Goal: Task Accomplishment & Management: Manage account settings

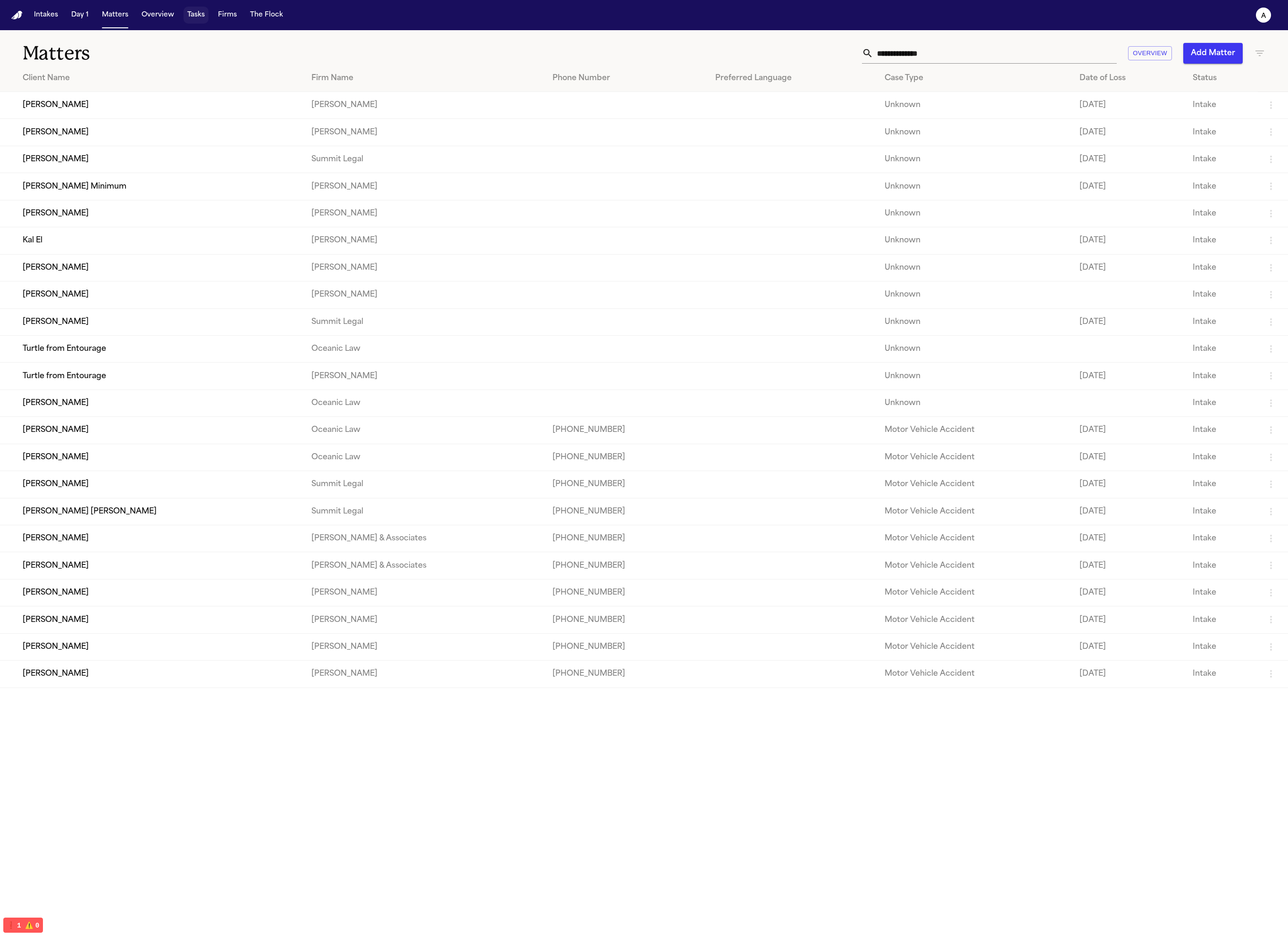
click at [186, 19] on button "Tasks" at bounding box center [196, 15] width 25 height 17
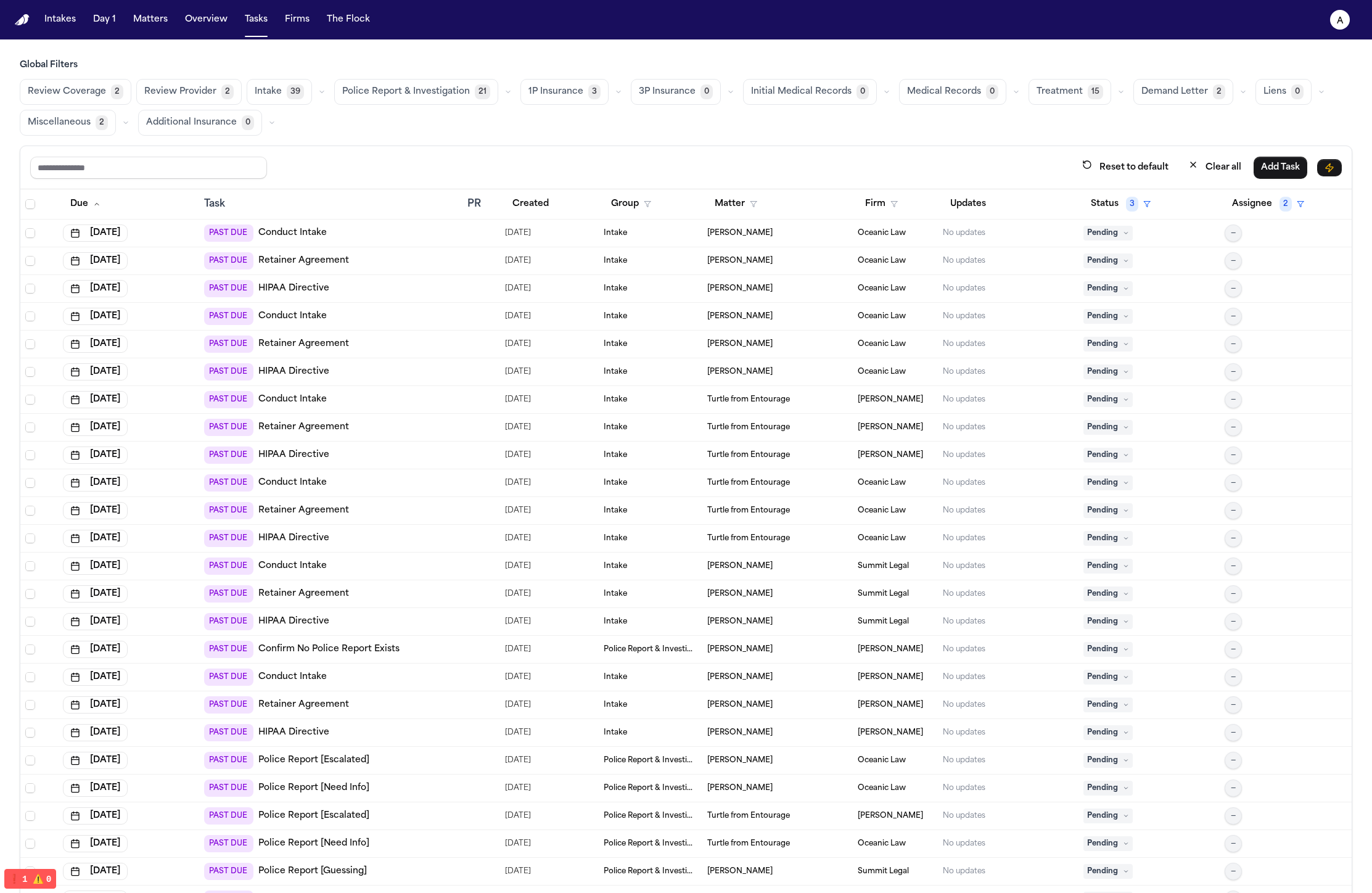
click at [265, 96] on span "Intake" at bounding box center [268, 92] width 27 height 12
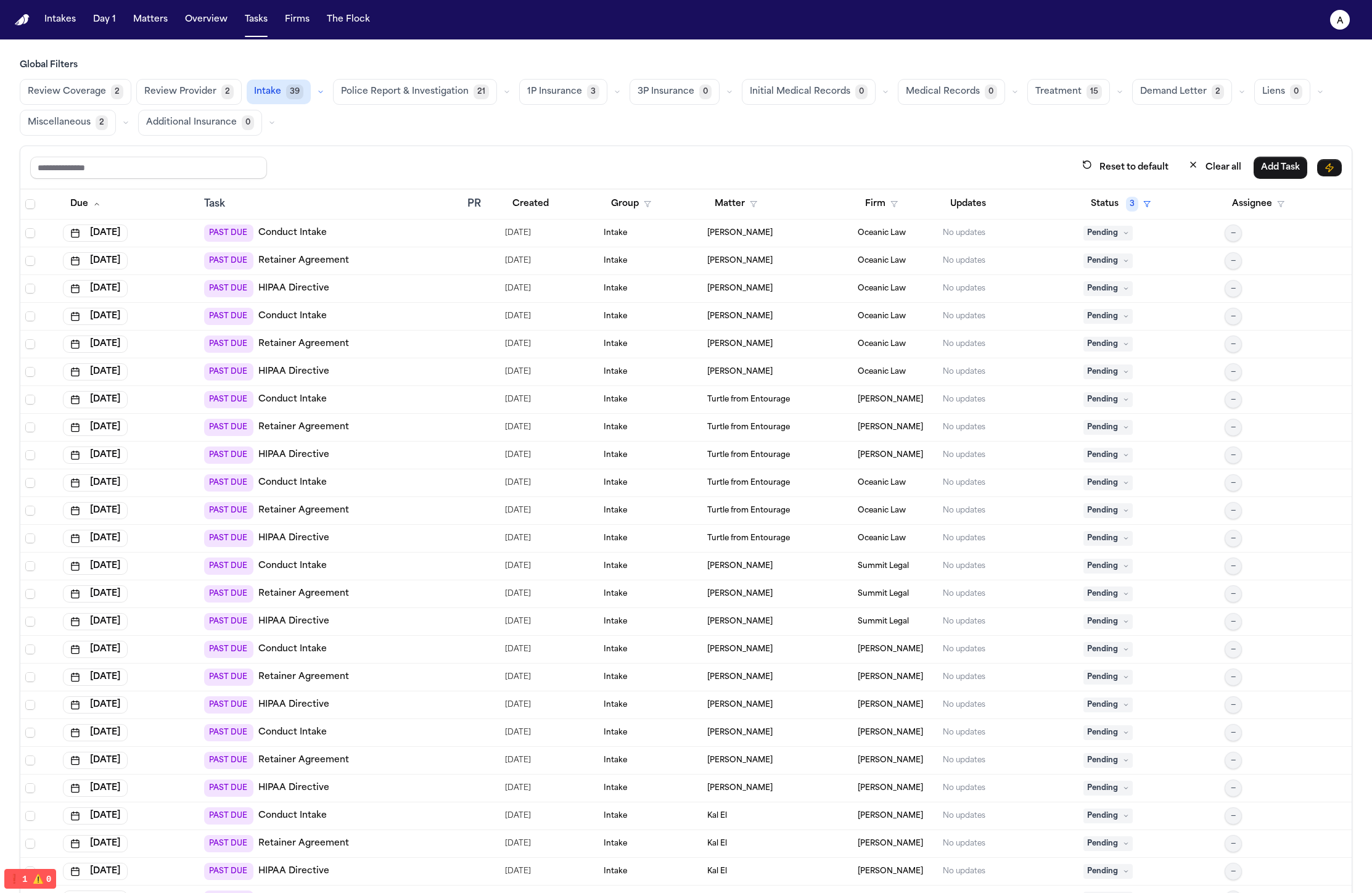
click at [395, 96] on span "Police Report & Investigation" at bounding box center [405, 92] width 128 height 12
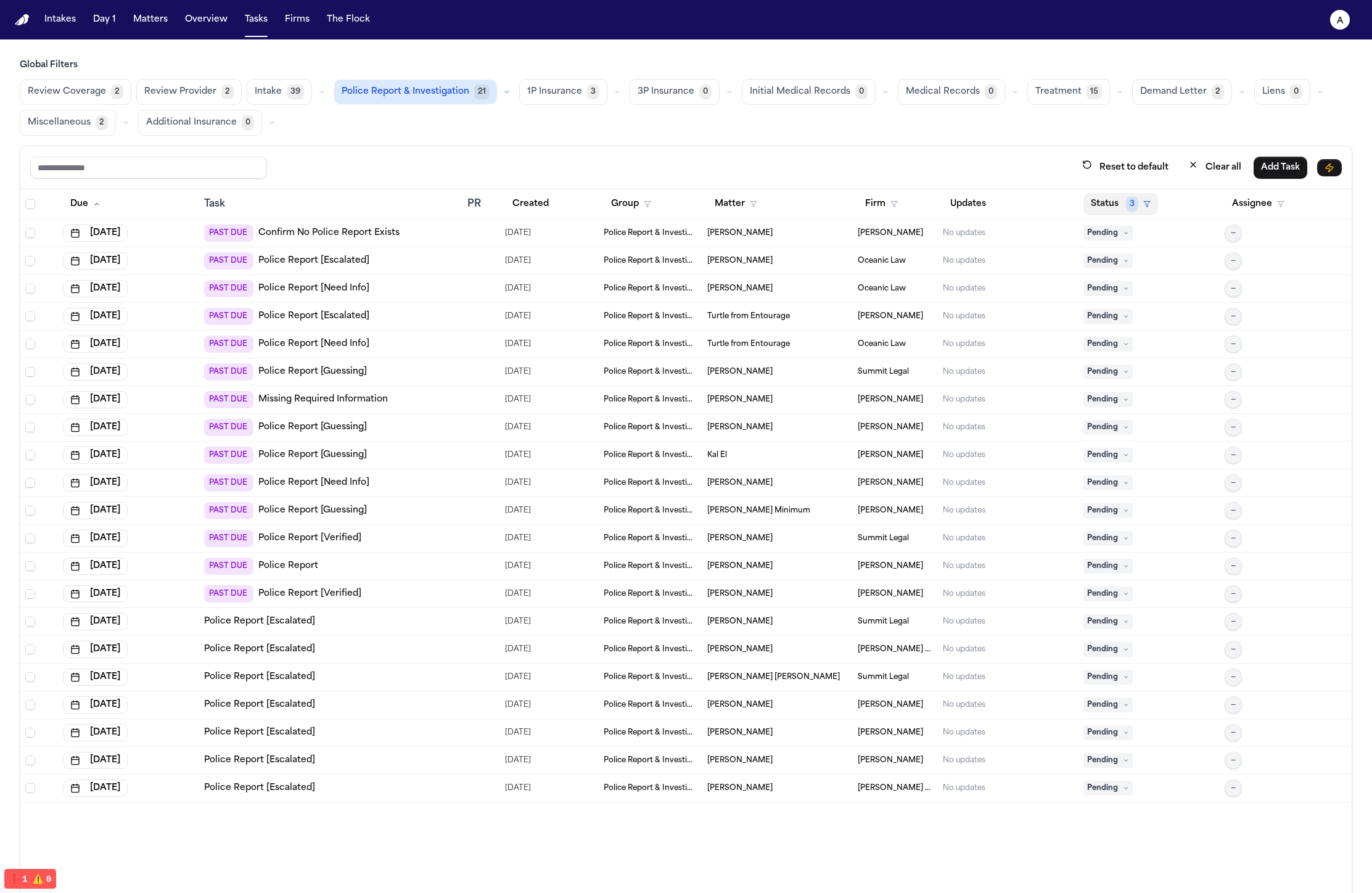
click at [1143, 201] on icon "button" at bounding box center [1147, 204] width 8 height 8
click at [1107, 283] on button "Active" at bounding box center [1101, 280] width 35 height 16
click at [1102, 207] on button "Status 3" at bounding box center [1121, 204] width 74 height 22
click at [756, 142] on div "Global Filters Review Coverage 2 Review Provider 2 Intake 39 Police Report & In…" at bounding box center [686, 504] width 1332 height 888
click at [717, 564] on span "Lisa Rada" at bounding box center [740, 566] width 66 height 10
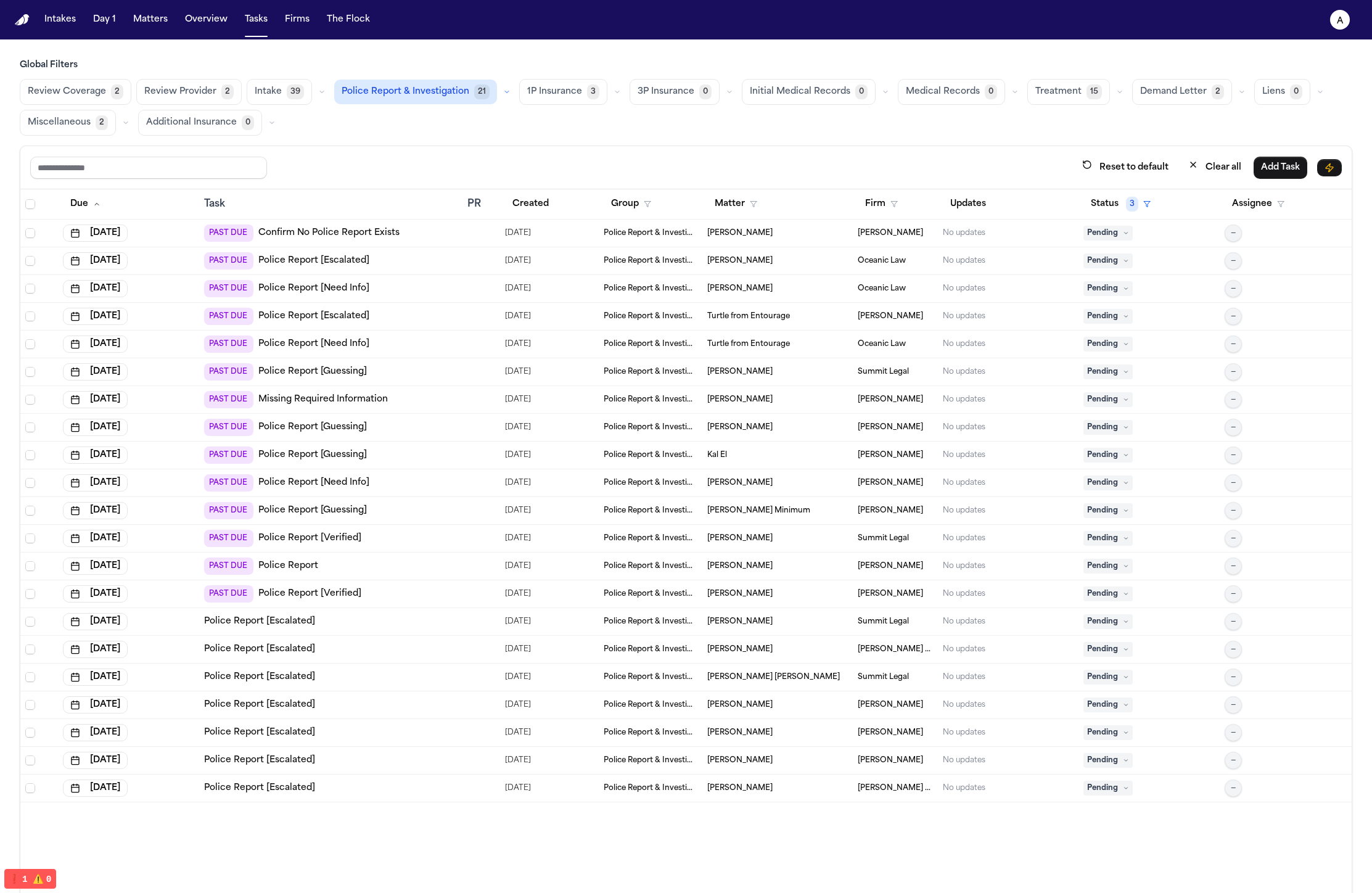
click at [333, 139] on div "Global Filters Review Coverage 2 Review Provider 2 Intake 39 Police Report & In…" at bounding box center [686, 504] width 1332 height 888
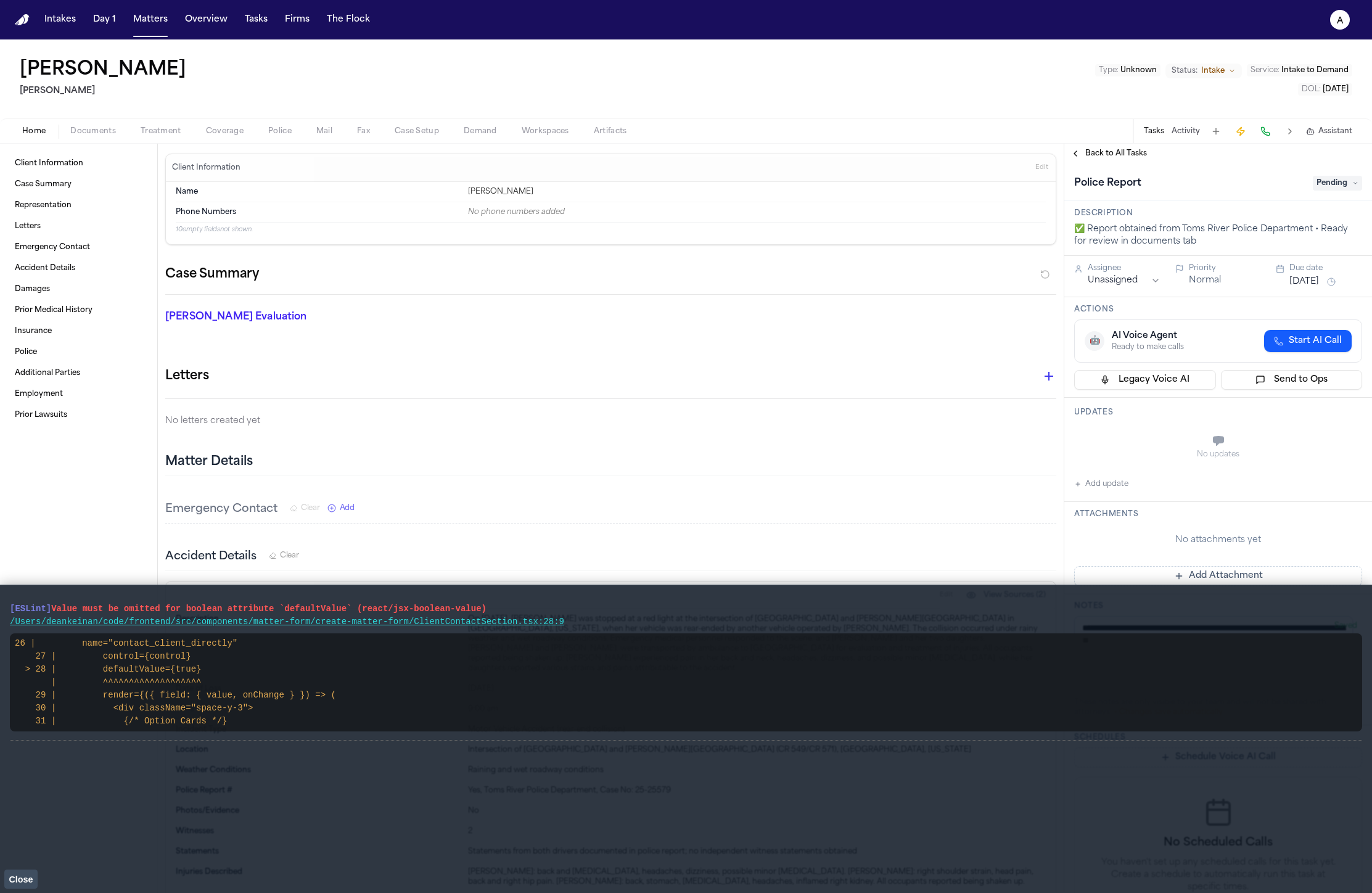
click at [346, 131] on button "Fax" at bounding box center [364, 131] width 38 height 15
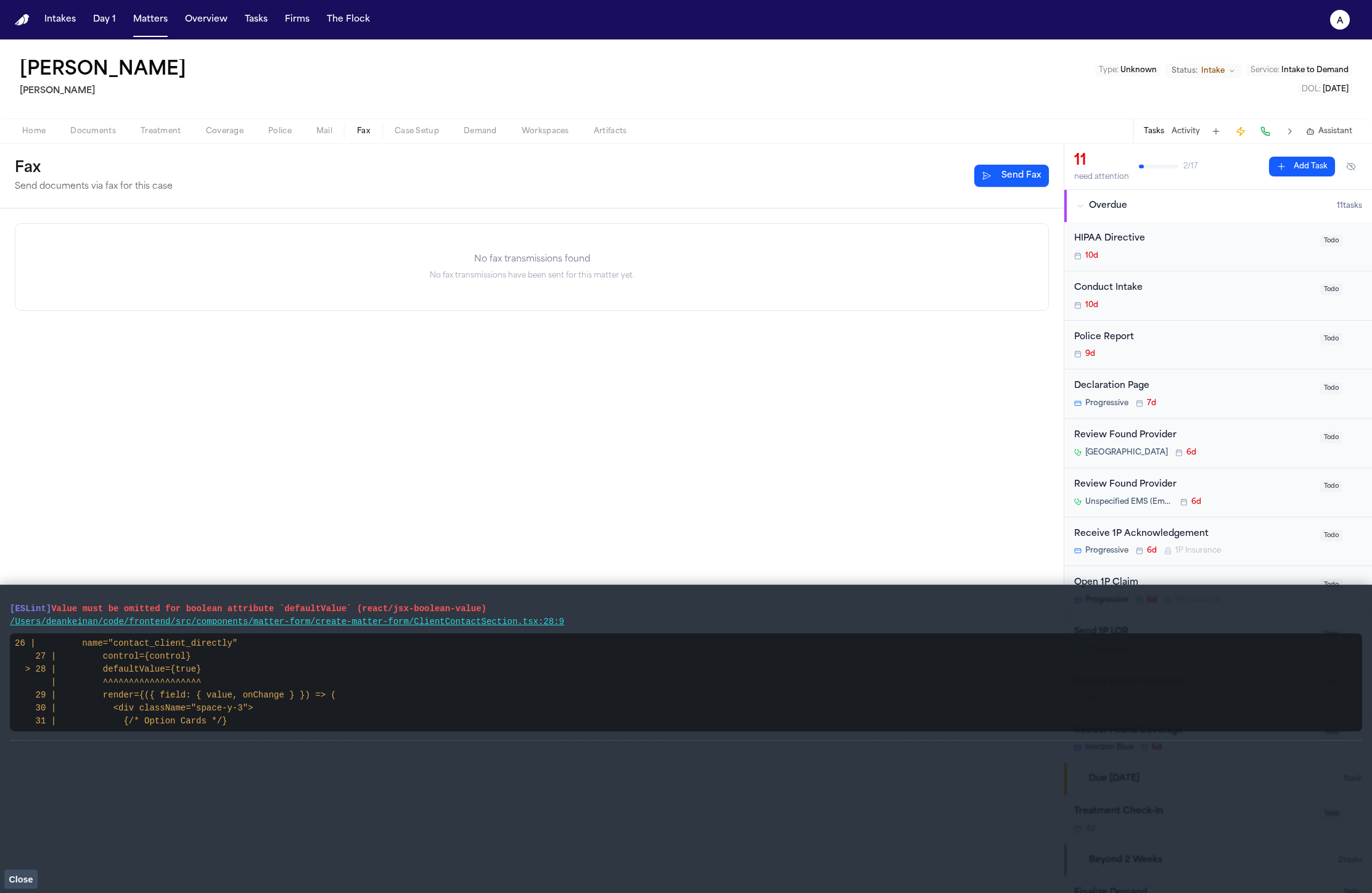
click at [247, 133] on button "Coverage" at bounding box center [224, 131] width 62 height 15
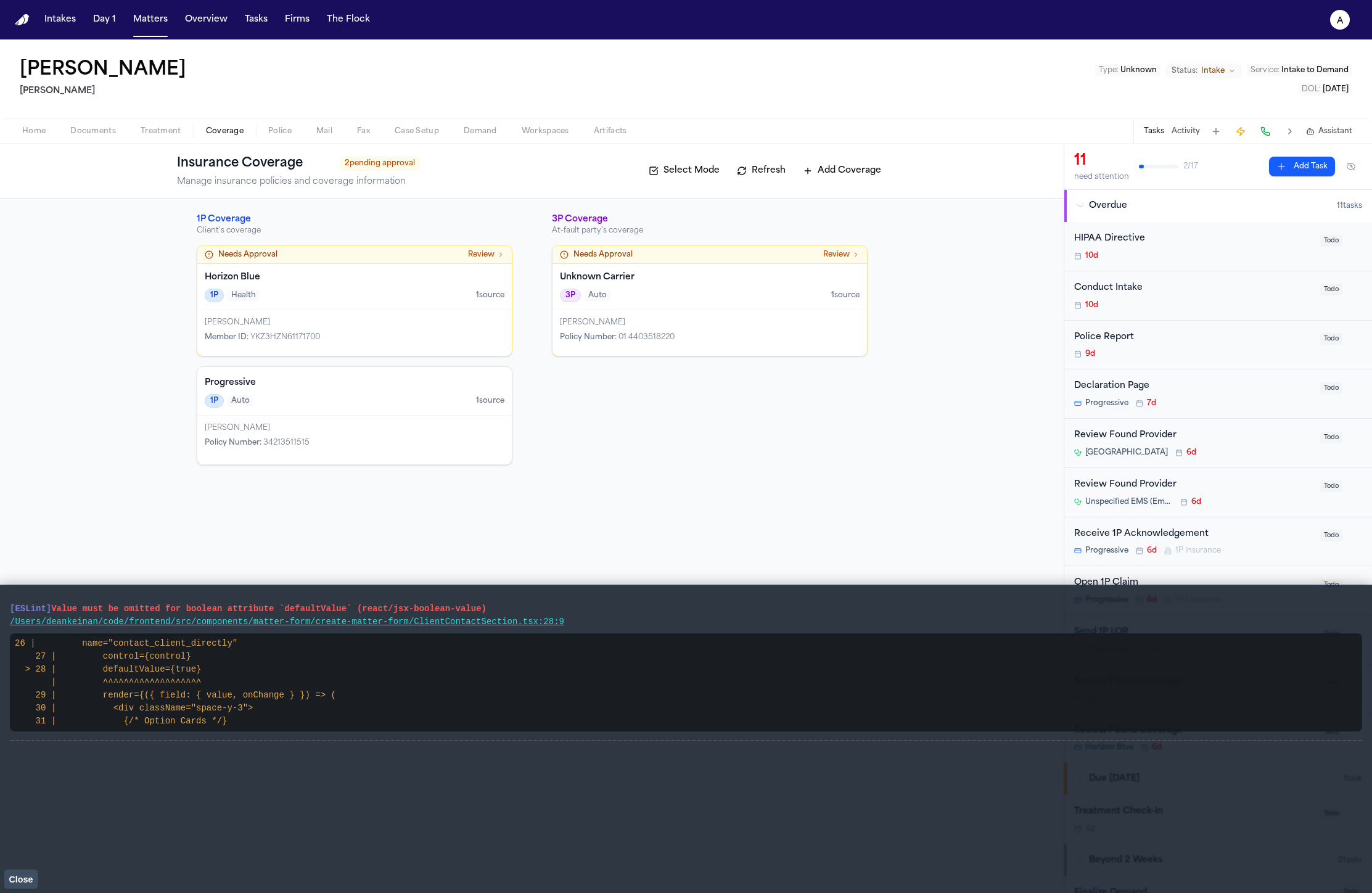
click at [283, 131] on span "Police" at bounding box center [280, 130] width 23 height 10
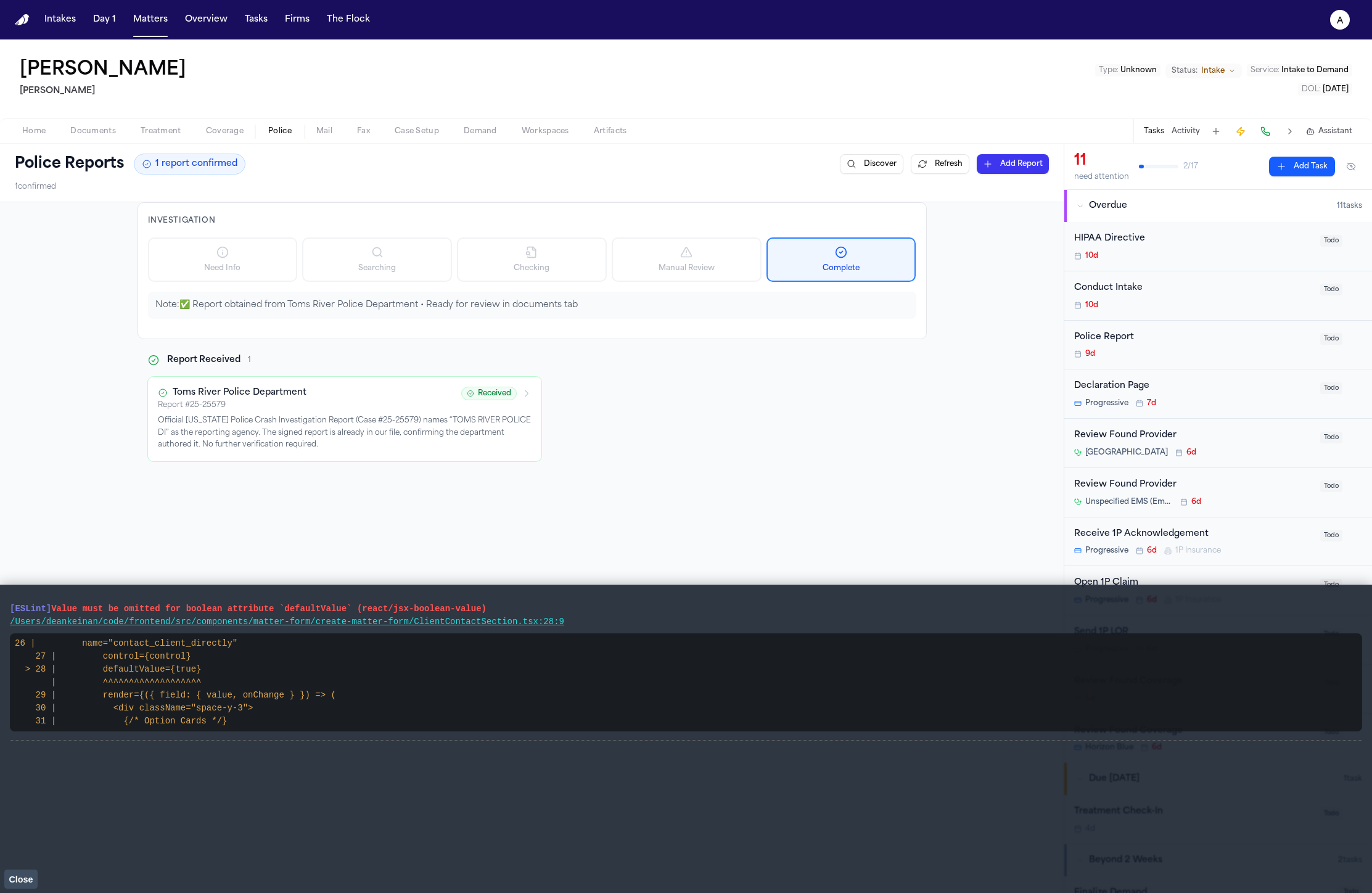
click at [307, 417] on p "Official New Jersey Police Crash Investigation Report (Case #25-25579) names “T…" at bounding box center [345, 434] width 374 height 36
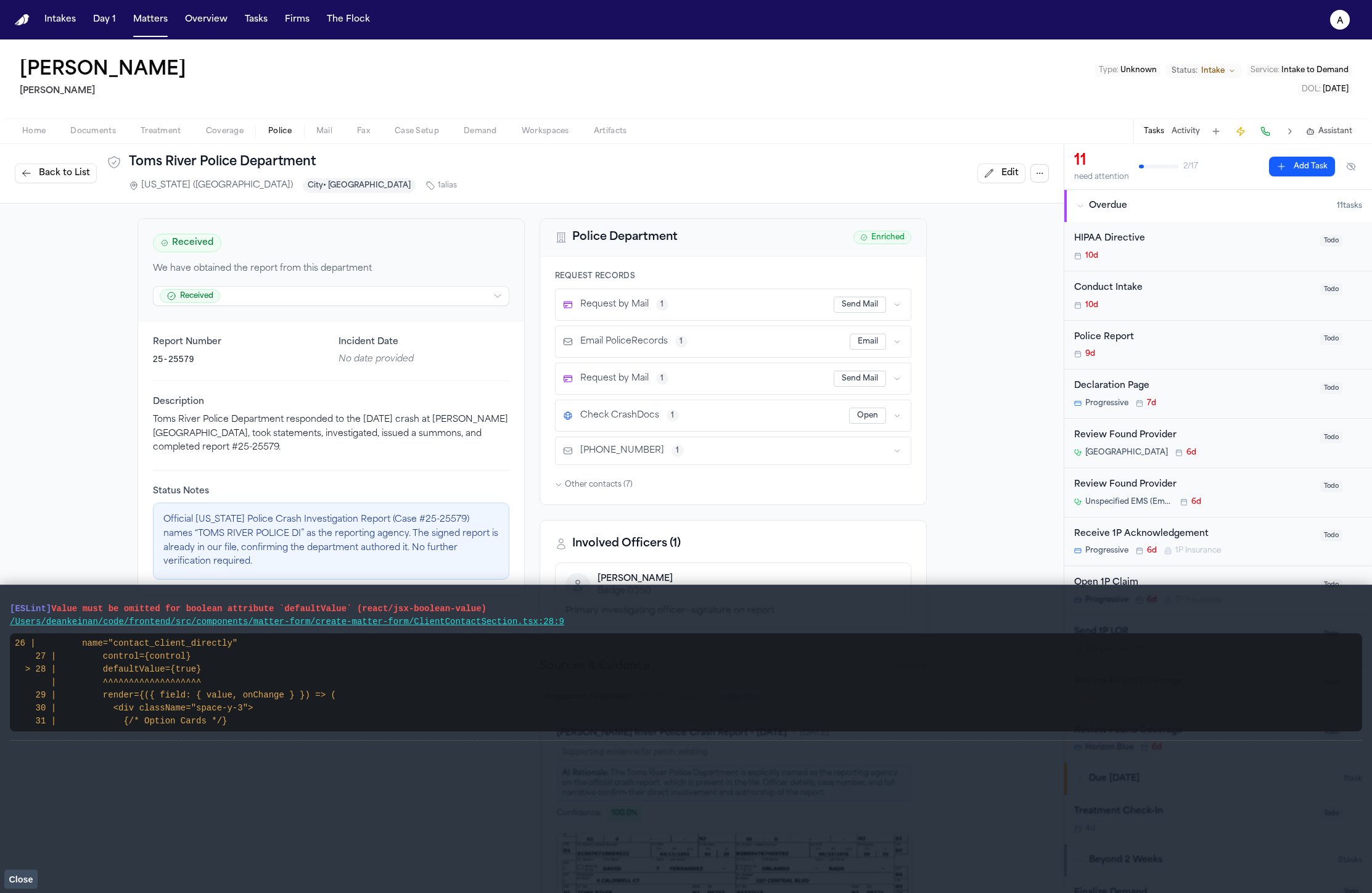
click at [402, 302] on html "Intakes Day 1 Matters Overview Tasks Firms The Flock a Lisa Rada Hecht Type : U…" at bounding box center [686, 446] width 1372 height 893
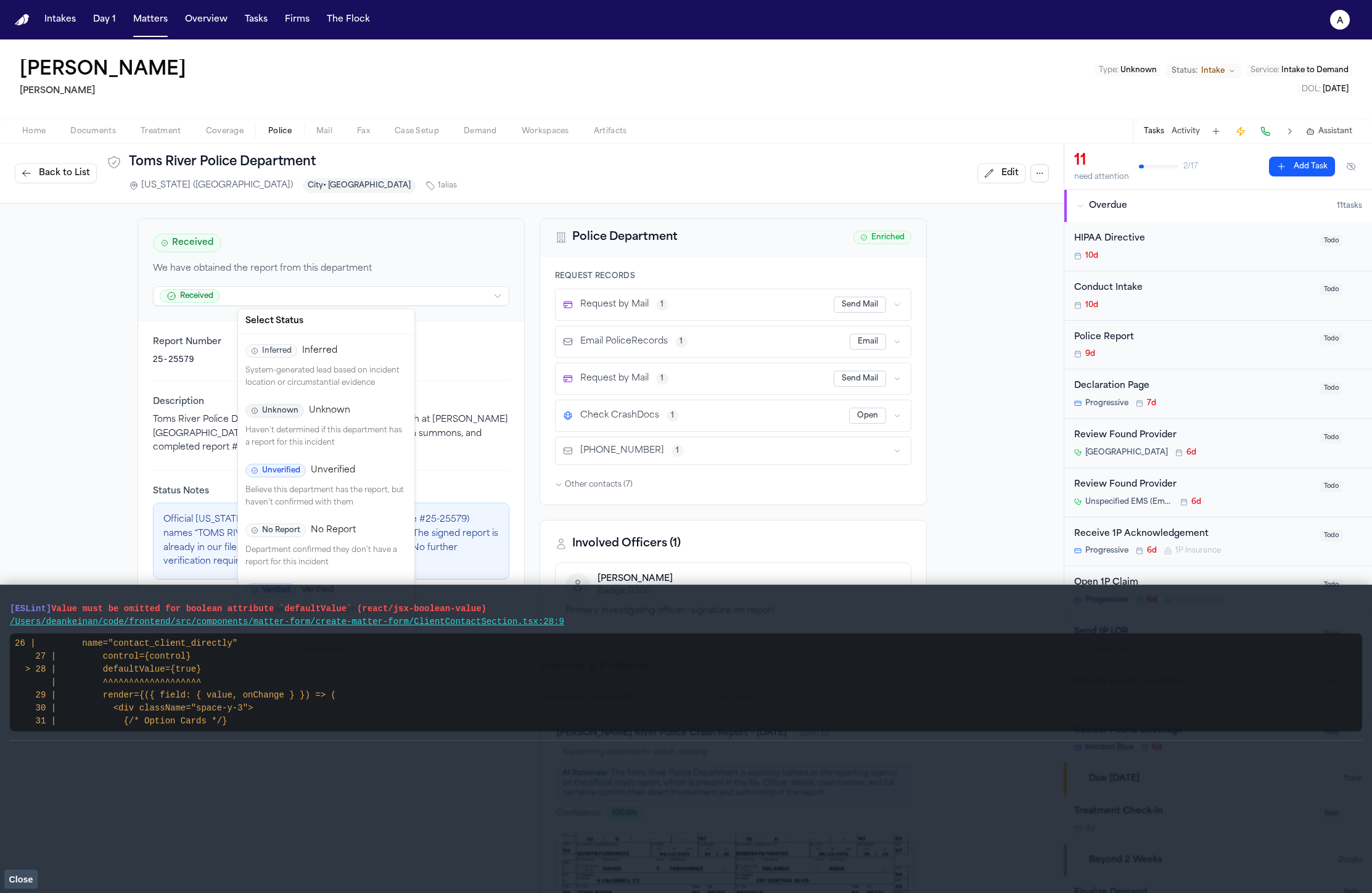
click at [439, 256] on html "Intakes Day 1 Matters Overview Tasks Firms The Flock a Lisa Rada Hecht Type : U…" at bounding box center [686, 446] width 1372 height 893
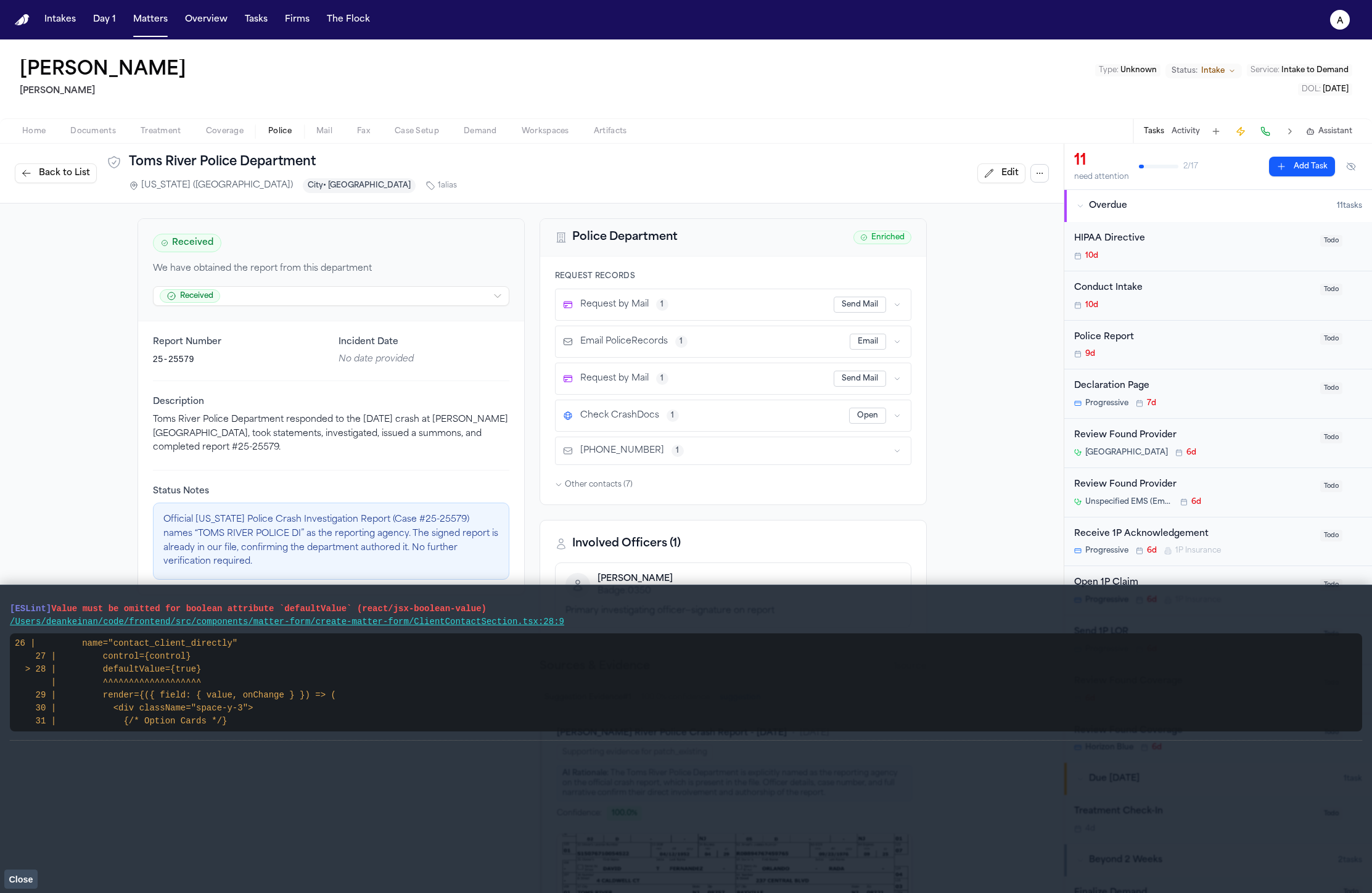
click at [417, 309] on div "Received We have obtained the report from this department Received" at bounding box center [331, 269] width 386 height 103
click at [420, 299] on html "Intakes Day 1 Matters Overview Tasks Firms The Flock a Lisa Rada Hecht Type : U…" at bounding box center [686, 446] width 1372 height 893
click at [468, 233] on html "Intakes Day 1 Matters Overview Tasks Firms The Flock a Lisa Rada Hecht Type : U…" at bounding box center [686, 446] width 1372 height 893
click at [393, 319] on div "Received We have obtained the report from this department Received" at bounding box center [331, 269] width 386 height 103
click at [399, 305] on div "Received We have obtained the report from this department Received" at bounding box center [331, 269] width 386 height 103
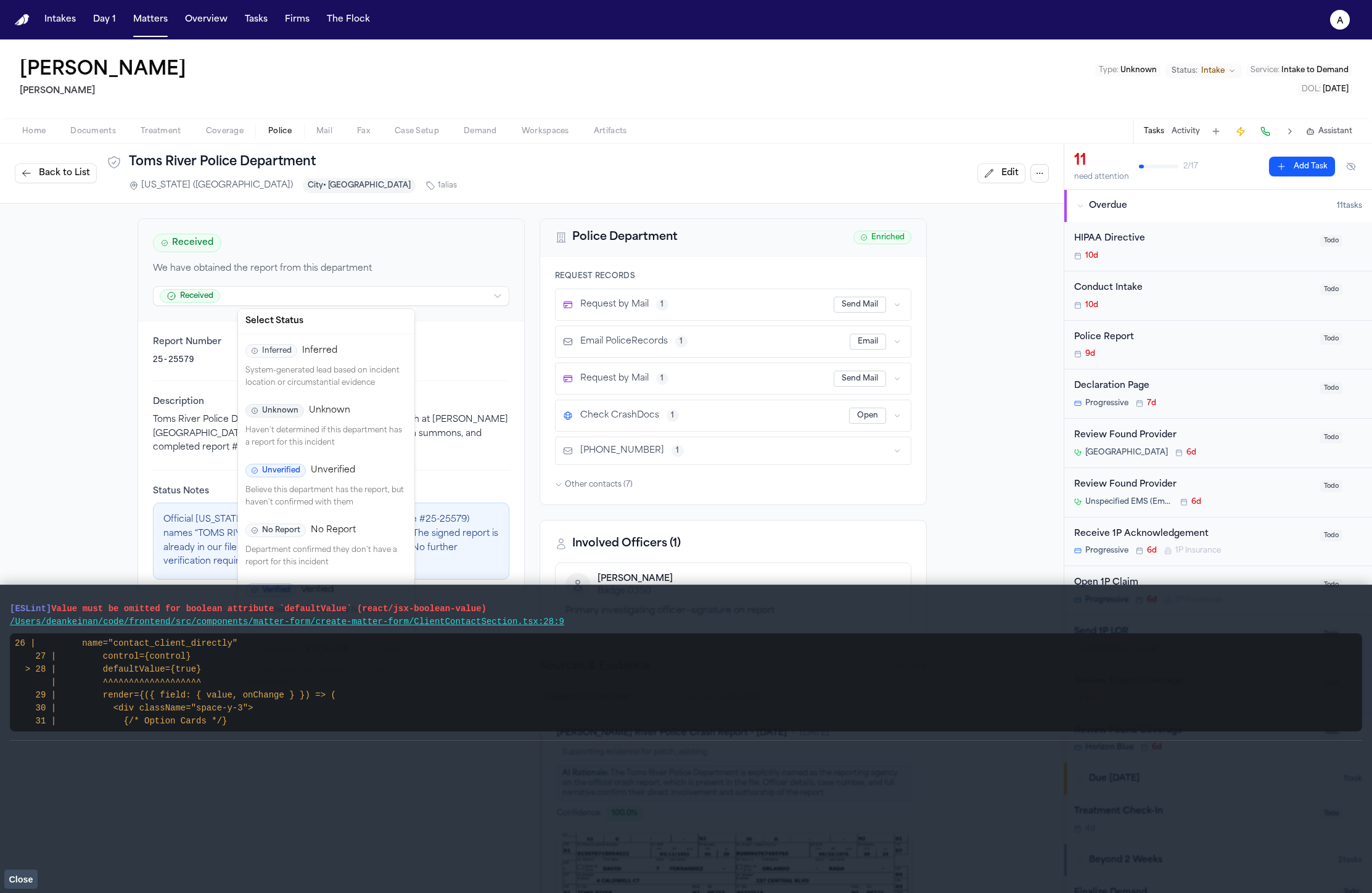
click at [402, 299] on html "Intakes Day 1 Matters Overview Tasks Firms The Flock a Lisa Rada Hecht Type : U…" at bounding box center [686, 446] width 1372 height 893
click at [0, 892] on vite-plugin-checker-error-overlay at bounding box center [0, 893] width 0 height 0
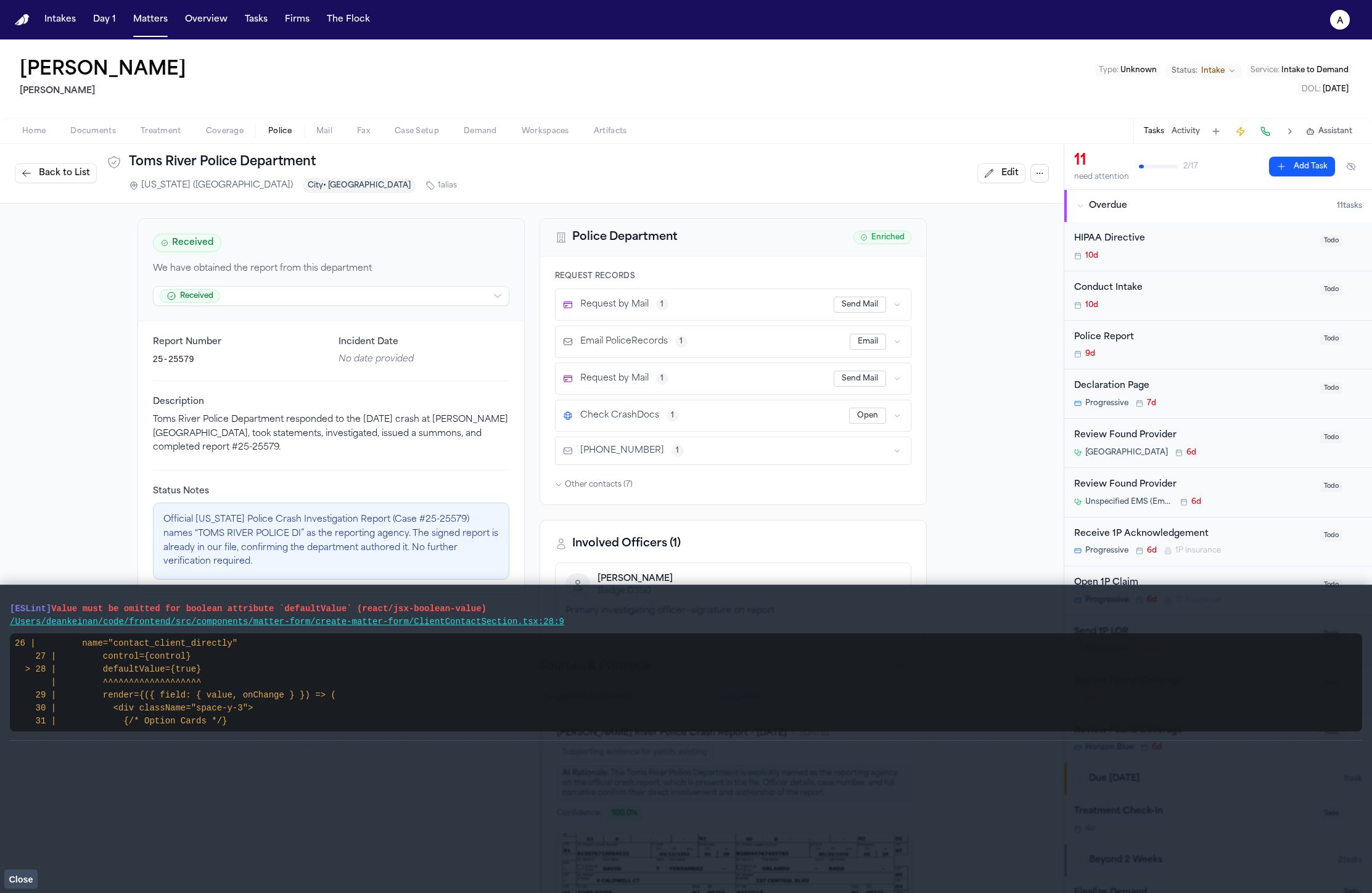
click at [21, 885] on button "Close" at bounding box center [21, 878] width 34 height 18
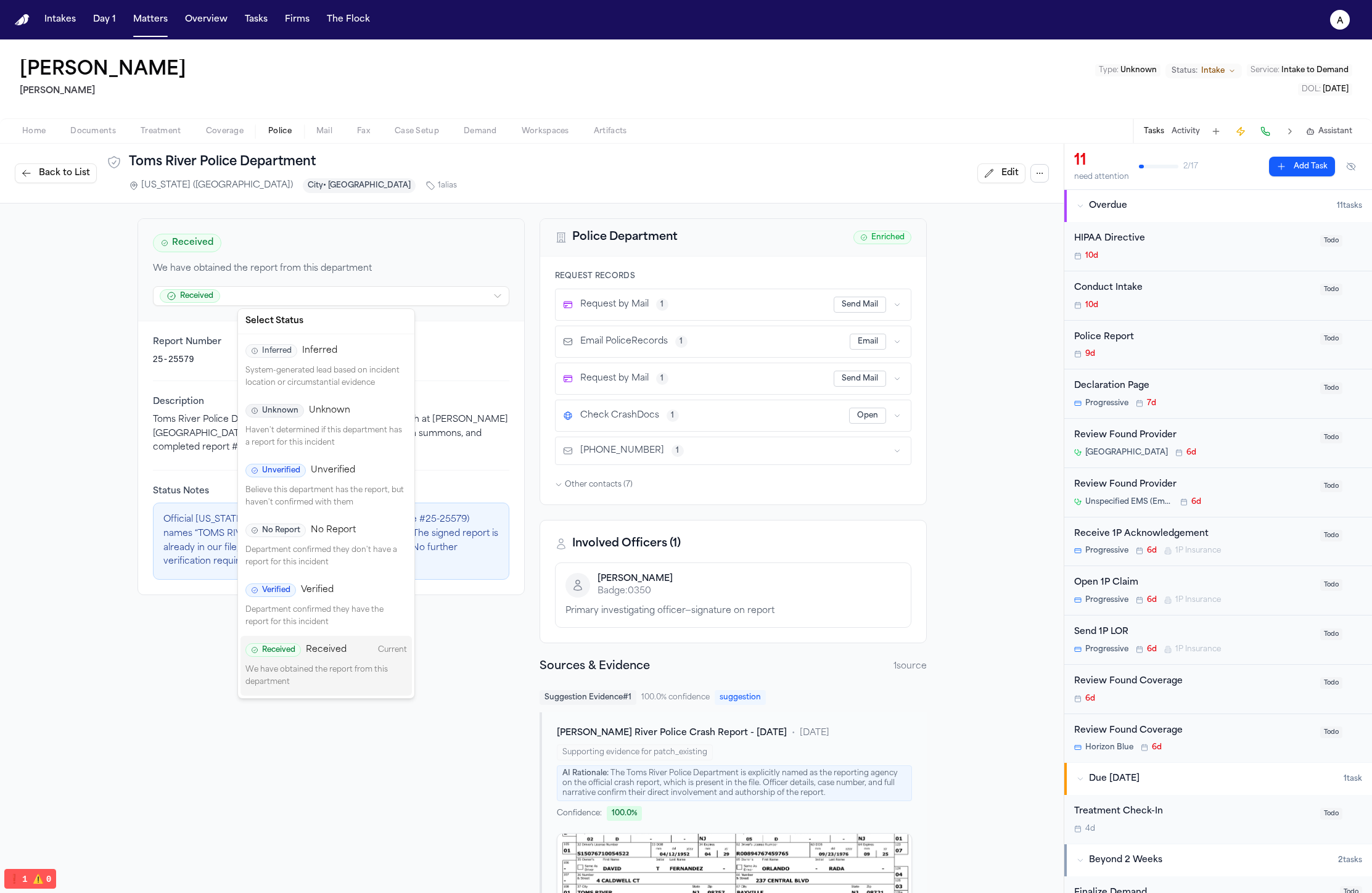
click at [370, 293] on html "Intakes Day 1 Matters Overview Tasks Firms The Flock a Lisa Rada Hecht Type : U…" at bounding box center [686, 446] width 1372 height 893
click at [53, 207] on html "Intakes Day 1 Matters Overview Tasks Firms The Flock a Lisa Rada Hecht Type : U…" at bounding box center [686, 446] width 1372 height 893
click at [332, 296] on html "Intakes Day 1 Matters Overview Tasks Firms The Flock a Lisa Rada Hecht Type : U…" at bounding box center [686, 446] width 1372 height 893
click at [302, 679] on p "We have obtained the report from this department" at bounding box center [326, 676] width 161 height 24
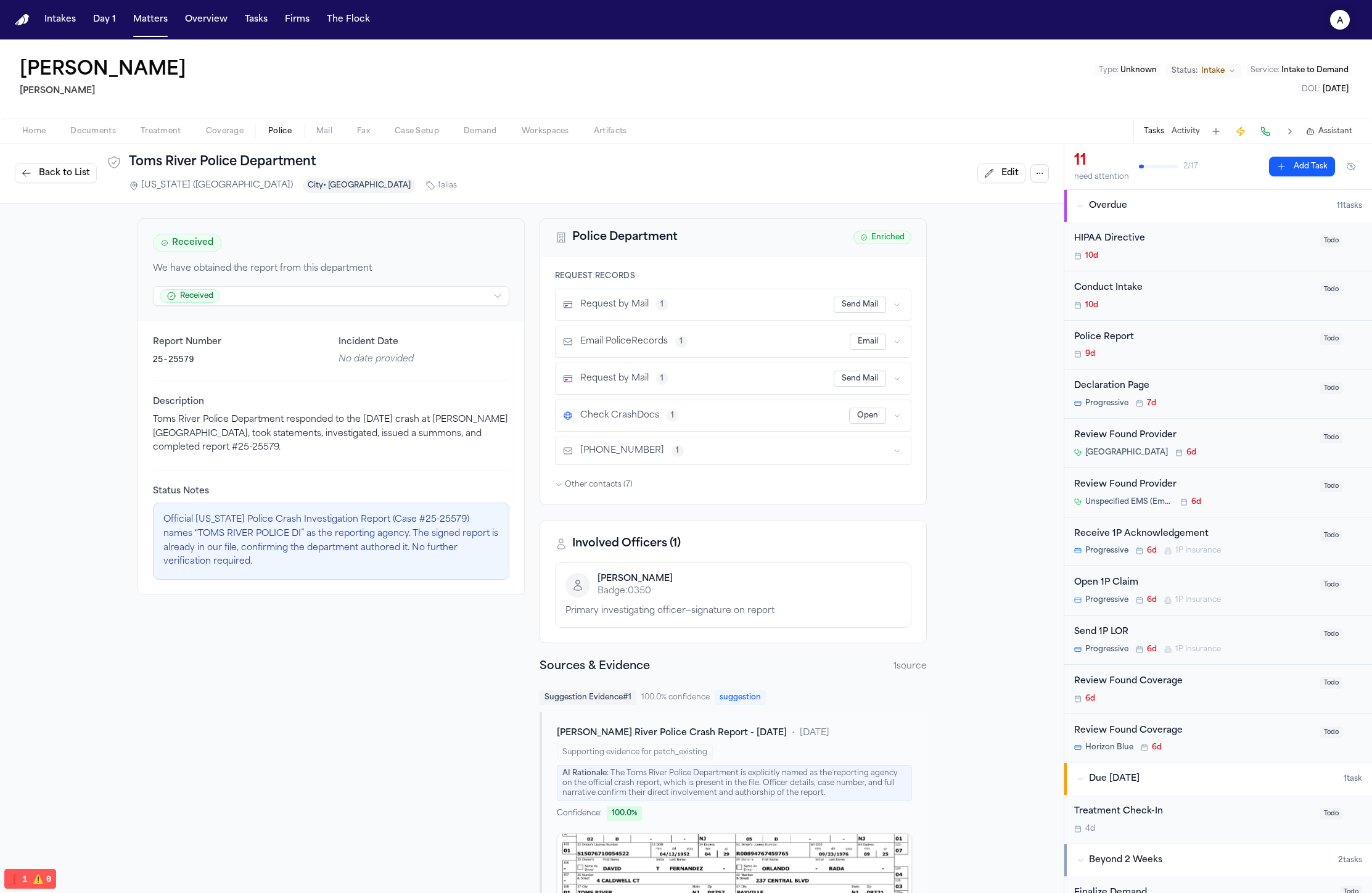
click at [1344, 31] on button "a" at bounding box center [1340, 19] width 35 height 27
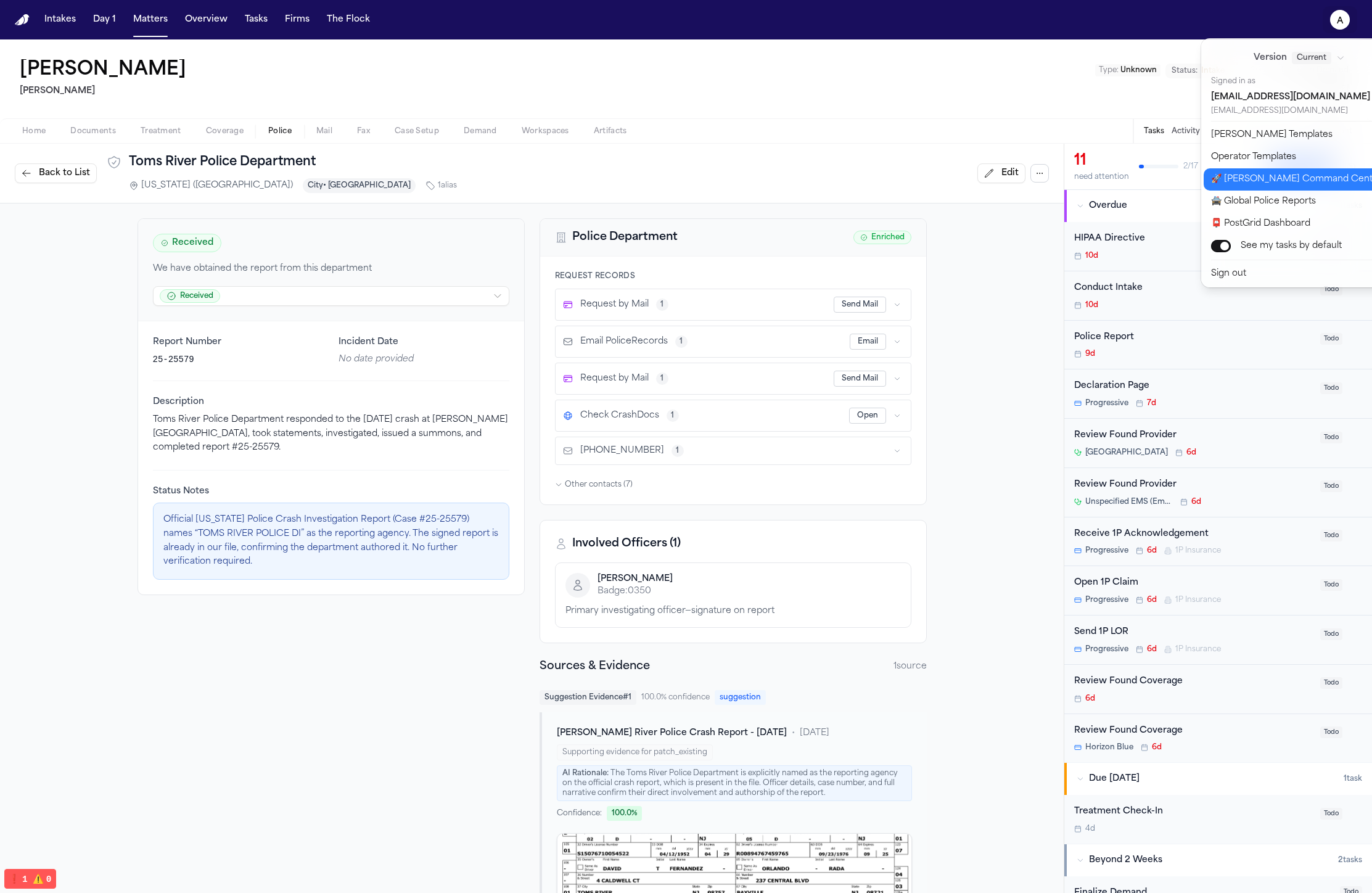
click at [1324, 188] on button "🚀 Bland Command Center" at bounding box center [1306, 180] width 205 height 22
select select "**"
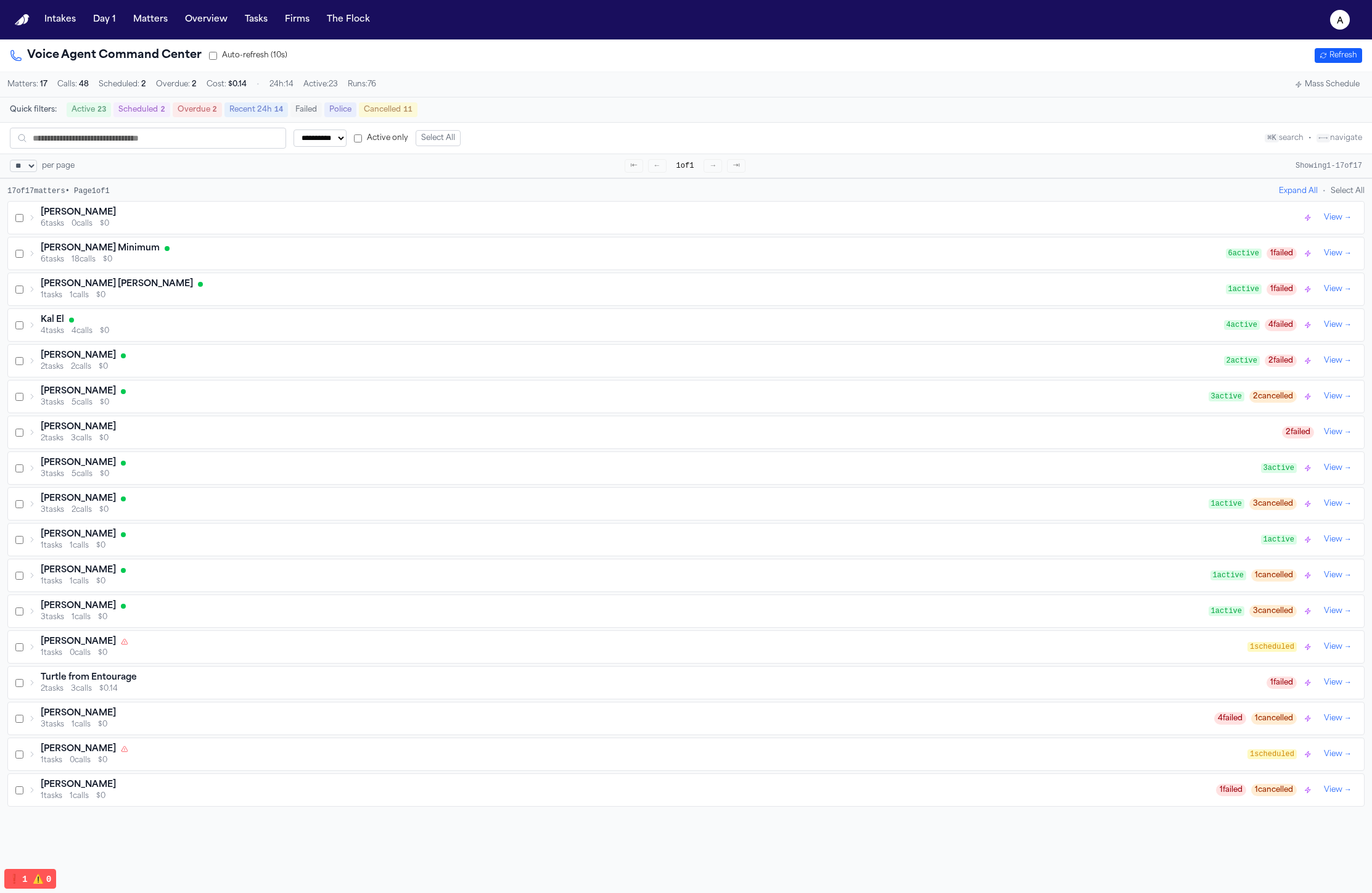
click at [1333, 90] on button "Mass Schedule" at bounding box center [1327, 84] width 74 height 15
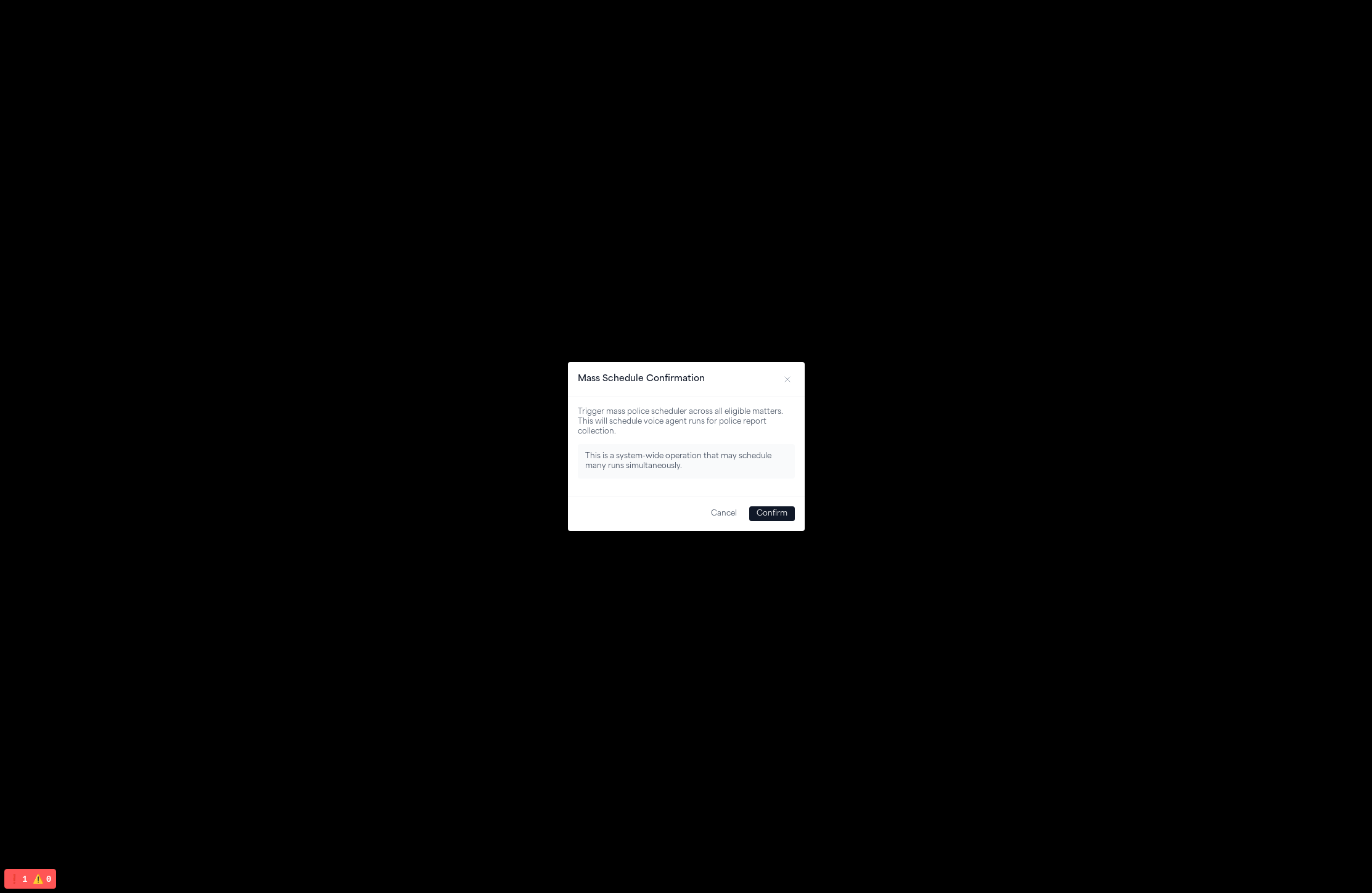
click at [772, 516] on button "Confirm" at bounding box center [772, 513] width 46 height 15
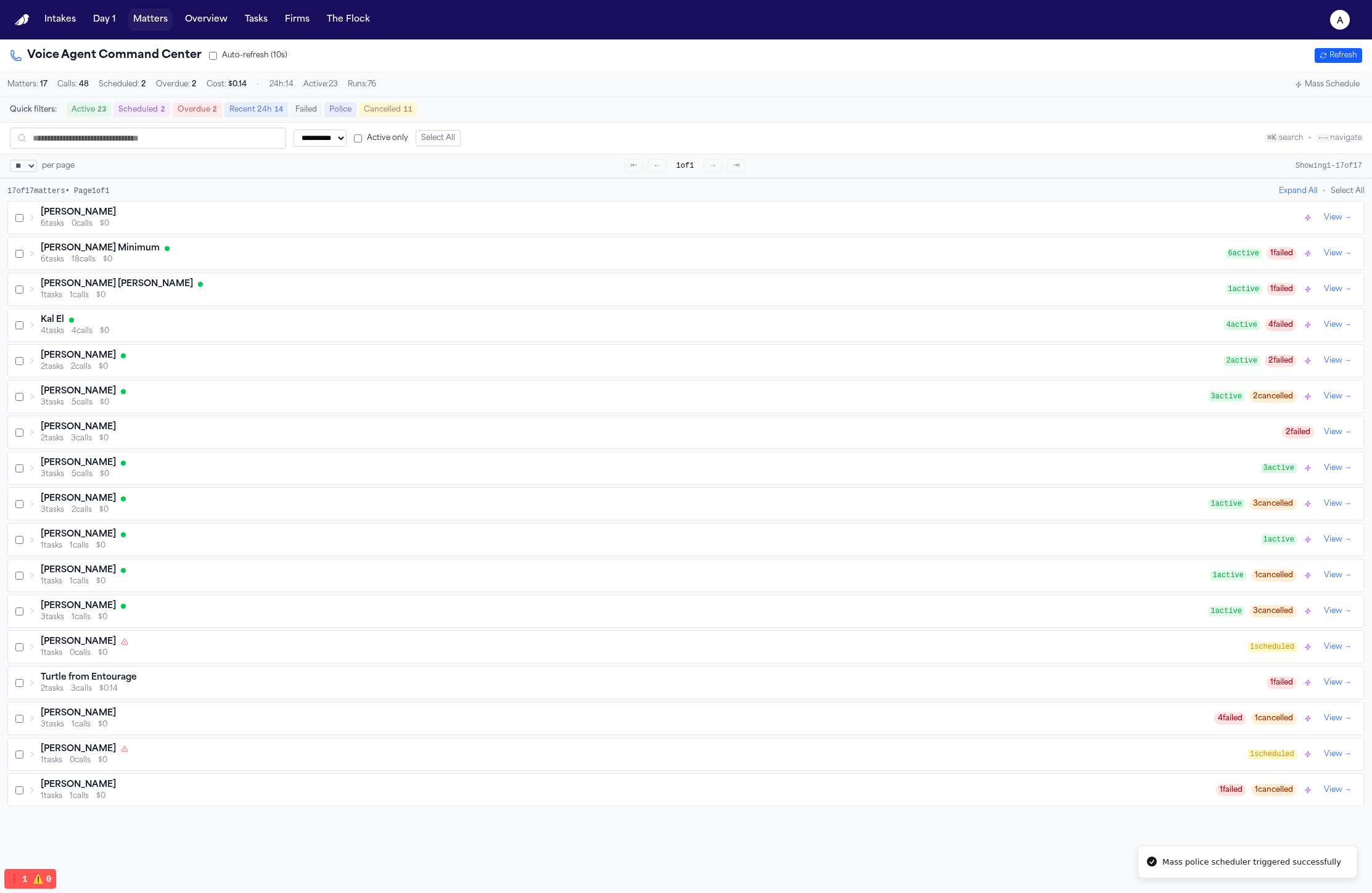
click at [141, 15] on button "Matters" at bounding box center [150, 20] width 44 height 22
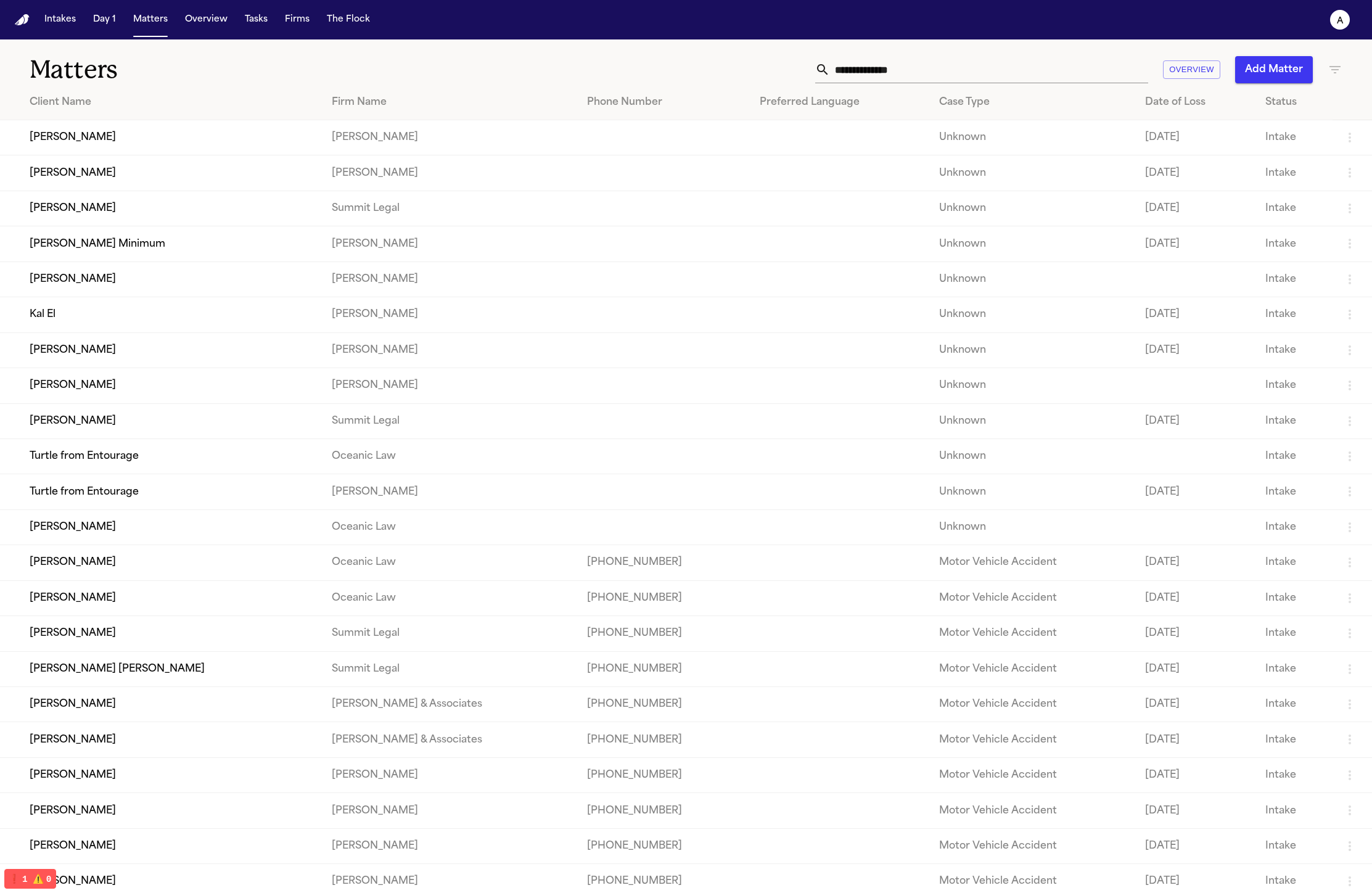
click at [109, 332] on td "Kal El" at bounding box center [161, 314] width 322 height 35
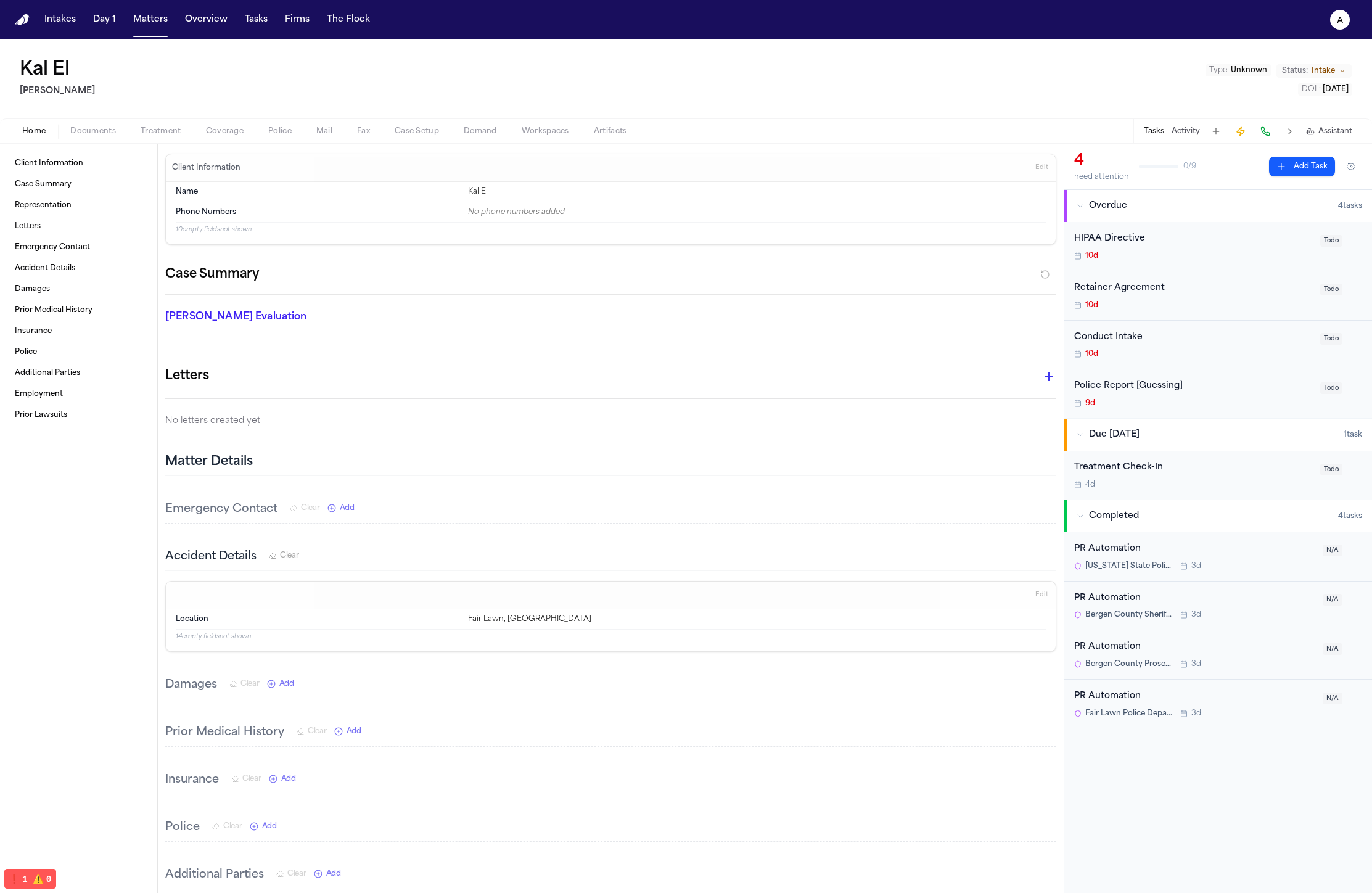
click at [288, 124] on button "Police" at bounding box center [280, 131] width 48 height 15
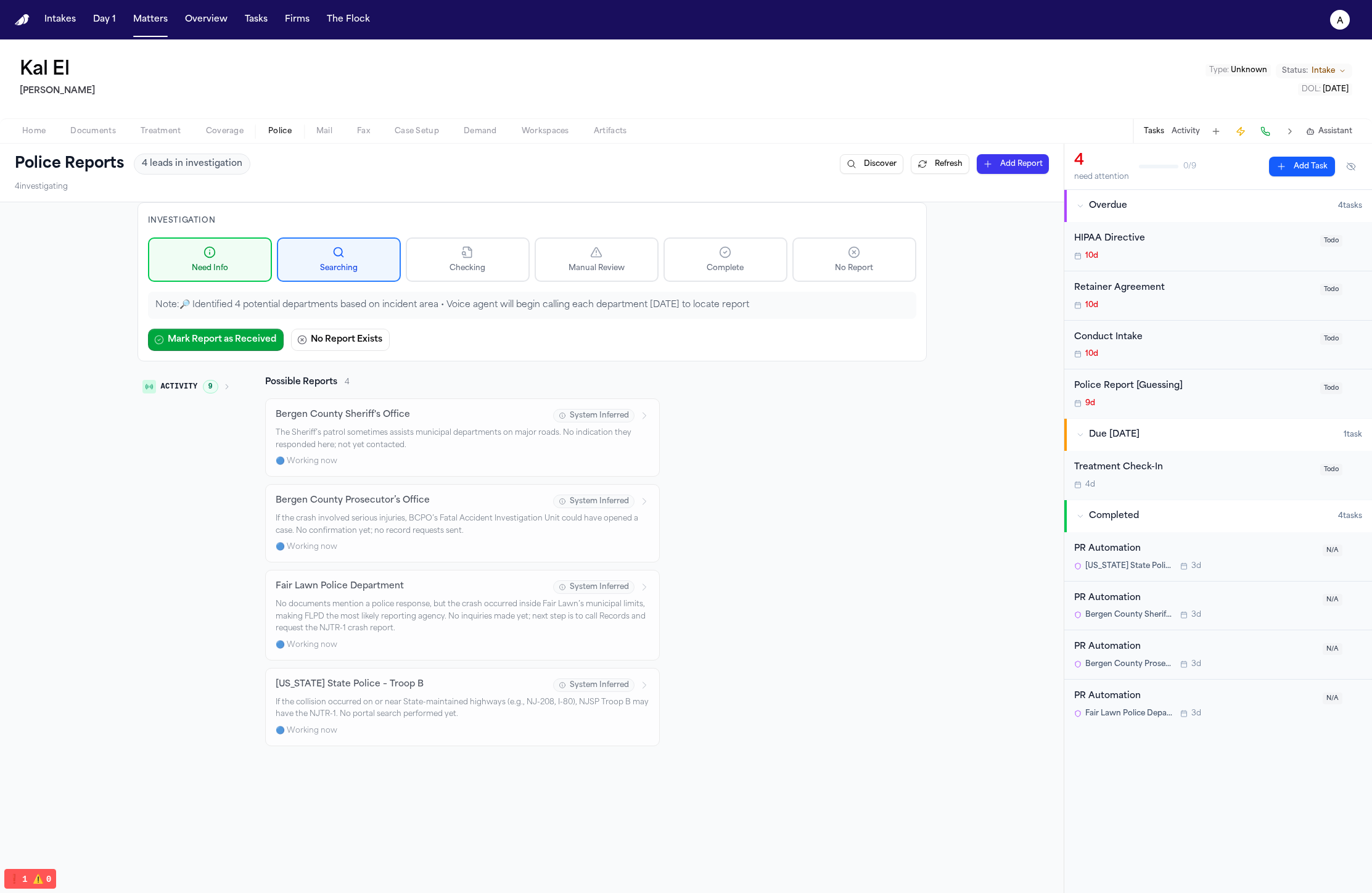
click at [256, 131] on button "Police" at bounding box center [280, 131] width 48 height 15
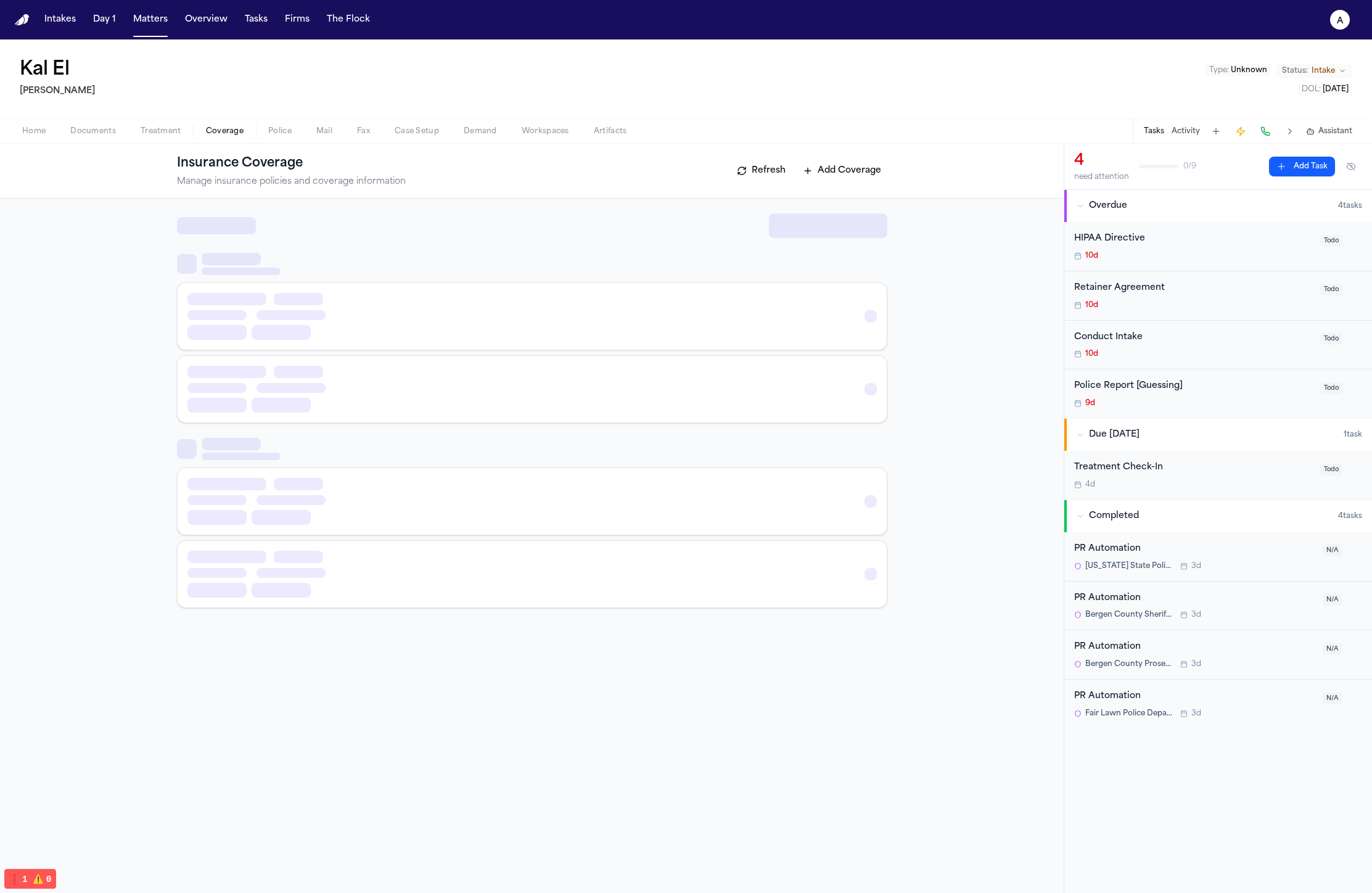
click at [218, 129] on span "Coverage" at bounding box center [224, 130] width 38 height 10
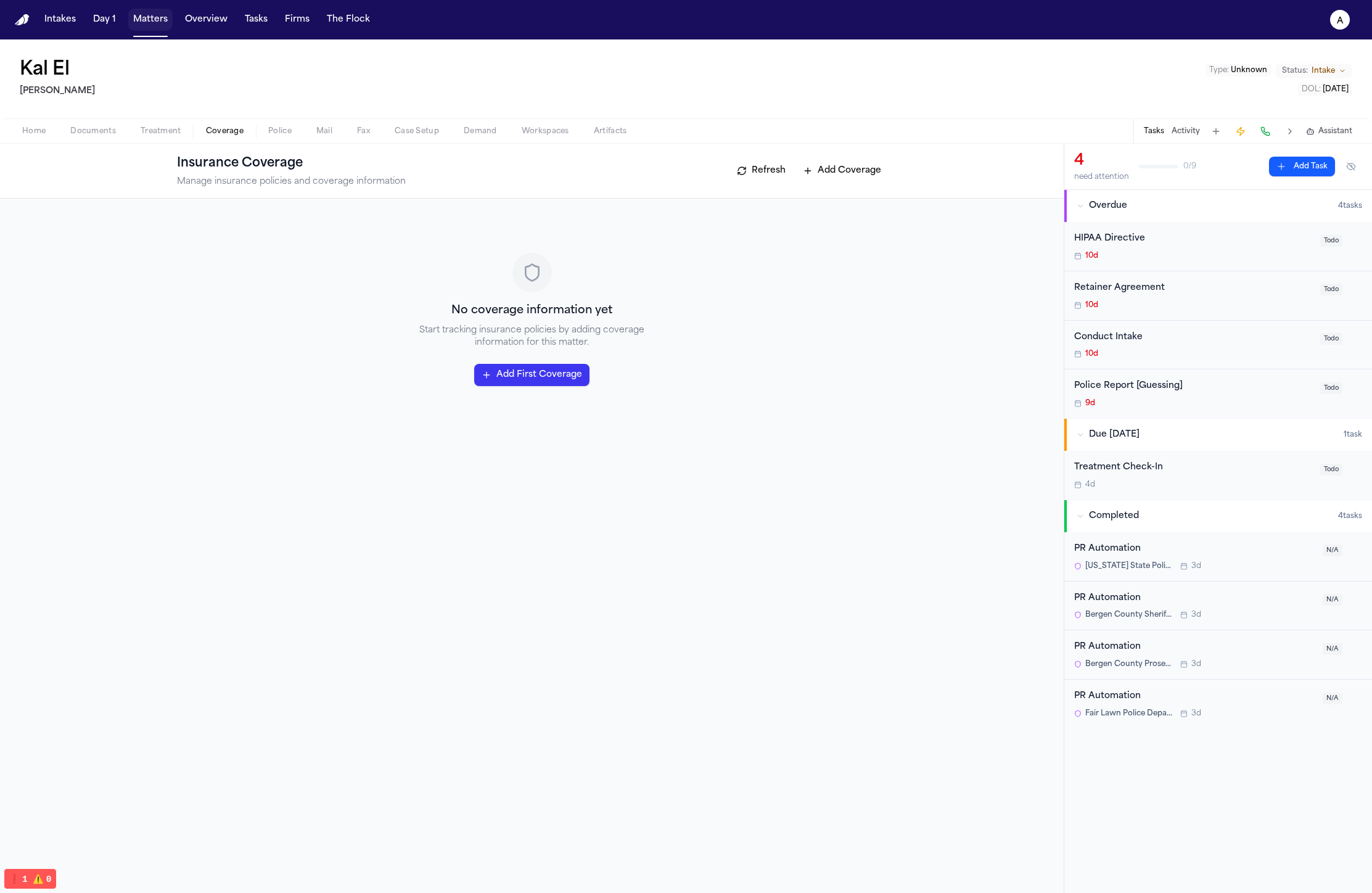
click at [150, 22] on button "Matters" at bounding box center [150, 20] width 44 height 22
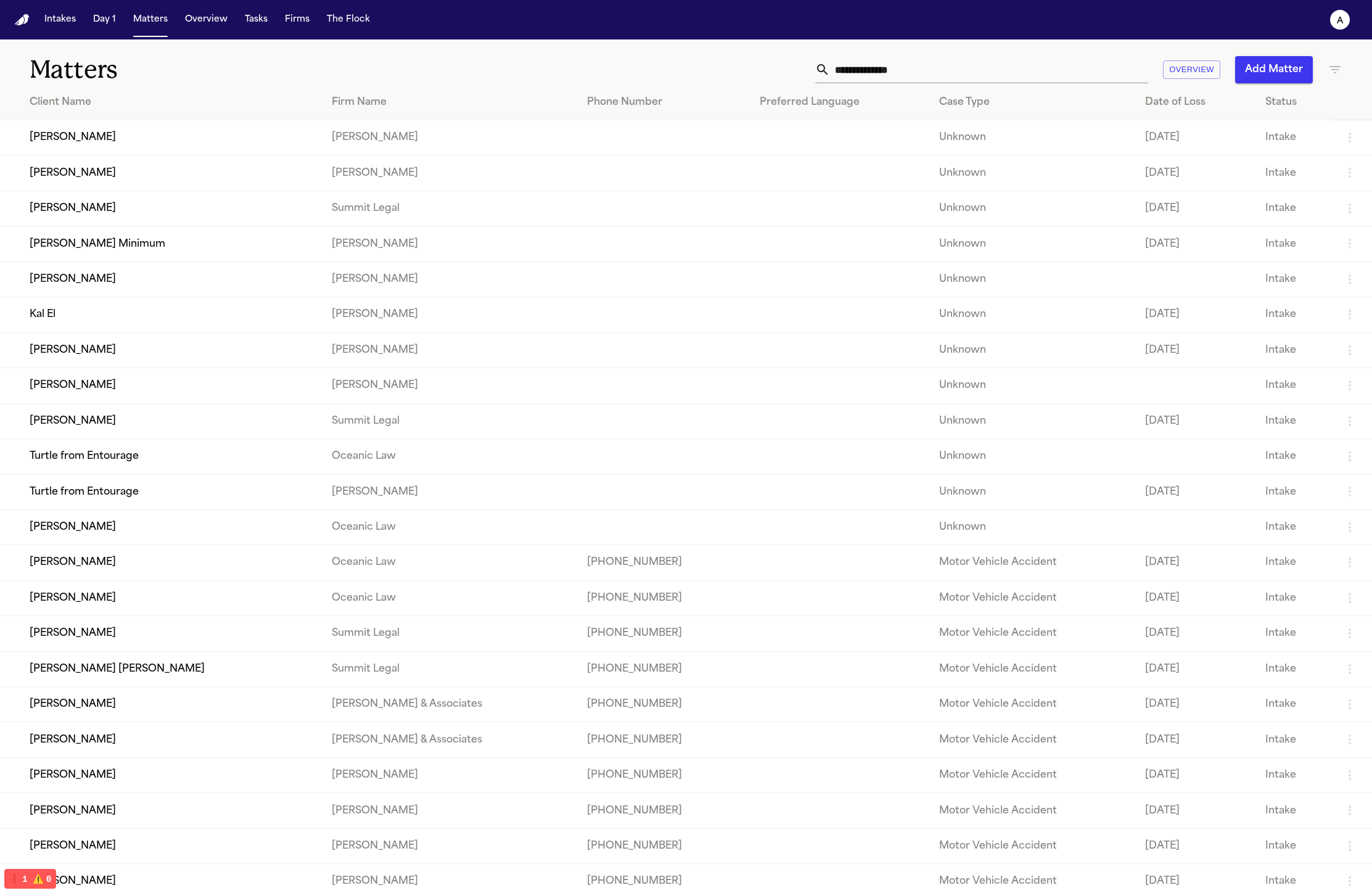
scroll to position [48, 0]
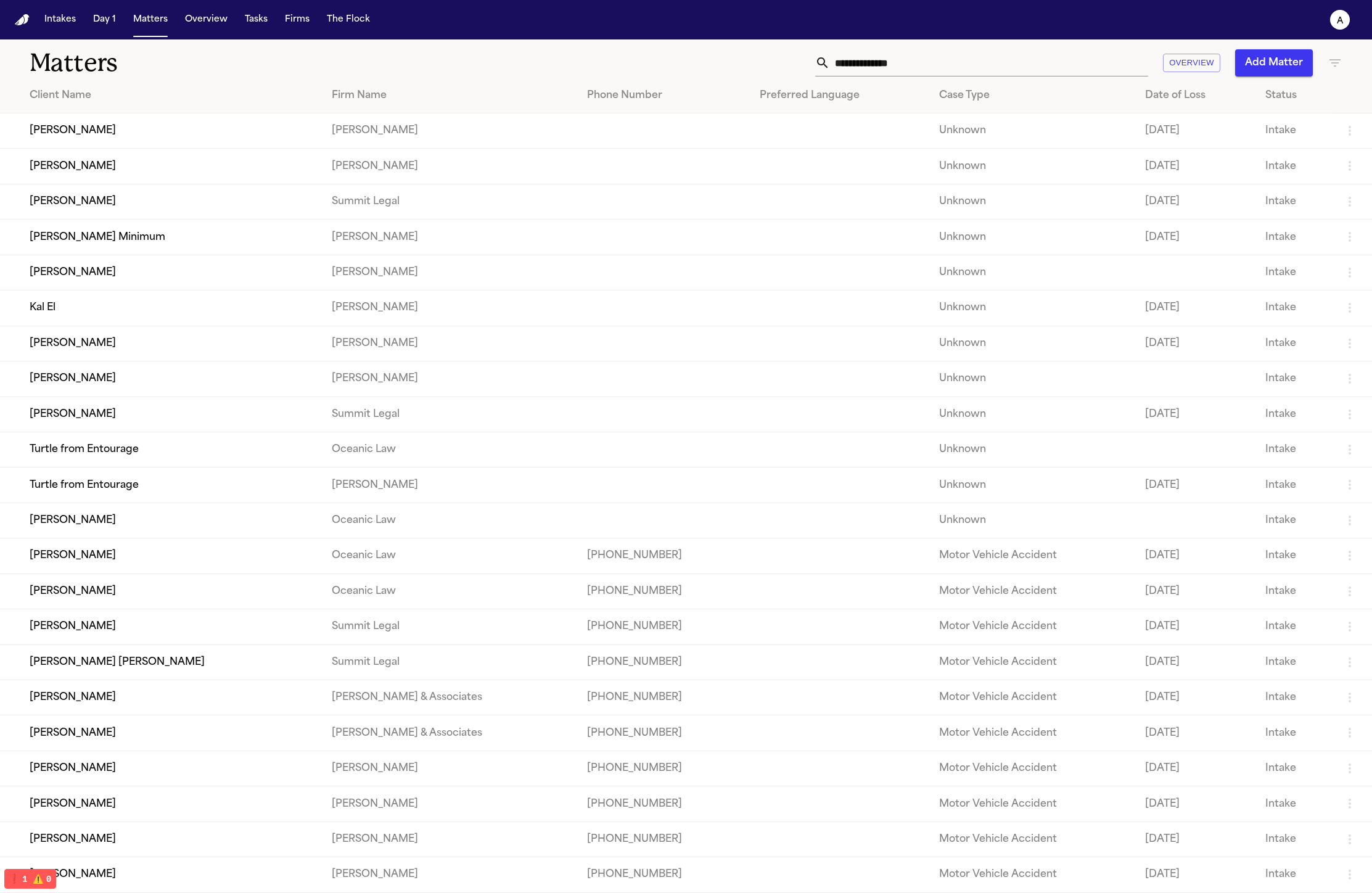
click at [192, 750] on td "Raul Esteban Delgado" at bounding box center [161, 768] width 322 height 35
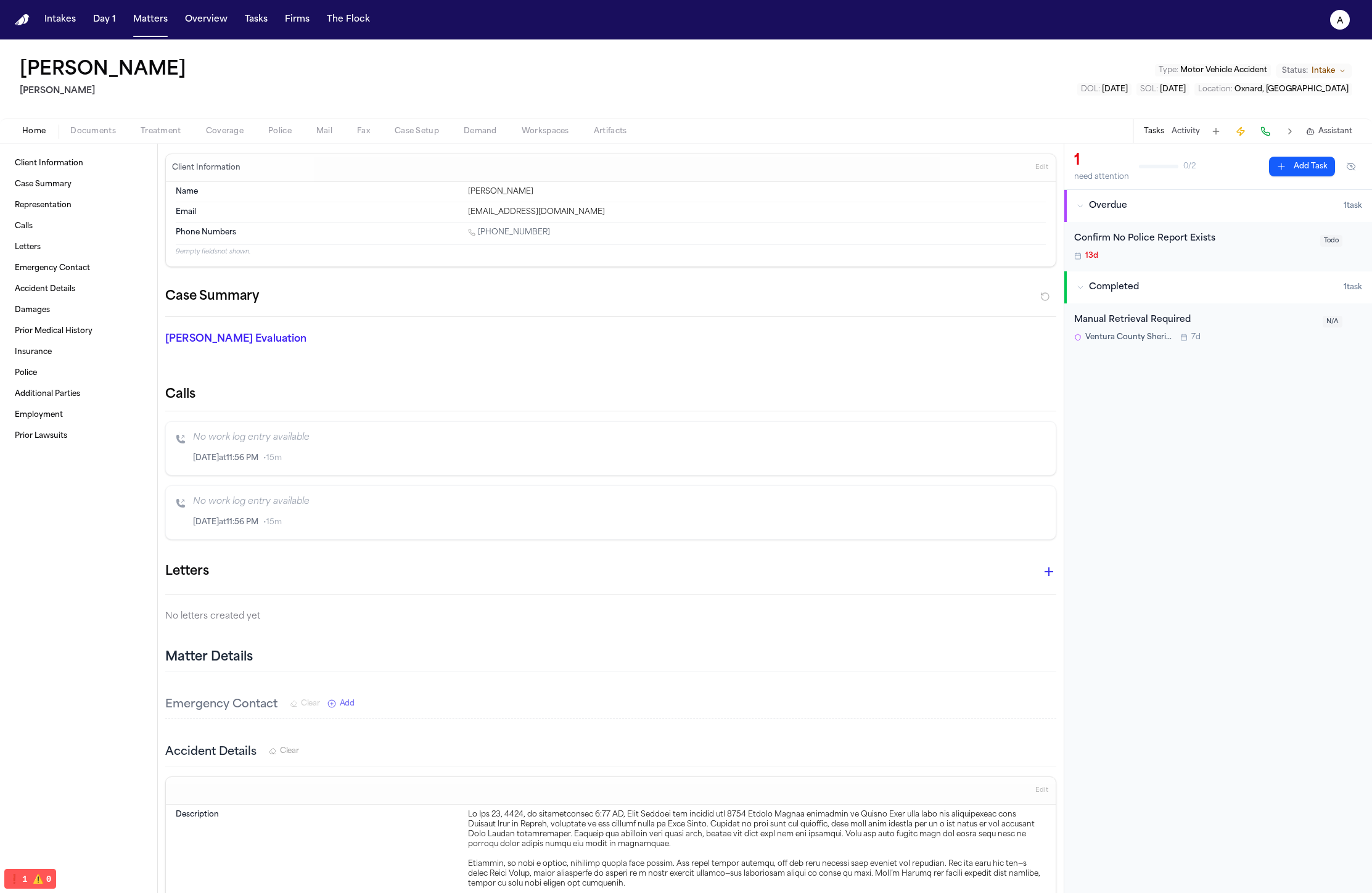
click at [231, 130] on span "Coverage" at bounding box center [224, 130] width 38 height 10
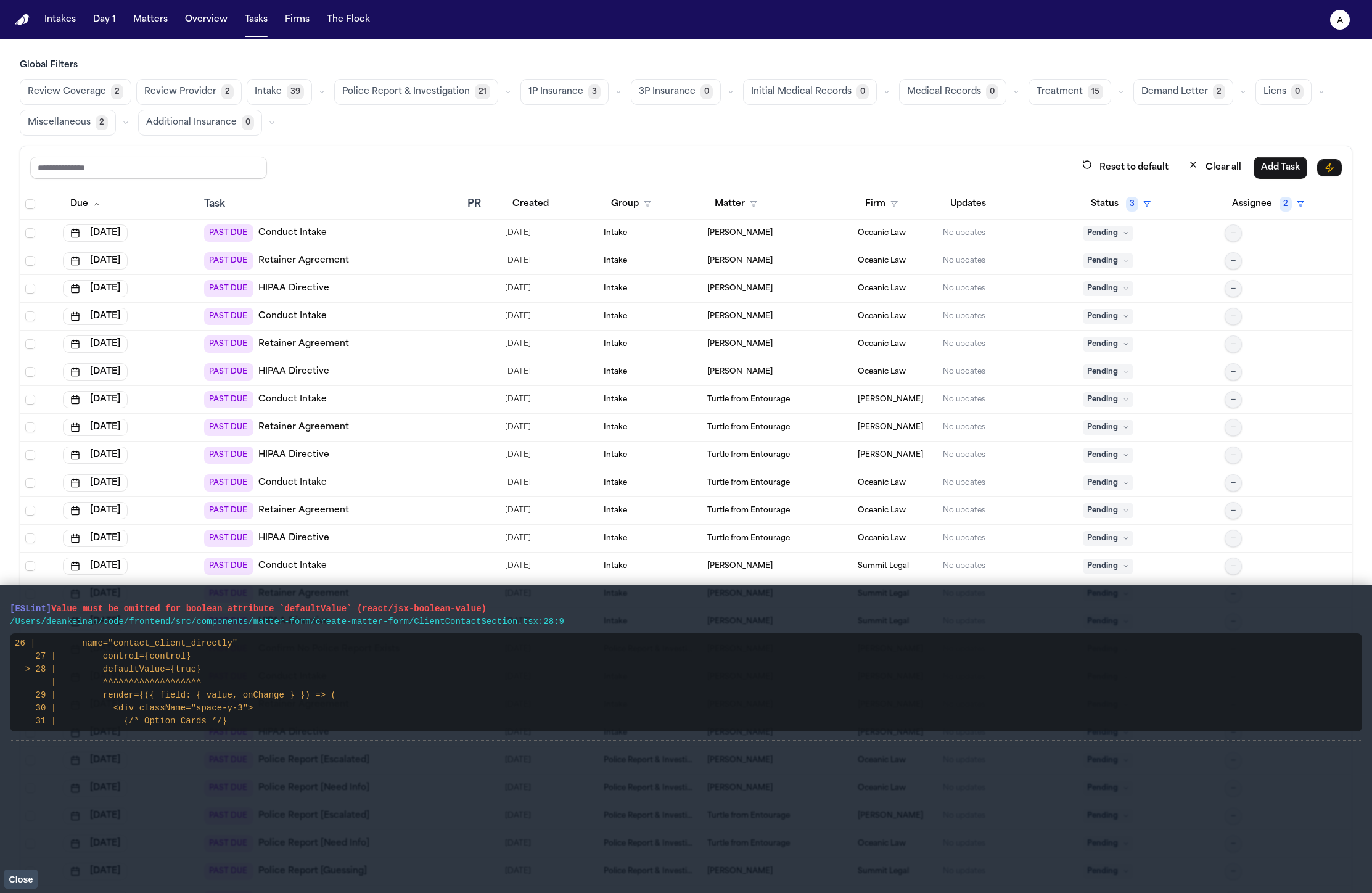
click at [28, 878] on span "Close" at bounding box center [21, 878] width 24 height 10
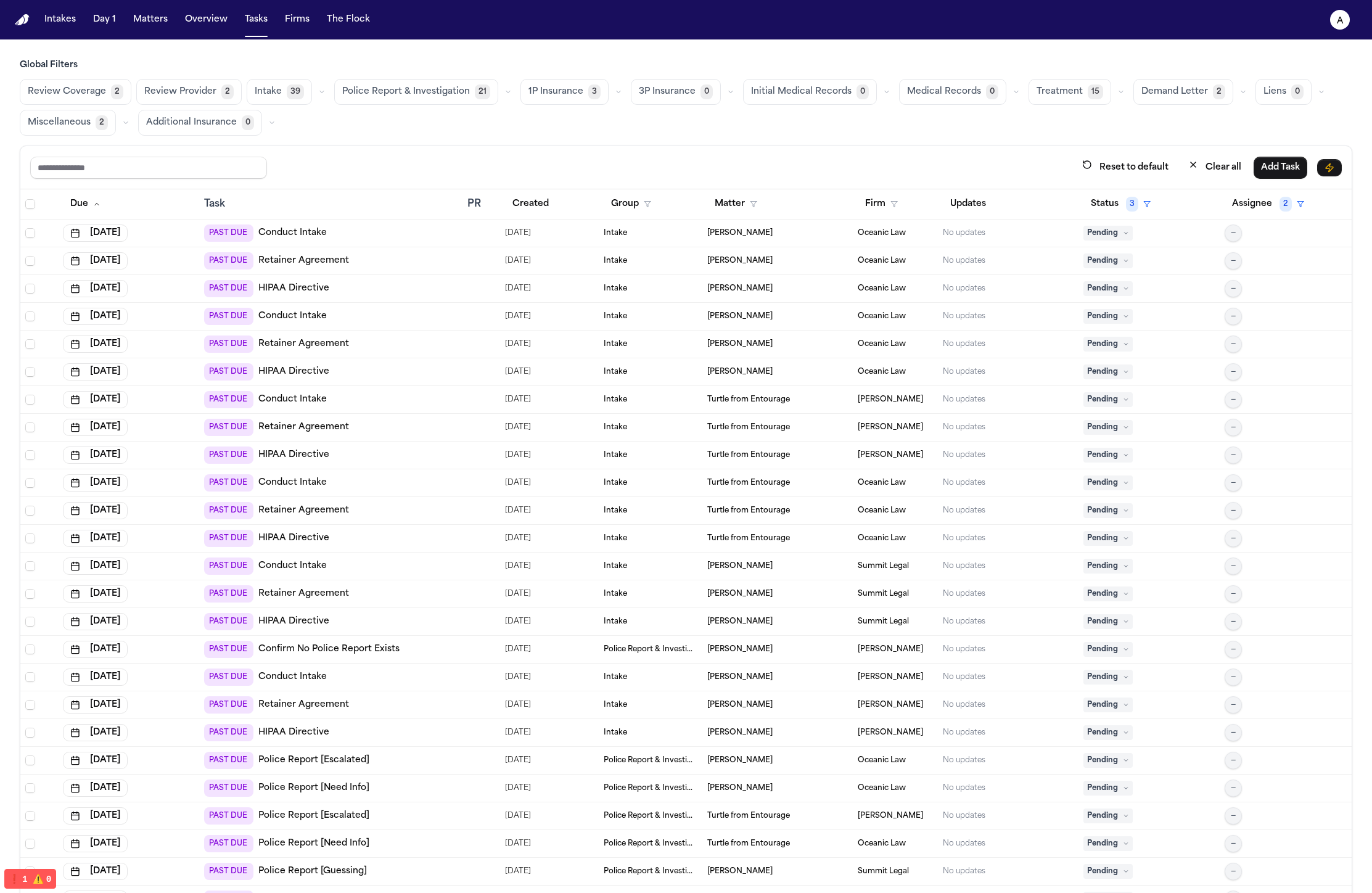
click at [420, 94] on span "Police Report & Investigation" at bounding box center [406, 92] width 128 height 12
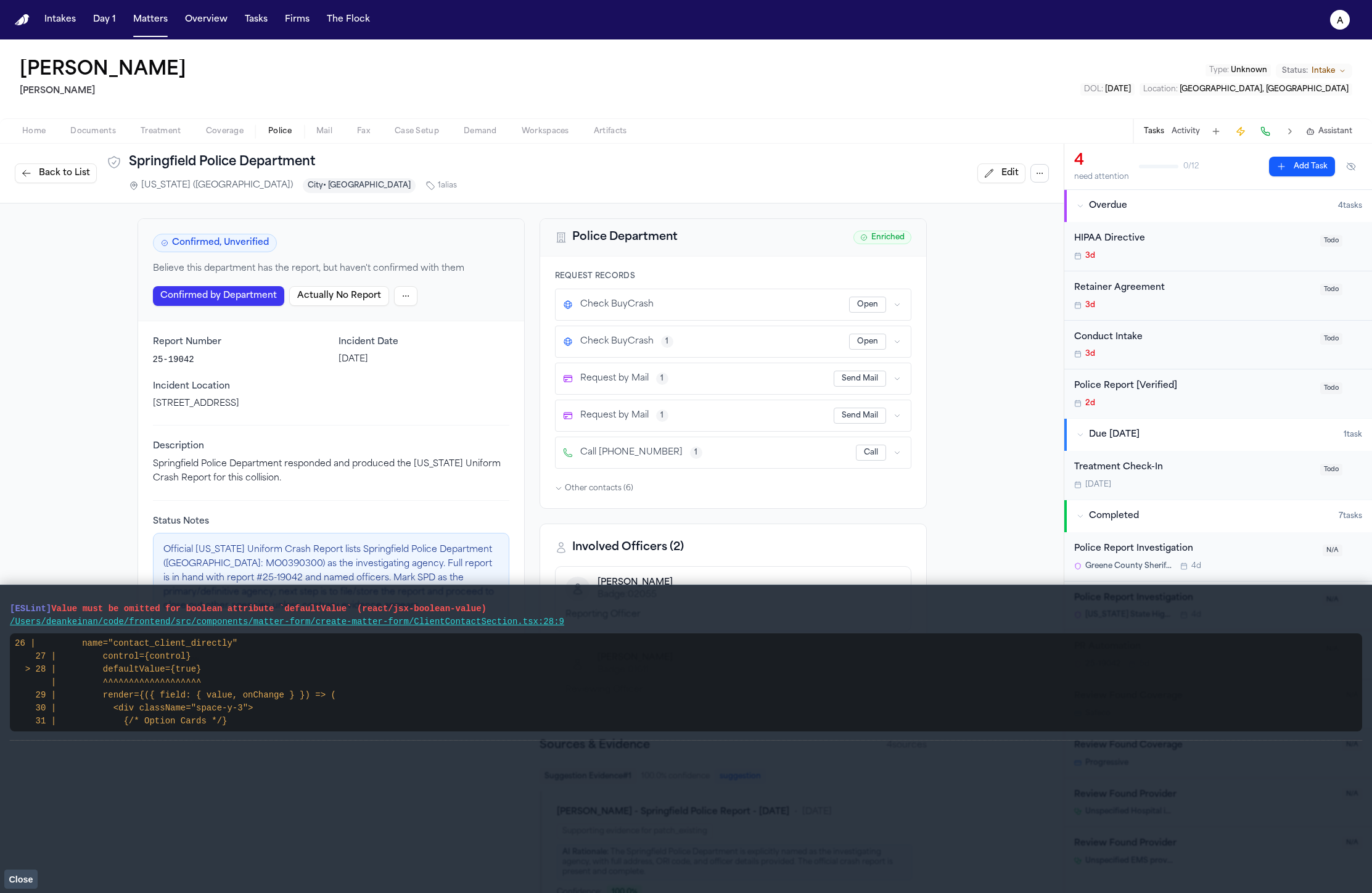
click at [629, 155] on div "Back to List Springfield Police Department [US_STATE] ([GEOGRAPHIC_DATA]) City …" at bounding box center [531, 174] width 1034 height 40
click at [32, 884] on button "Close" at bounding box center [21, 878] width 34 height 18
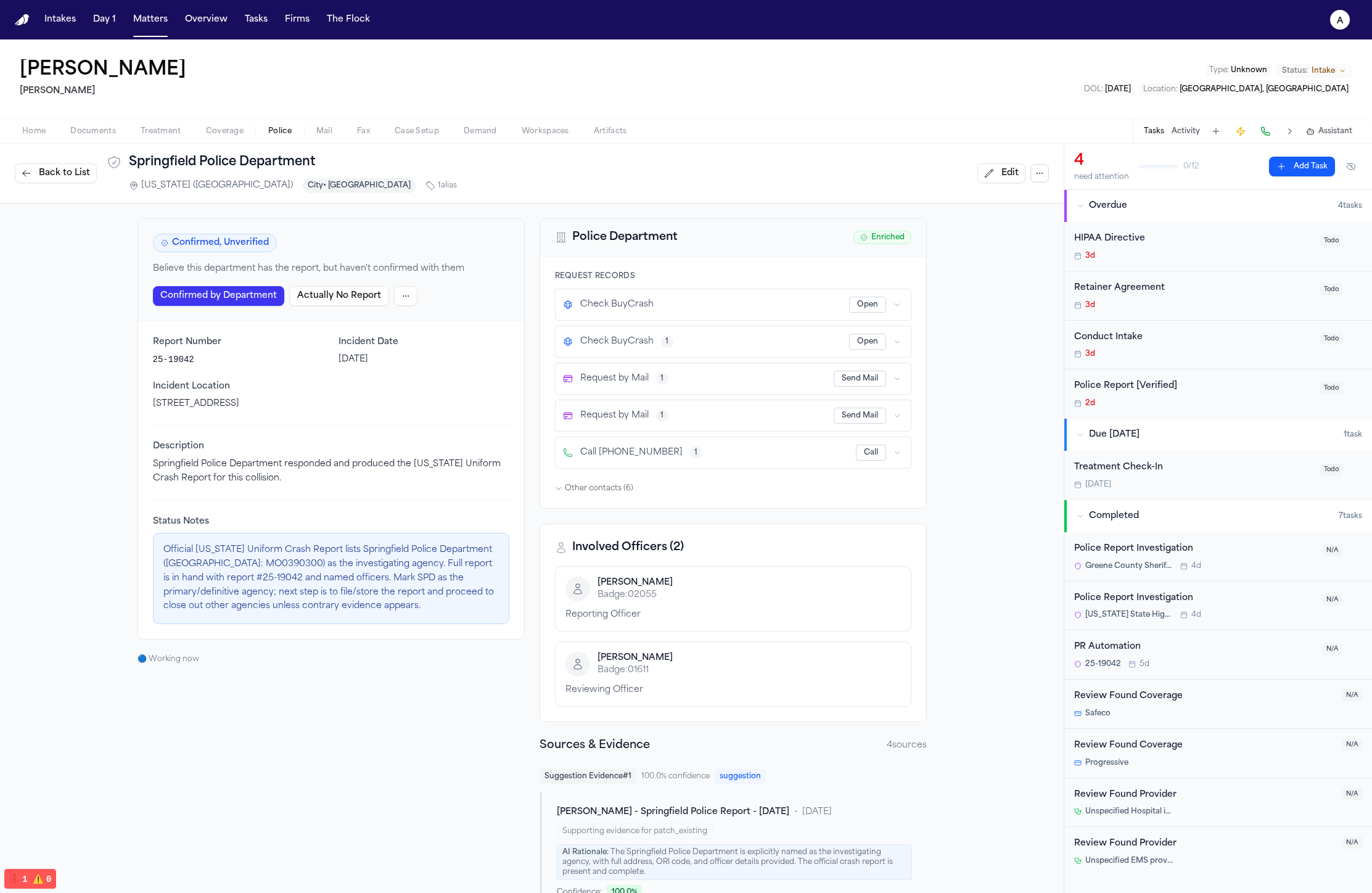
click at [611, 502] on div "Request Records Check BuyCrash Open Check BuyCrash 1 Open Request by Mail 1 Sen…" at bounding box center [732, 382] width 386 height 251
click at [610, 484] on span "Other contacts ( 6 )" at bounding box center [598, 488] width 68 height 10
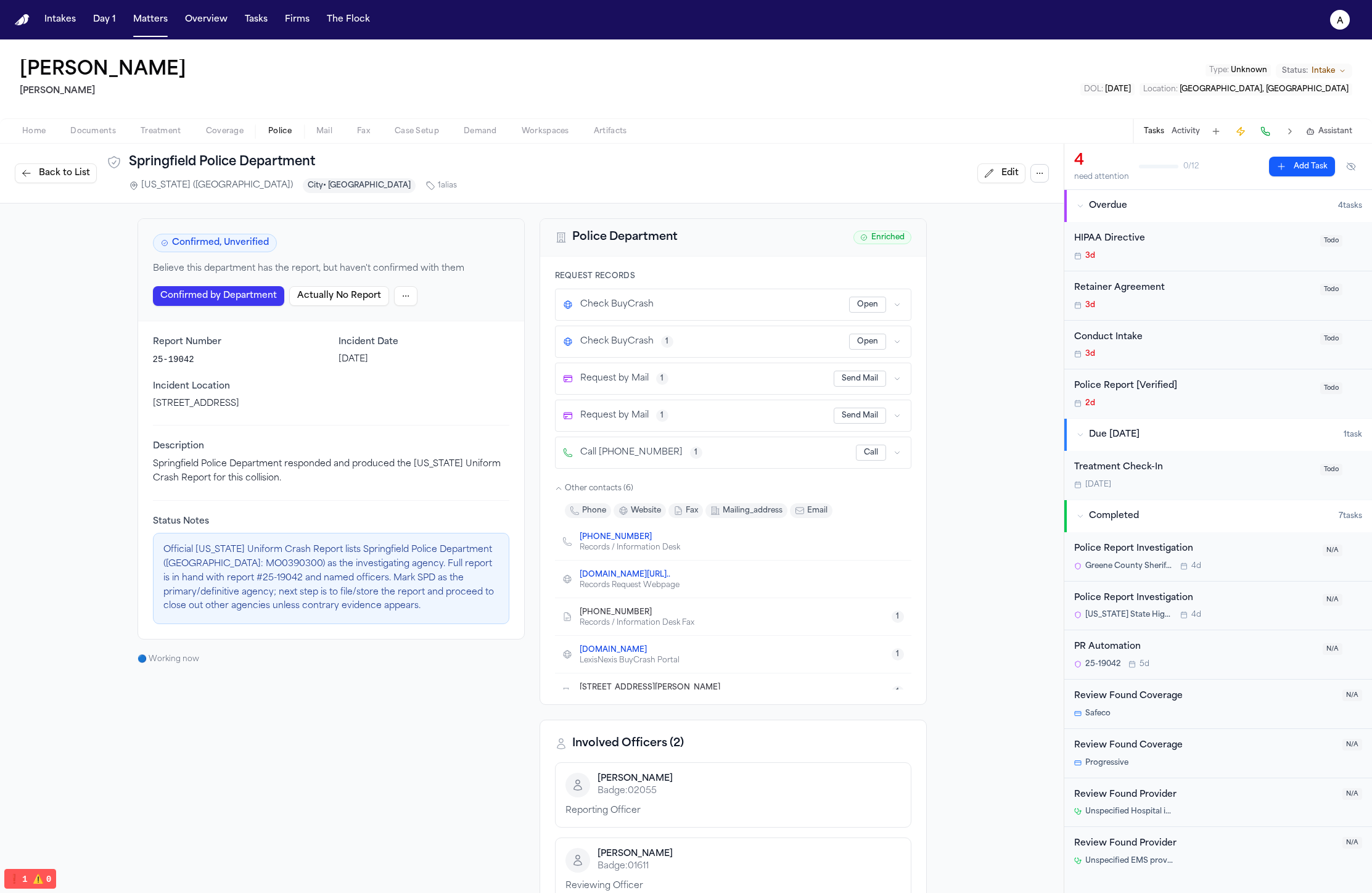
click at [610, 484] on span "Other contacts ( 6 )" at bounding box center [598, 488] width 68 height 10
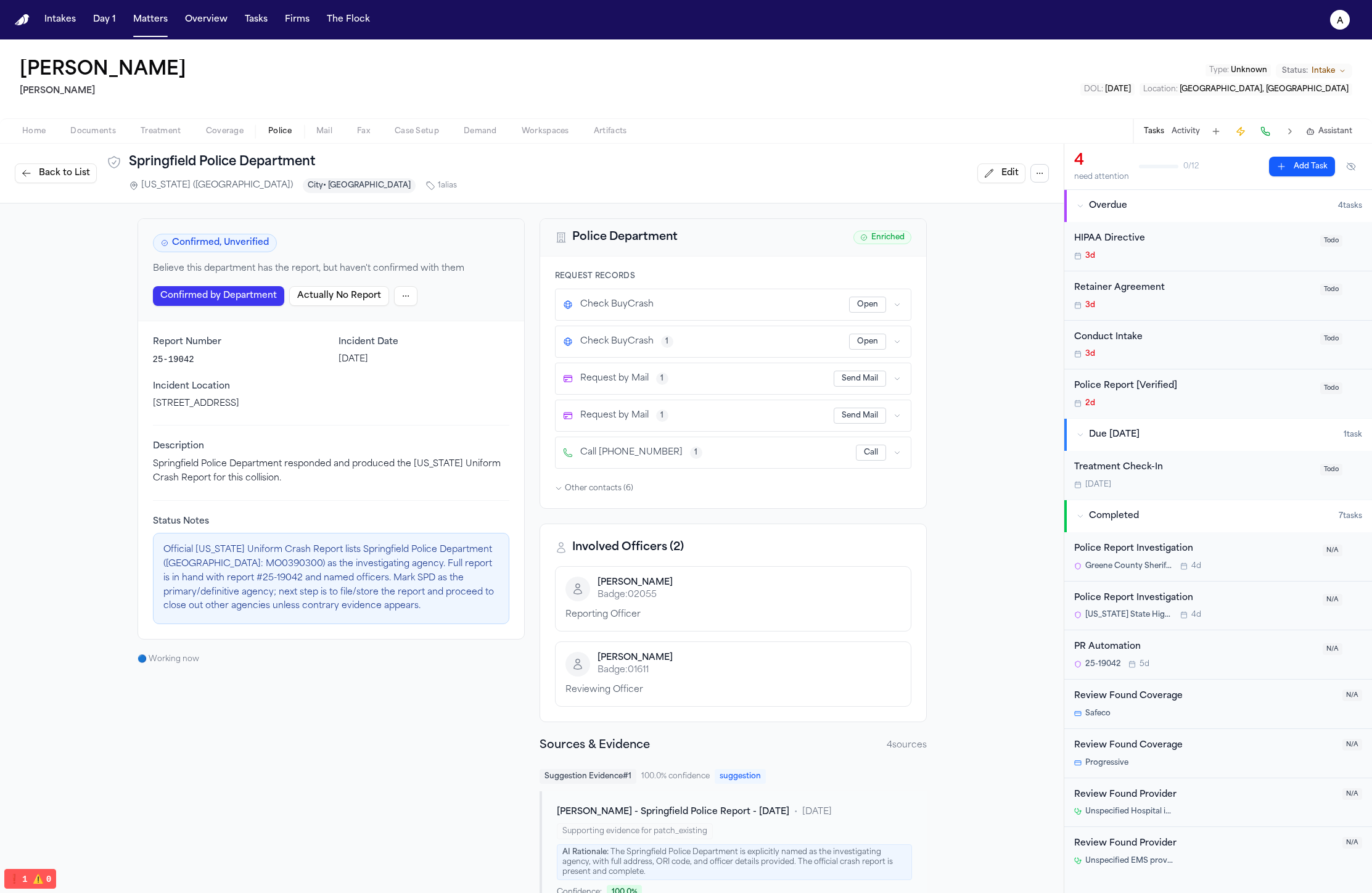
click at [35, 175] on button "Back to List" at bounding box center [55, 173] width 82 height 20
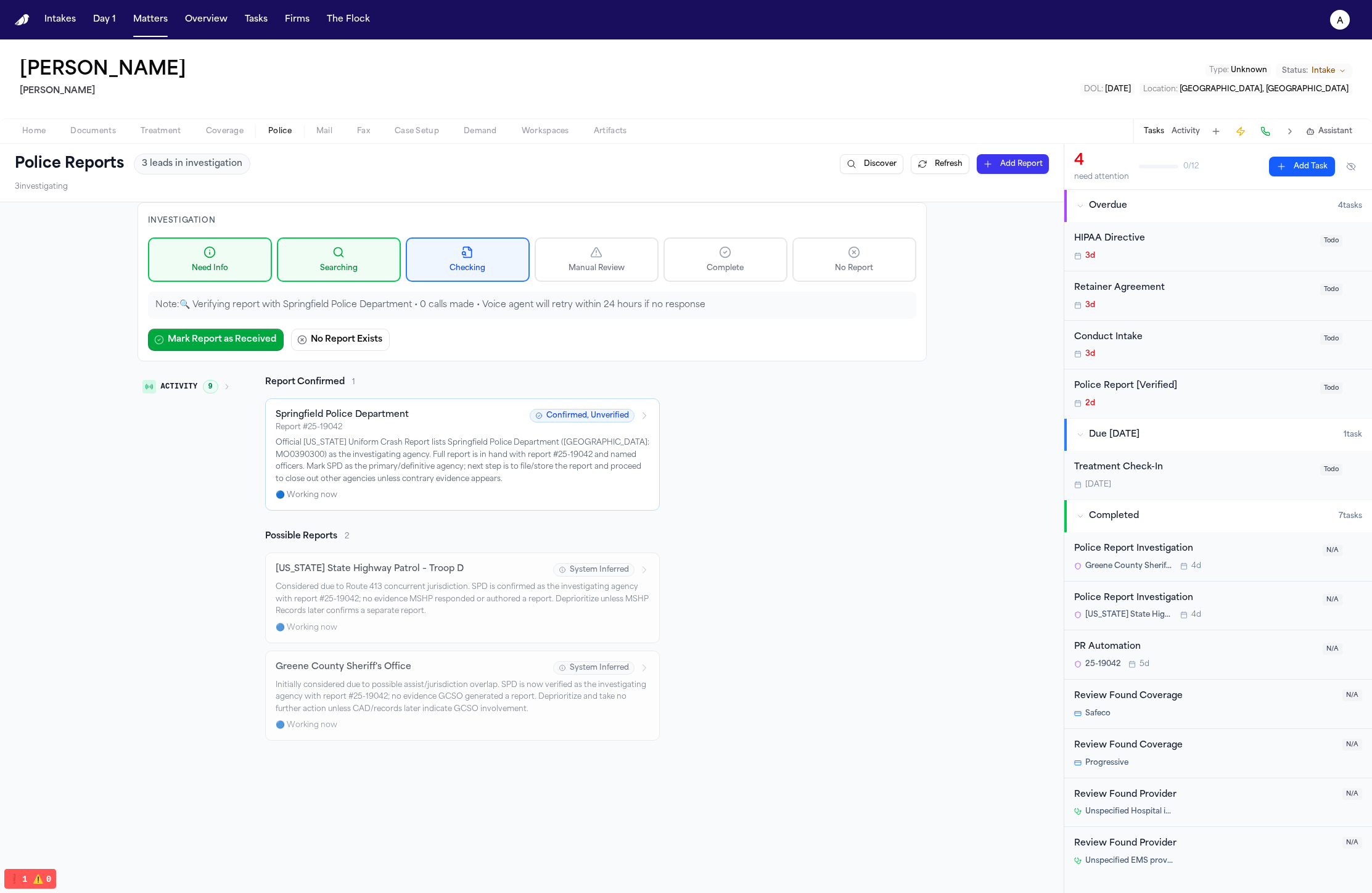
click at [127, 32] on nav "Intakes Day 1 Matters Overview Tasks Firms The Flock a" at bounding box center [686, 20] width 1372 height 40
click at [135, 29] on button "Matters" at bounding box center [150, 20] width 44 height 22
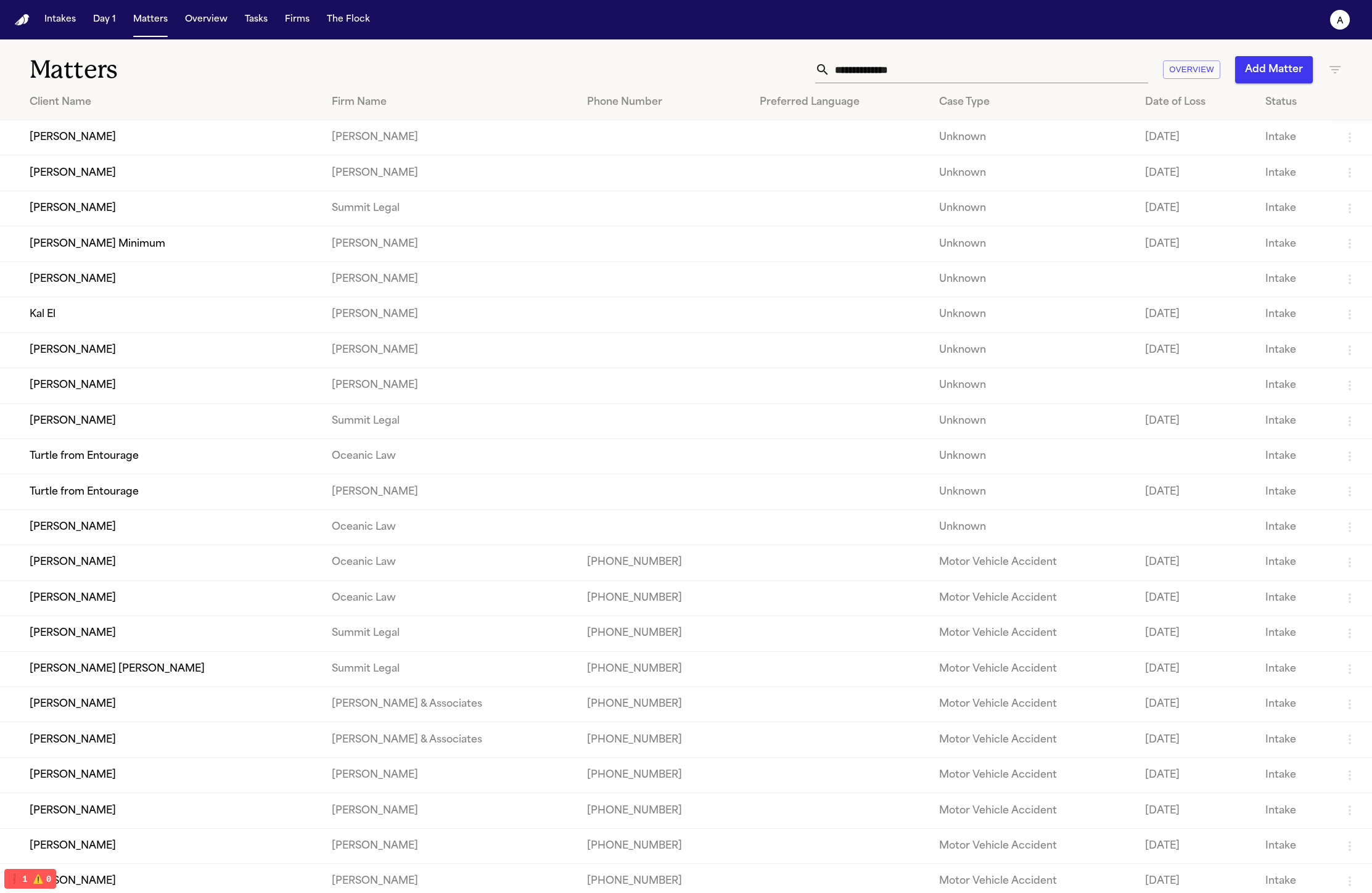
click at [149, 146] on td "[PERSON_NAME]" at bounding box center [161, 137] width 322 height 35
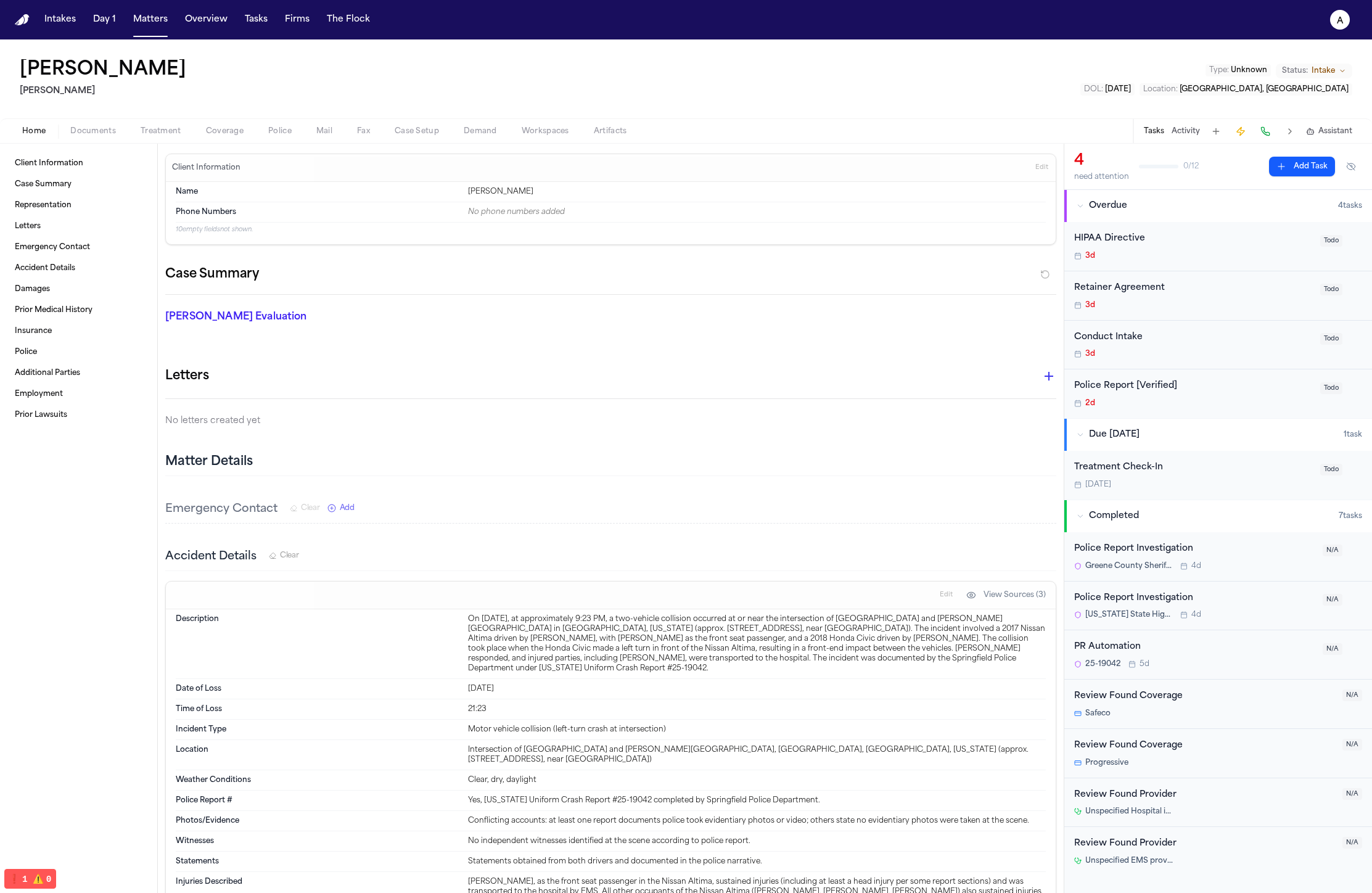
click at [279, 133] on span "Police" at bounding box center [280, 130] width 23 height 10
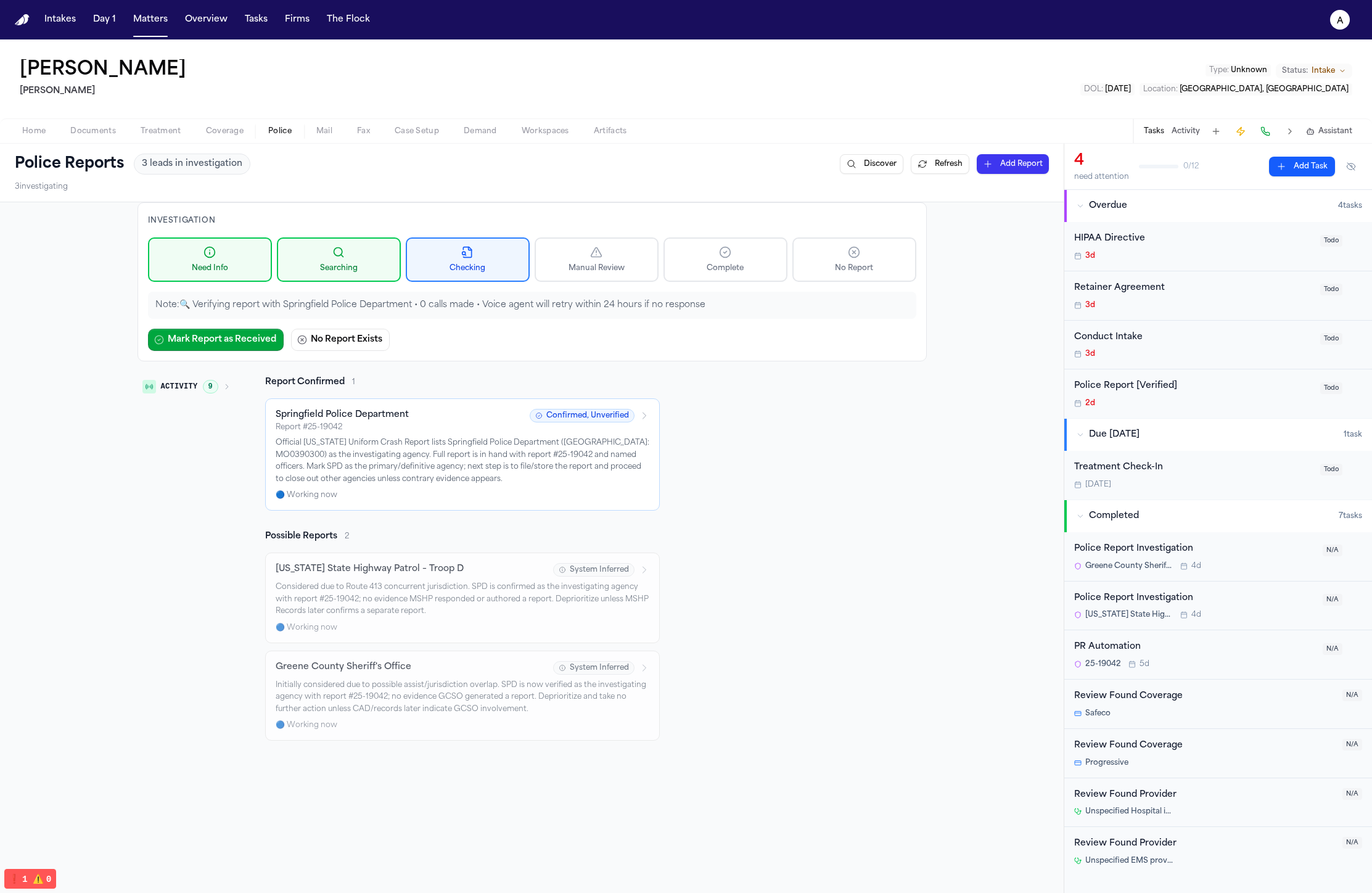
click at [389, 430] on div "Report # 25-19042" at bounding box center [399, 427] width 247 height 10
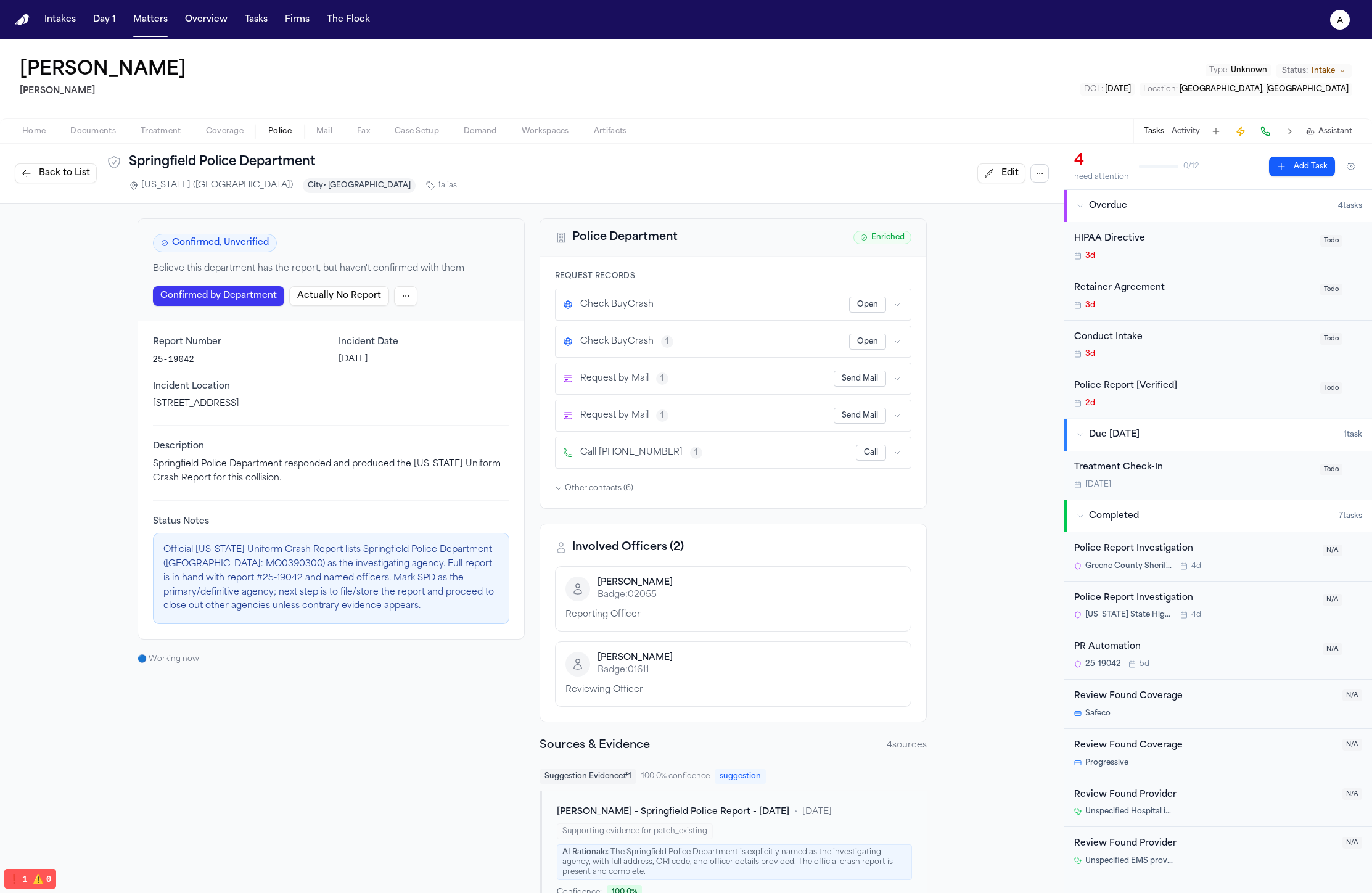
click at [394, 293] on html "Intakes Day 1 Matters Overview Tasks Firms The Flock a Isabella Avila Kurtz Ril…" at bounding box center [686, 446] width 1372 height 893
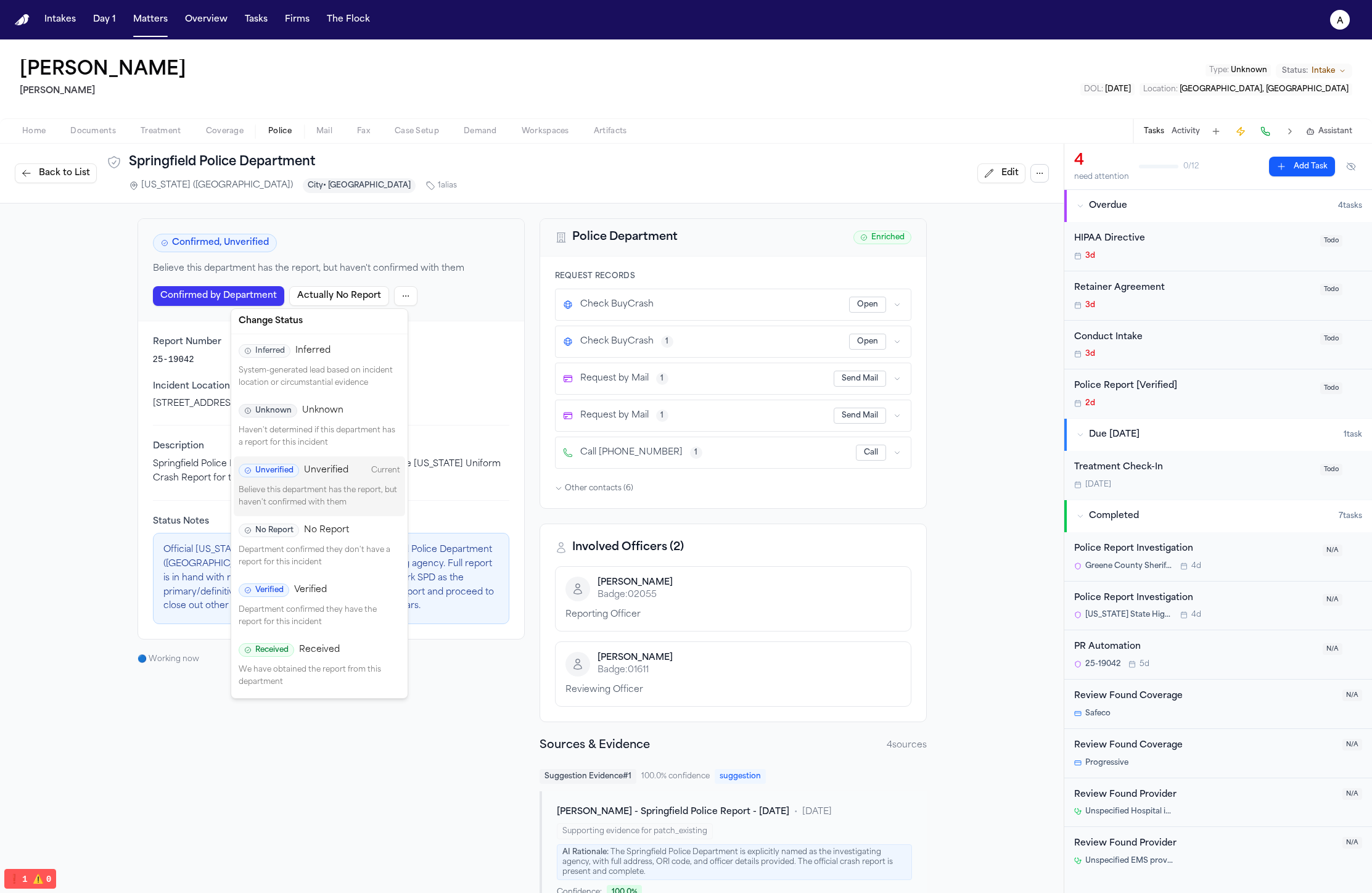
click at [353, 501] on p "Believe this department has the report, but haven't confirmed with them" at bounding box center [319, 497] width 161 height 24
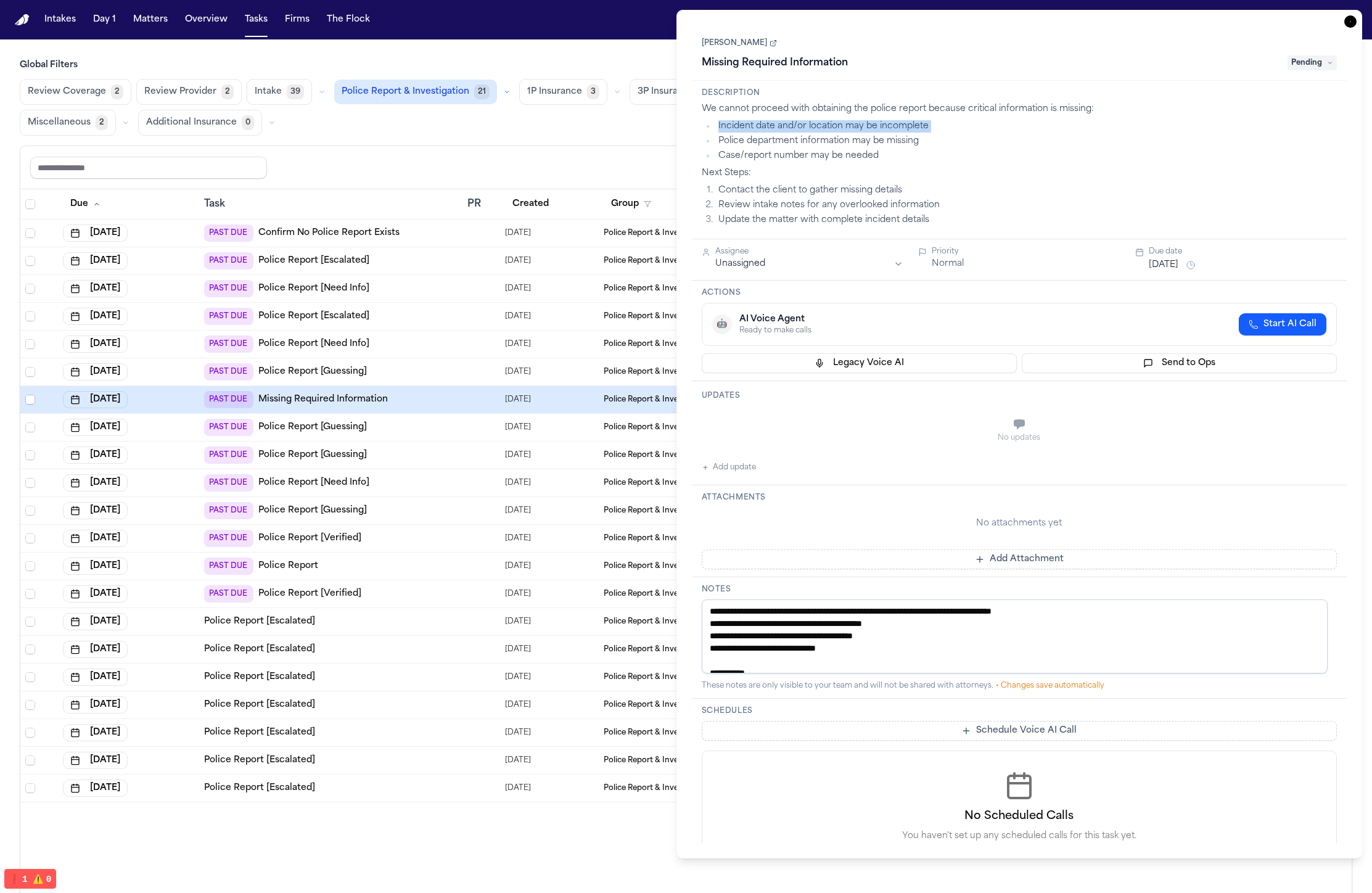
click at [1347, 22] on icon "button" at bounding box center [1350, 22] width 12 height 12
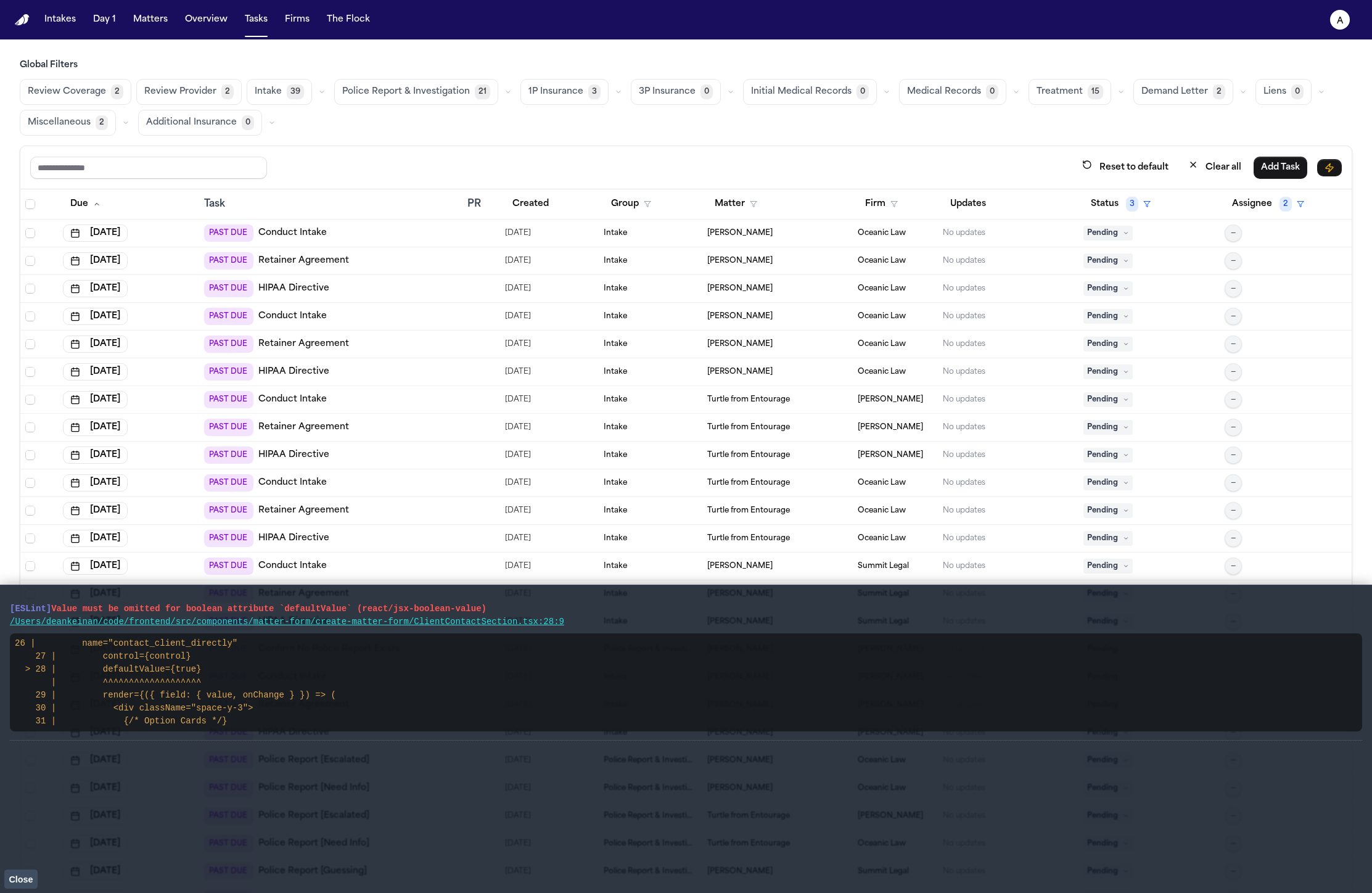
click at [18, 872] on button "Close" at bounding box center [21, 878] width 34 height 18
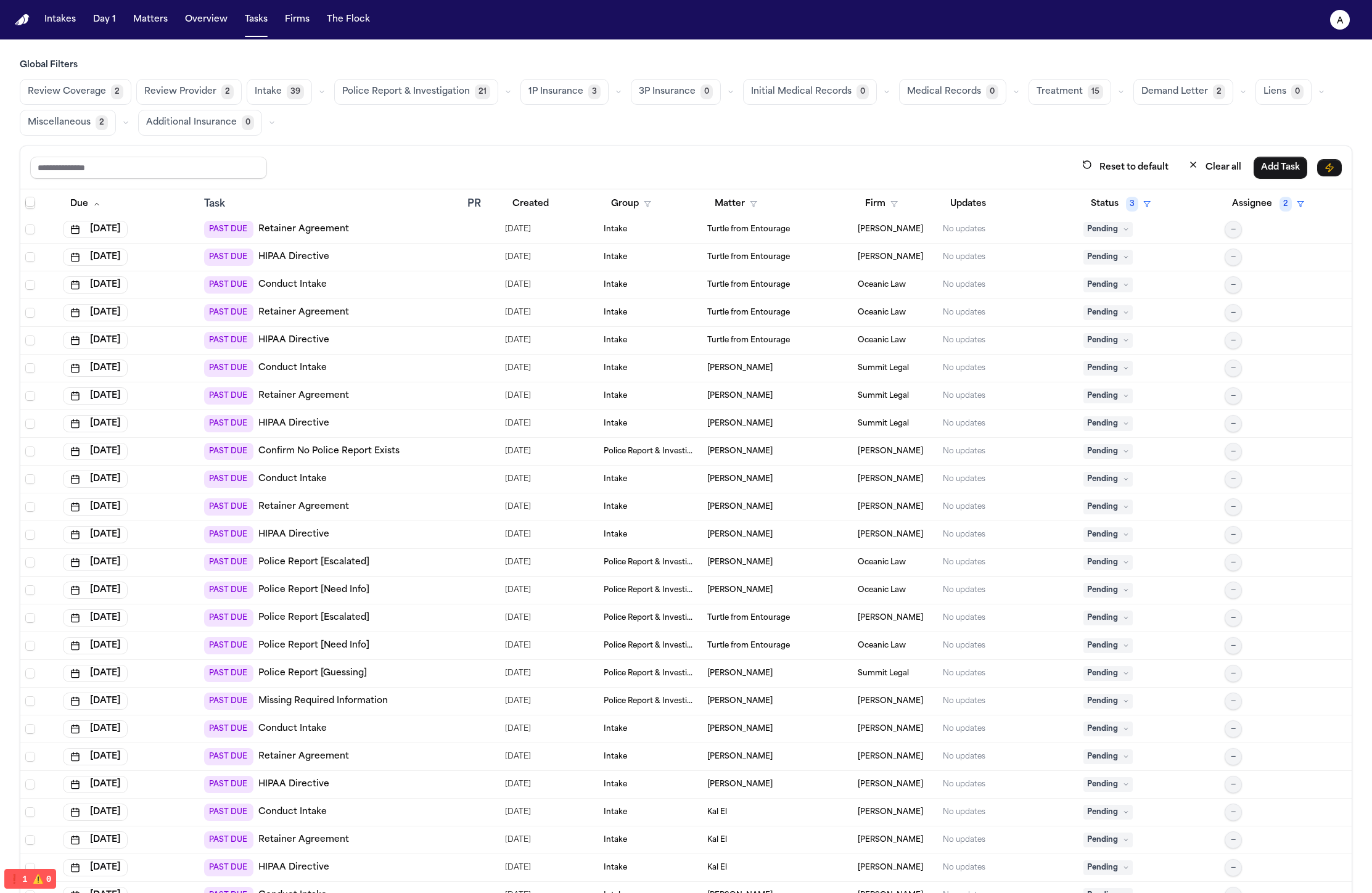
scroll to position [501, 0]
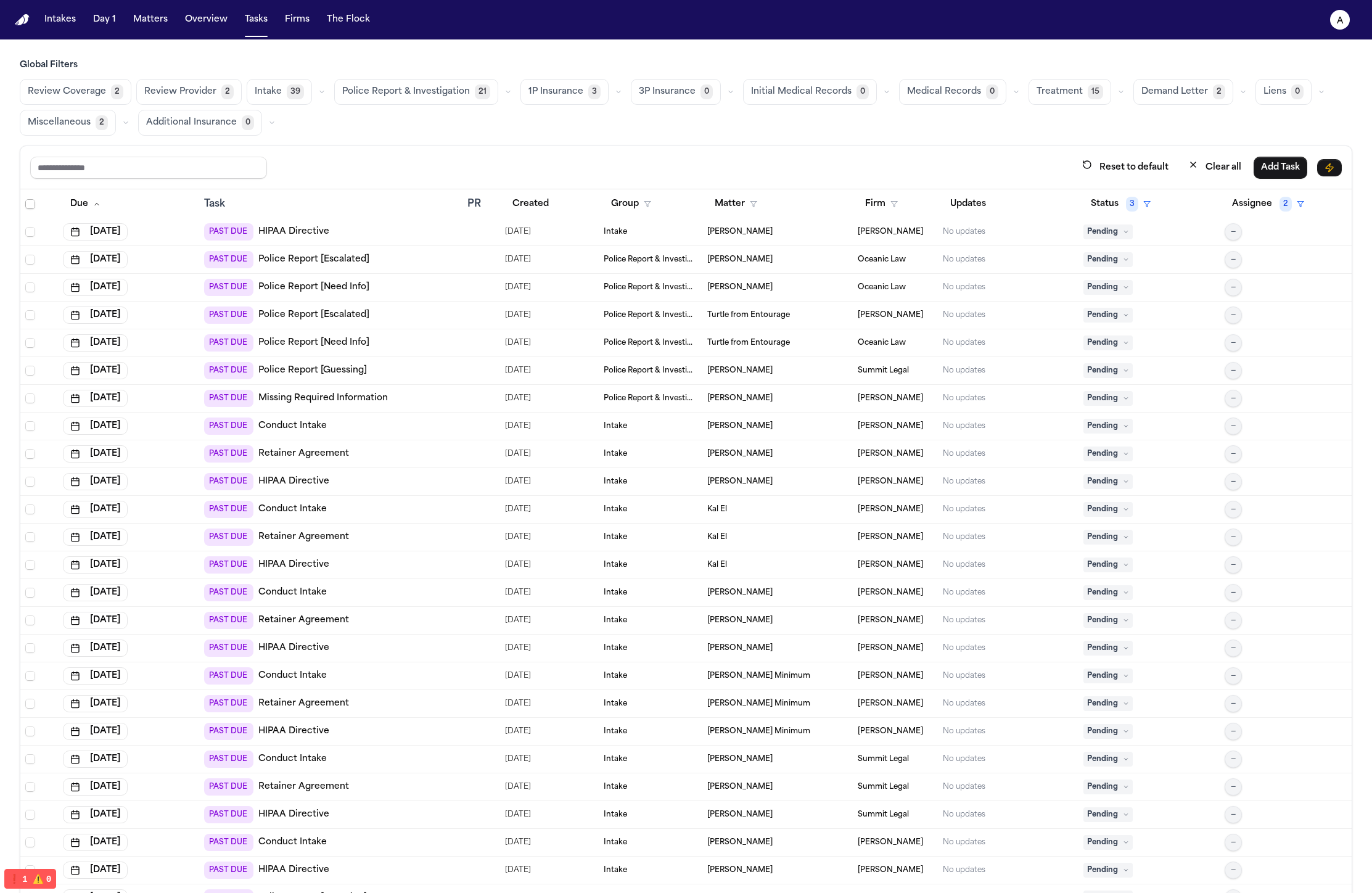
click at [399, 88] on span "Police Report & Investigation" at bounding box center [406, 92] width 128 height 12
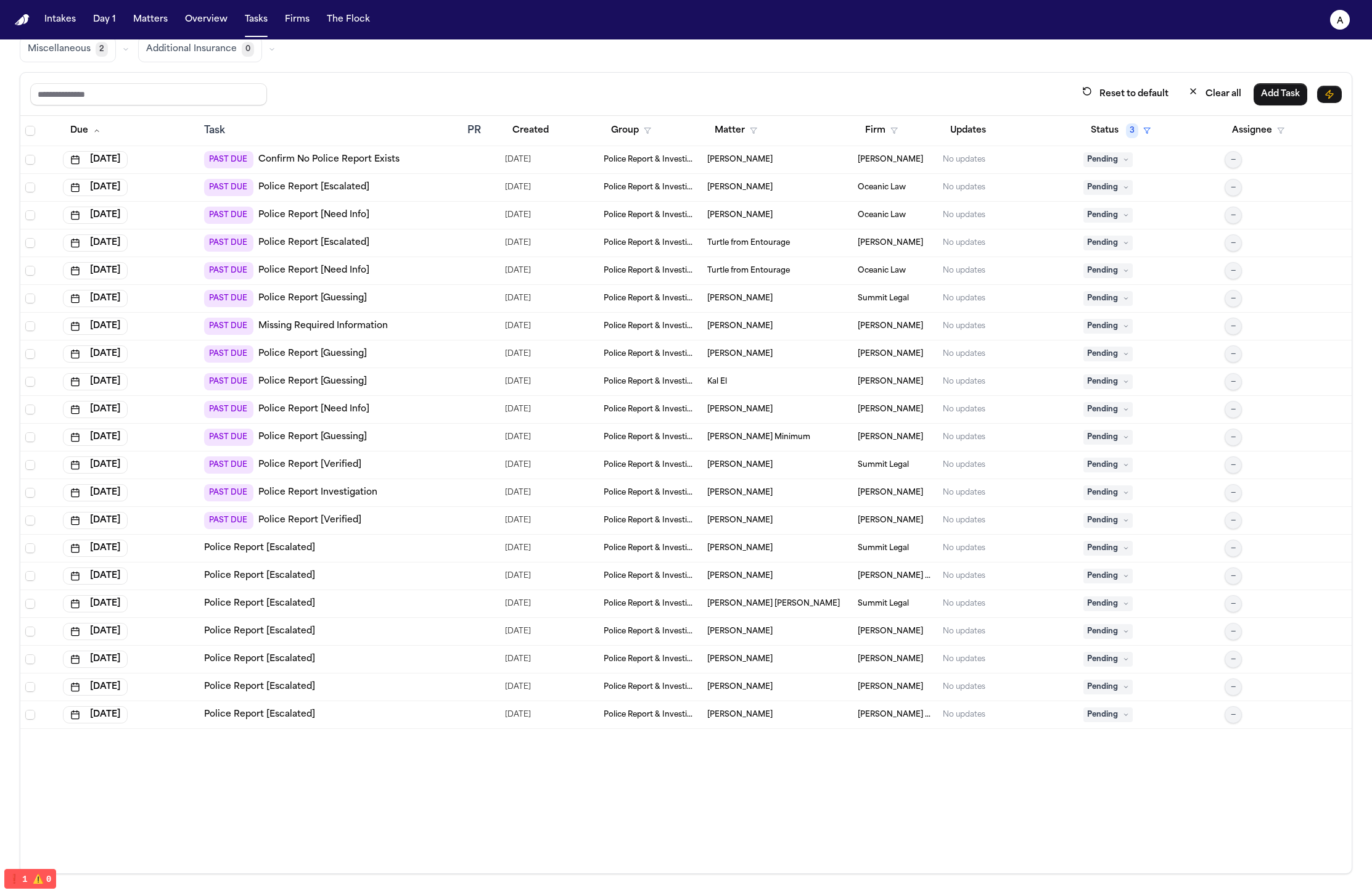
scroll to position [0, 0]
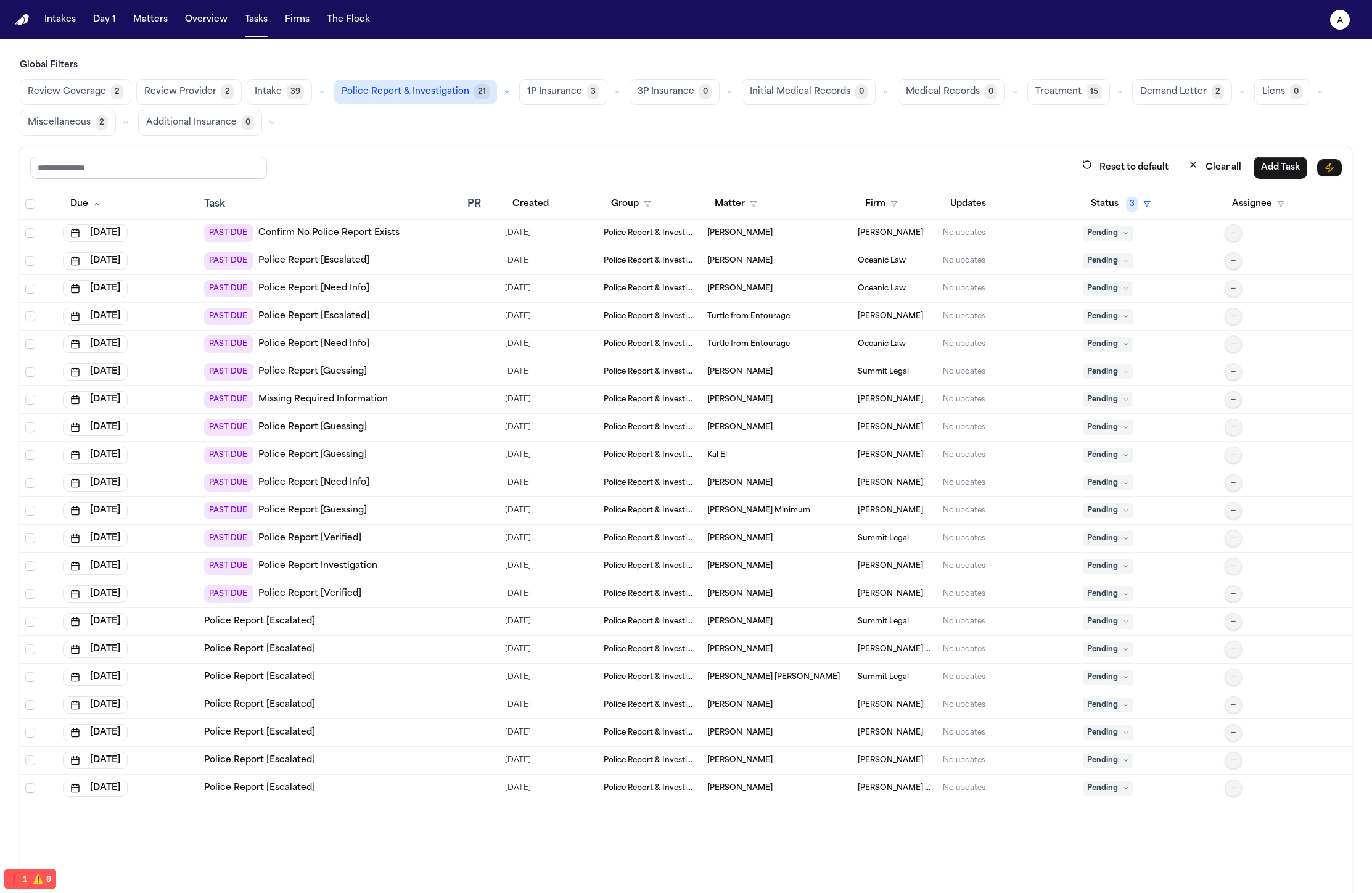
click at [394, 227] on link "Confirm No Police Report Exists" at bounding box center [329, 233] width 142 height 12
click at [463, 241] on td at bounding box center [482, 233] width 38 height 28
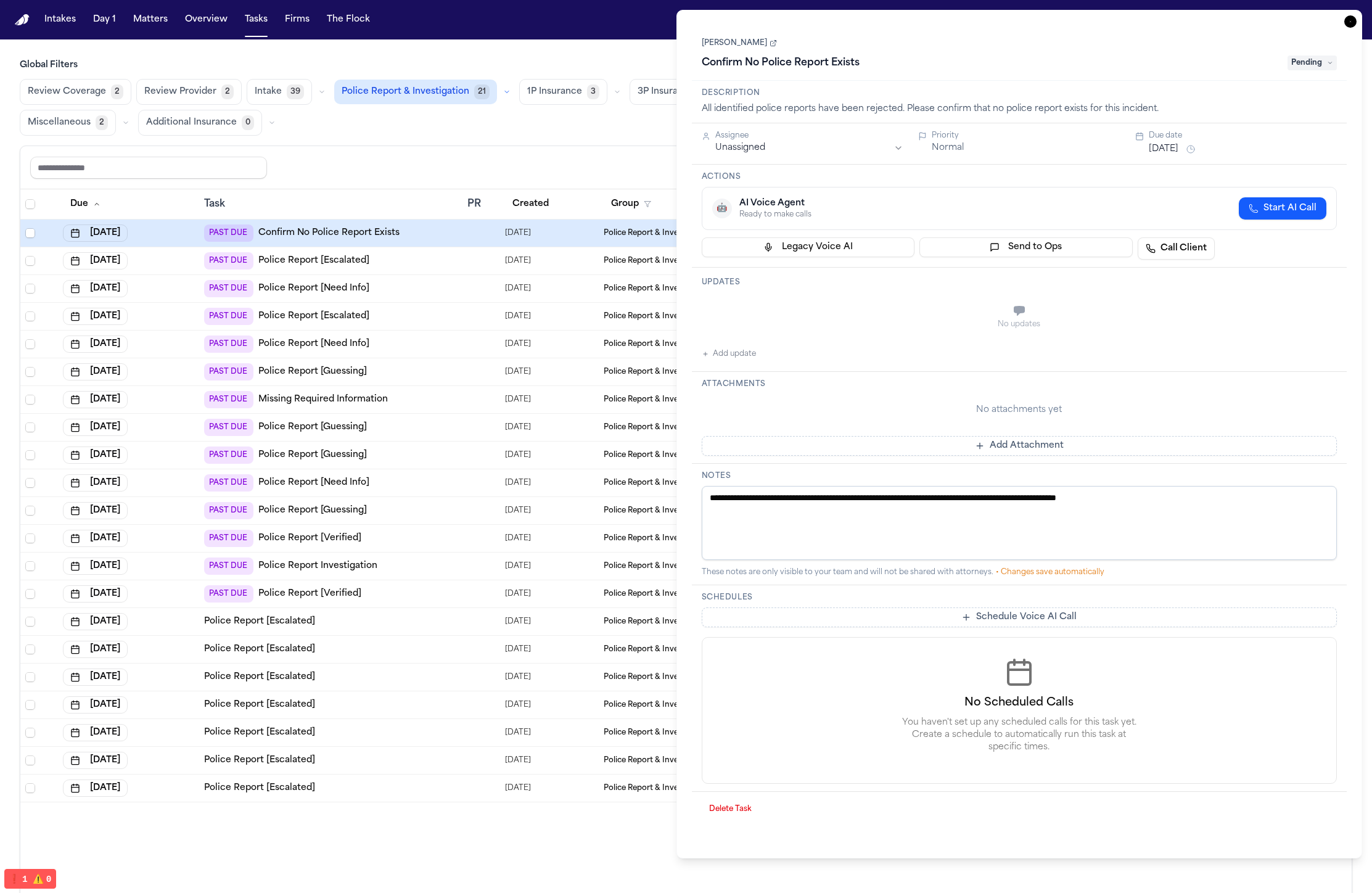
click at [786, 64] on h1 "Confirm No Police Report Exists" at bounding box center [781, 62] width 168 height 20
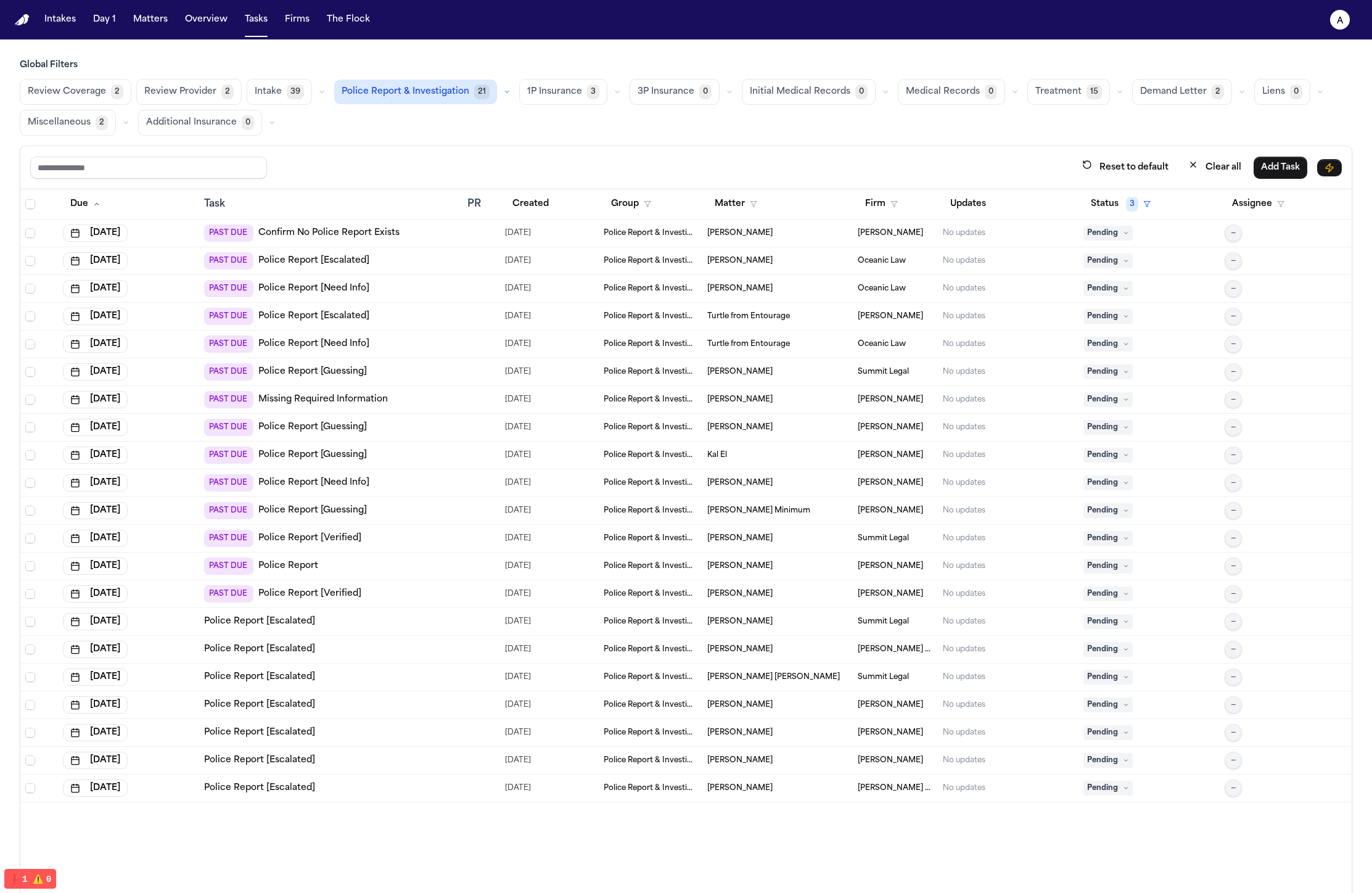
click at [352, 402] on link "Missing Required Information" at bounding box center [323, 400] width 130 height 12
click at [442, 486] on div "PAST DUE Police Report [Need Info]" at bounding box center [330, 483] width 253 height 17
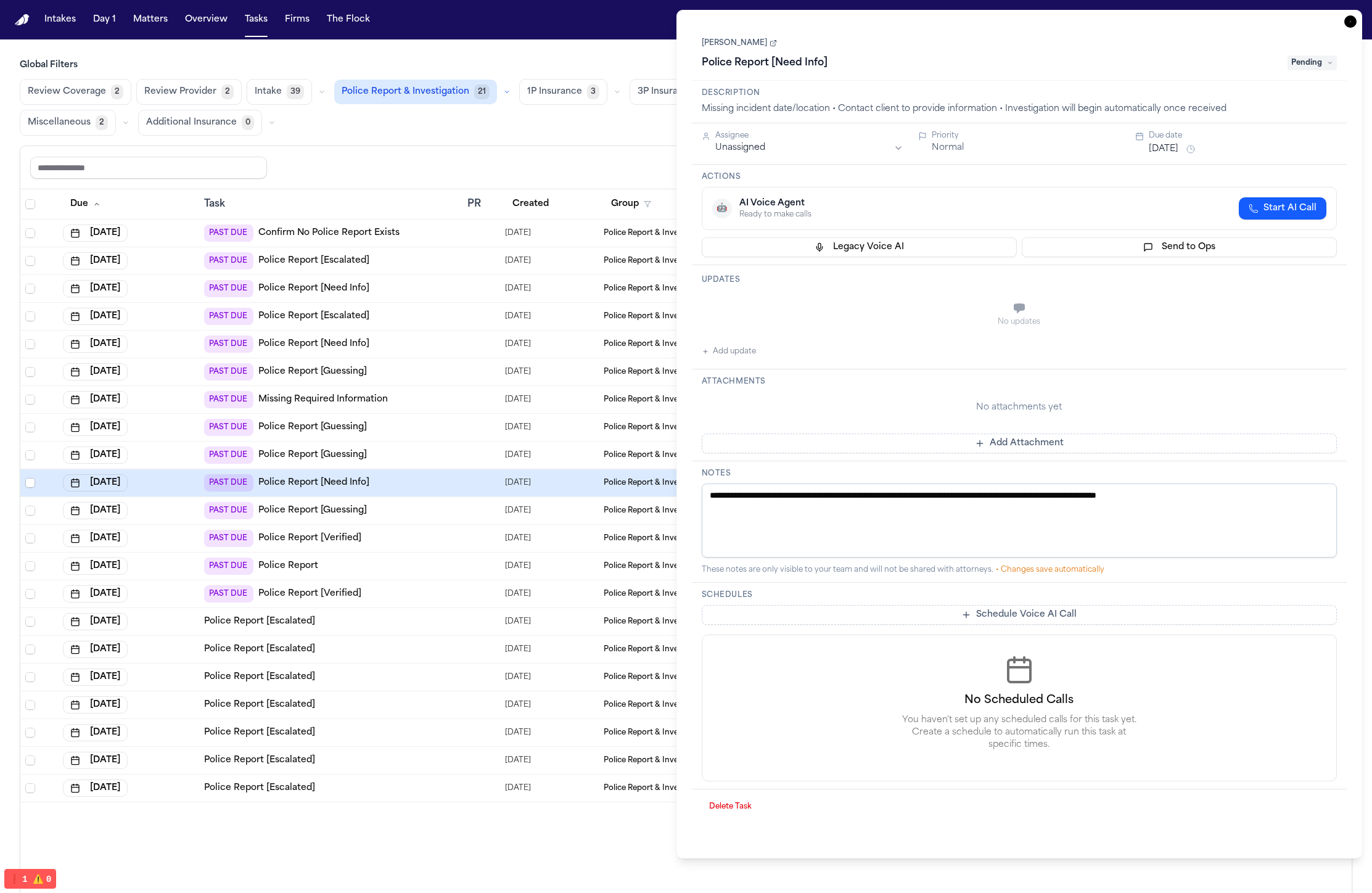
click at [776, 68] on h1 "Police Report [Need Info]" at bounding box center [764, 62] width 136 height 20
click at [845, 66] on input "**********" at bounding box center [991, 62] width 579 height 20
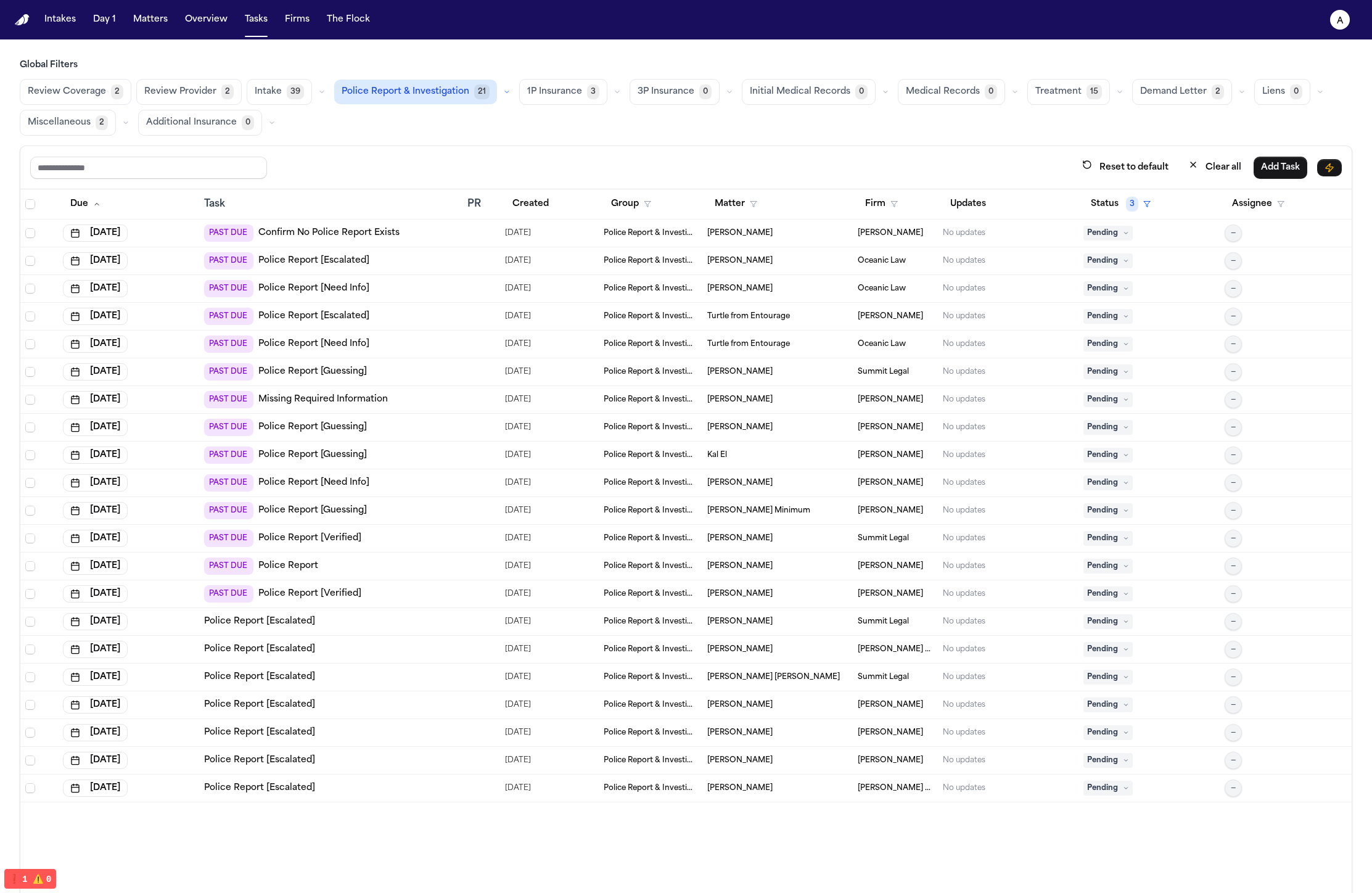
click at [482, 456] on div at bounding box center [481, 454] width 28 height 10
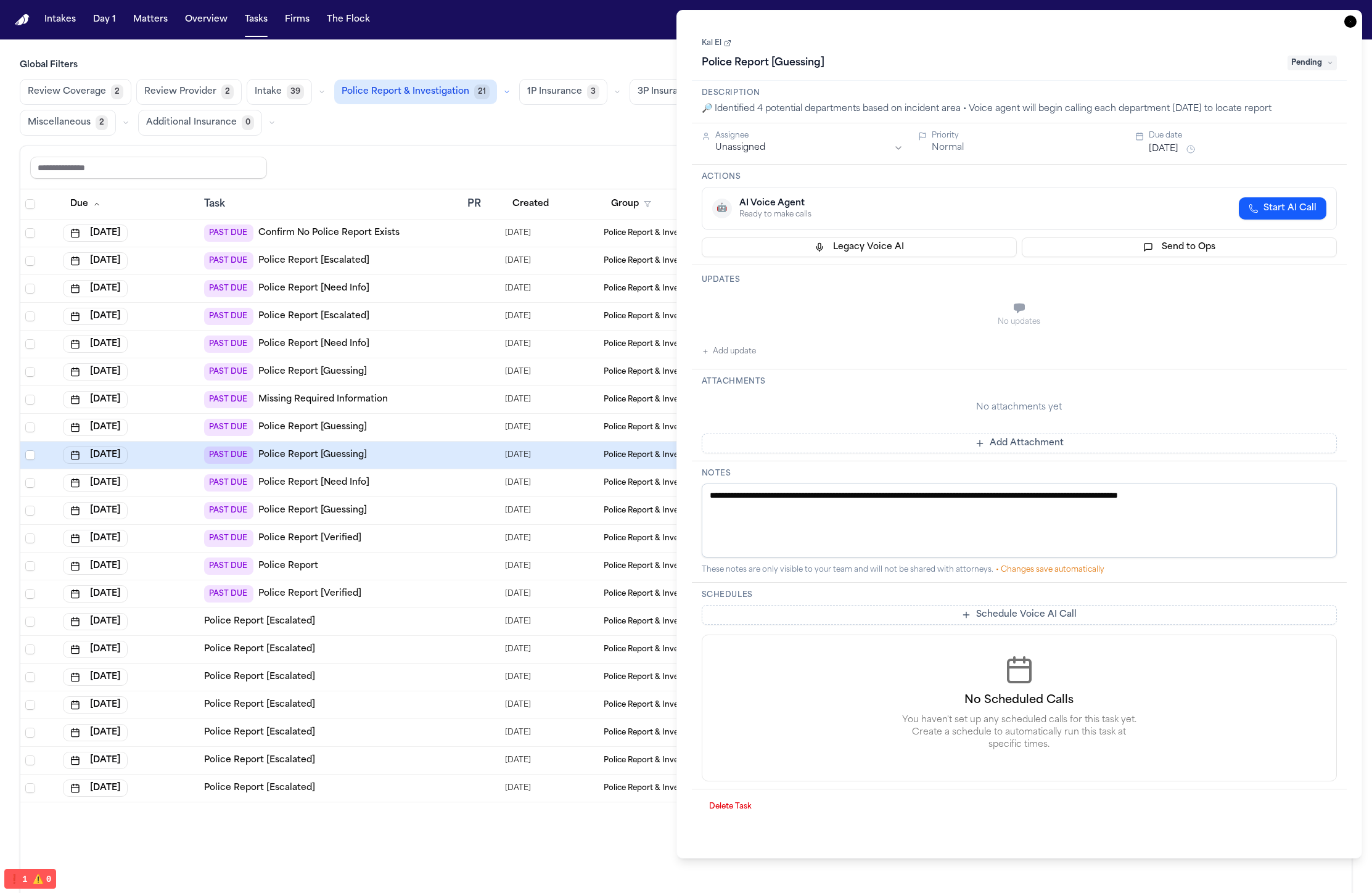
click at [457, 428] on td "PAST DUE Police Report [Guessing]" at bounding box center [331, 428] width 263 height 28
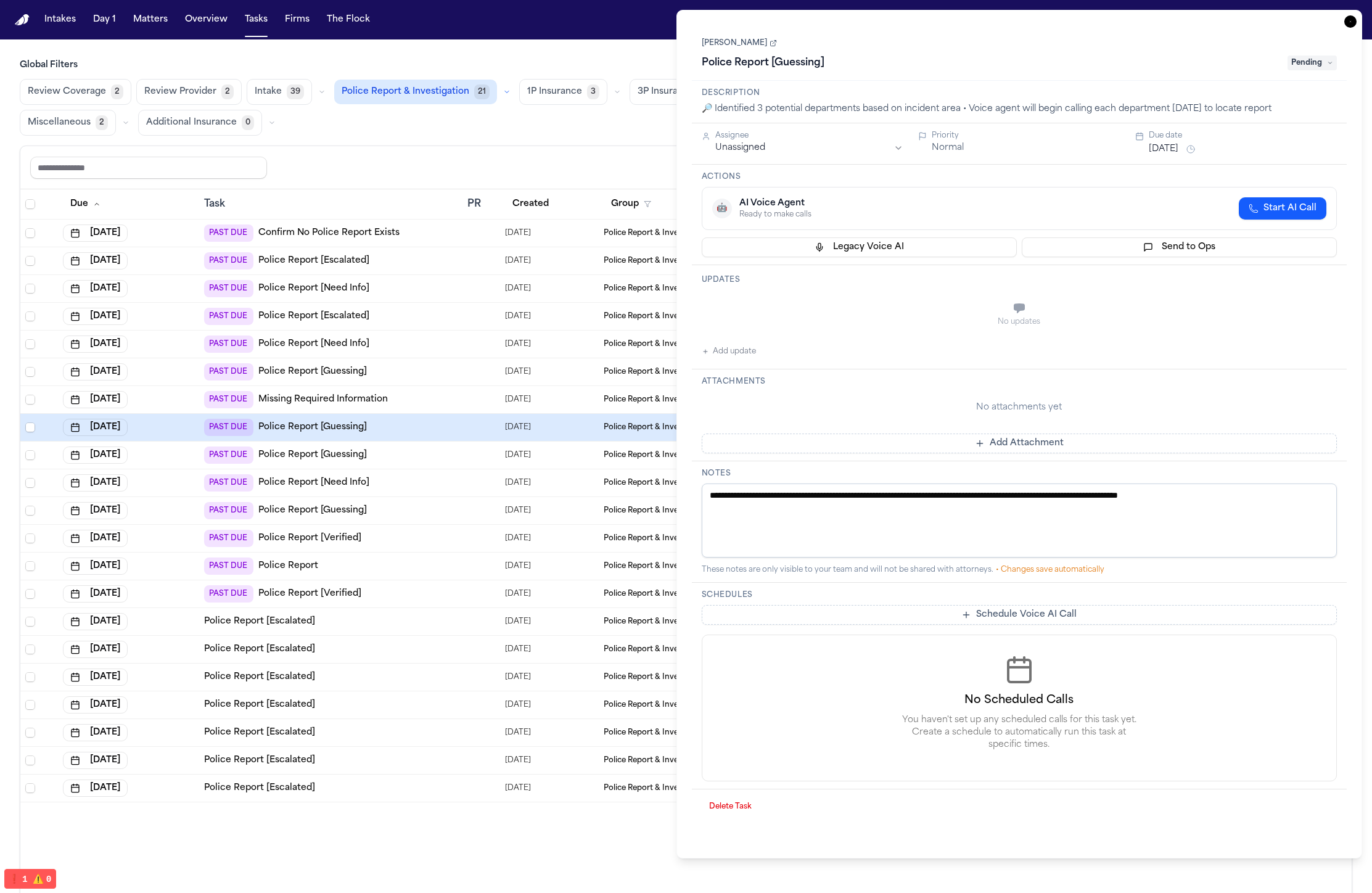
click at [447, 565] on div "PAST DUE Police Report" at bounding box center [330, 566] width 253 height 17
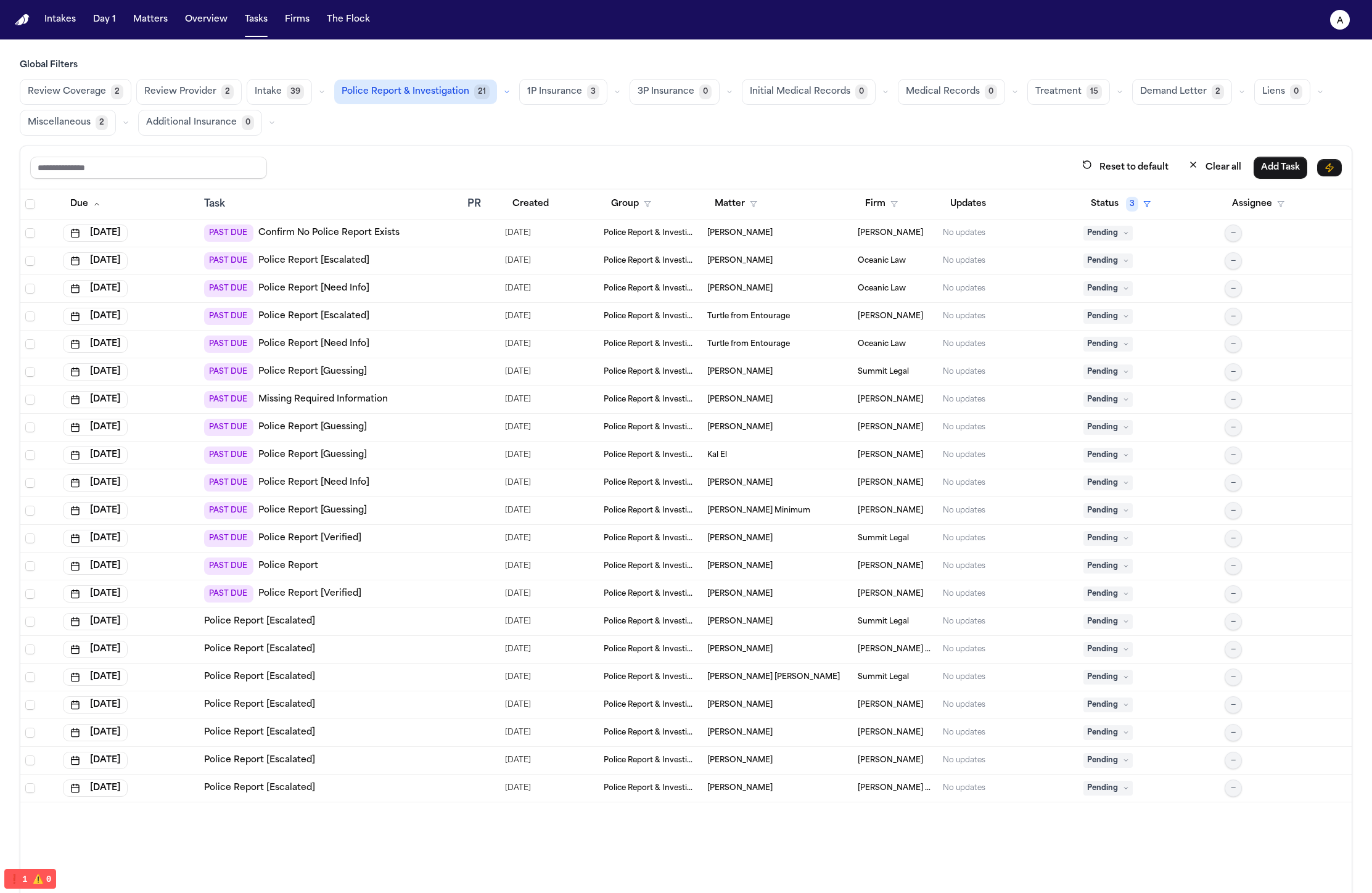
click at [453, 453] on div "PAST DUE Police Report [Guessing]" at bounding box center [330, 455] width 253 height 17
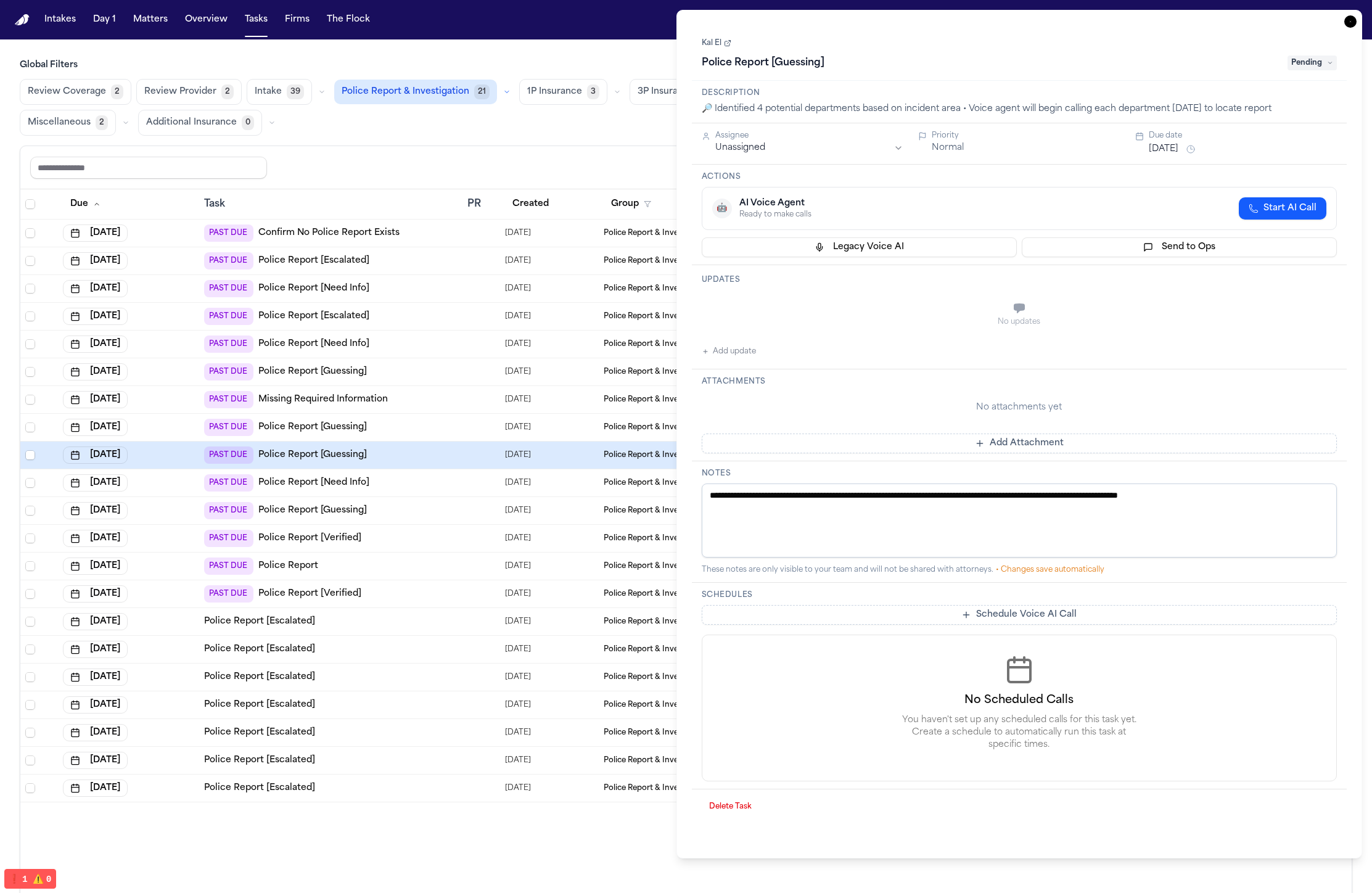
click at [451, 322] on div "PAST DUE Police Report [Escalated]" at bounding box center [330, 316] width 253 height 17
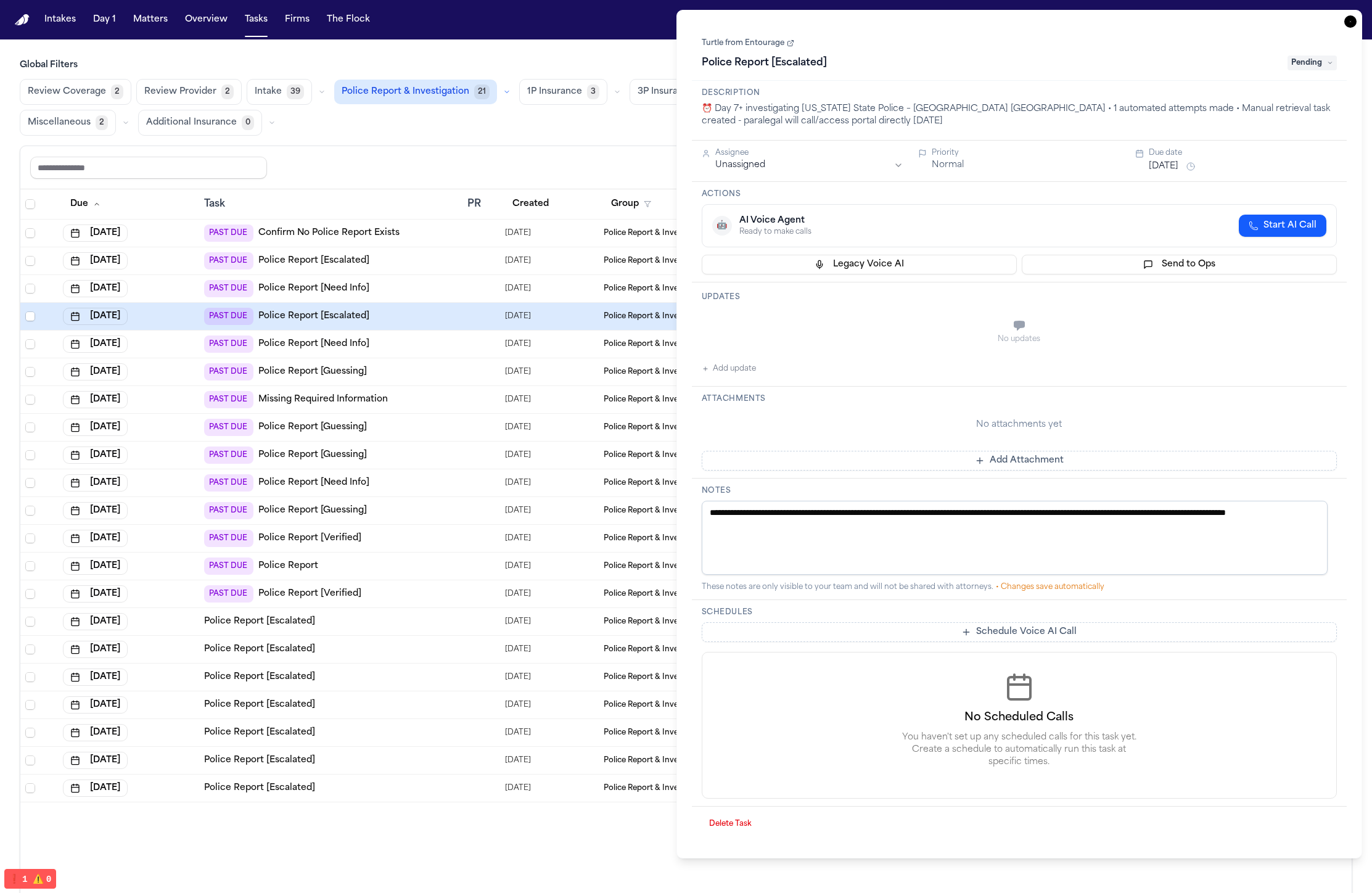
click at [444, 263] on div "PAST DUE Police Report [Escalated]" at bounding box center [330, 261] width 253 height 17
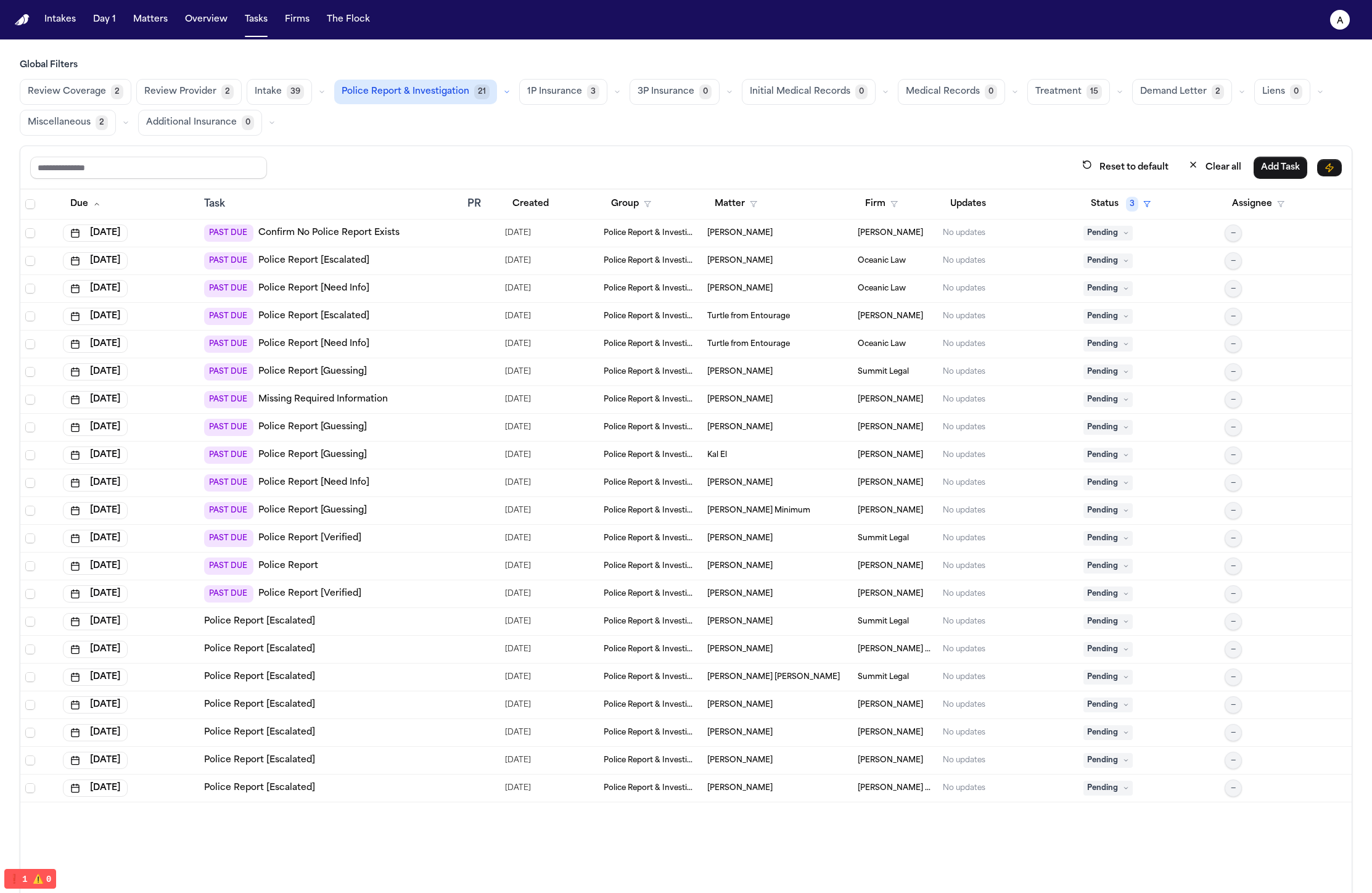
click at [446, 247] on td "PAST DUE Police Report [Escalated]" at bounding box center [331, 261] width 263 height 28
click at [474, 426] on div at bounding box center [481, 427] width 28 height 10
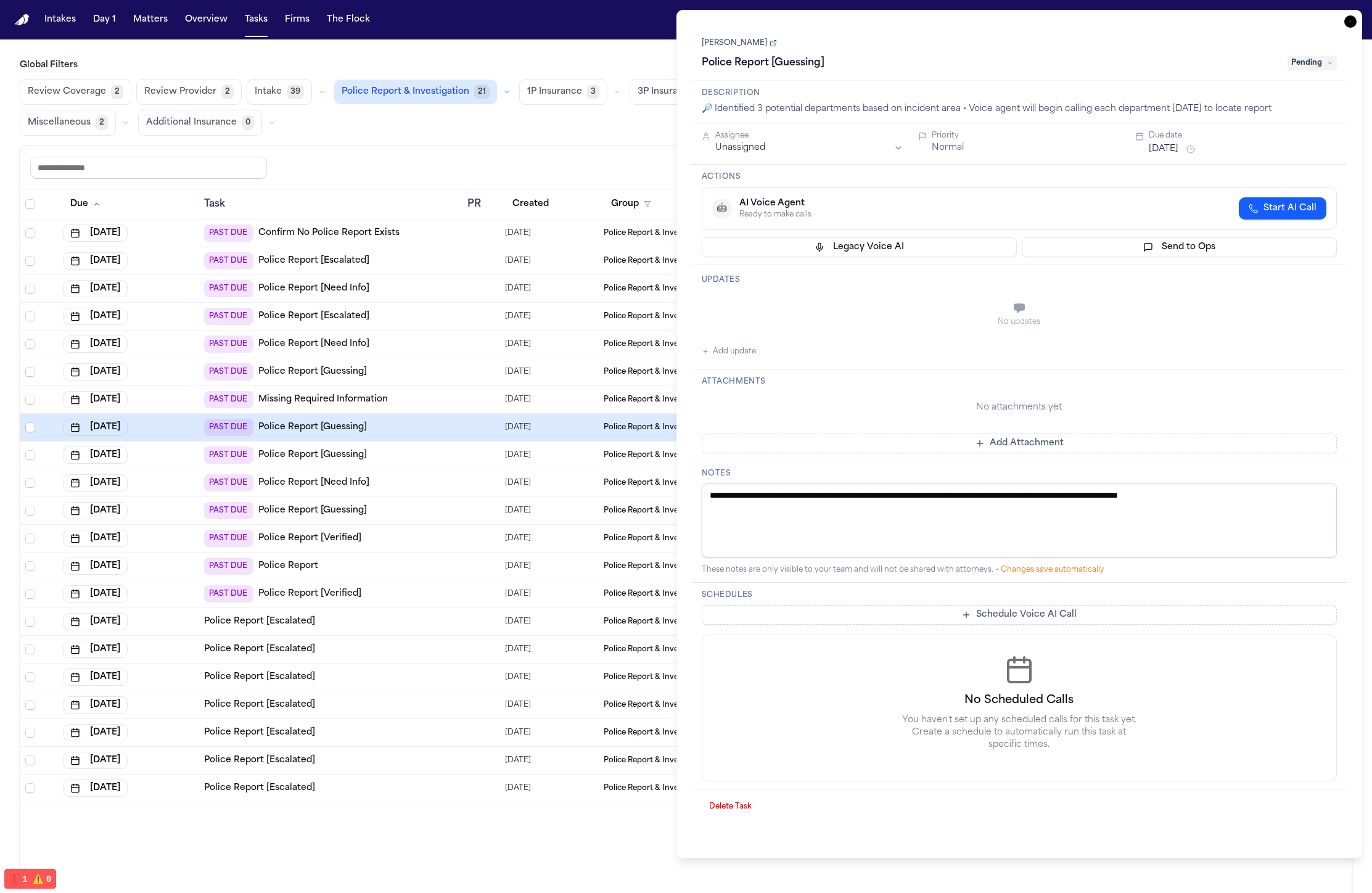
click at [477, 603] on td at bounding box center [482, 594] width 38 height 28
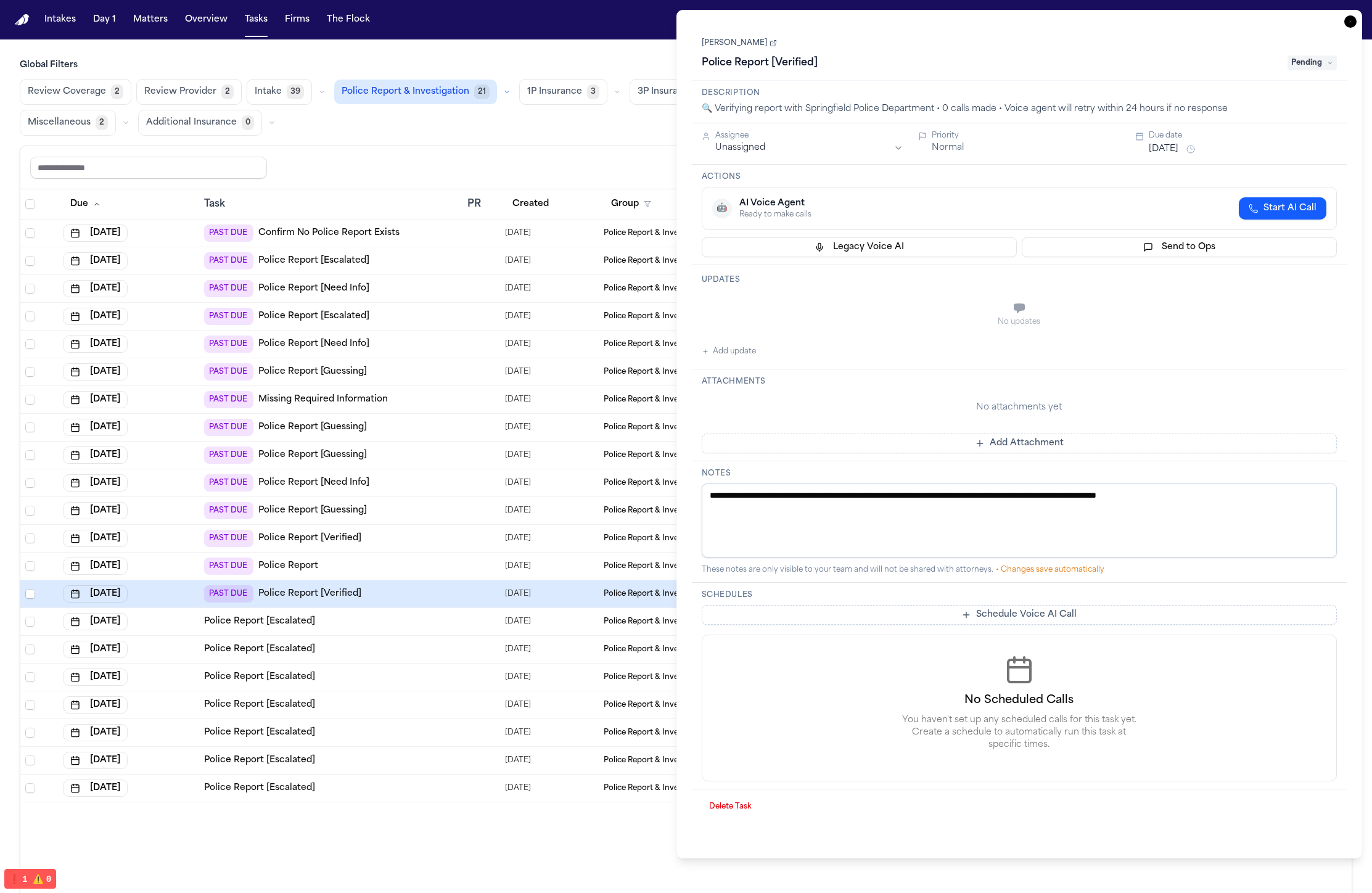
click at [435, 648] on div "Police Report [Escalated]" at bounding box center [330, 649] width 253 height 12
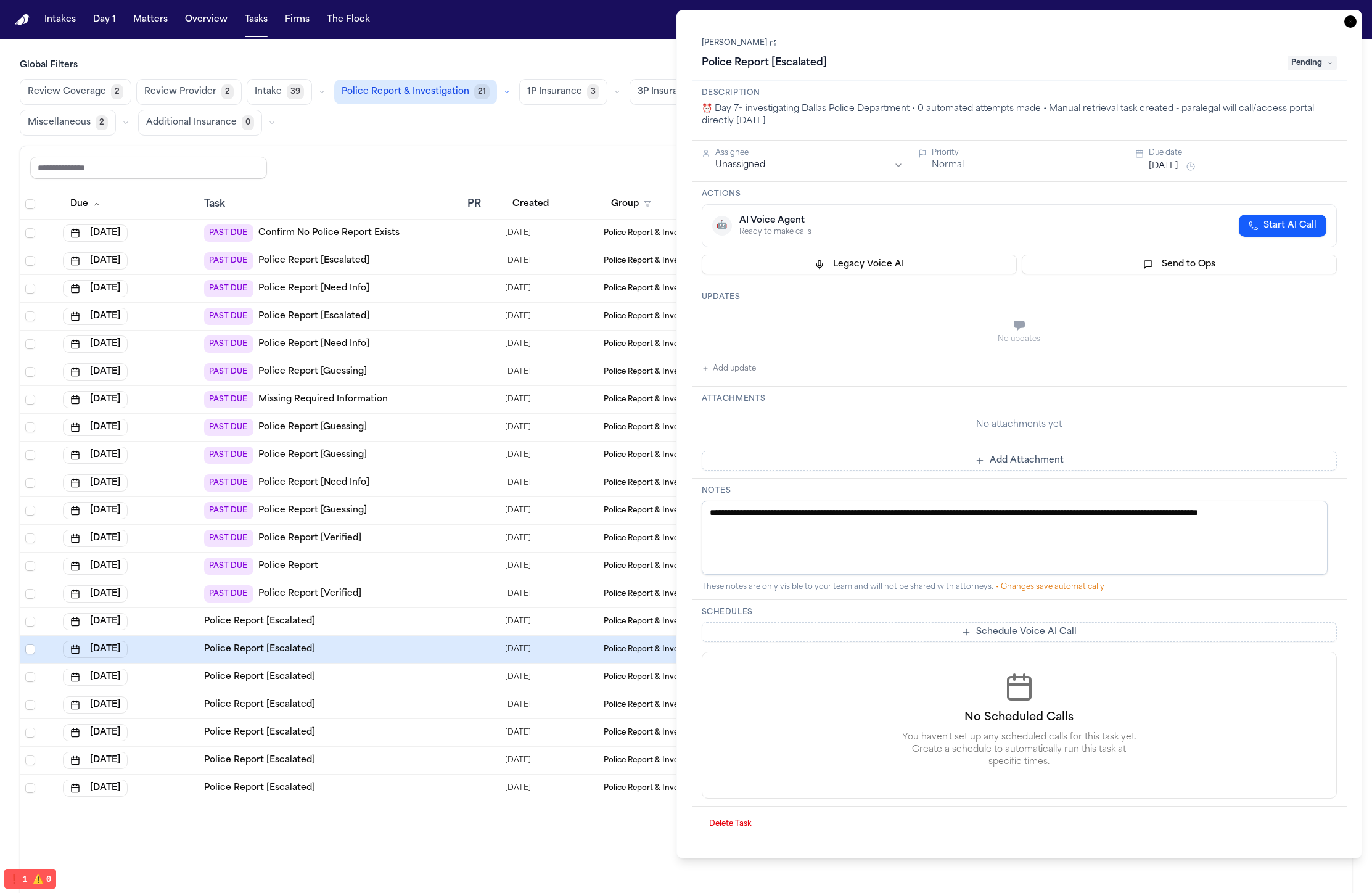
click at [416, 616] on div "Police Report [Escalated]" at bounding box center [330, 622] width 253 height 12
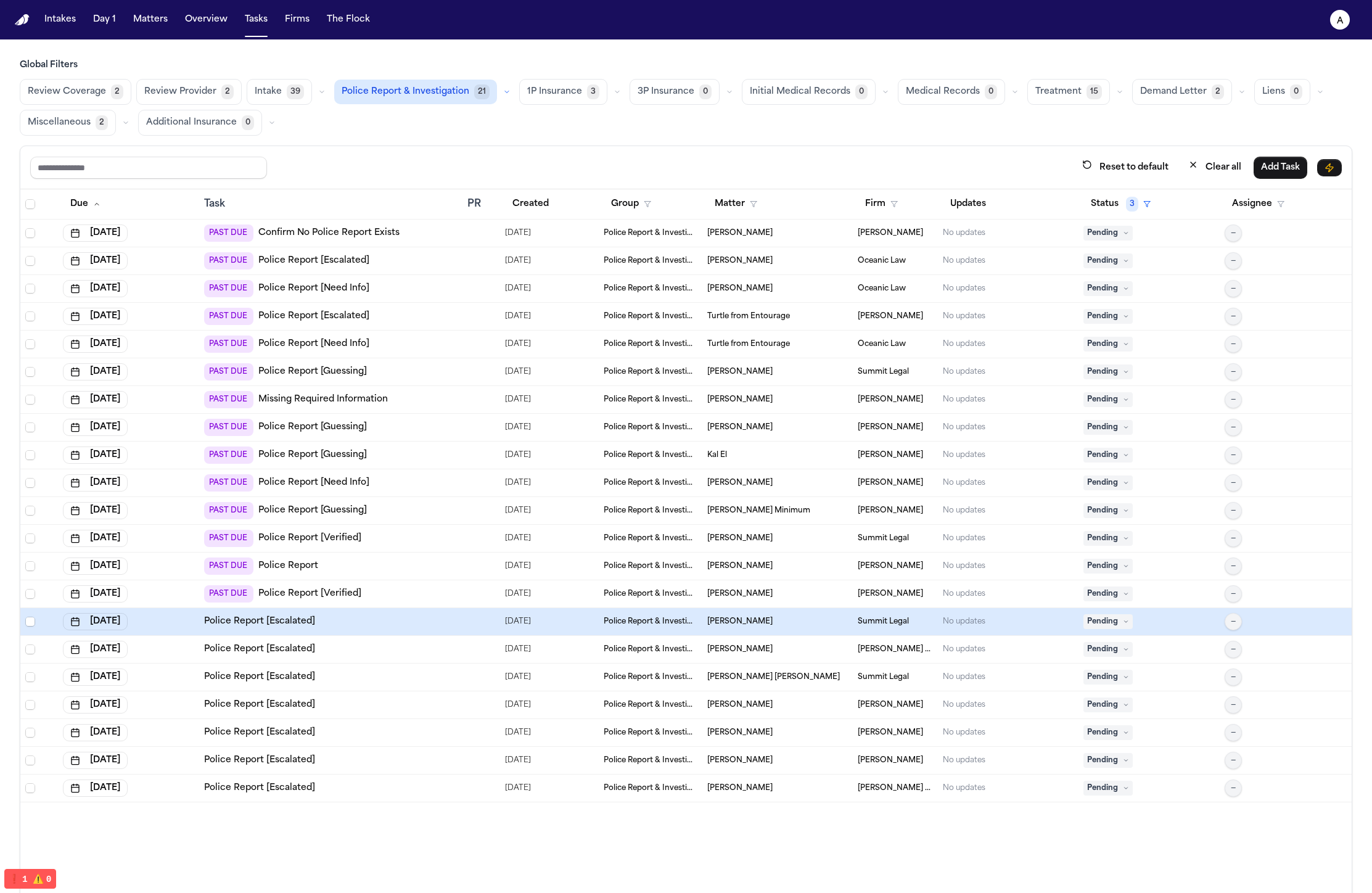
click at [441, 514] on div "PAST DUE Police Report [Guessing]" at bounding box center [330, 510] width 253 height 17
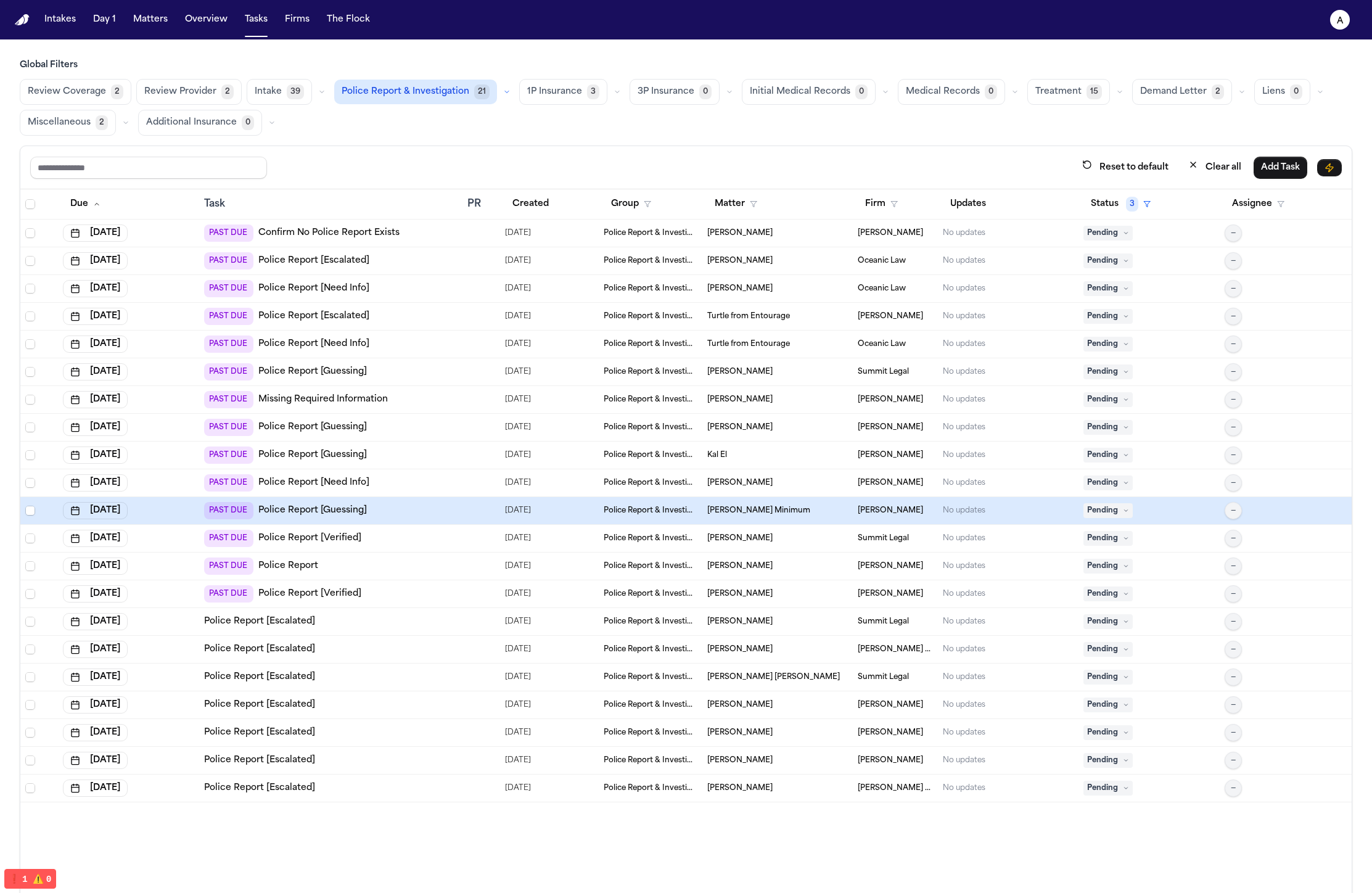
click at [433, 323] on div "PAST DUE Police Report [Escalated]" at bounding box center [330, 316] width 253 height 17
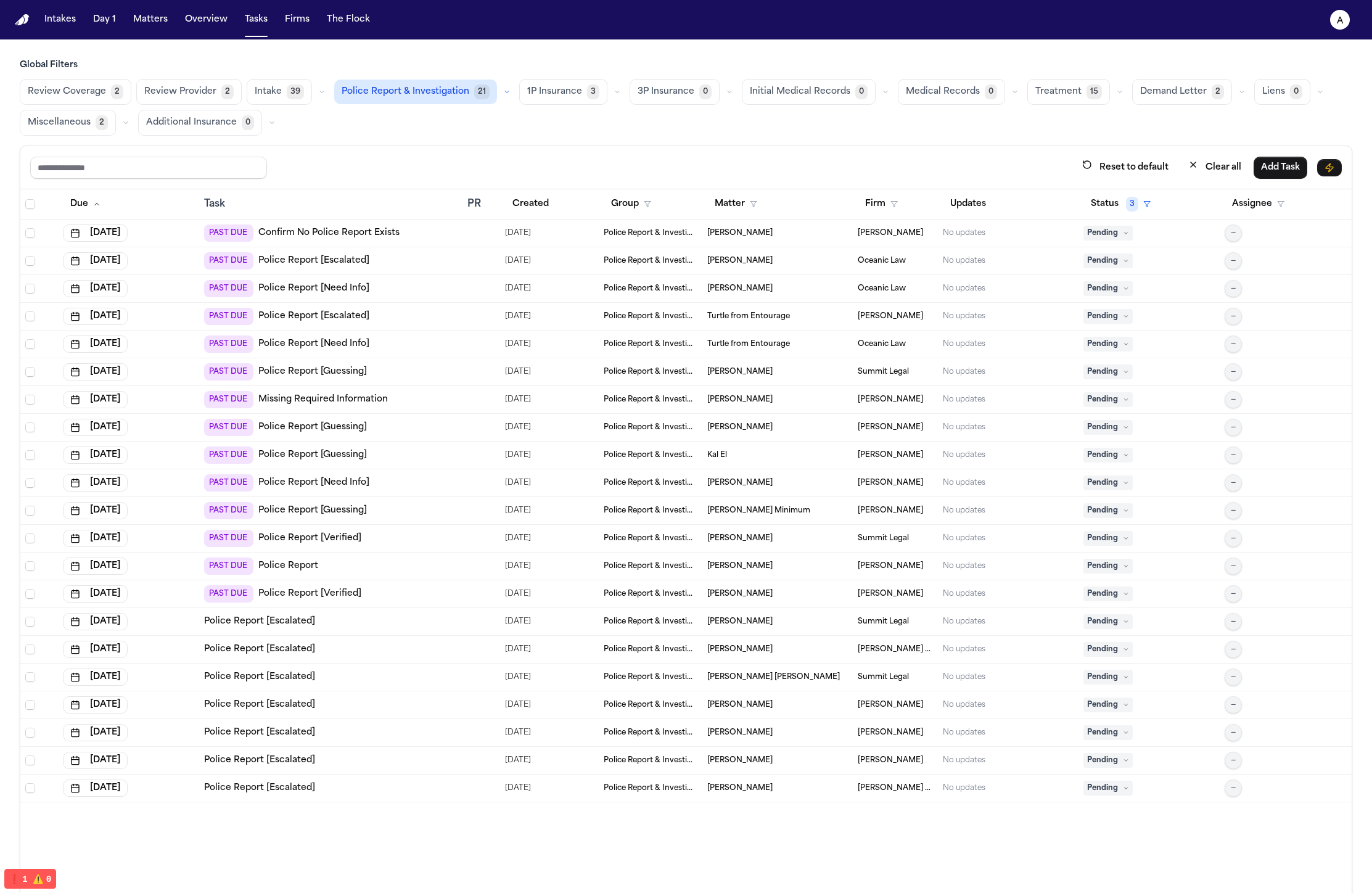
click at [426, 256] on div "PAST DUE Police Report [Escalated]" at bounding box center [330, 261] width 253 height 17
click at [495, 222] on td at bounding box center [482, 233] width 38 height 28
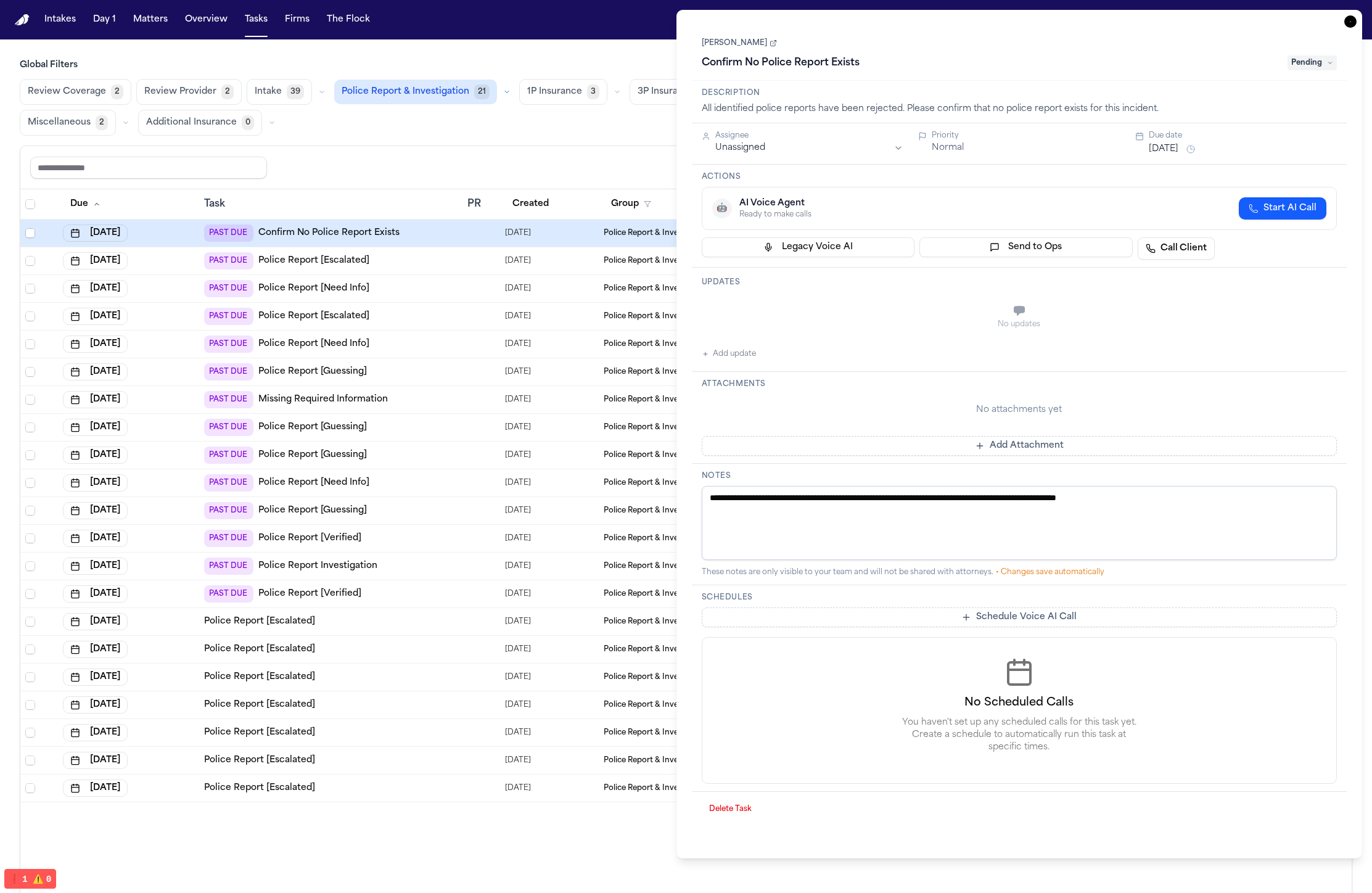
click at [491, 508] on div at bounding box center [481, 510] width 28 height 10
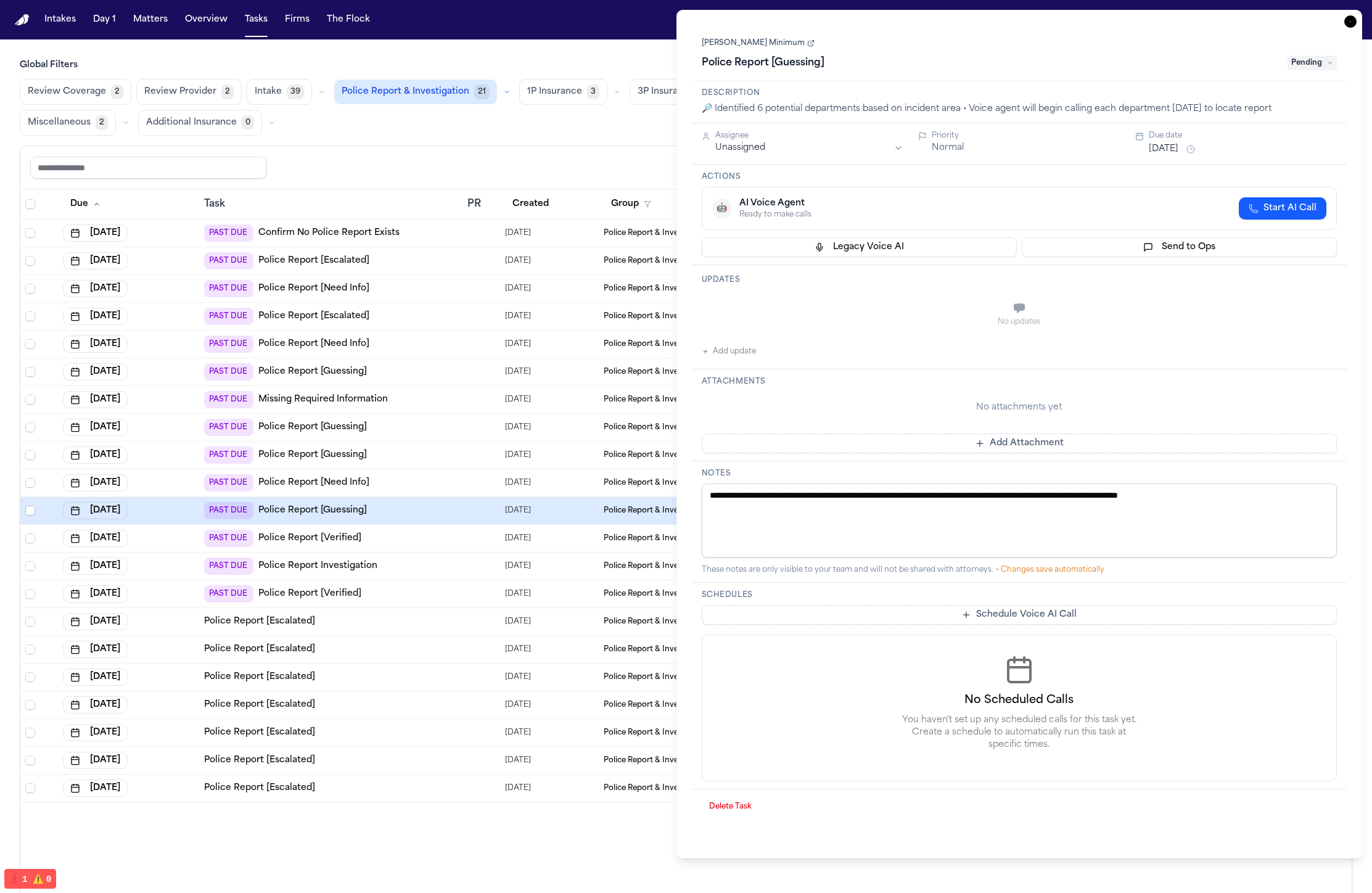
click at [490, 700] on div at bounding box center [481, 704] width 28 height 10
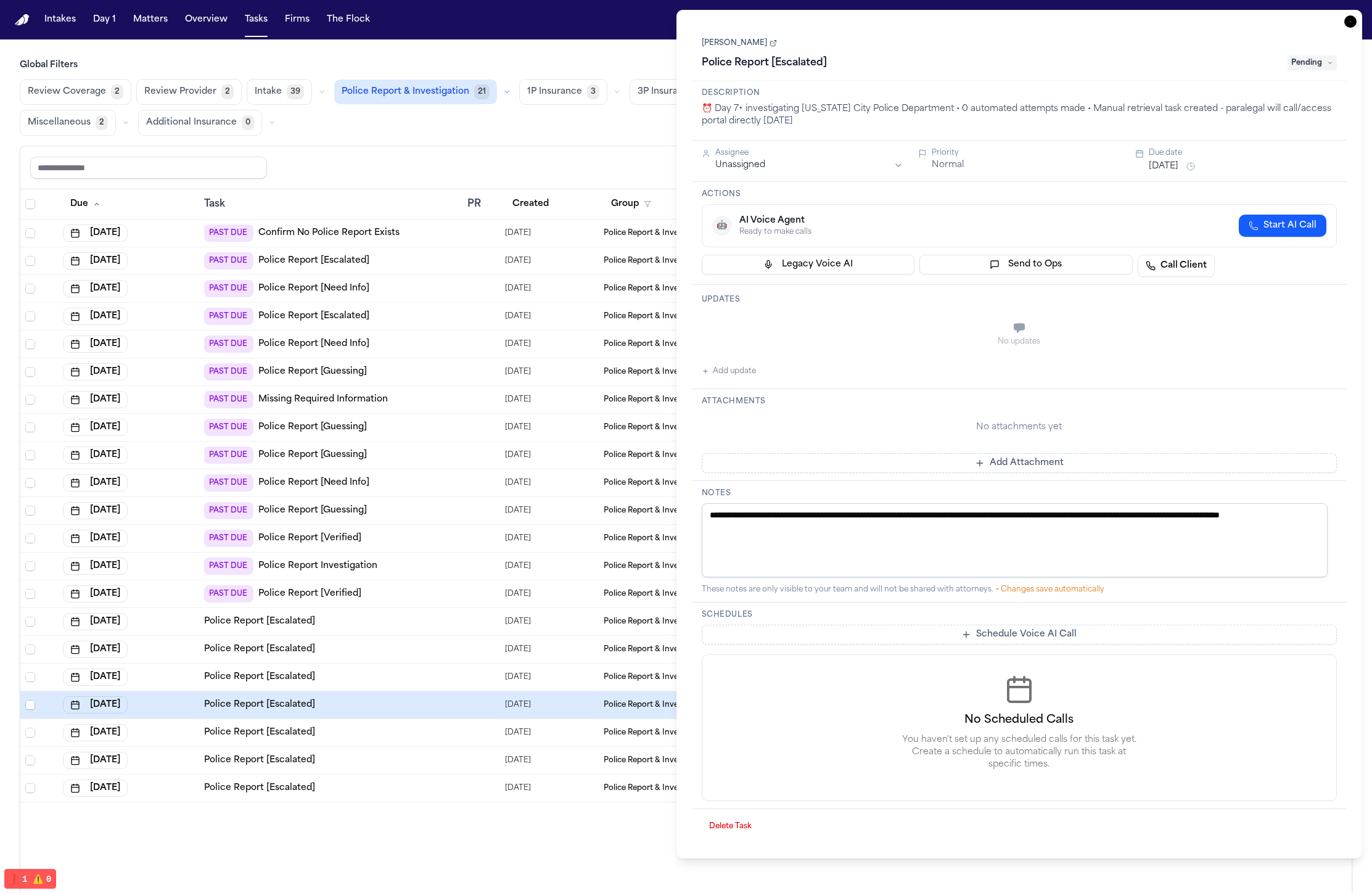
click at [463, 763] on td at bounding box center [482, 761] width 38 height 28
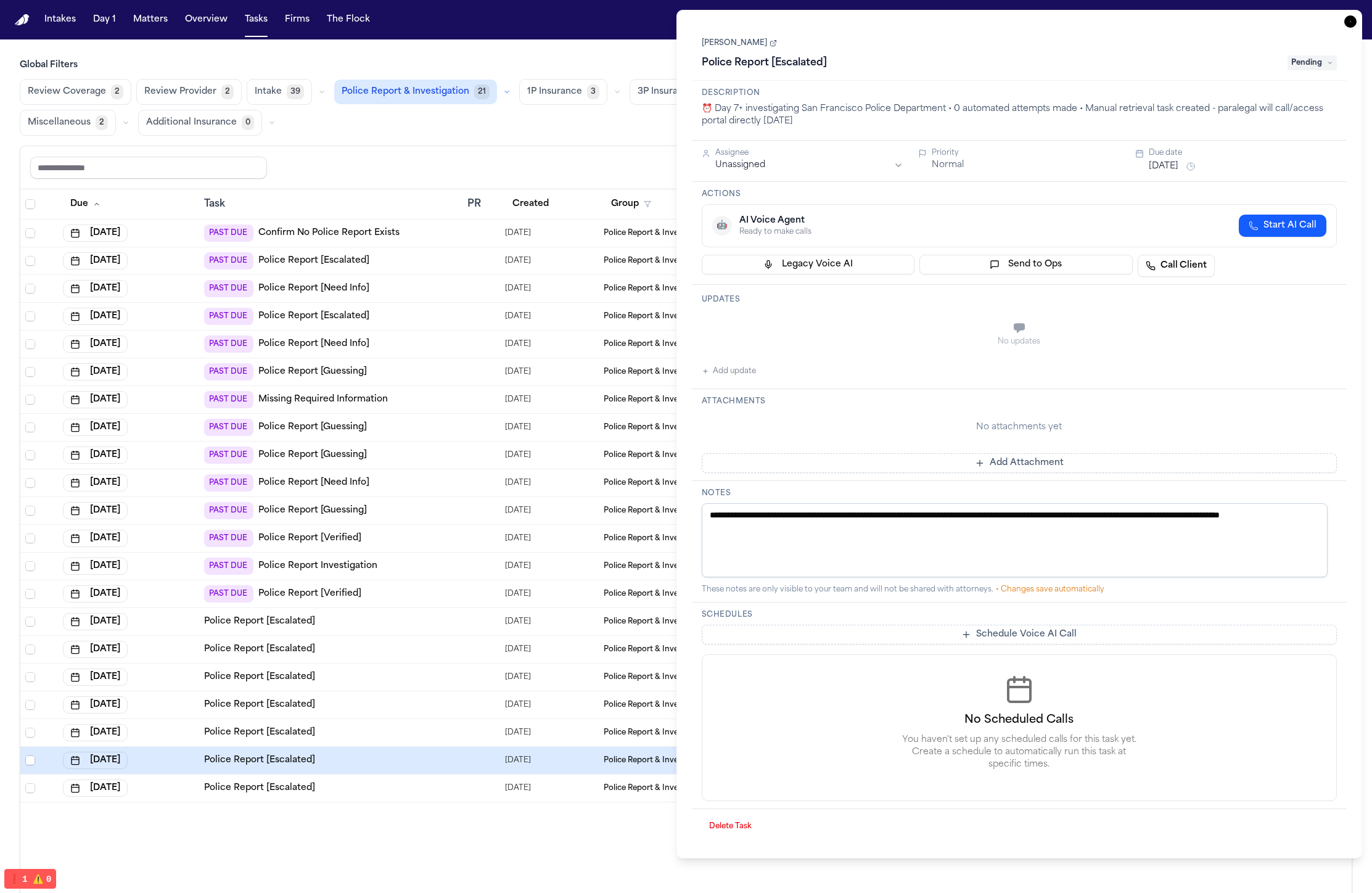
click at [447, 631] on td "Police Report [Escalated]" at bounding box center [331, 622] width 263 height 28
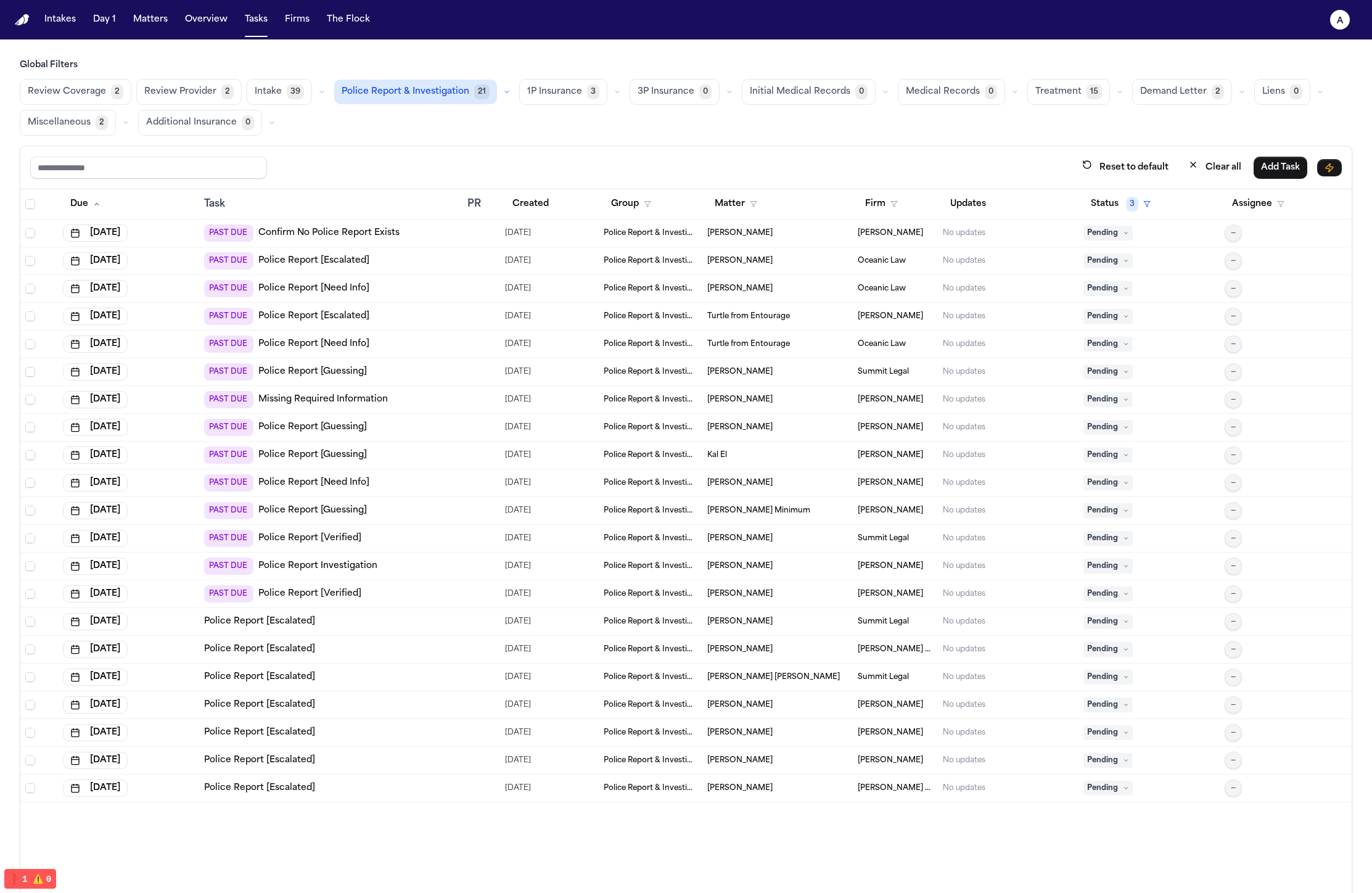
click at [446, 561] on div "PAST DUE Police Report Investigation" at bounding box center [330, 566] width 253 height 17
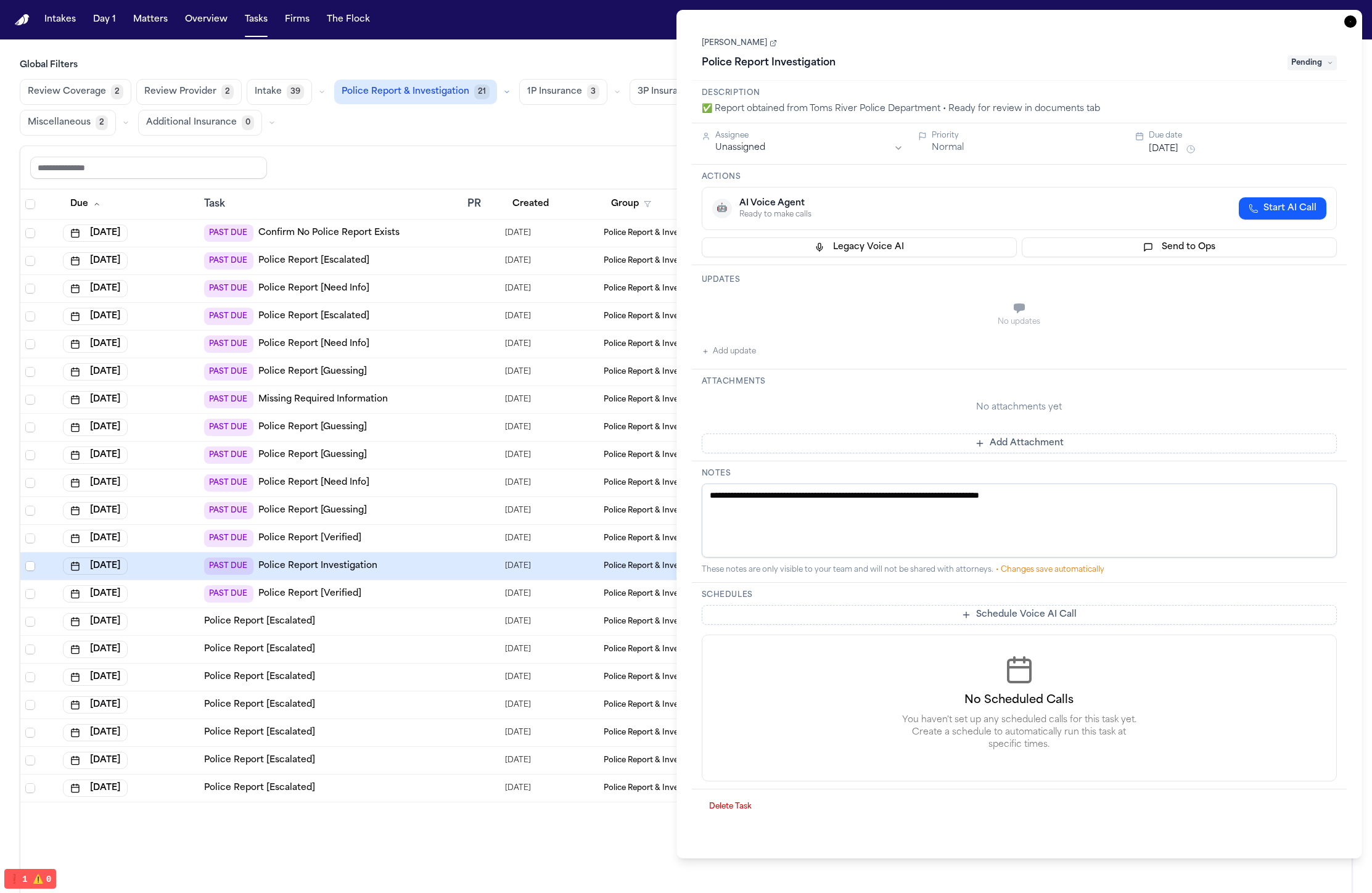
click at [441, 594] on div "PAST DUE Police Report [Verified]" at bounding box center [330, 594] width 253 height 17
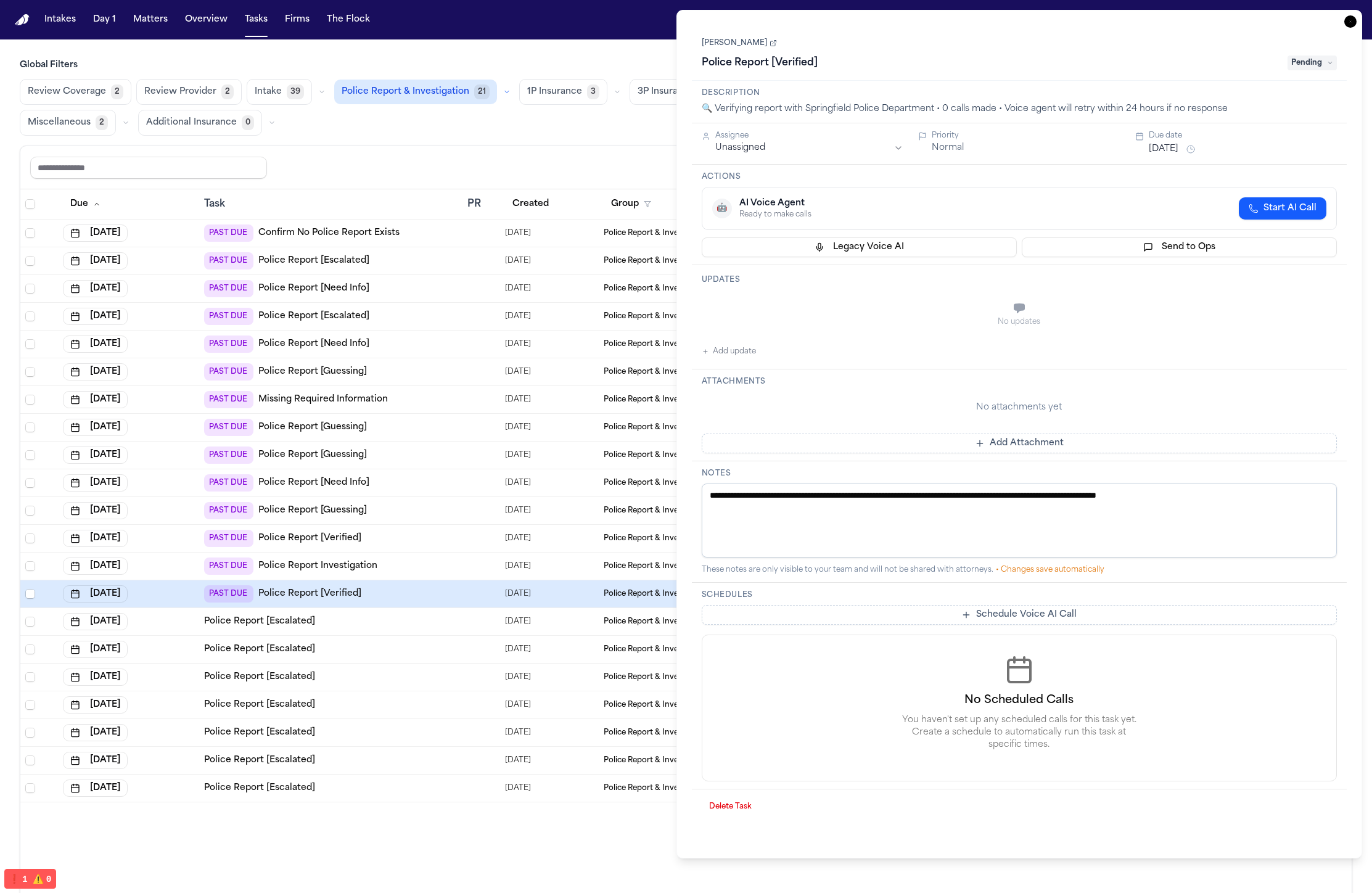
click at [444, 534] on div "PAST DUE Police Report [Verified]" at bounding box center [330, 538] width 253 height 17
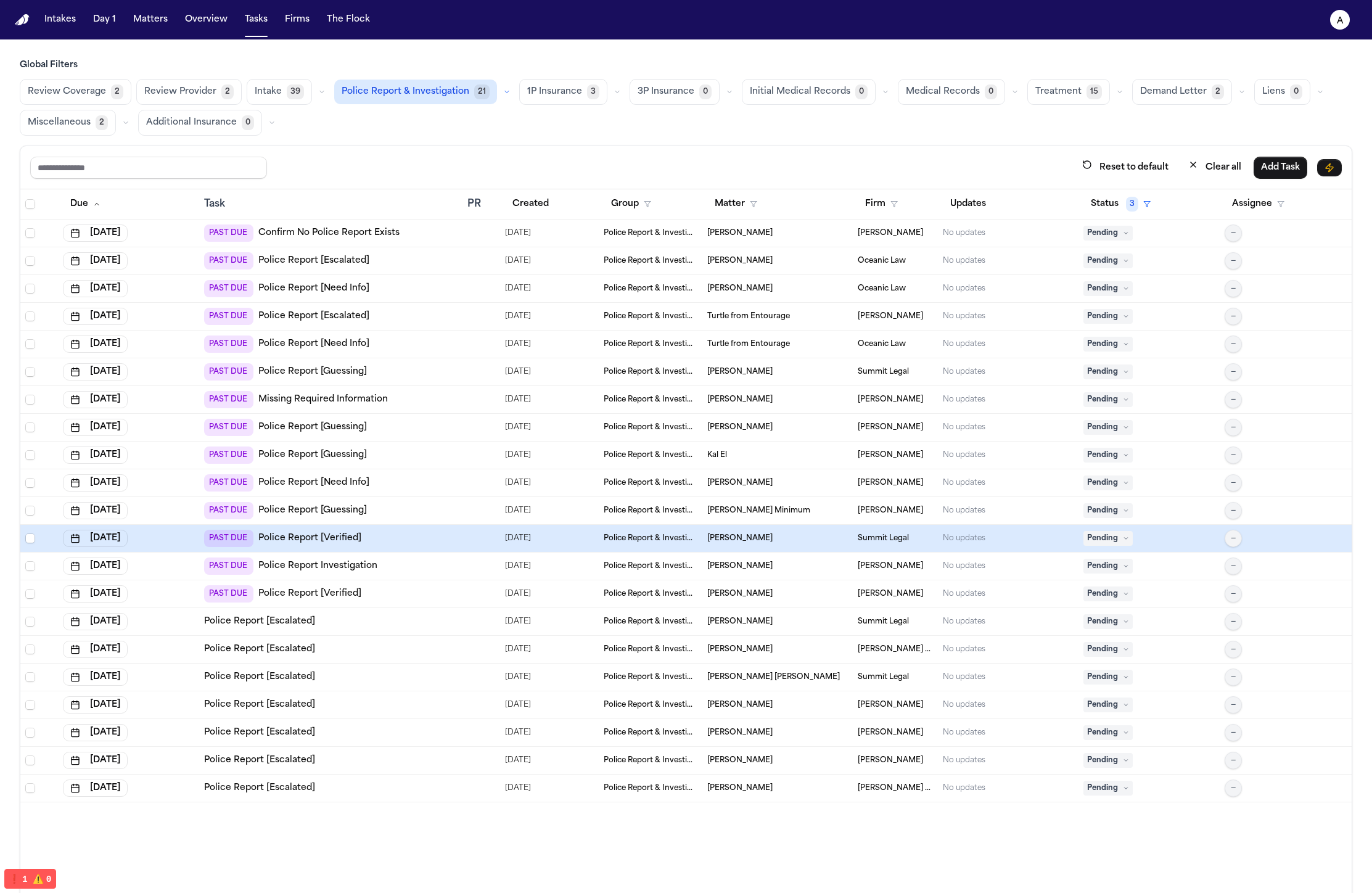
click at [440, 559] on div "PAST DUE Police Report Investigation" at bounding box center [330, 566] width 253 height 17
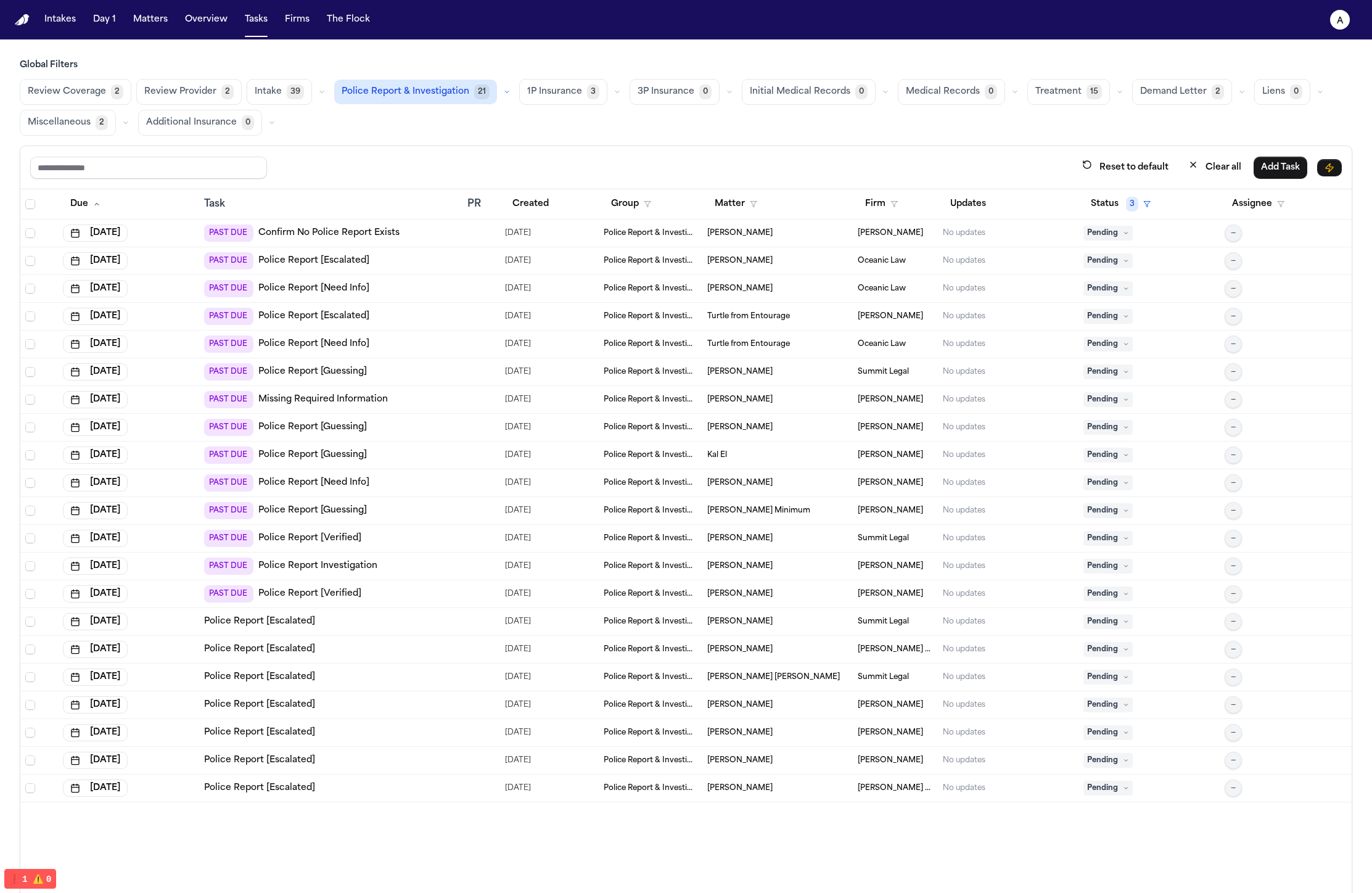
click at [439, 565] on div "PAST DUE Police Report Investigation" at bounding box center [330, 566] width 253 height 17
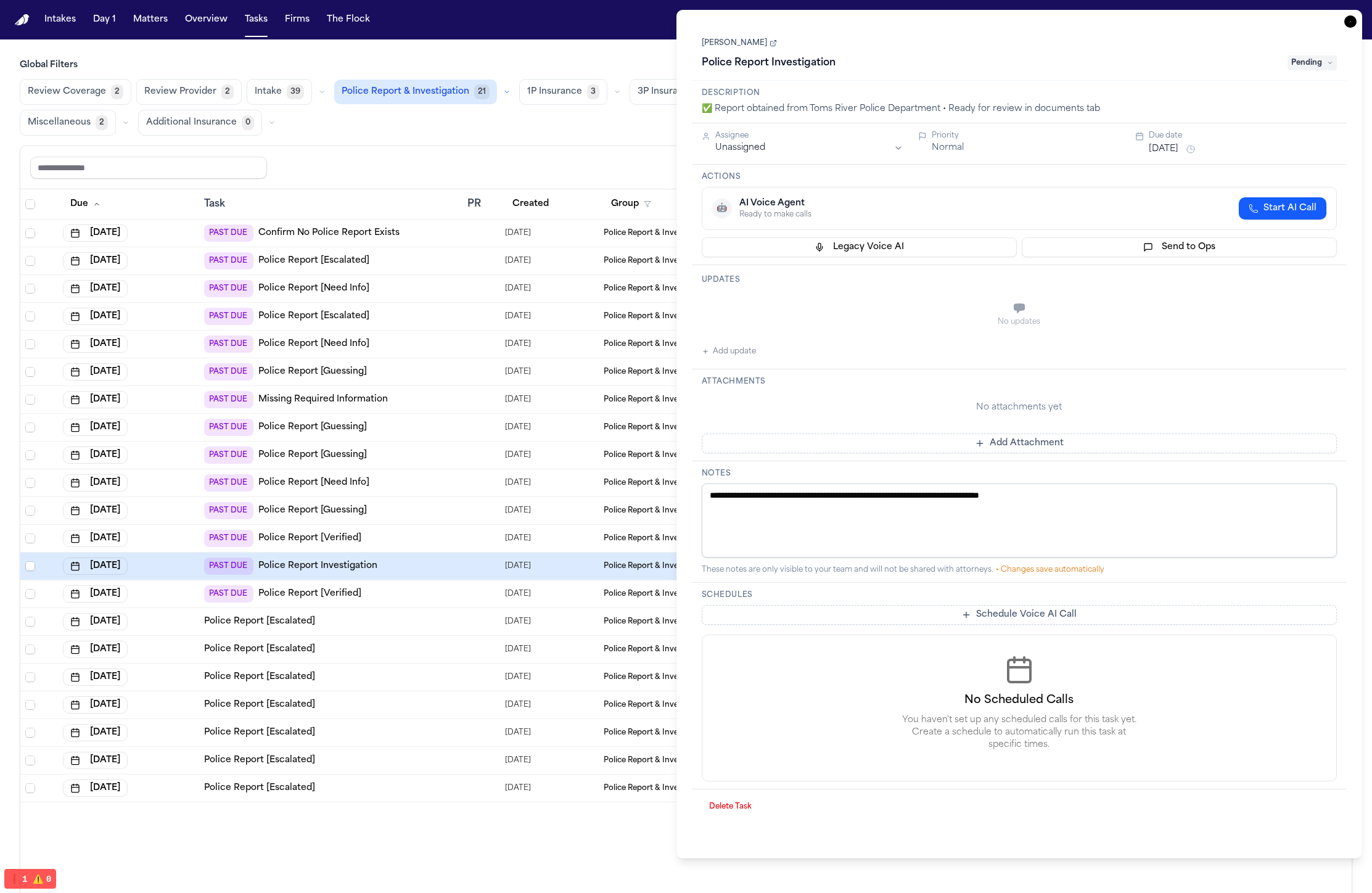
click at [430, 609] on td "Police Report [Escalated]" at bounding box center [331, 622] width 263 height 28
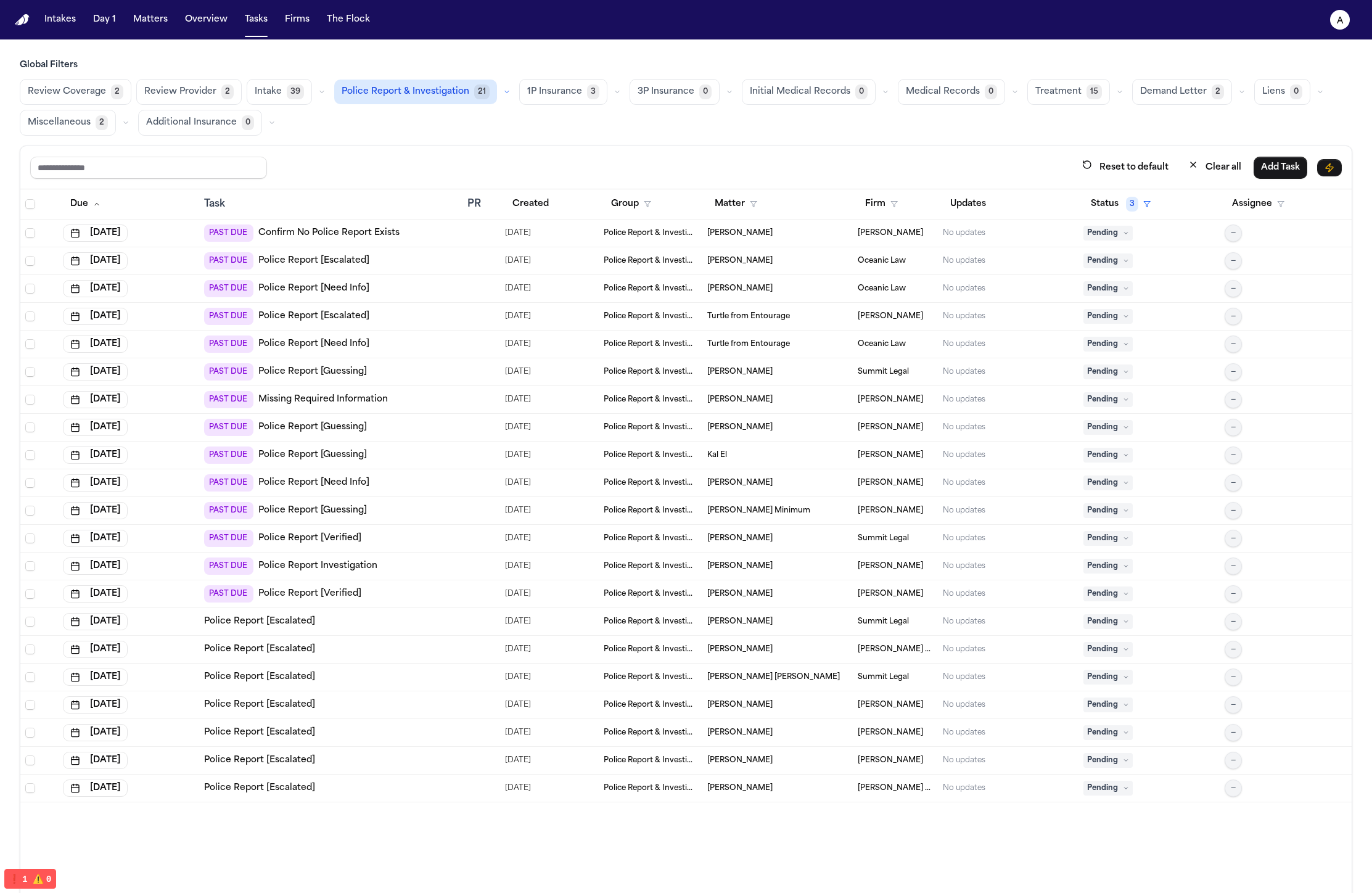
click at [431, 566] on div "PAST DUE Police Report Investigation" at bounding box center [330, 566] width 253 height 17
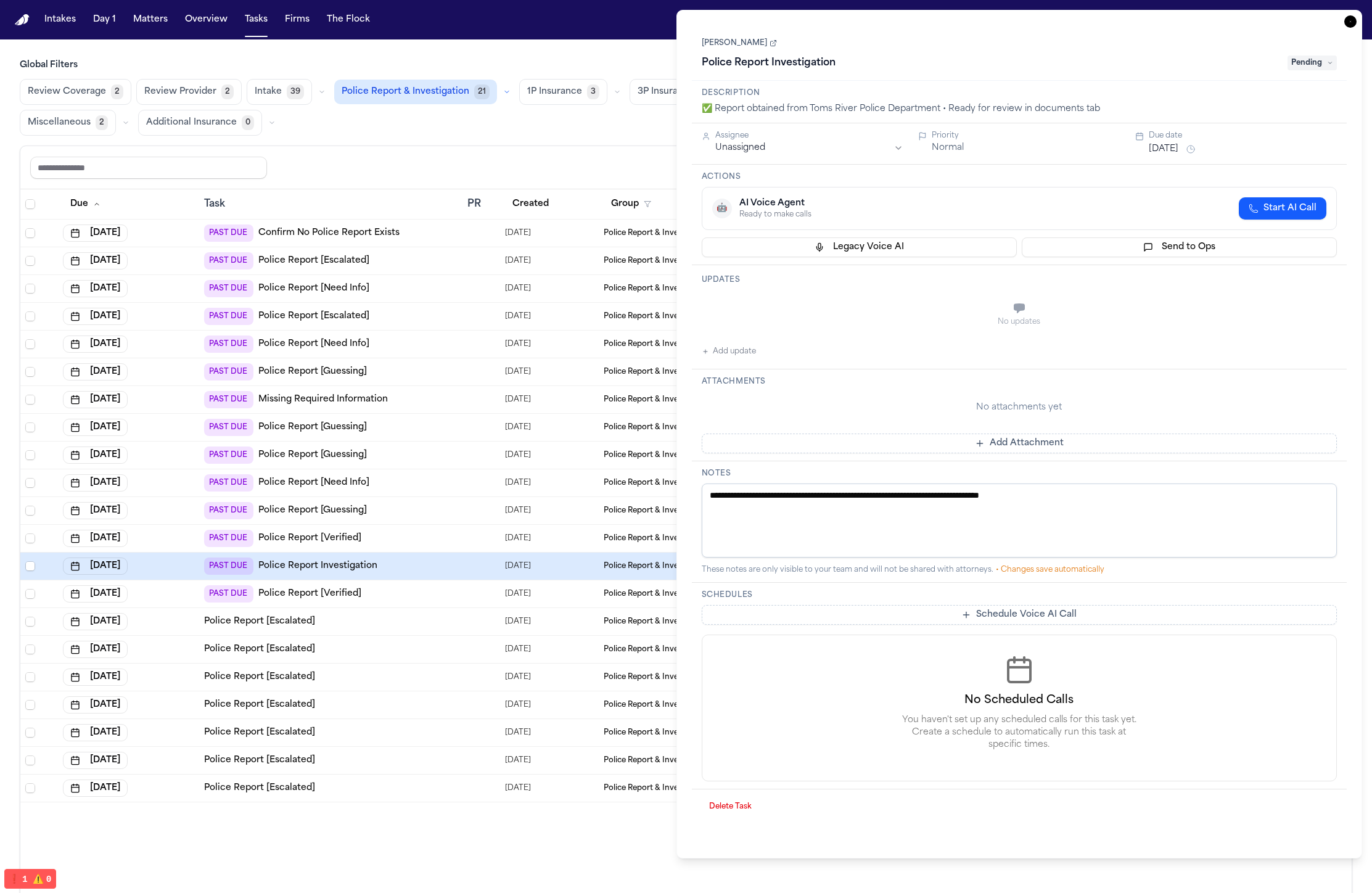
click at [431, 566] on div "PAST DUE Police Report Investigation" at bounding box center [330, 566] width 253 height 17
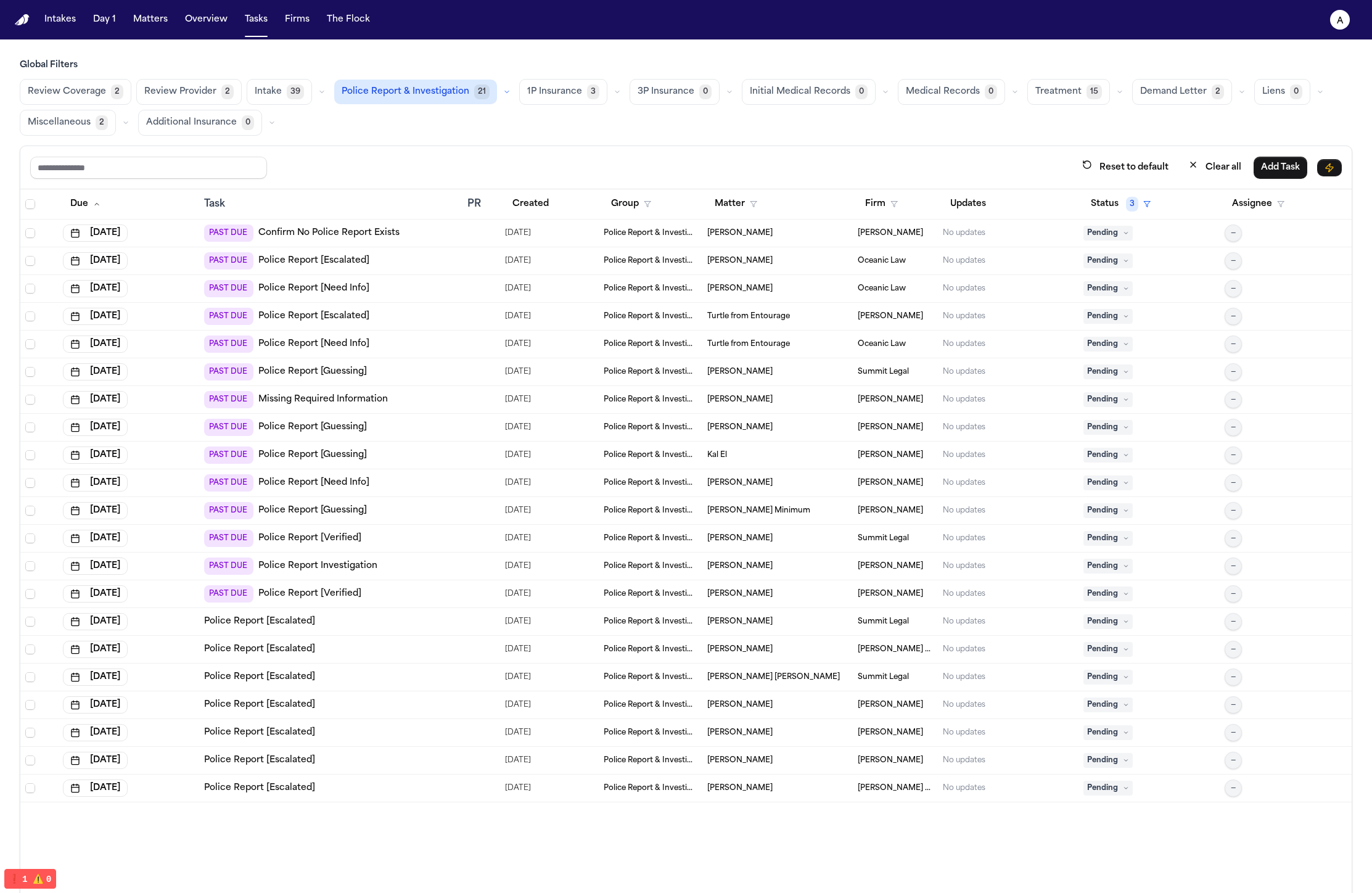
click at [353, 594] on link "Police Report [Verified]" at bounding box center [309, 593] width 103 height 12
click at [418, 555] on td "PAST DUE Police Report Investigation" at bounding box center [331, 567] width 263 height 28
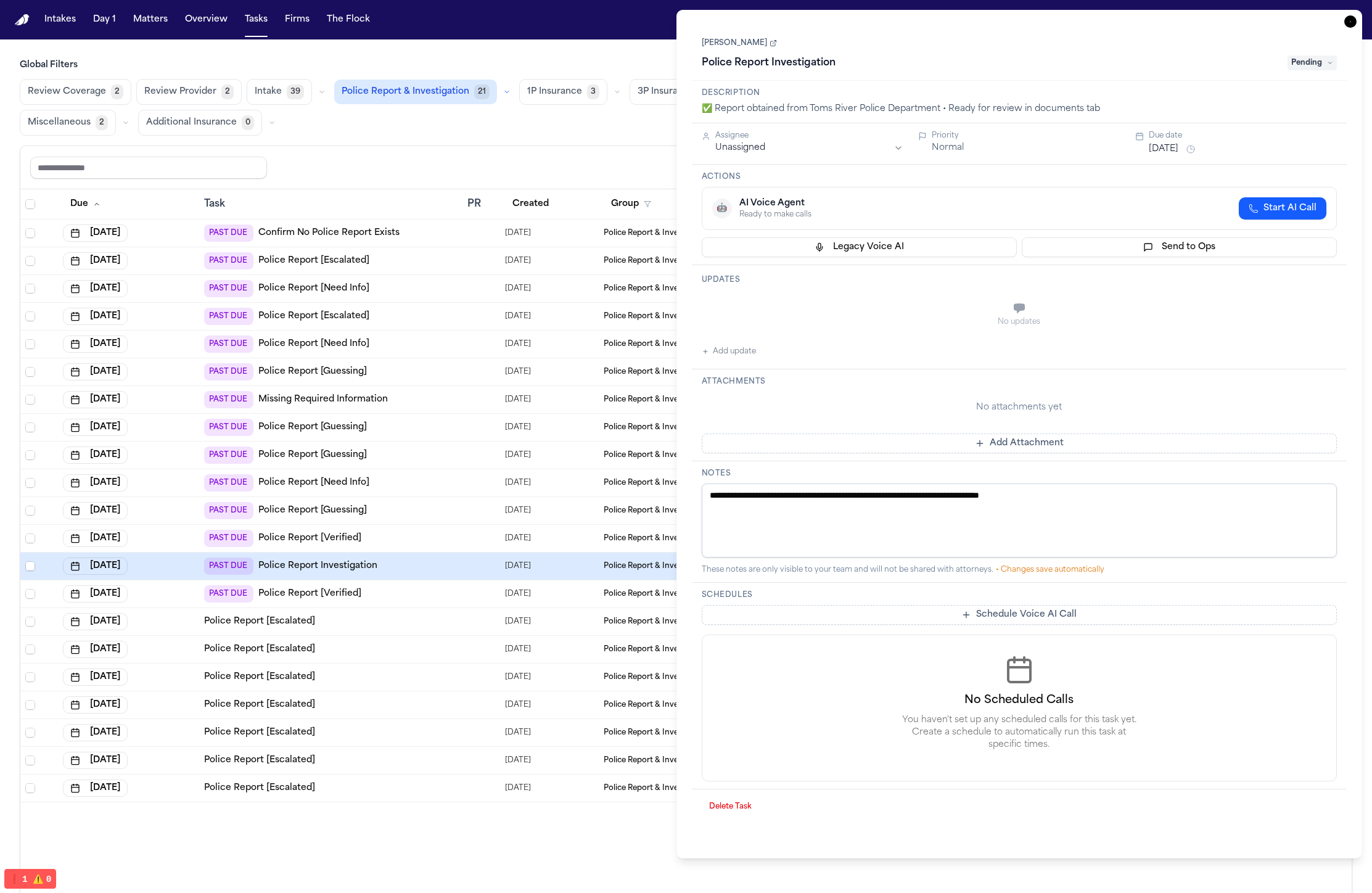
click at [420, 566] on div "PAST DUE Police Report Investigation" at bounding box center [330, 566] width 253 height 17
click at [407, 602] on td "PAST DUE Police Report [Verified]" at bounding box center [331, 594] width 263 height 28
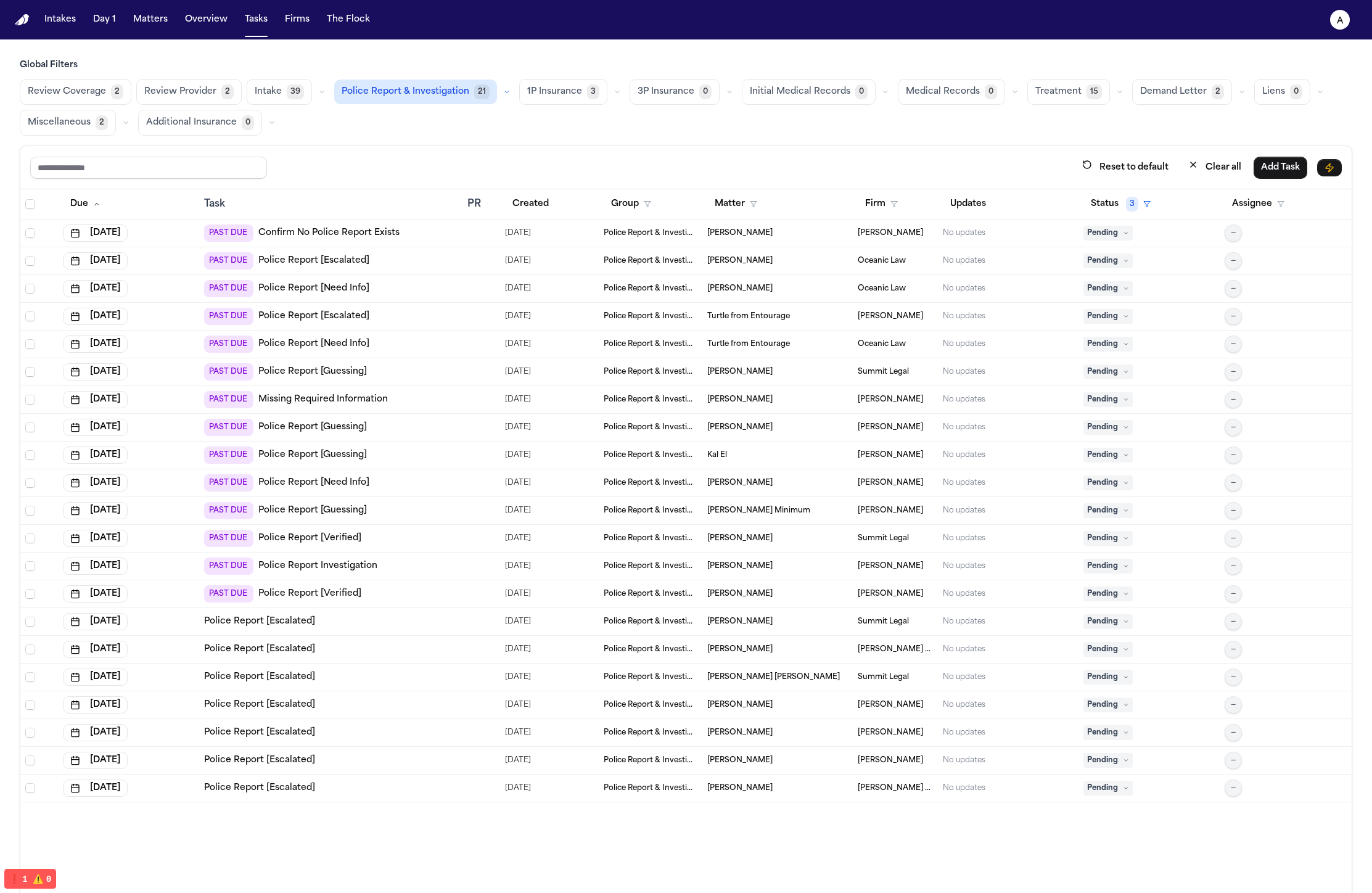
click at [417, 560] on div "PAST DUE Police Report Investigation" at bounding box center [330, 566] width 253 height 17
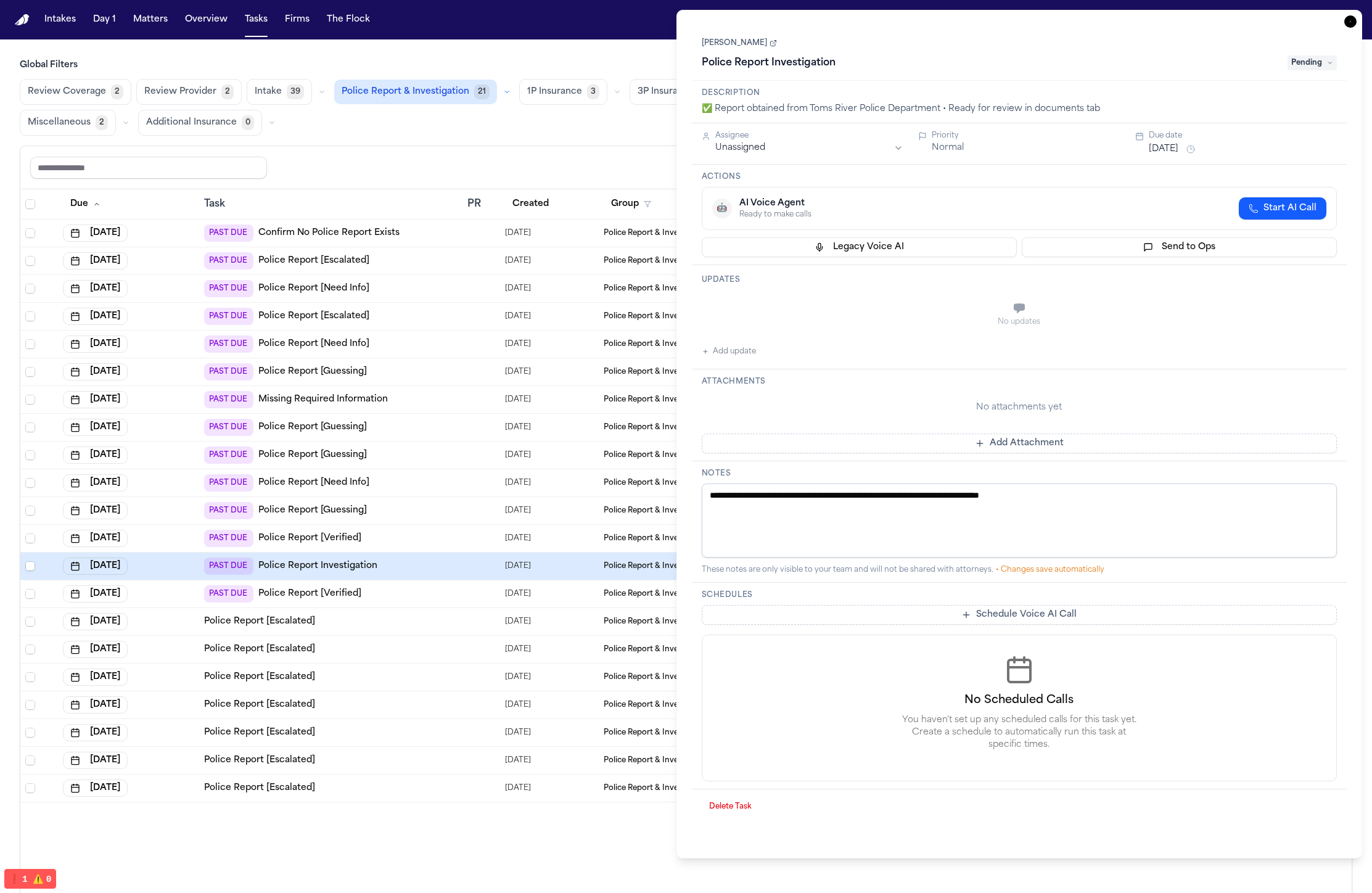
click at [408, 601] on div "PAST DUE Police Report [Verified]" at bounding box center [330, 594] width 253 height 17
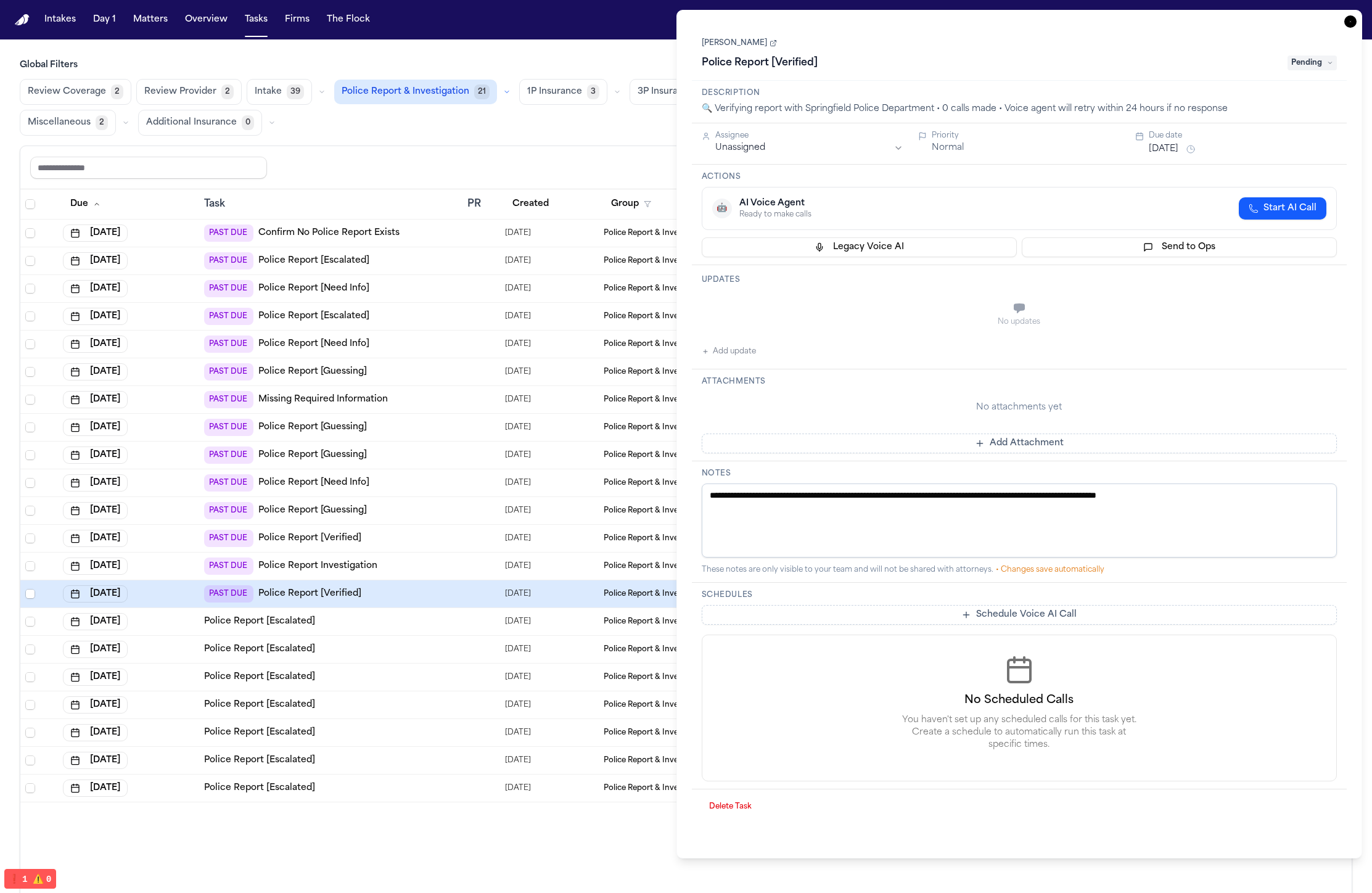
click at [416, 548] on td "PAST DUE Police Report [Verified]" at bounding box center [331, 539] width 263 height 28
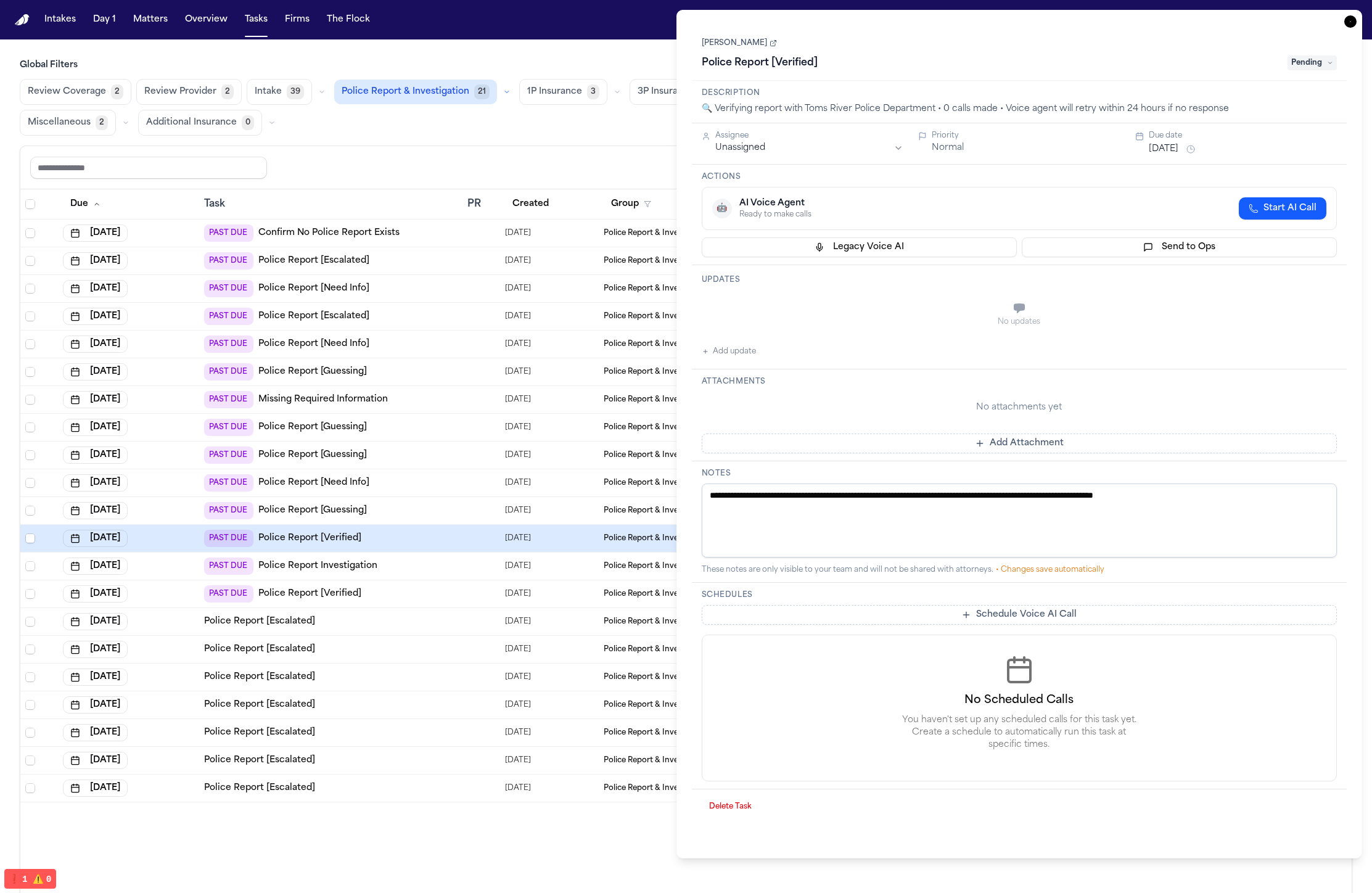
click at [411, 566] on div "PAST DUE Police Report Investigation" at bounding box center [330, 566] width 253 height 17
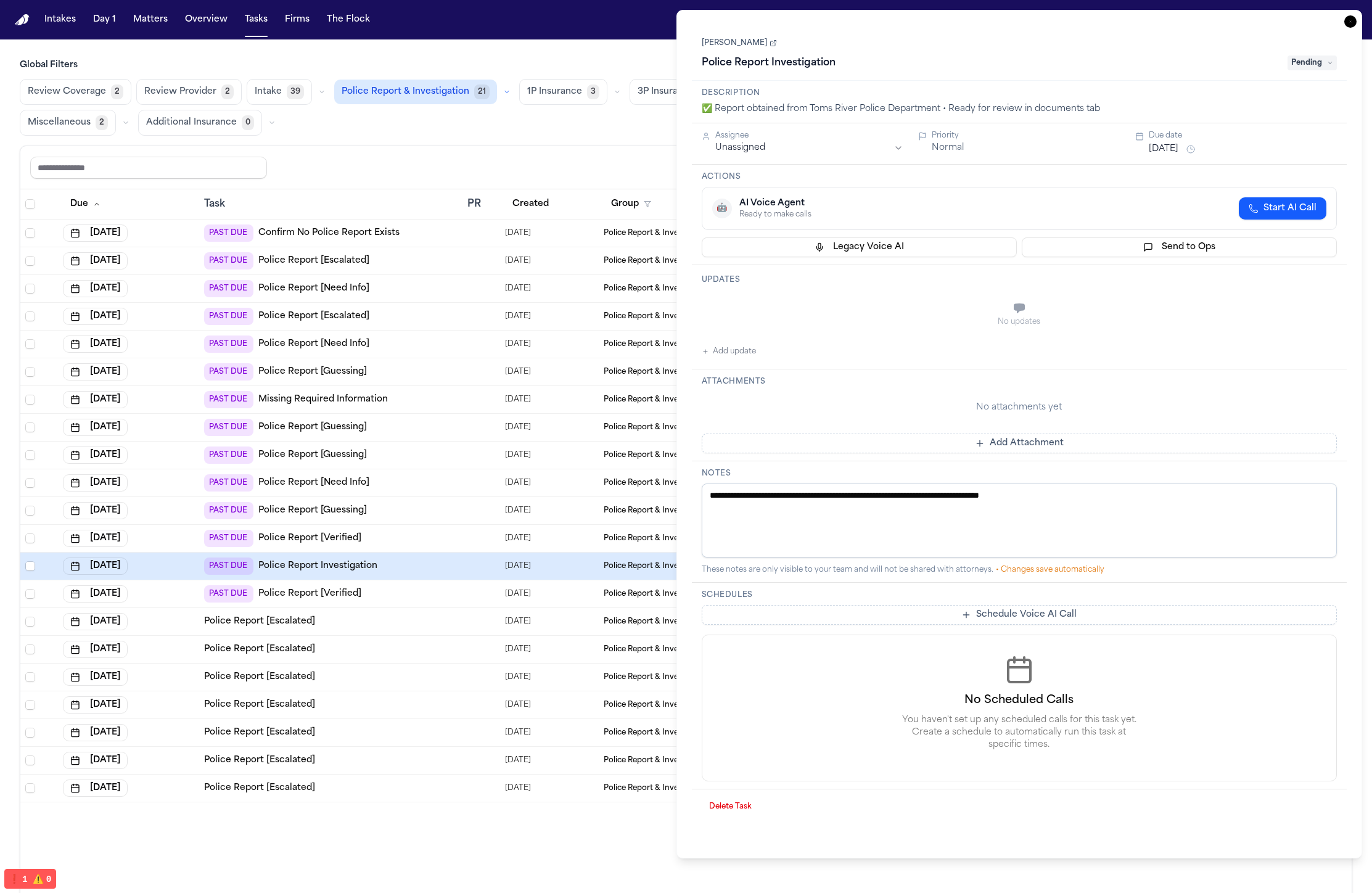
click at [463, 615] on td at bounding box center [482, 622] width 38 height 28
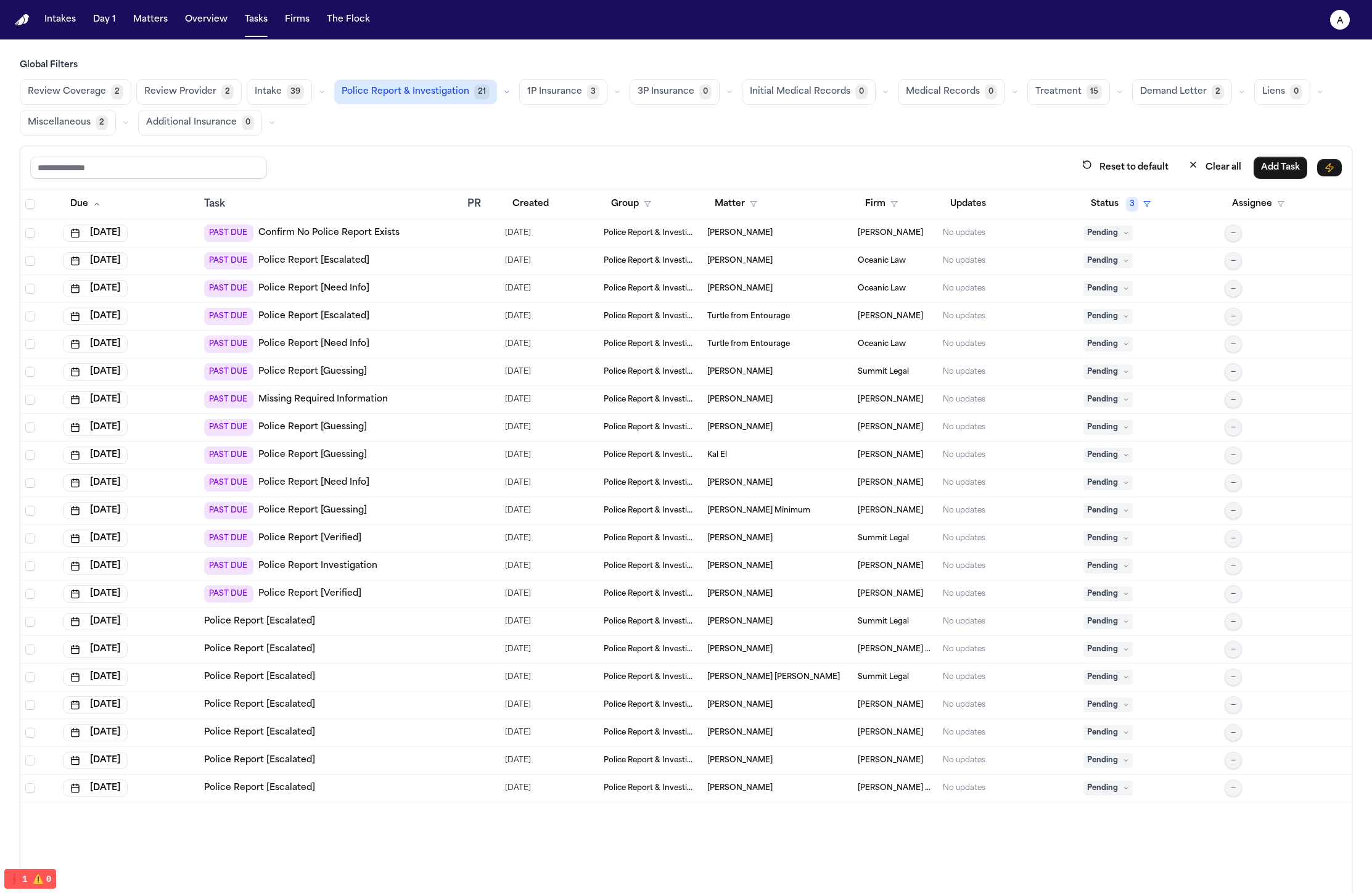
click at [441, 576] on td "PAST DUE Police Report Investigation" at bounding box center [331, 567] width 263 height 28
click at [426, 611] on td "Police Report [Escalated]" at bounding box center [331, 622] width 263 height 28
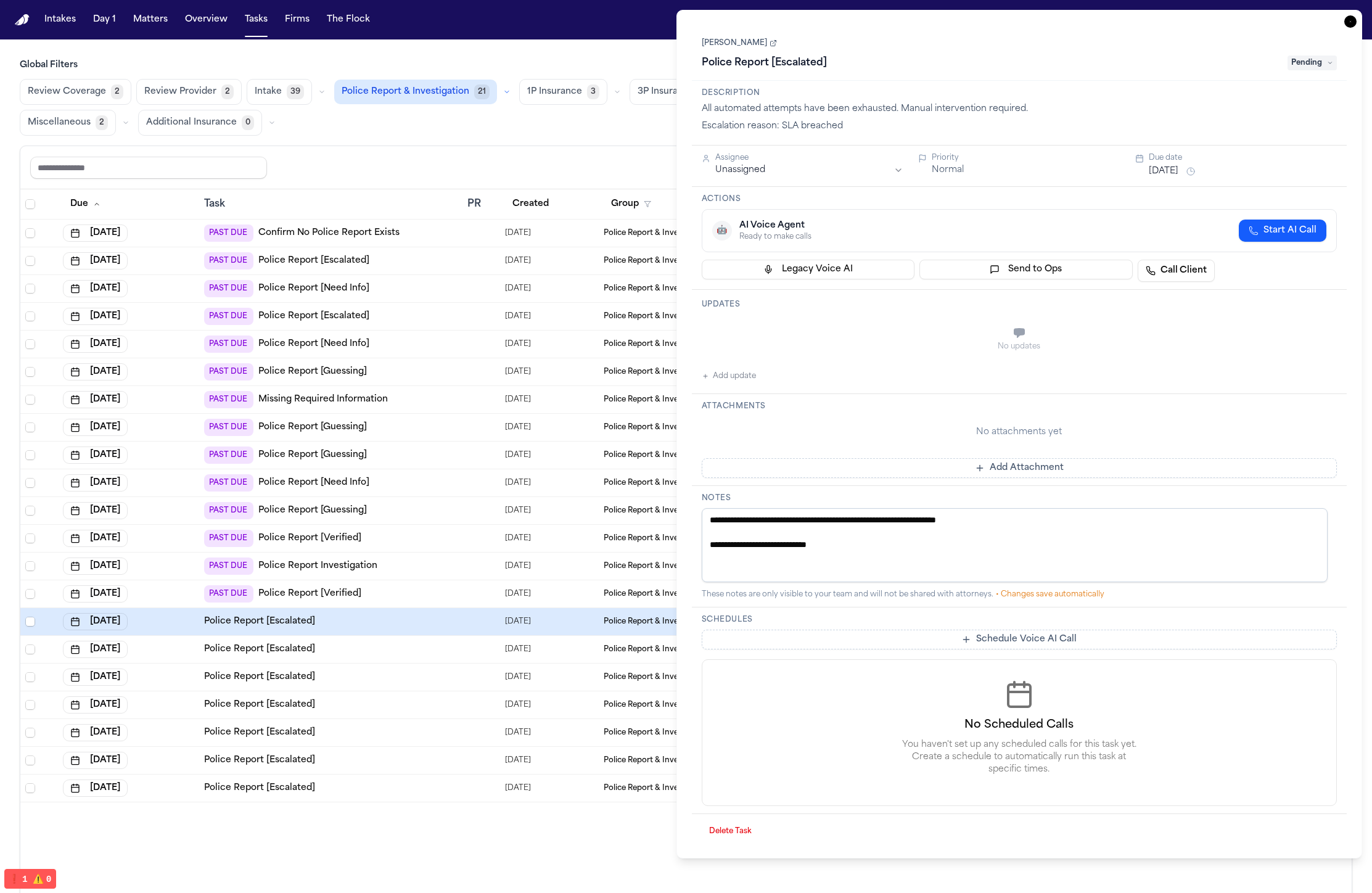
click at [438, 582] on td "PAST DUE Police Report [Verified]" at bounding box center [331, 594] width 263 height 28
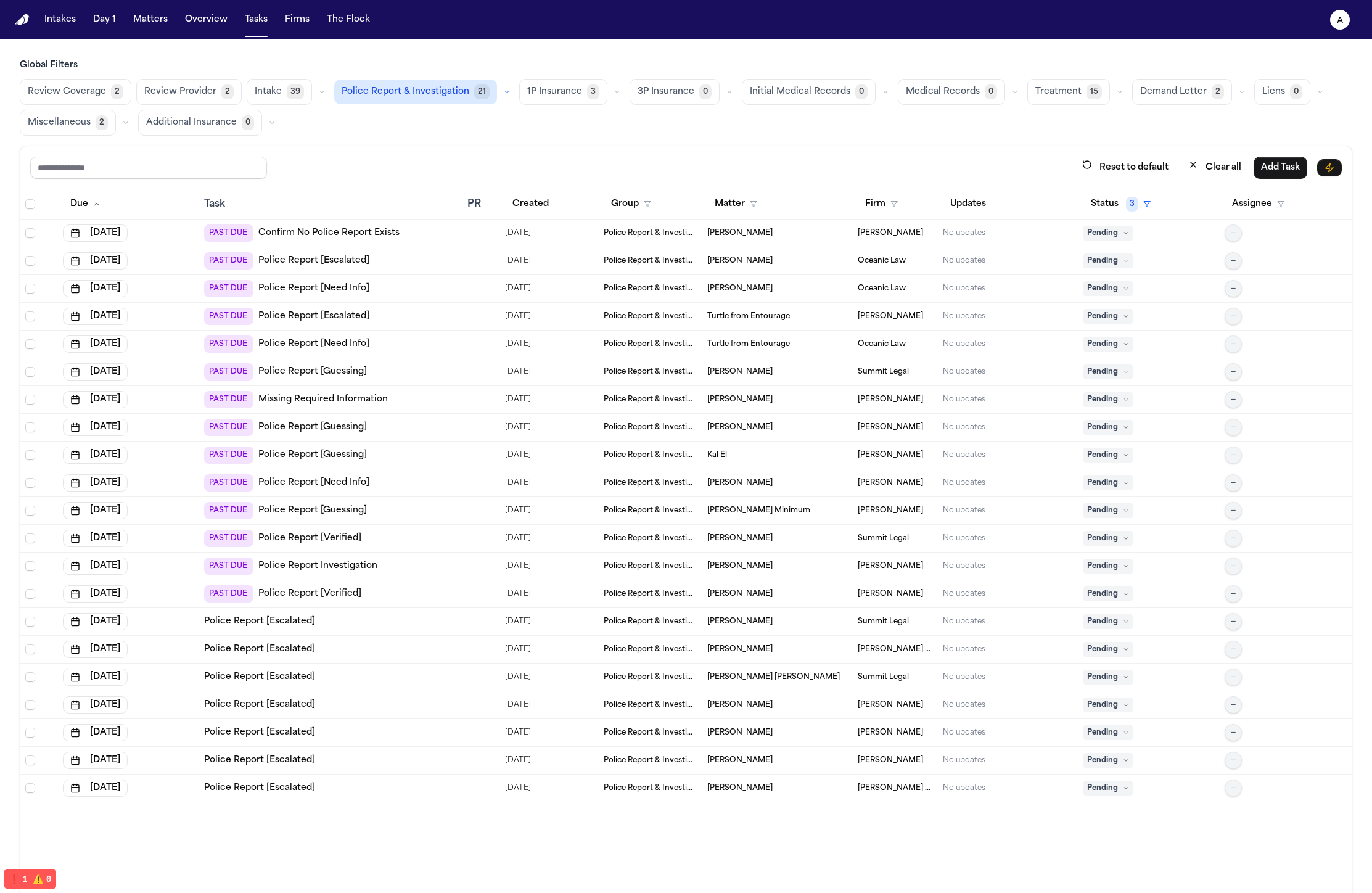
click at [442, 574] on td "PAST DUE Police Report Investigation" at bounding box center [331, 567] width 263 height 28
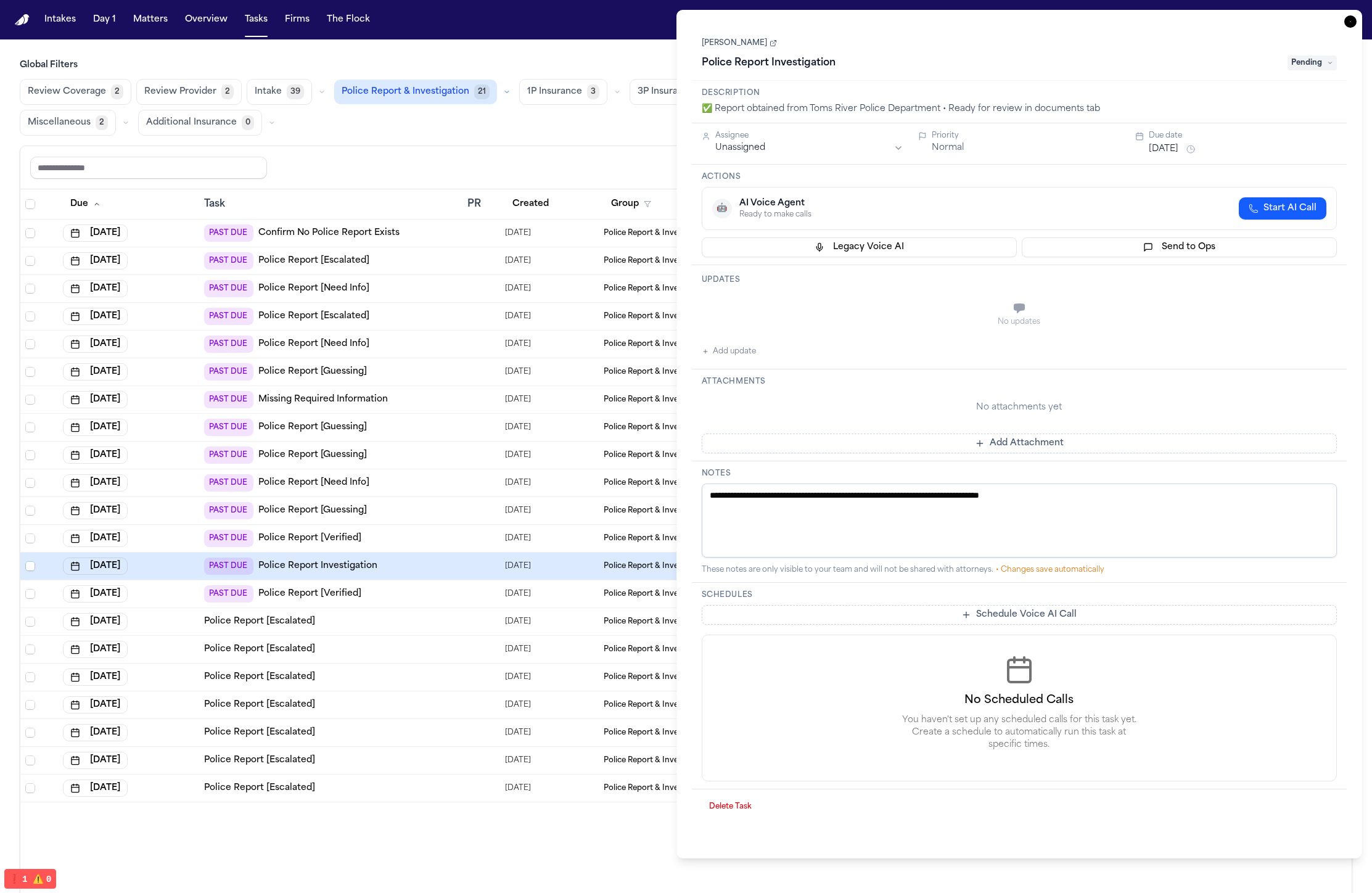
click at [1350, 22] on icon "button" at bounding box center [1350, 21] width 1 height 1
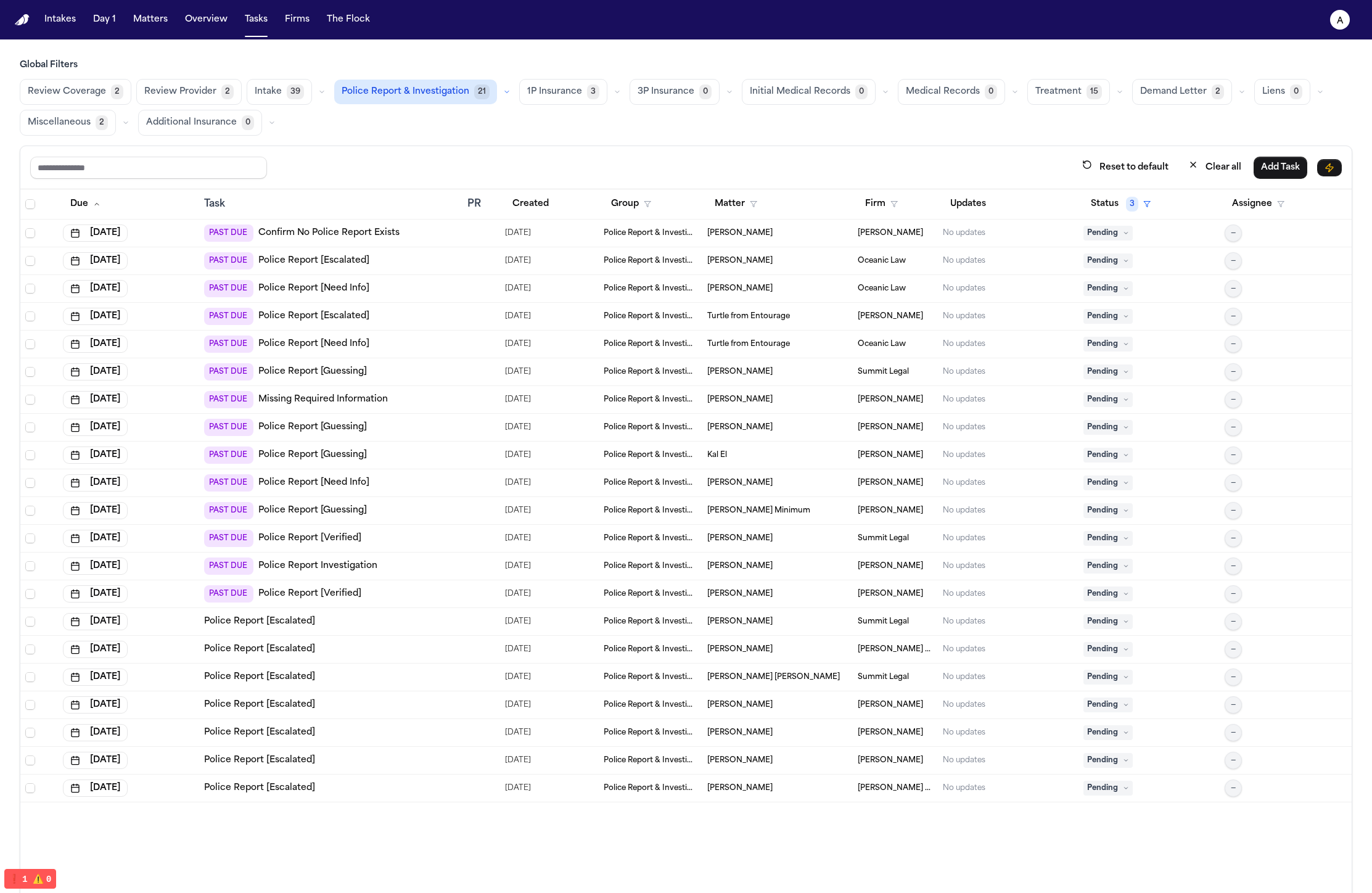
click at [463, 554] on td at bounding box center [482, 567] width 38 height 28
click at [457, 577] on td "PAST DUE Police Report Investigation" at bounding box center [331, 567] width 263 height 28
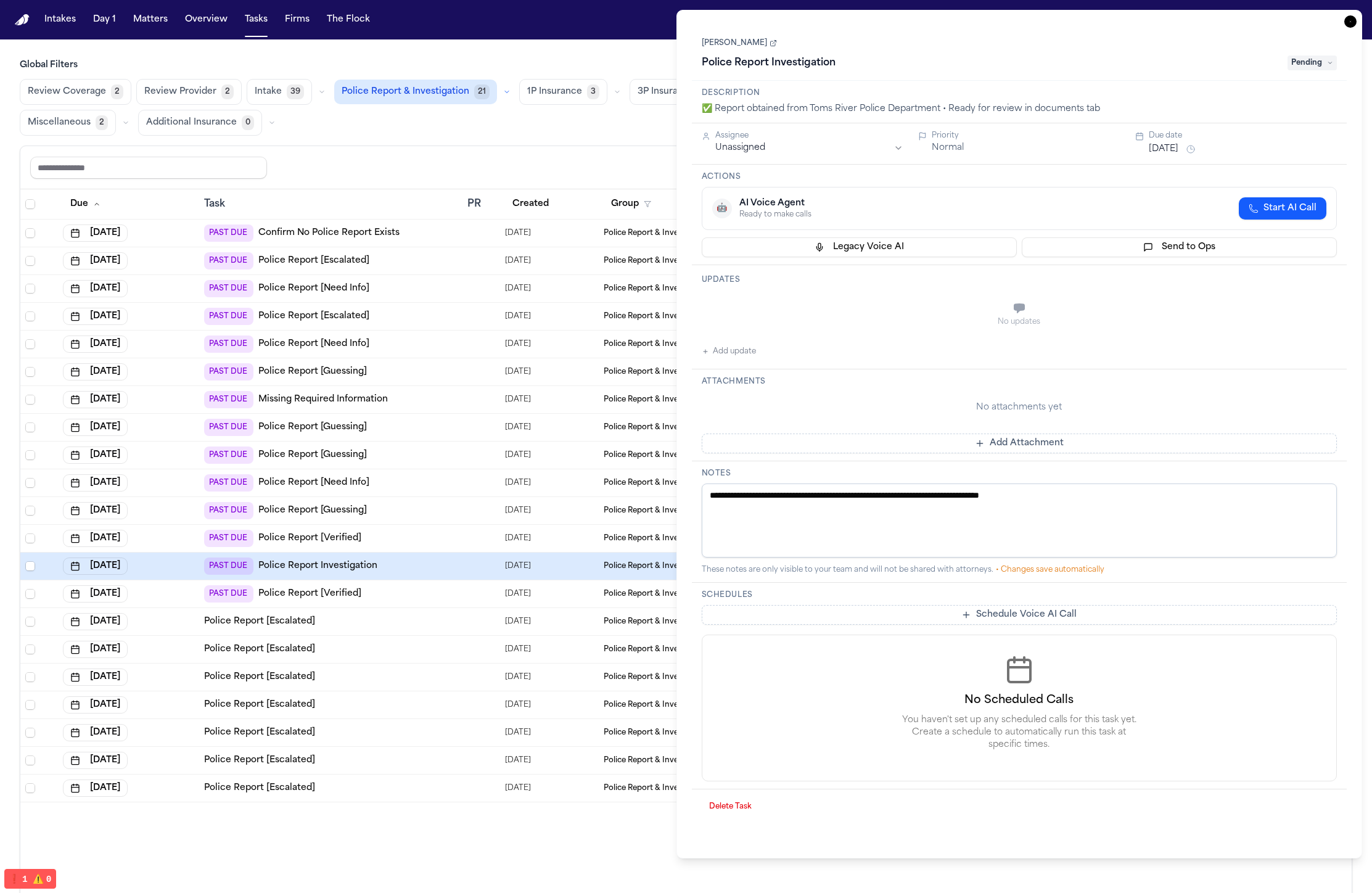
click at [452, 590] on div "PAST DUE Police Report [Verified]" at bounding box center [330, 594] width 253 height 17
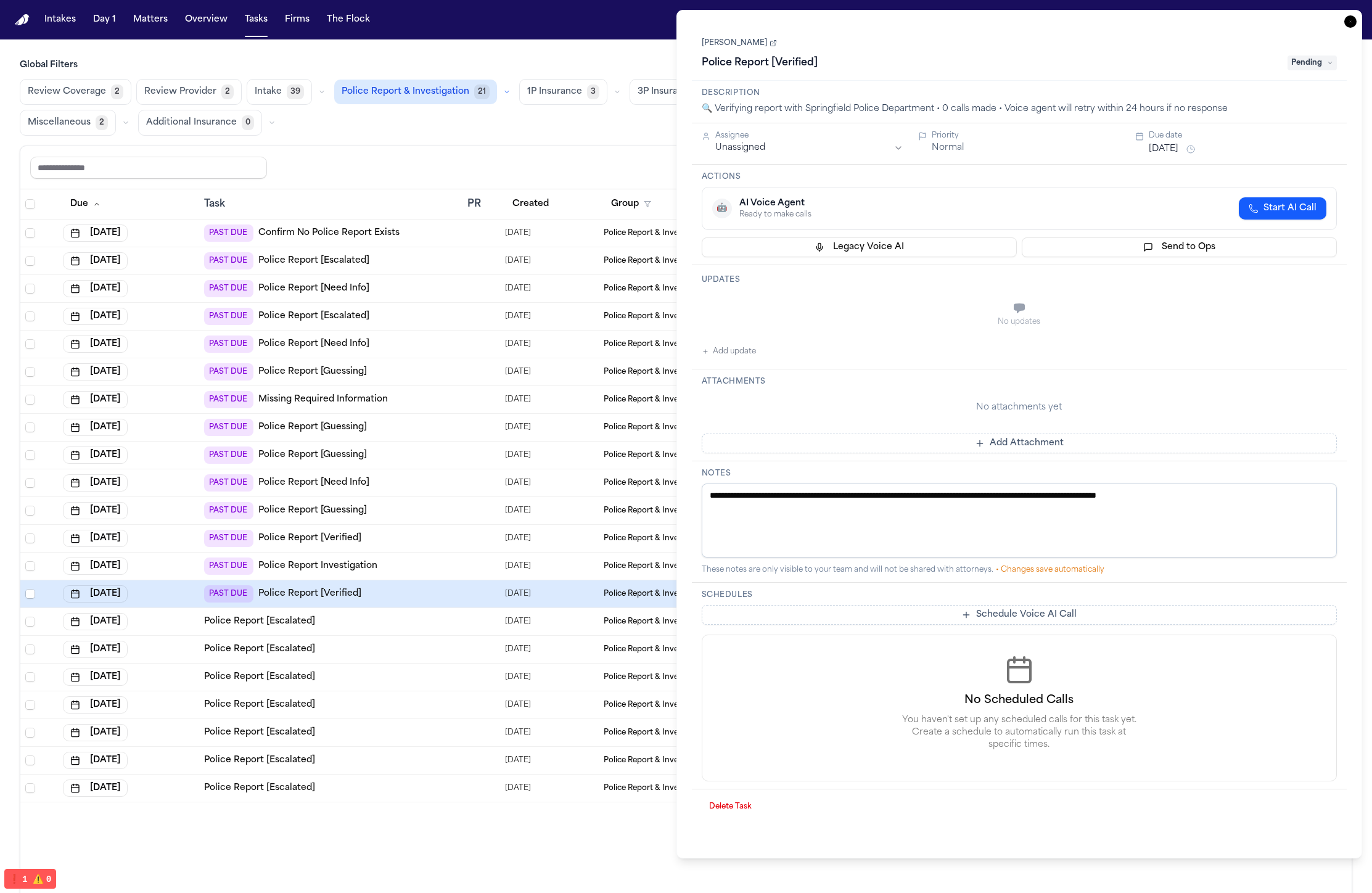
click at [448, 567] on div "PAST DUE Police Report Investigation" at bounding box center [330, 566] width 253 height 17
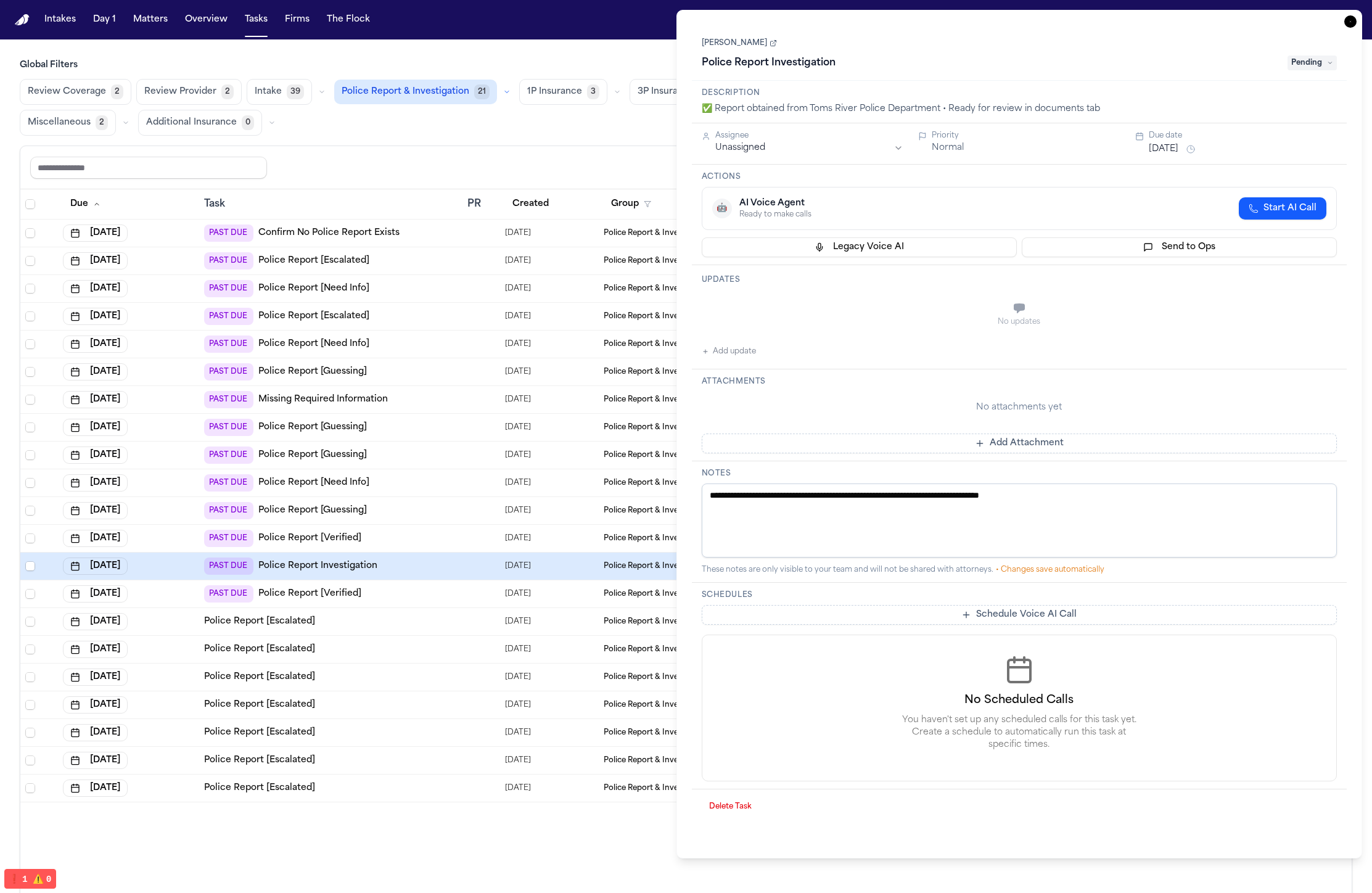
click at [443, 577] on td "PAST DUE Police Report Investigation" at bounding box center [331, 567] width 263 height 28
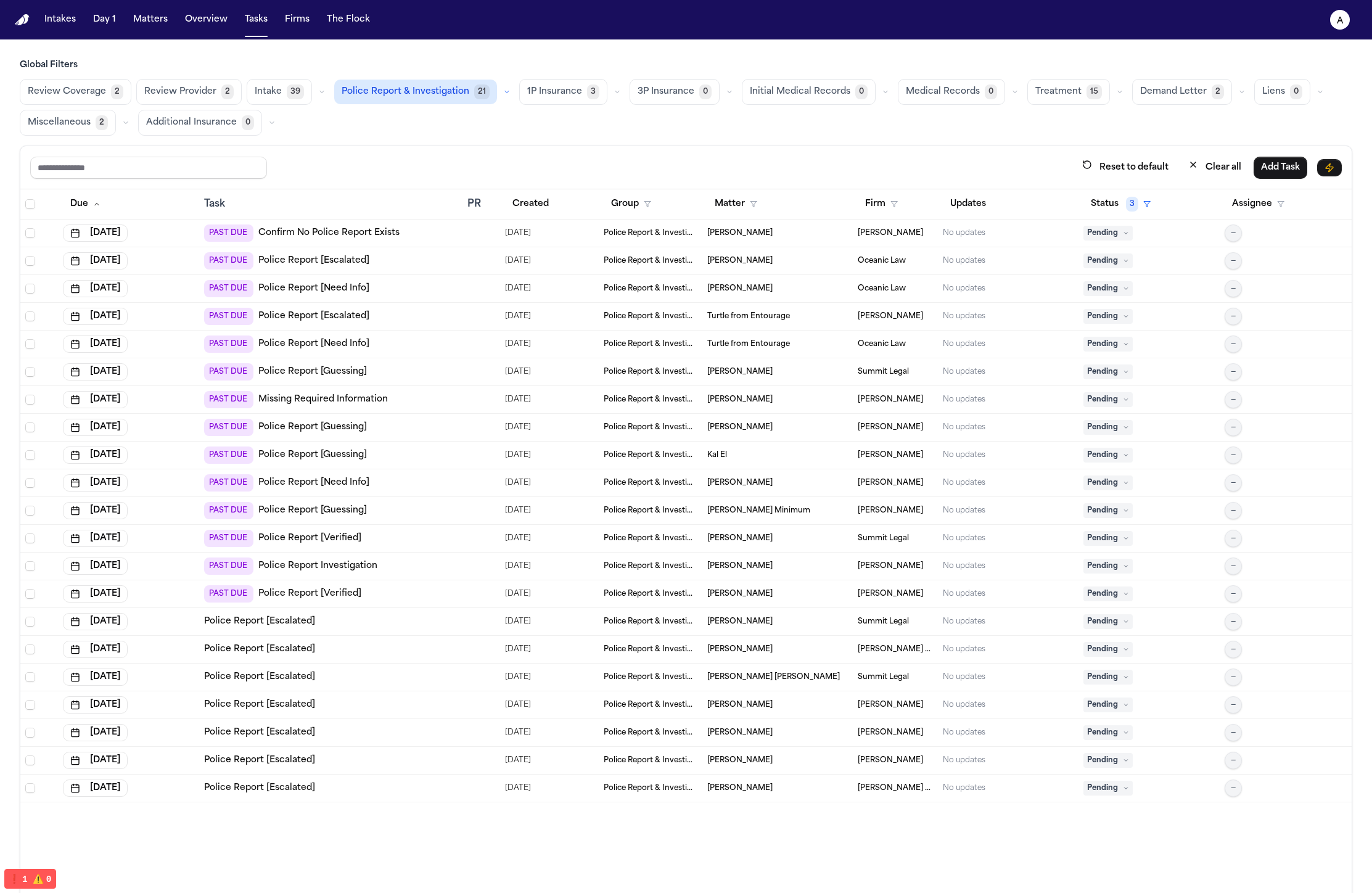
click at [443, 560] on div "PAST DUE Police Report Investigation" at bounding box center [330, 566] width 253 height 17
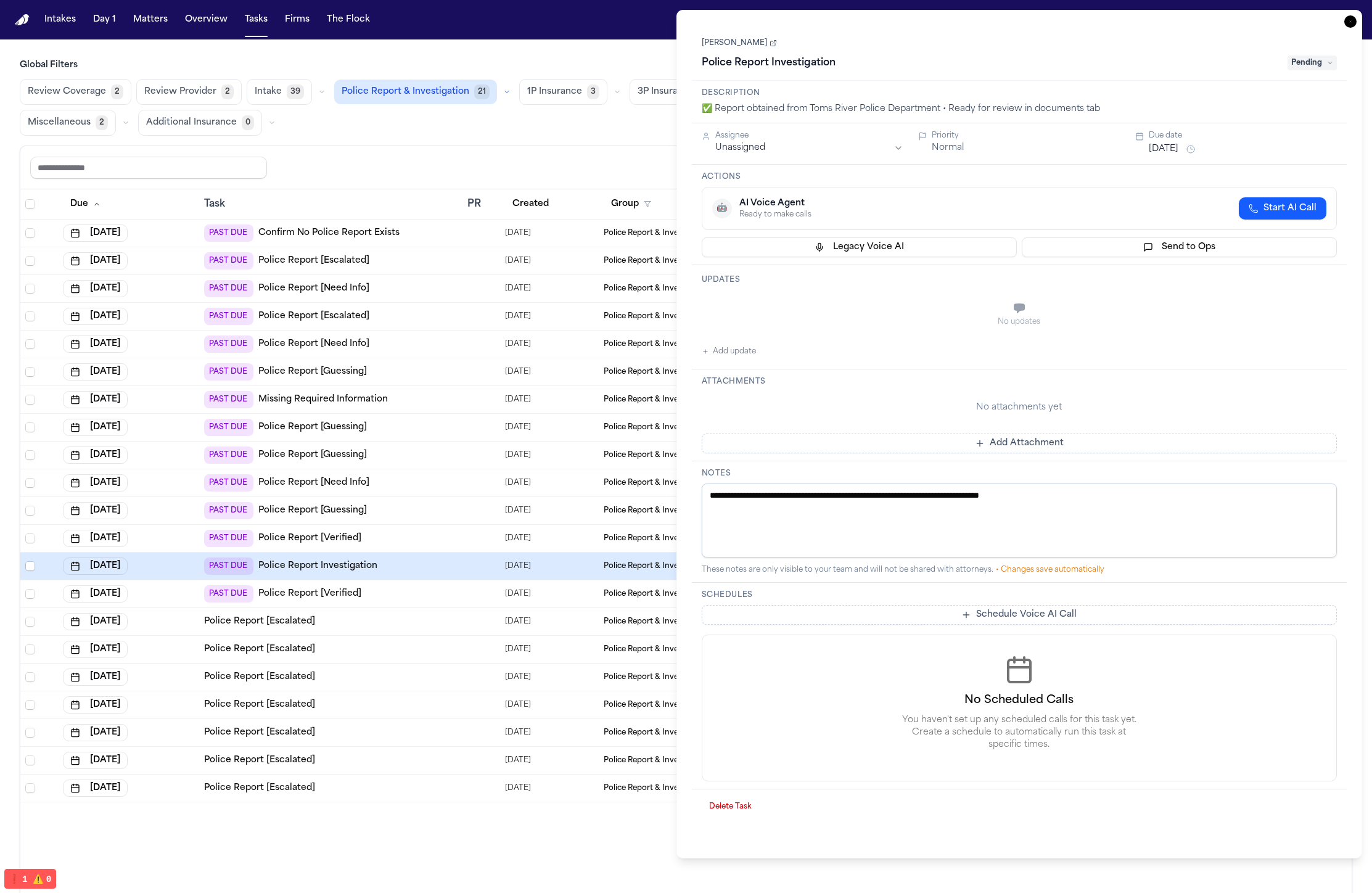
click at [452, 603] on td "PAST DUE Police Report [Verified]" at bounding box center [331, 594] width 263 height 28
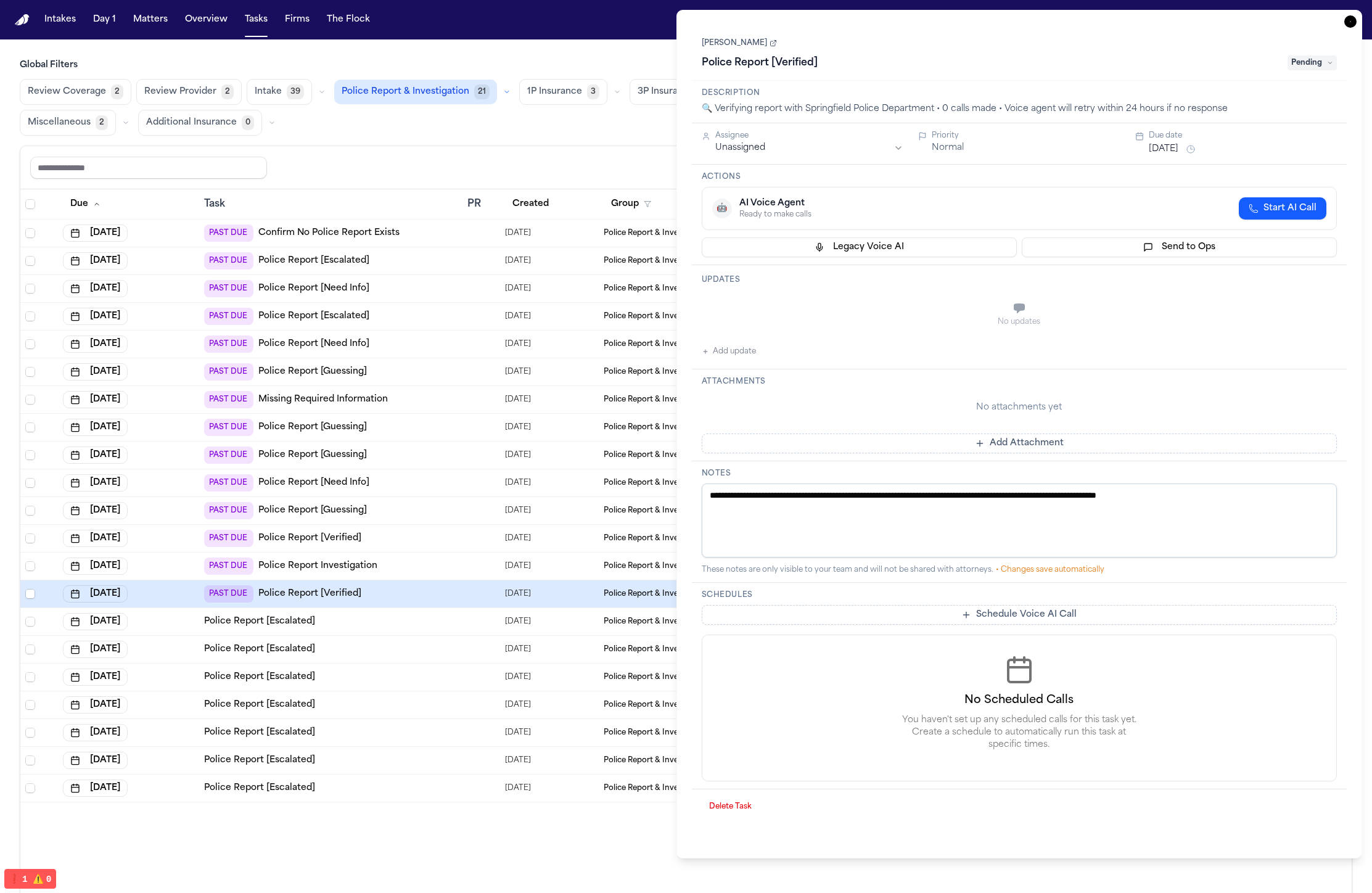
drag, startPoint x: 457, startPoint y: 575, endPoint x: 461, endPoint y: 586, distance: 11.7
click at [457, 575] on td "PAST DUE Police Report Investigation" at bounding box center [331, 567] width 263 height 28
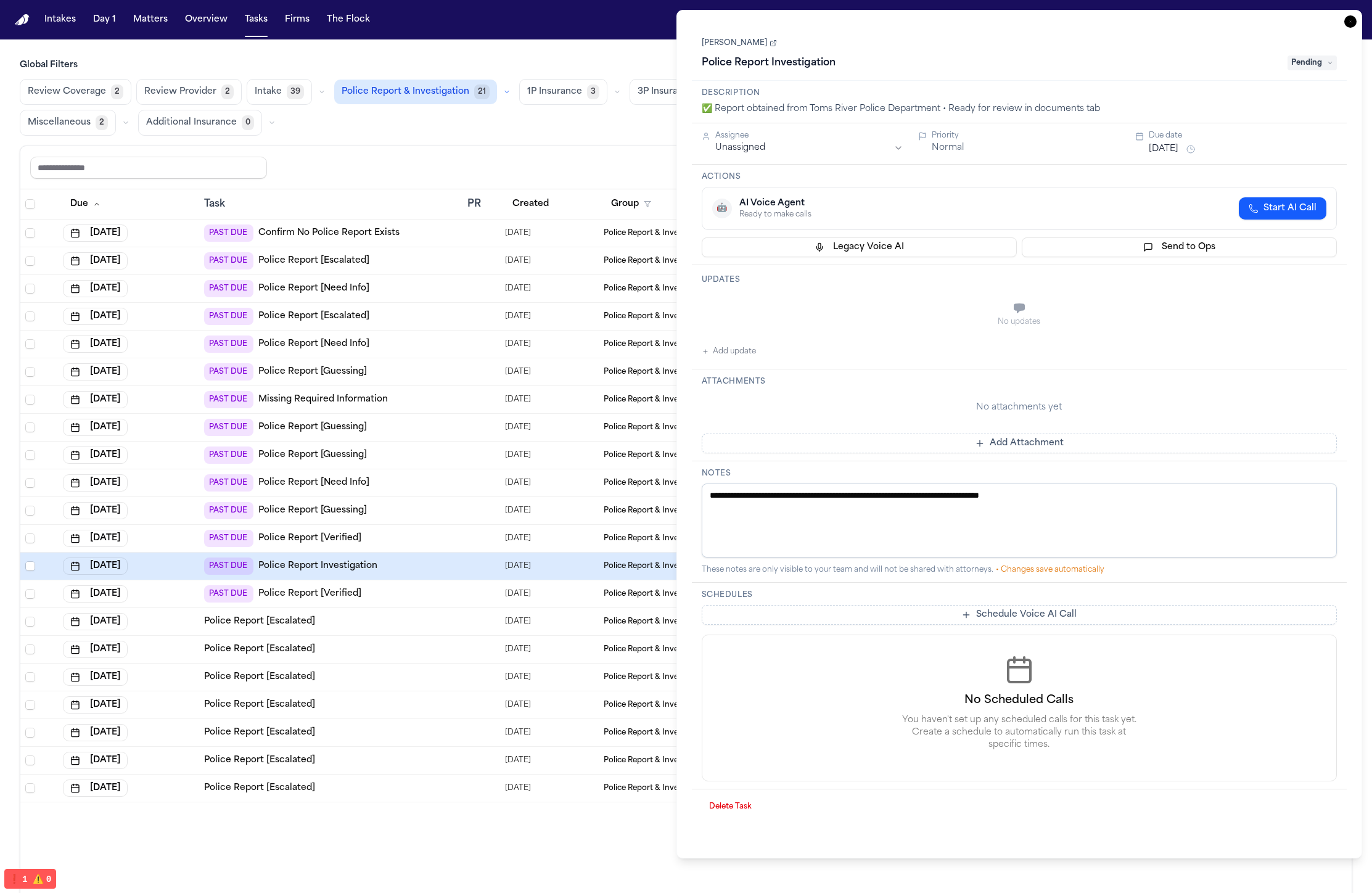
click at [469, 776] on td at bounding box center [482, 788] width 38 height 28
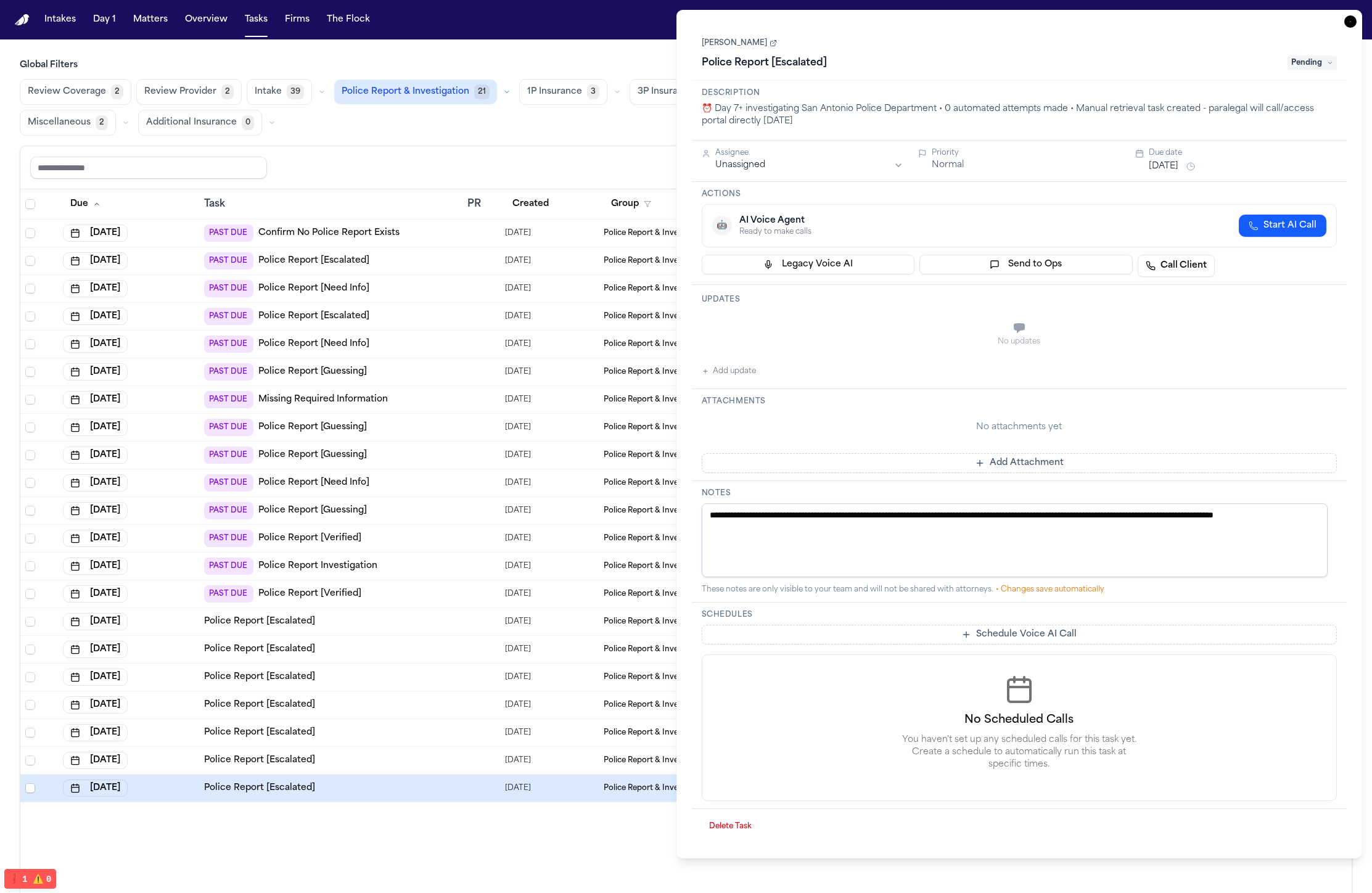
click at [455, 846] on div "Due Task PR Created Group Matter Firm Updates Status 3 Assignee Aug 15, 2025 PA…" at bounding box center [686, 567] width 1331 height 757
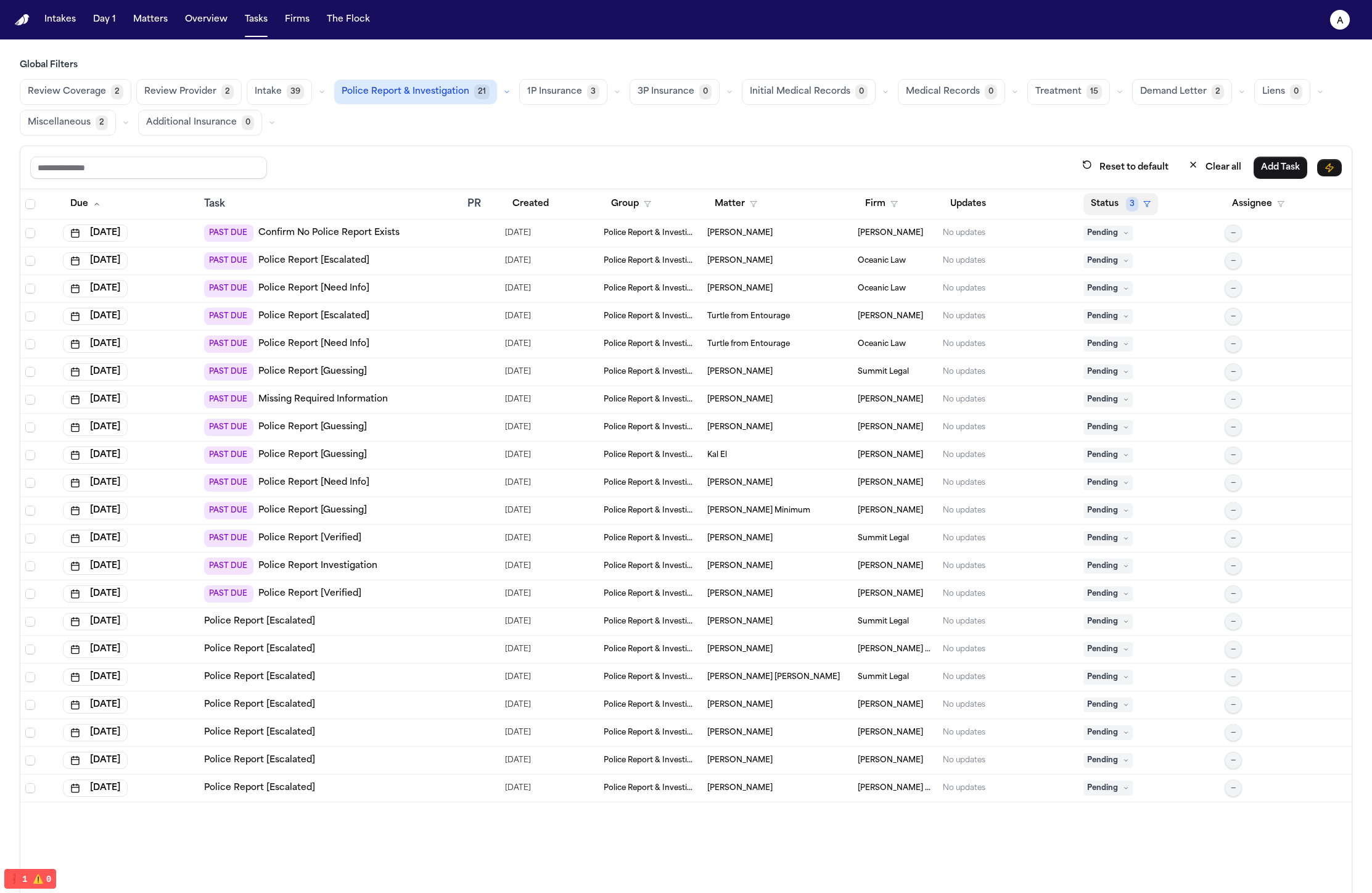
click at [1103, 201] on button "Status 3" at bounding box center [1121, 204] width 74 height 22
click at [1143, 378] on div "Completed" at bounding box center [1149, 376] width 103 height 15
click at [318, 566] on link "Police Report Investigation" at bounding box center [318, 566] width 119 height 12
click at [420, 560] on div "PAST DUE Police Report Investigation" at bounding box center [330, 566] width 253 height 17
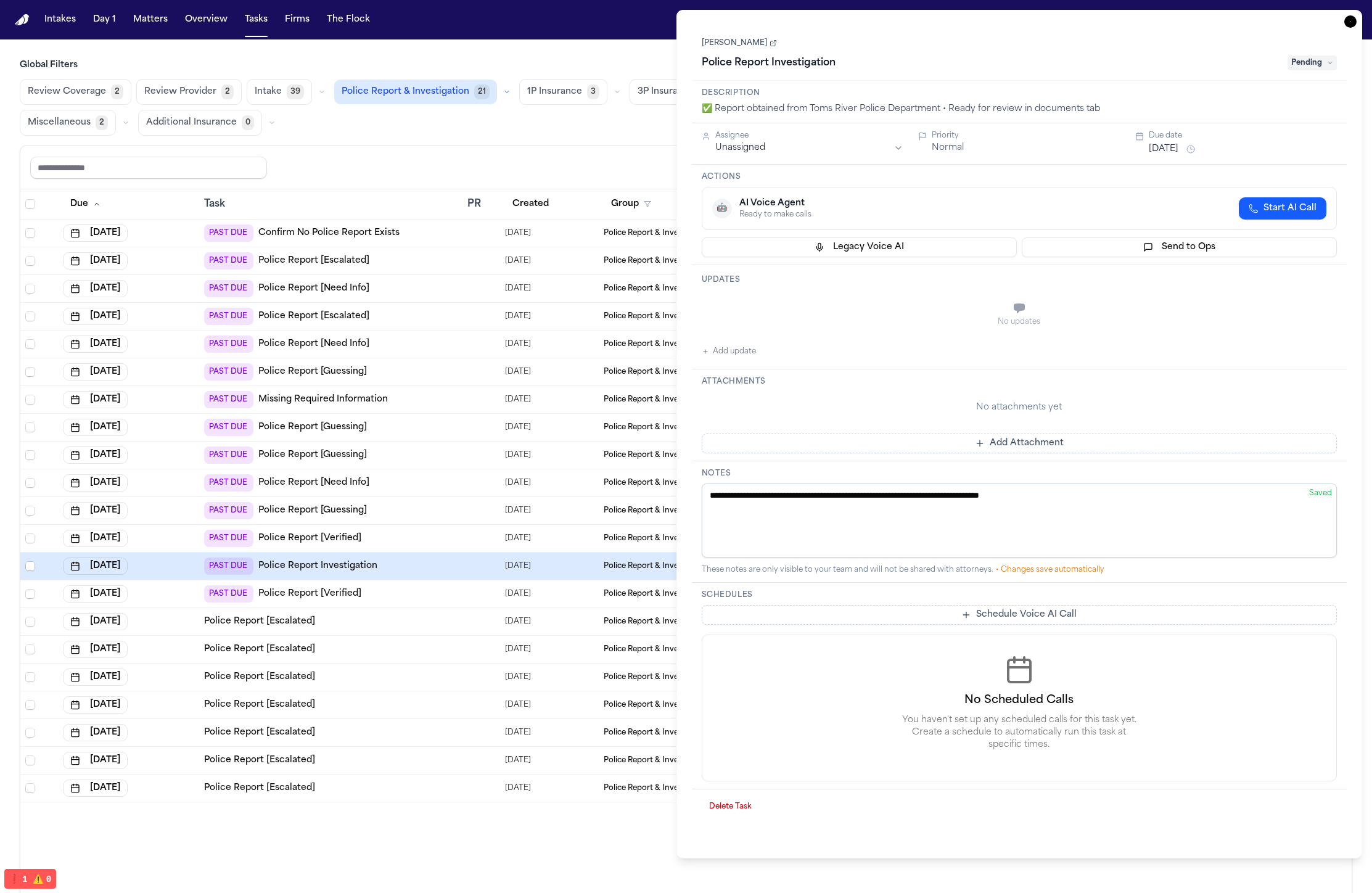
click at [1311, 53] on div "Lisa Rada Police Report Investigation Pending" at bounding box center [1020, 54] width 635 height 38
click at [1312, 69] on span "Pending" at bounding box center [1312, 62] width 49 height 15
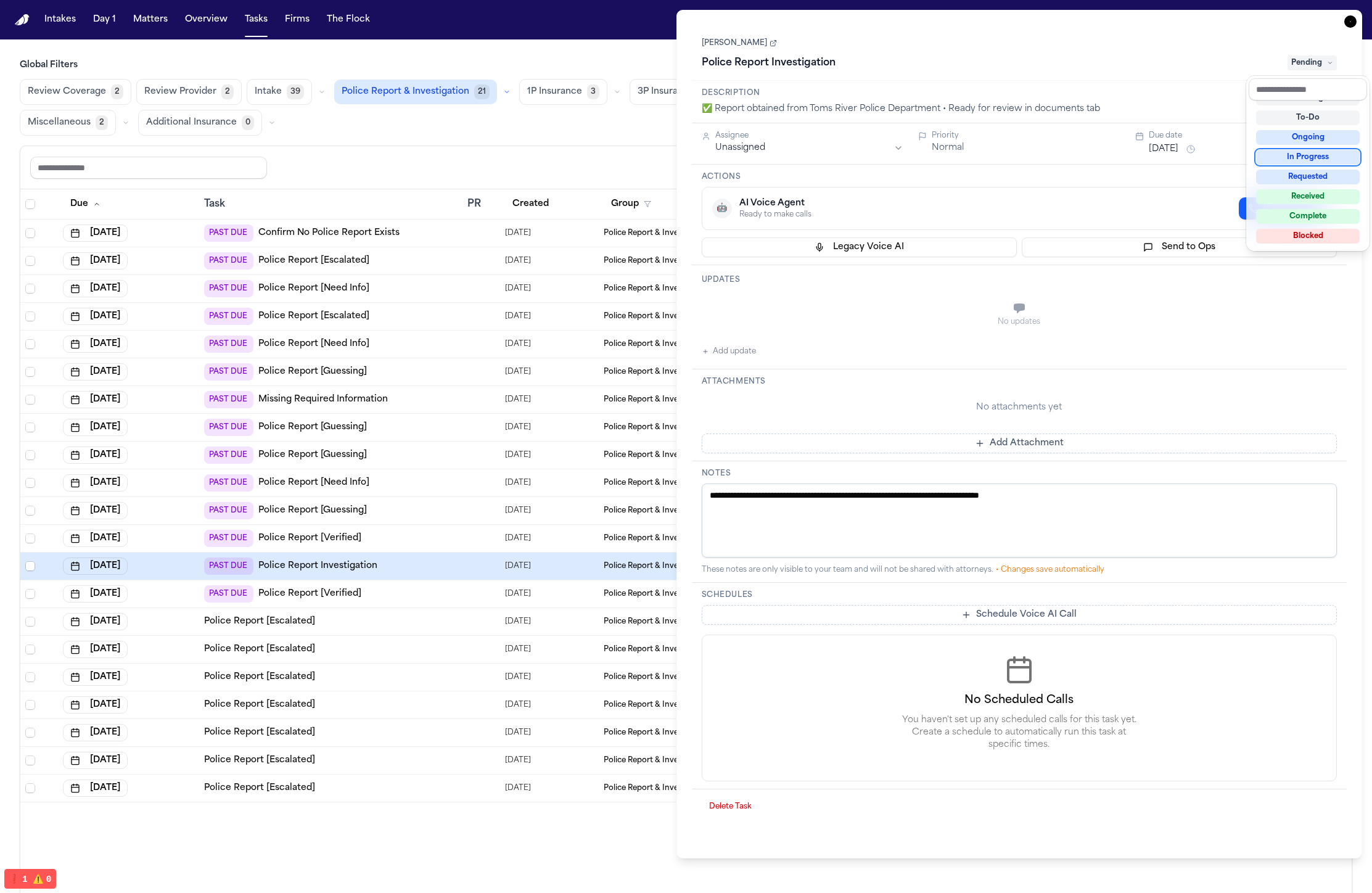
click at [1184, 51] on div "Lisa Rada Police Report Investigation Pending" at bounding box center [1020, 54] width 635 height 38
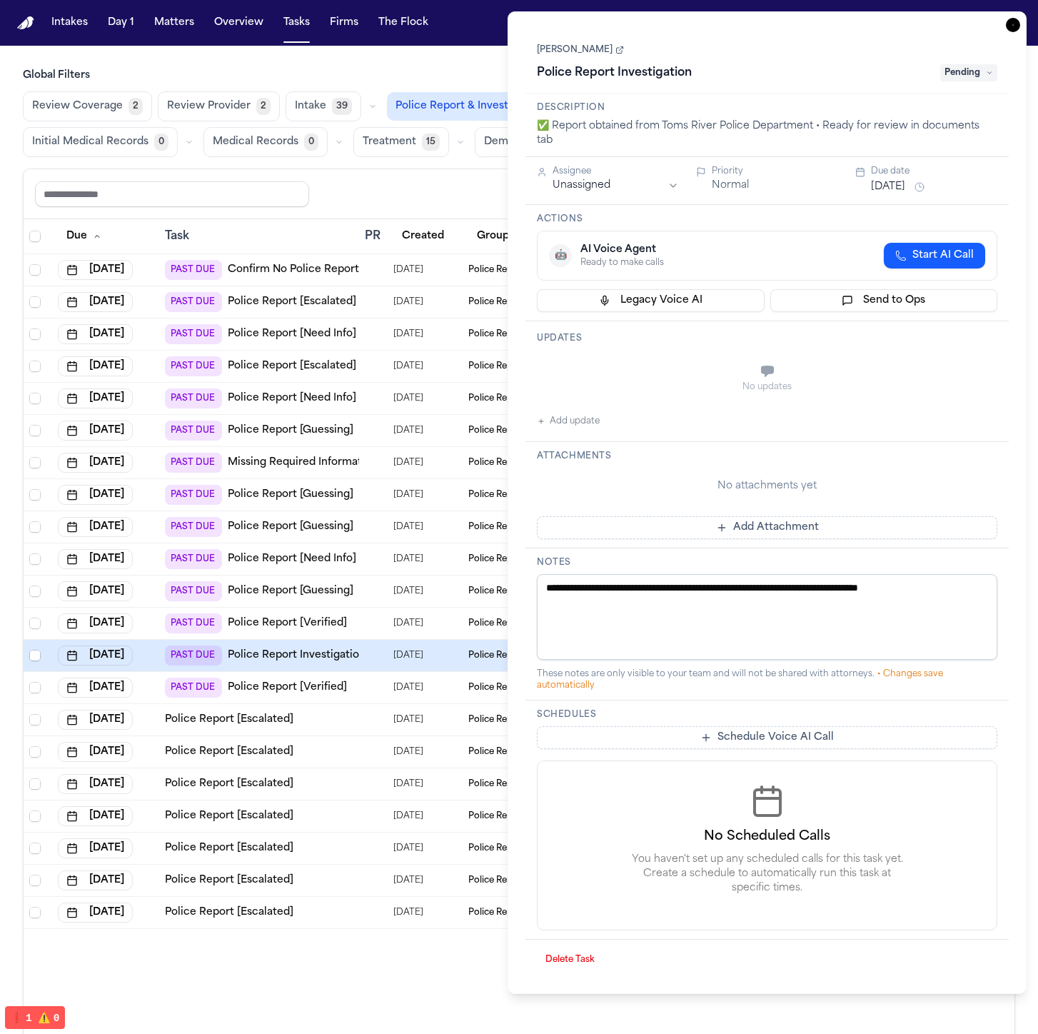
click at [571, 53] on link "Lisa Rada" at bounding box center [580, 49] width 87 height 11
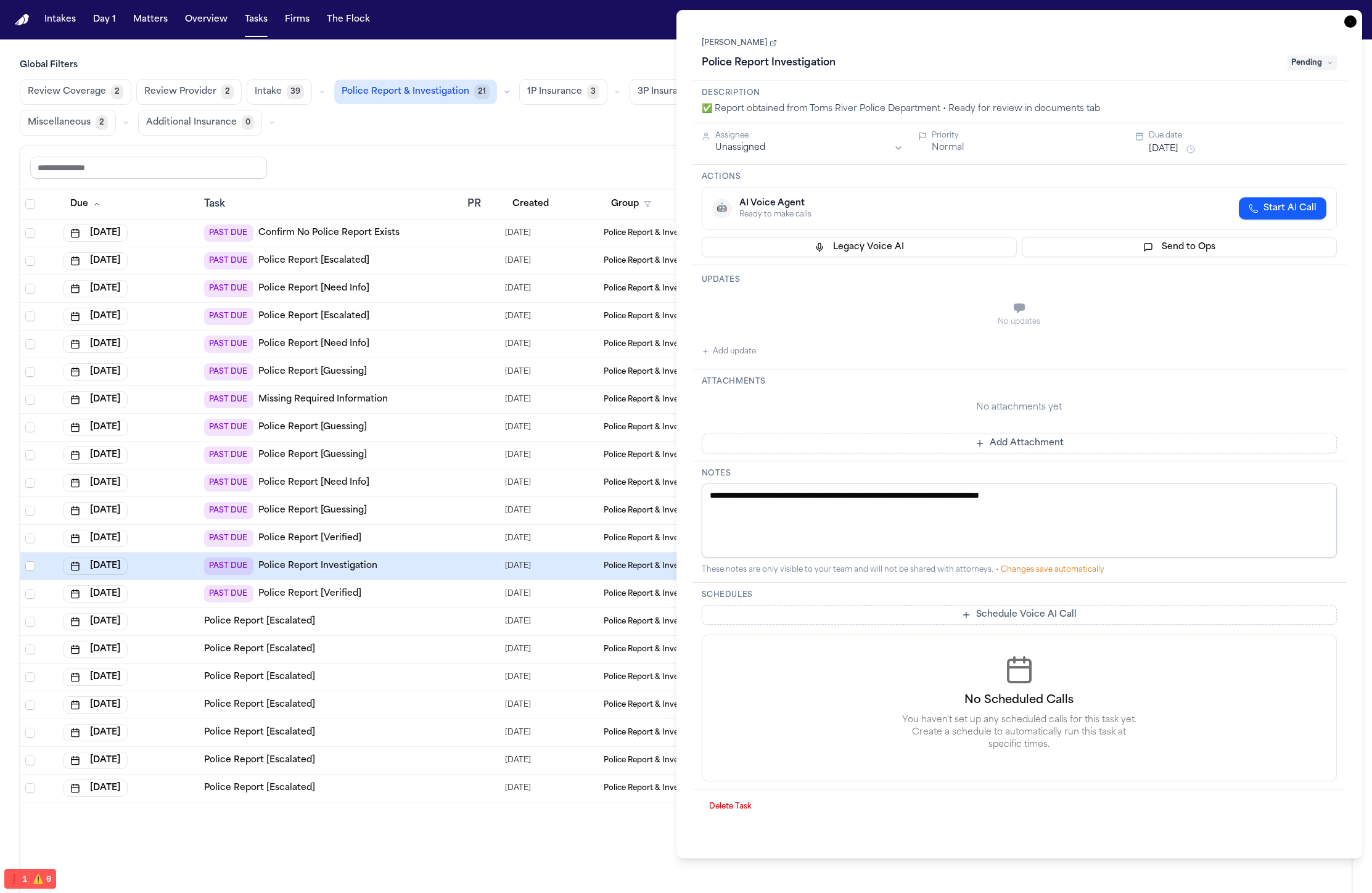
click at [1360, 21] on div "**********" at bounding box center [1019, 434] width 686 height 849
click at [1353, 21] on icon "button" at bounding box center [1350, 22] width 12 height 12
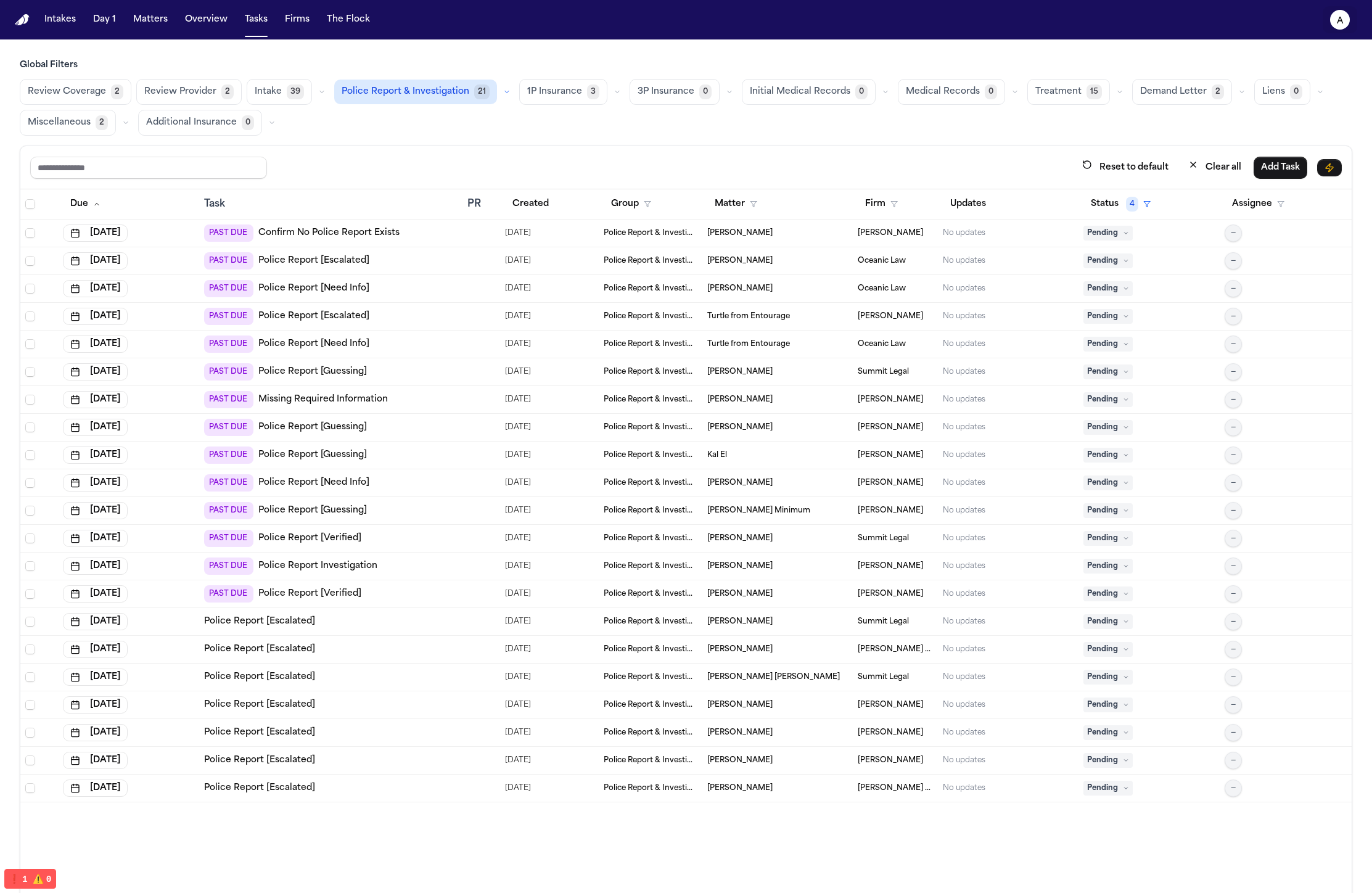
click at [1340, 19] on text "a" at bounding box center [1340, 21] width 7 height 9
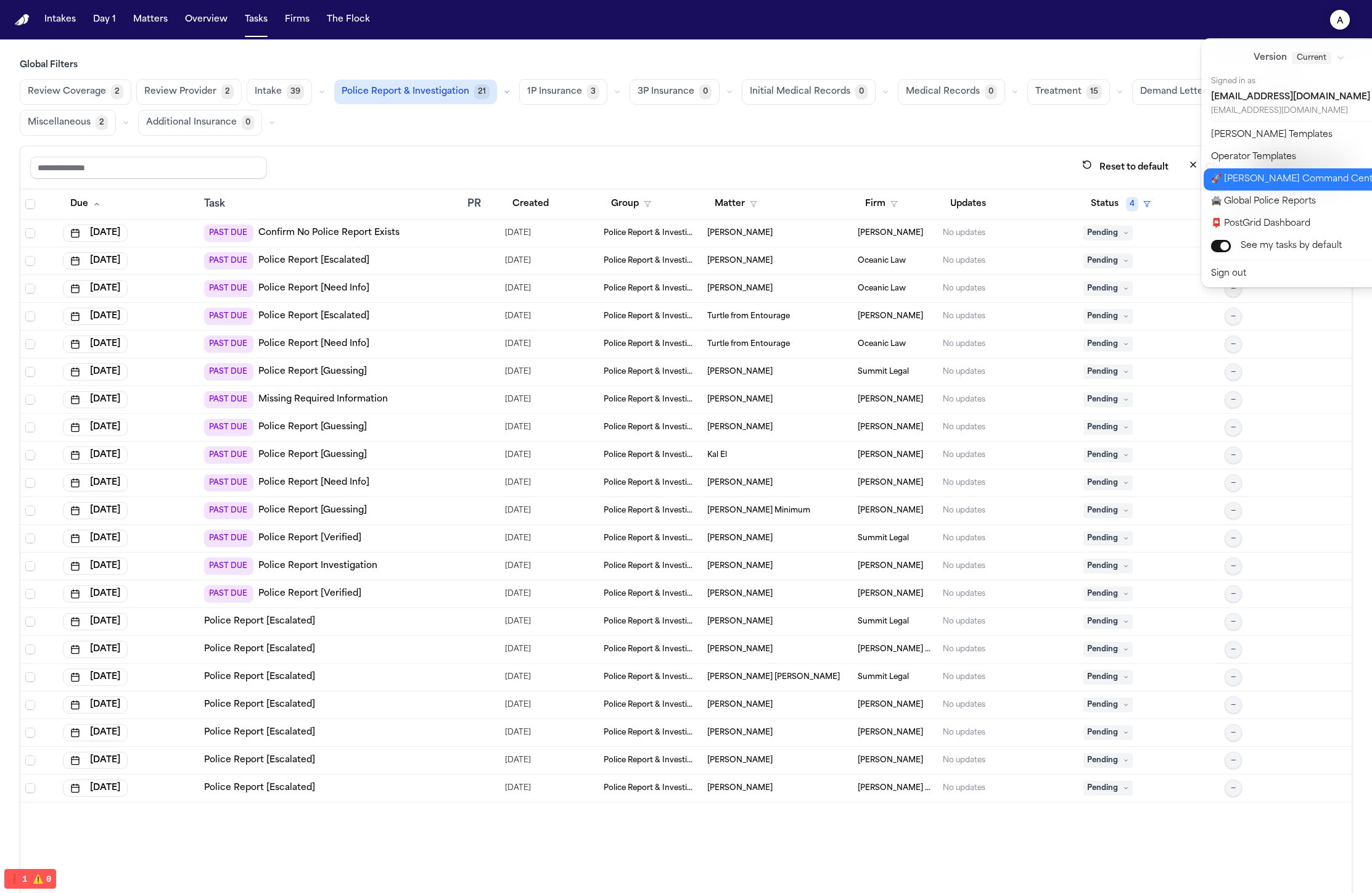
drag, startPoint x: 1310, startPoint y: 192, endPoint x: 1317, endPoint y: 182, distance: 12.2
click at [1317, 182] on div "Version Current Signed in as admin@finchlegal.com admin@finchlegal.com Bland Te…" at bounding box center [1306, 162] width 210 height 249
click at [1317, 182] on button "🚀 Bland Command Center" at bounding box center [1306, 180] width 205 height 22
select select "**"
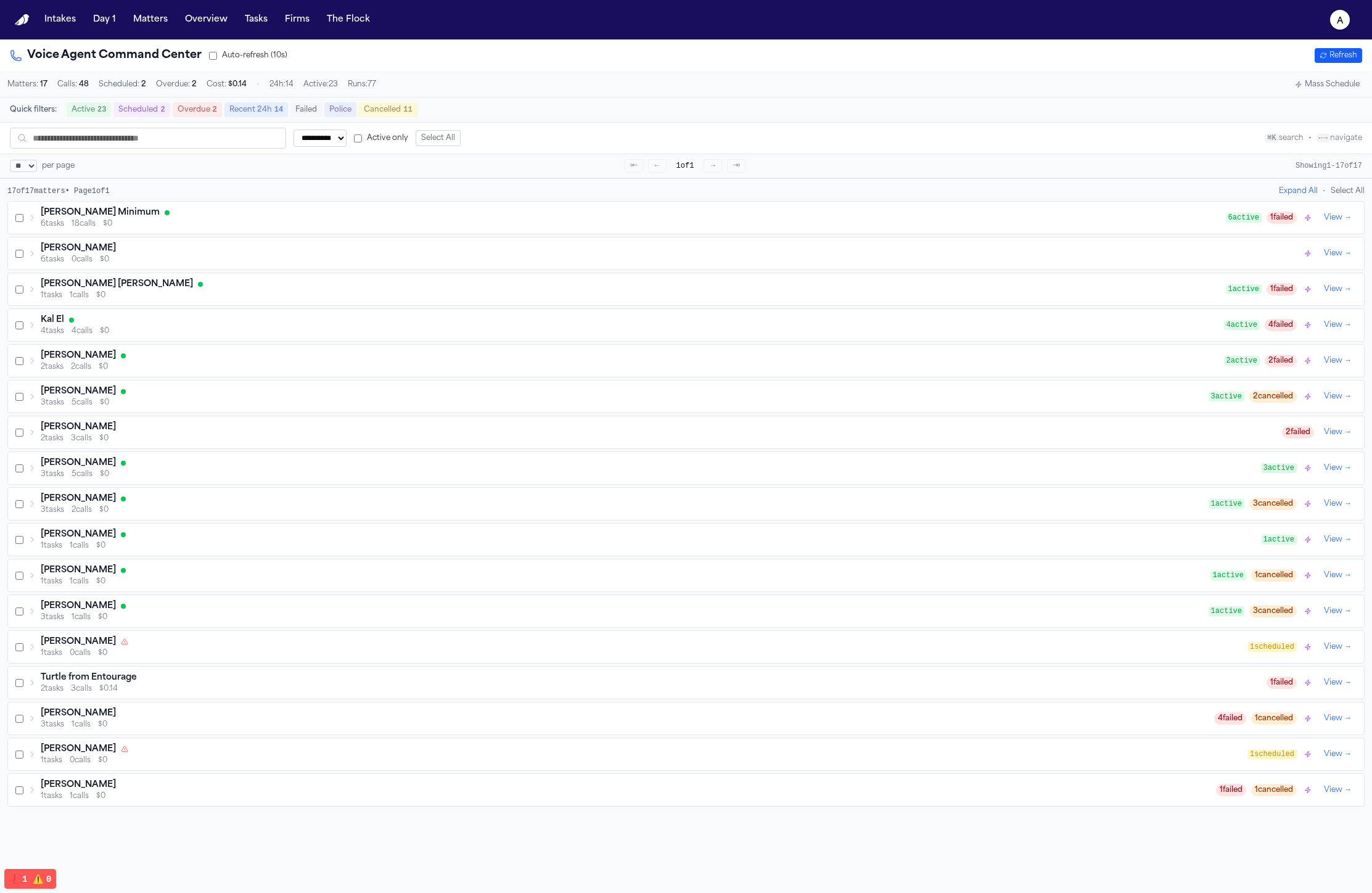
click at [1315, 88] on button "Mass Schedule" at bounding box center [1327, 84] width 74 height 15
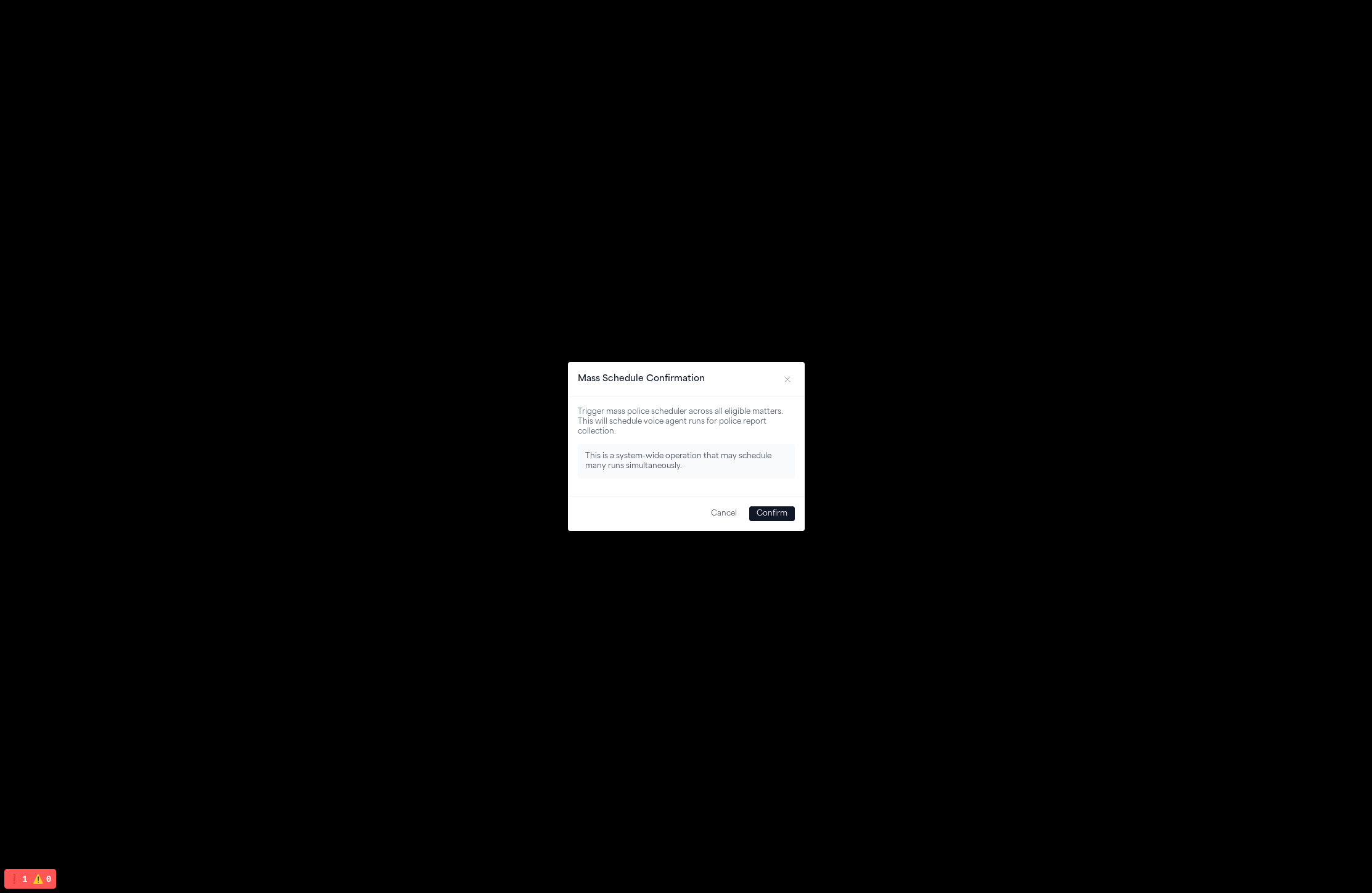
click at [768, 512] on button "Confirm" at bounding box center [772, 513] width 46 height 15
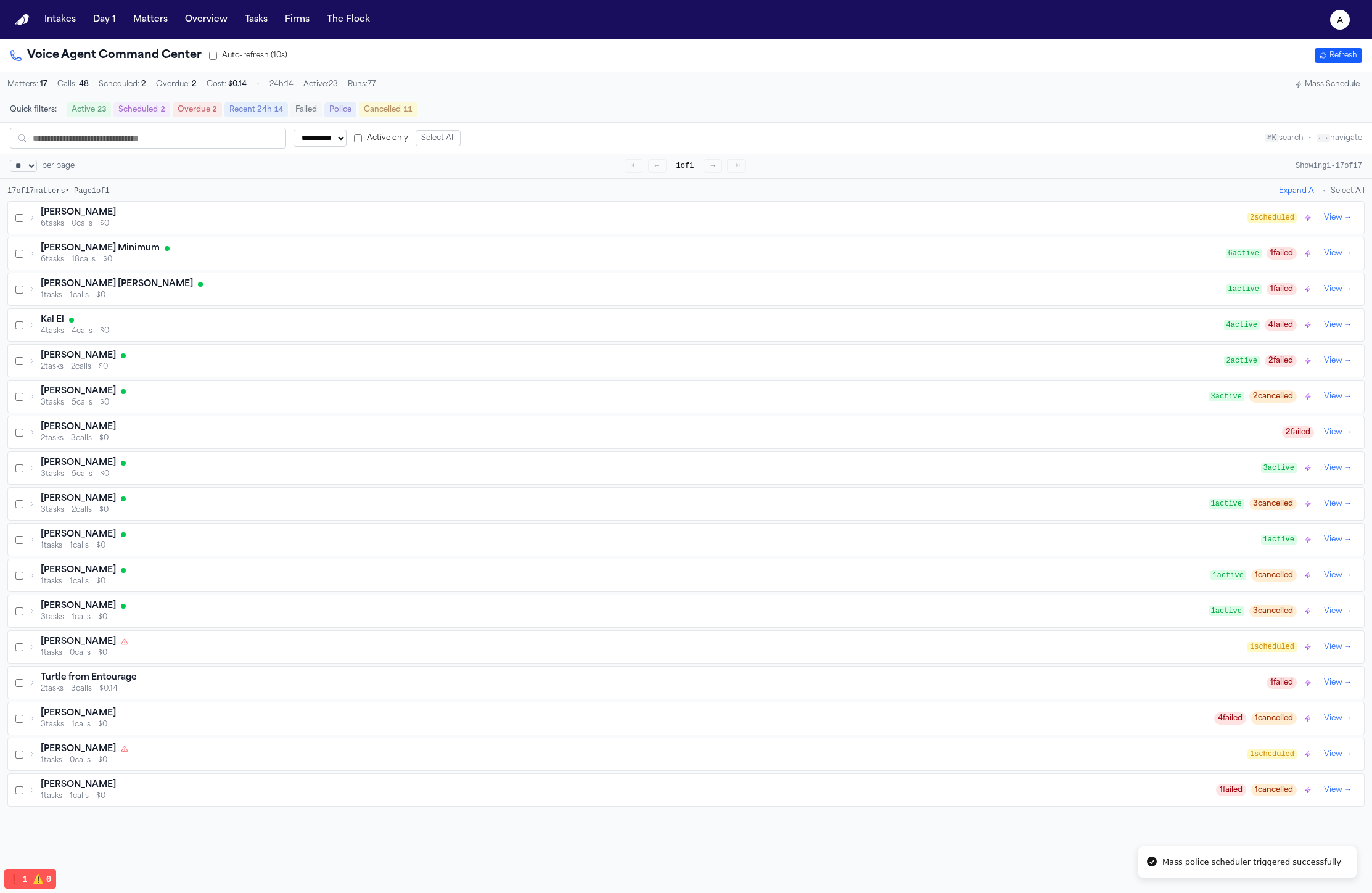
click at [1342, 86] on button "Mass Schedule" at bounding box center [1327, 84] width 74 height 15
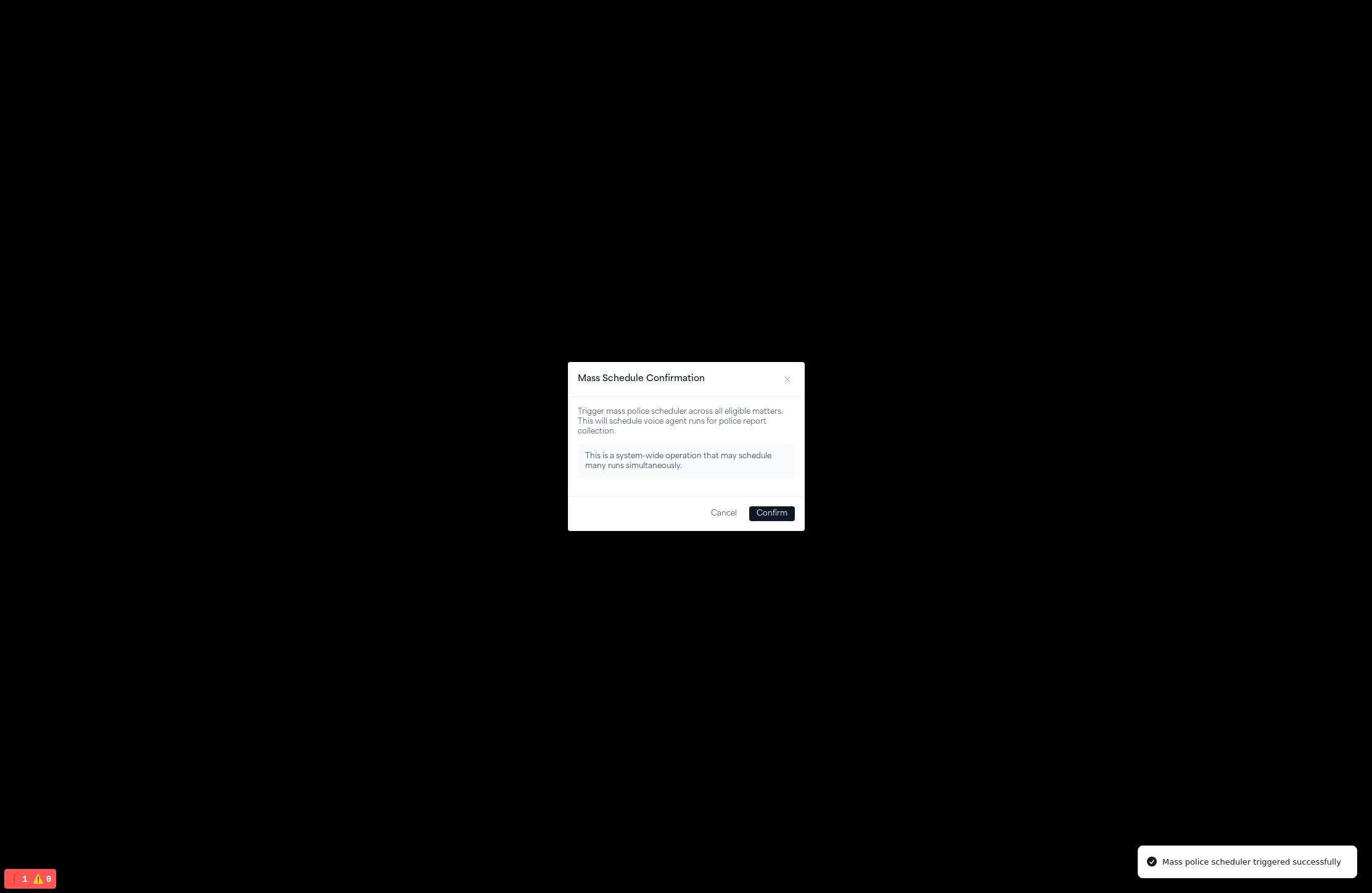
click at [783, 512] on button "Confirm" at bounding box center [772, 513] width 46 height 15
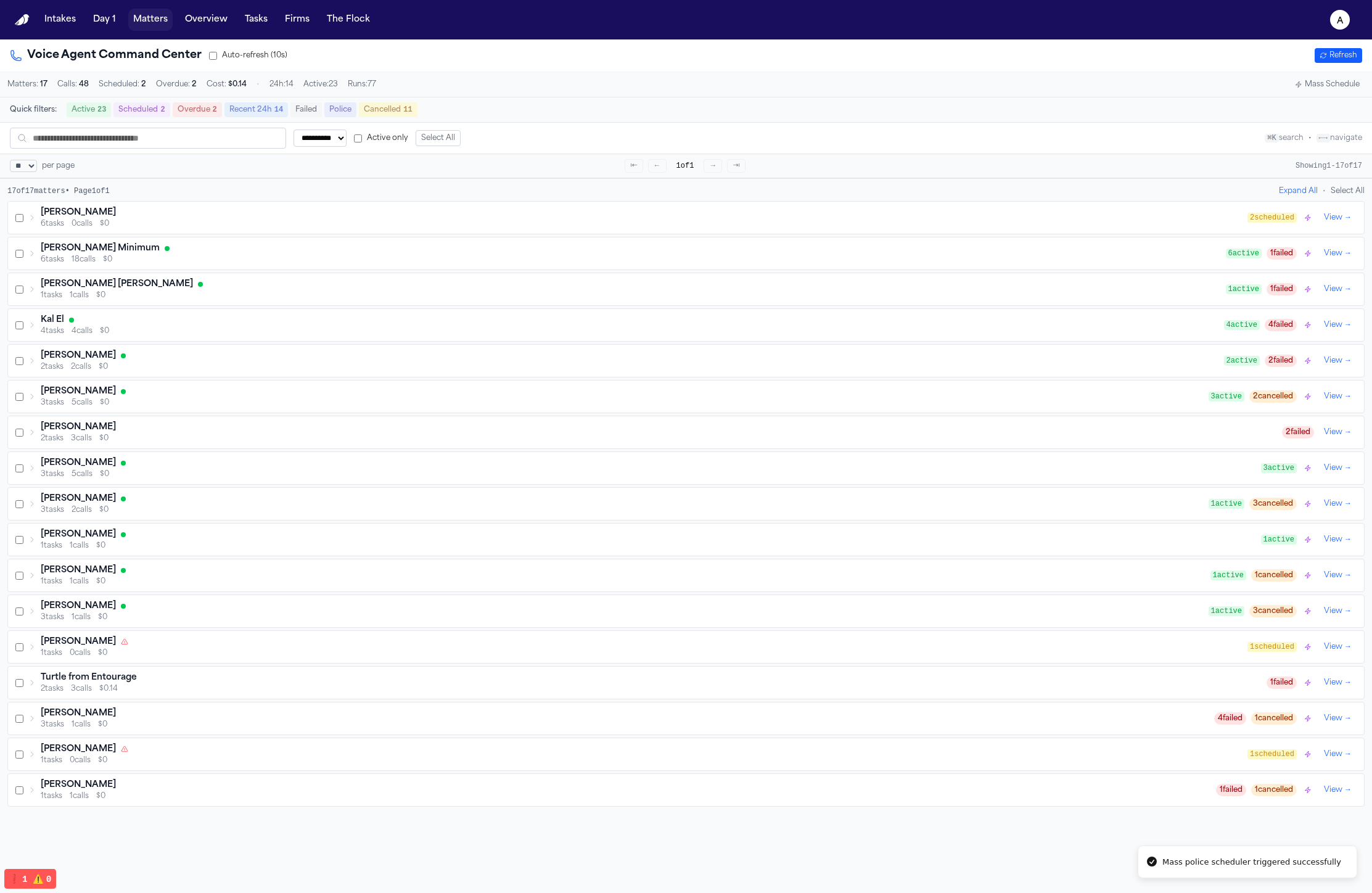
click at [147, 20] on button "Matters" at bounding box center [150, 20] width 44 height 22
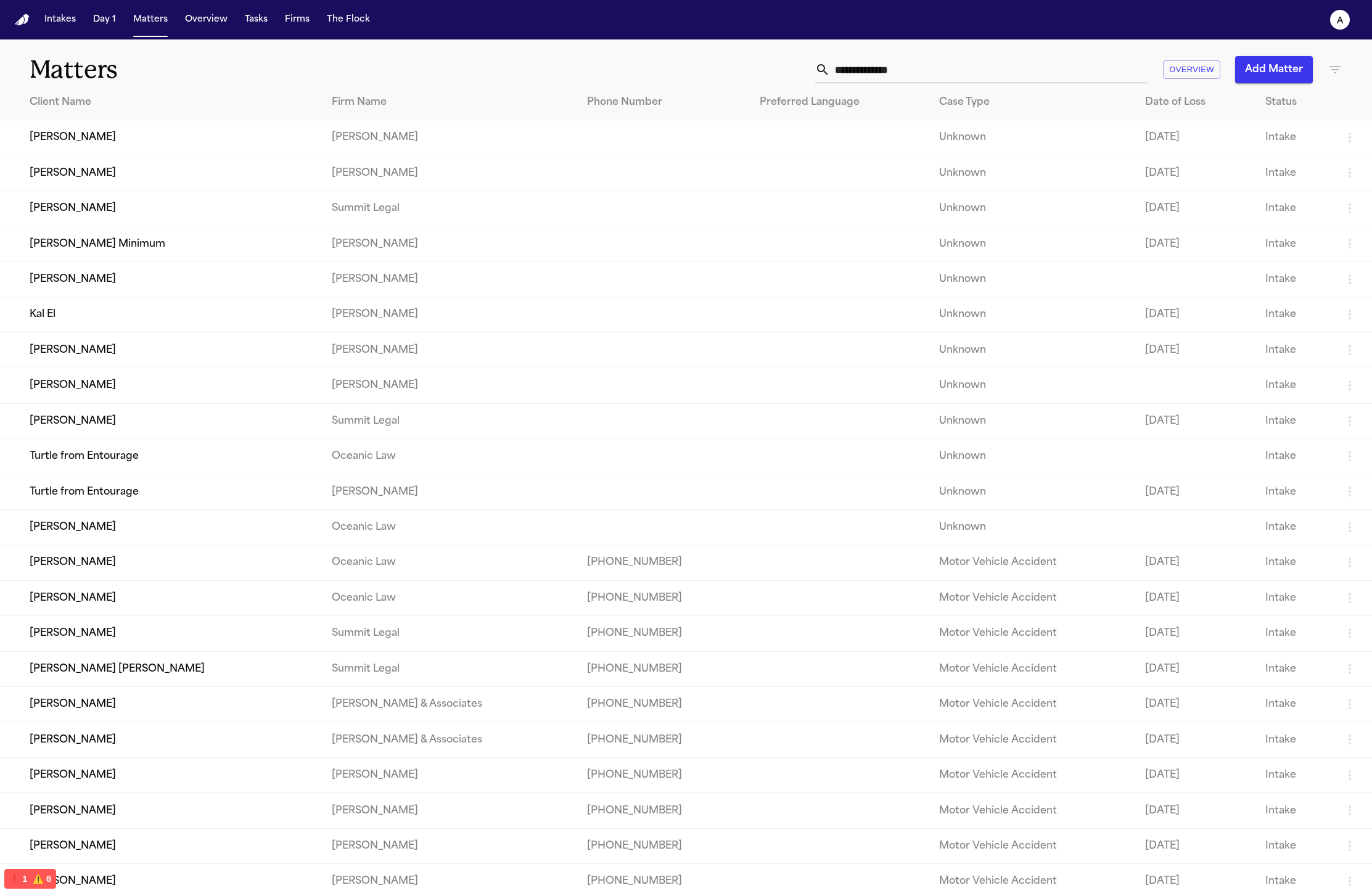
click at [193, 290] on td "[PERSON_NAME]" at bounding box center [161, 279] width 322 height 35
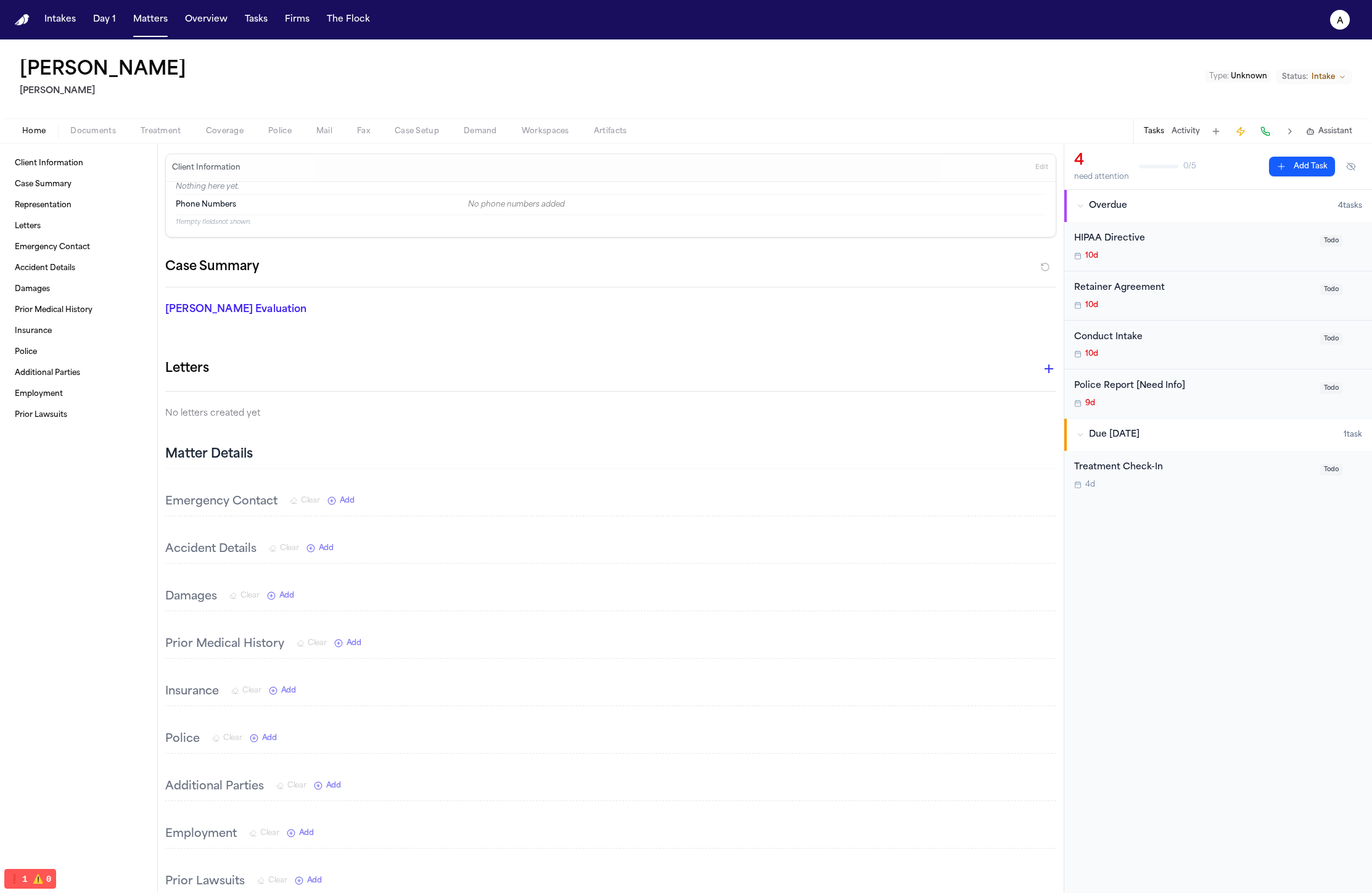
click at [316, 101] on div "Barry Allen Kurtz Riley Type : Unknown Status: Intake" at bounding box center [686, 79] width 1372 height 79
click at [292, 132] on button "Police" at bounding box center [280, 131] width 48 height 15
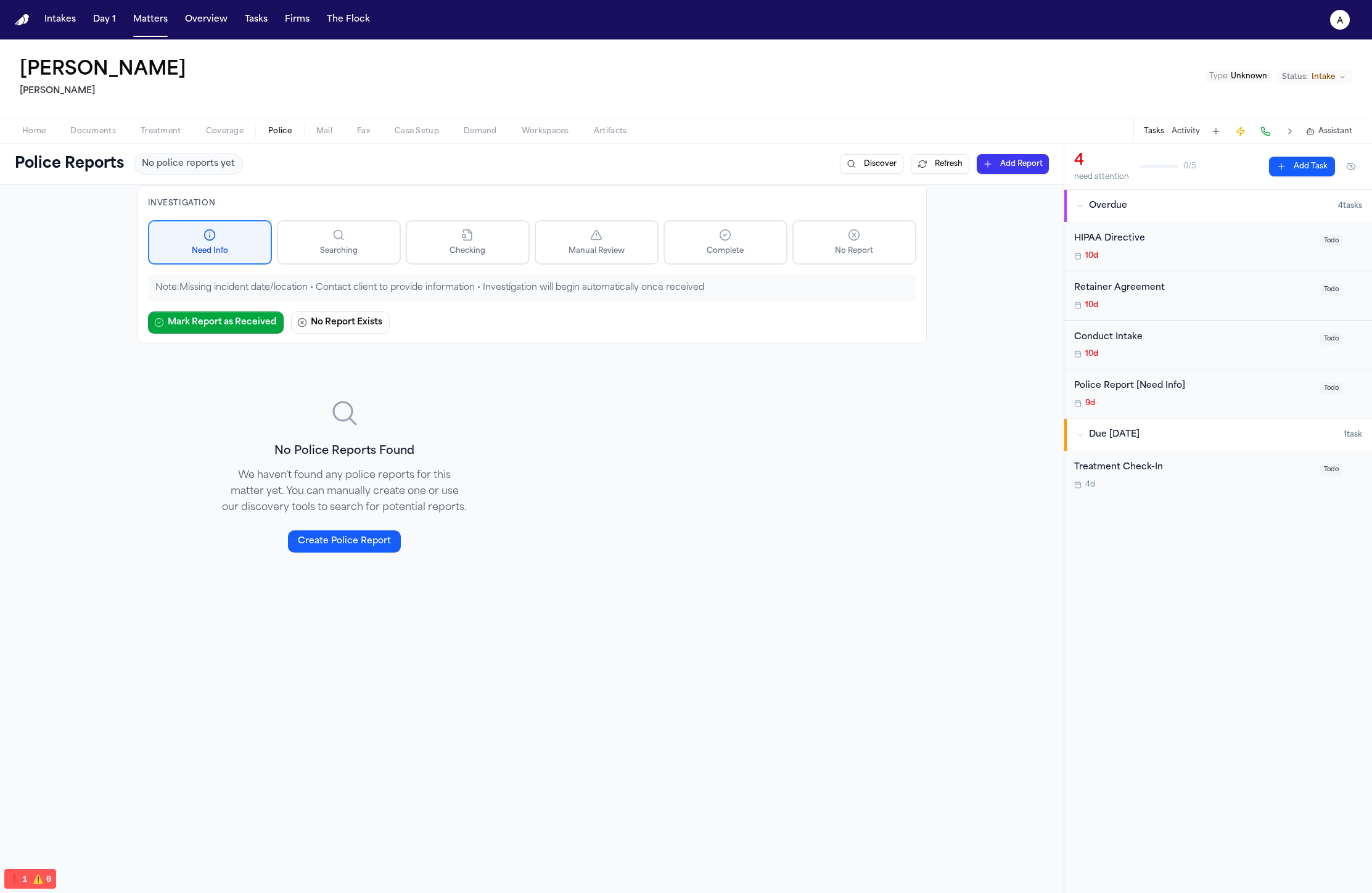
click at [320, 126] on span "Mail" at bounding box center [324, 130] width 16 height 10
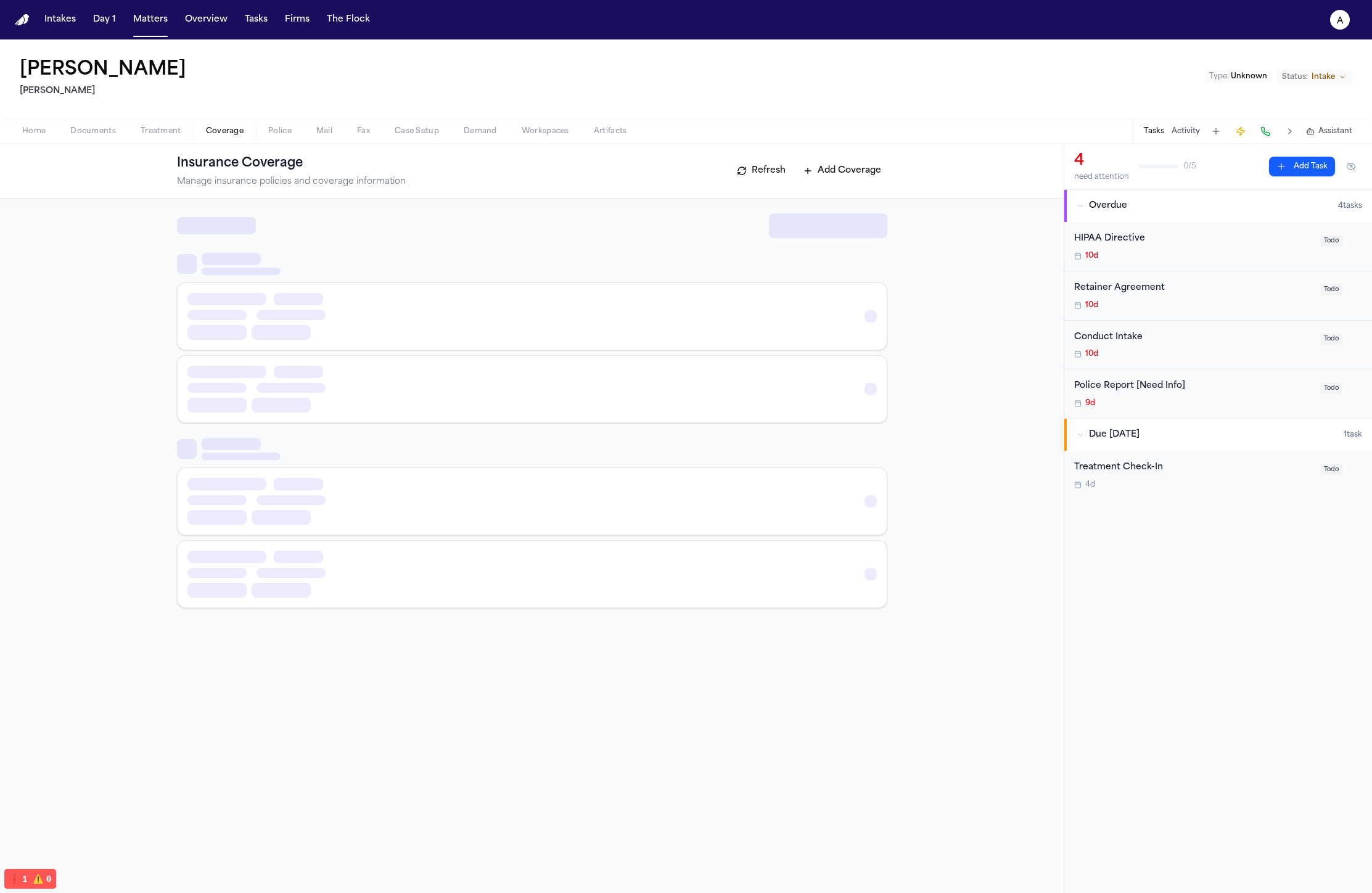
click at [241, 130] on span "Coverage" at bounding box center [224, 130] width 38 height 10
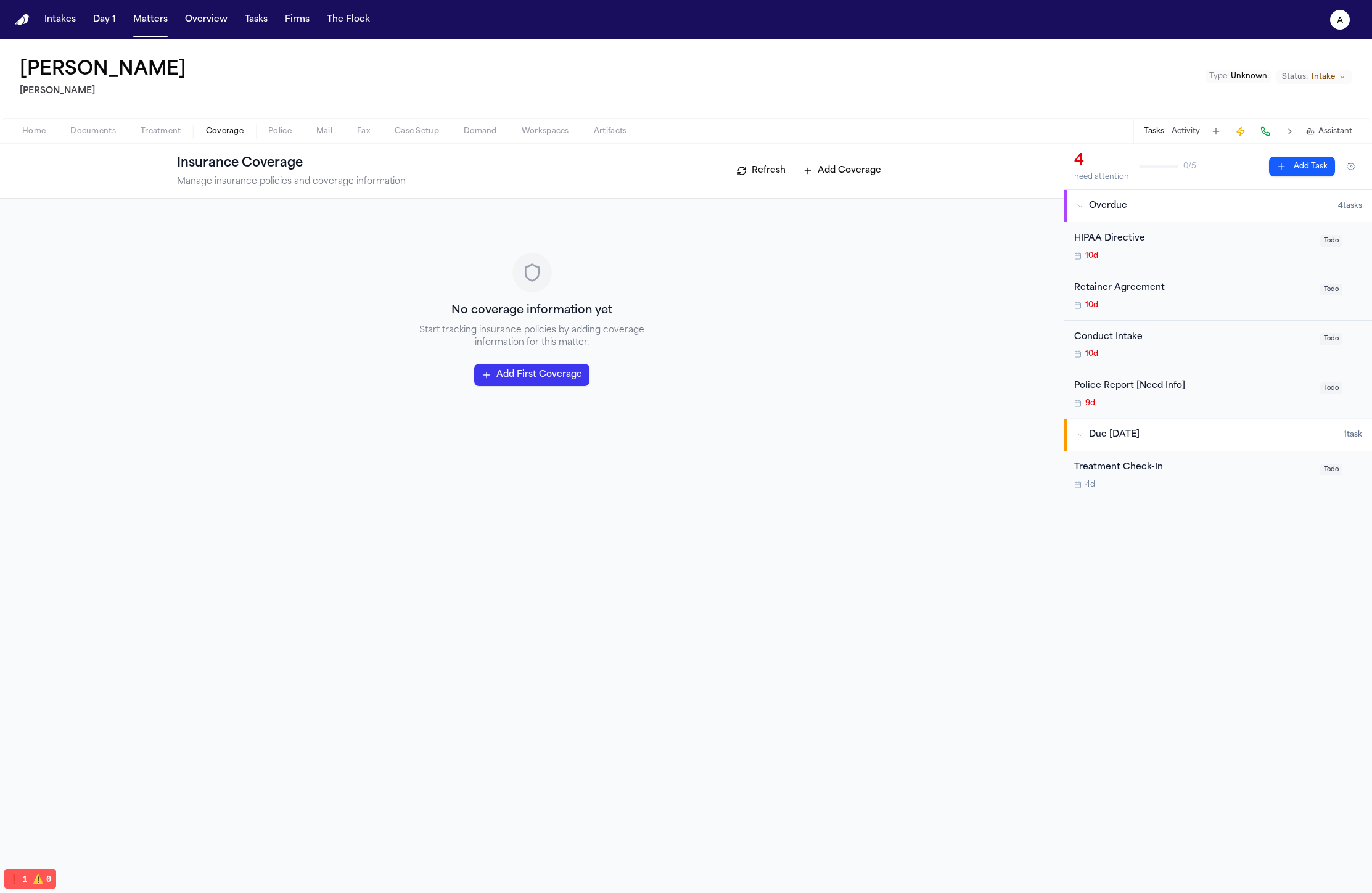
click at [137, 135] on button "Treatment" at bounding box center [161, 131] width 66 height 15
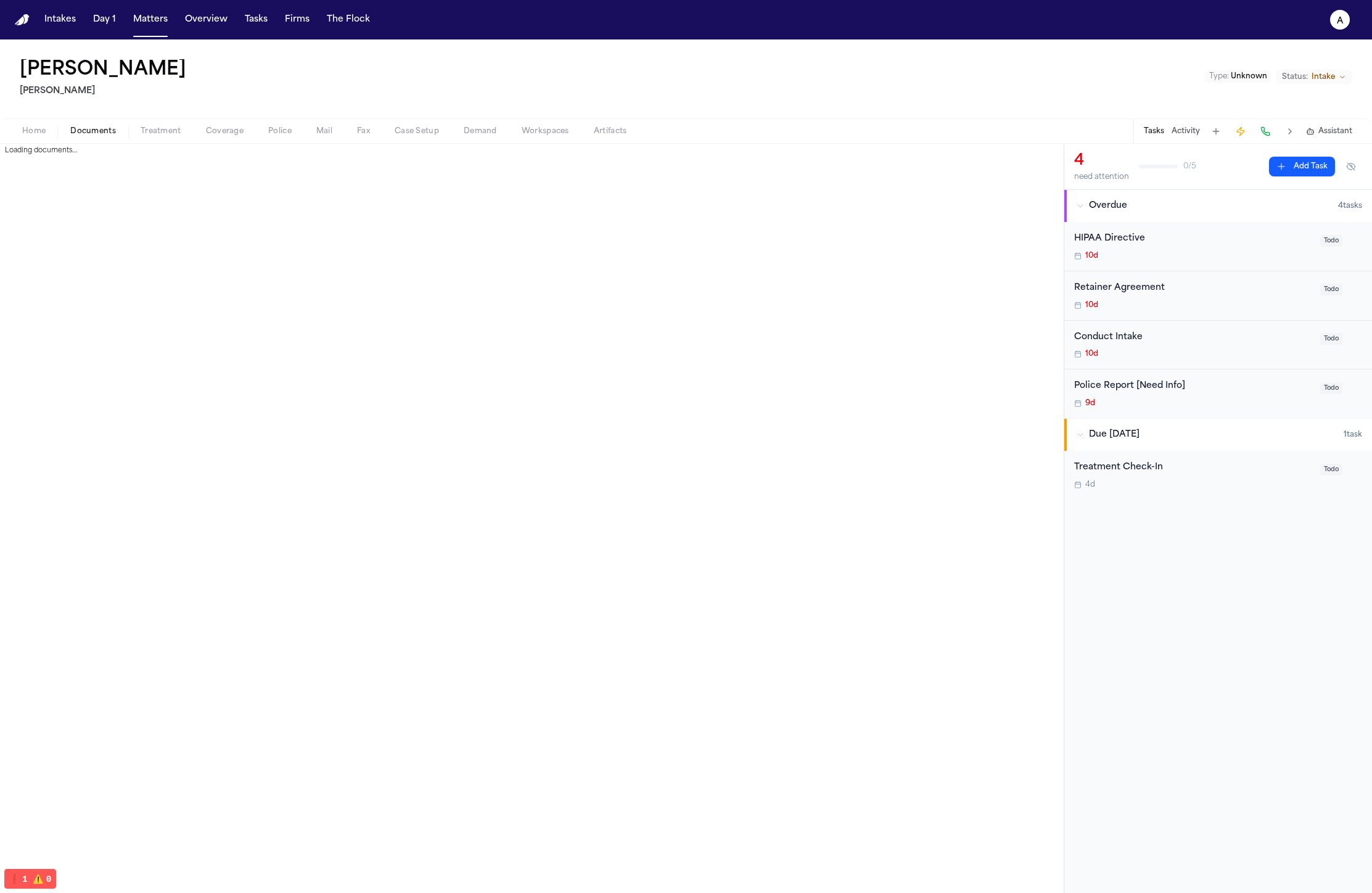
click at [87, 133] on span "Documents" at bounding box center [92, 130] width 46 height 10
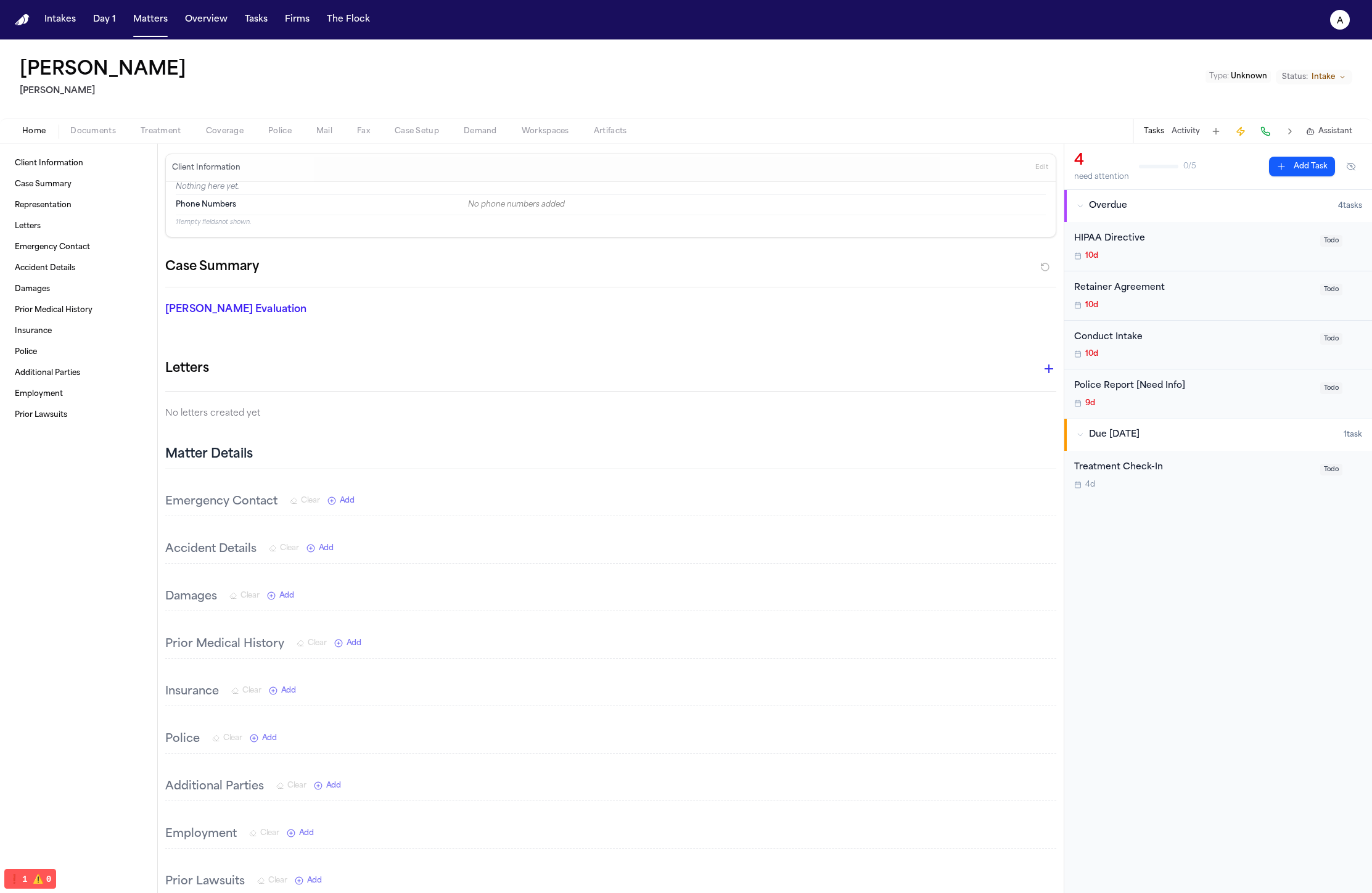
click at [50, 130] on button "Home" at bounding box center [34, 131] width 48 height 15
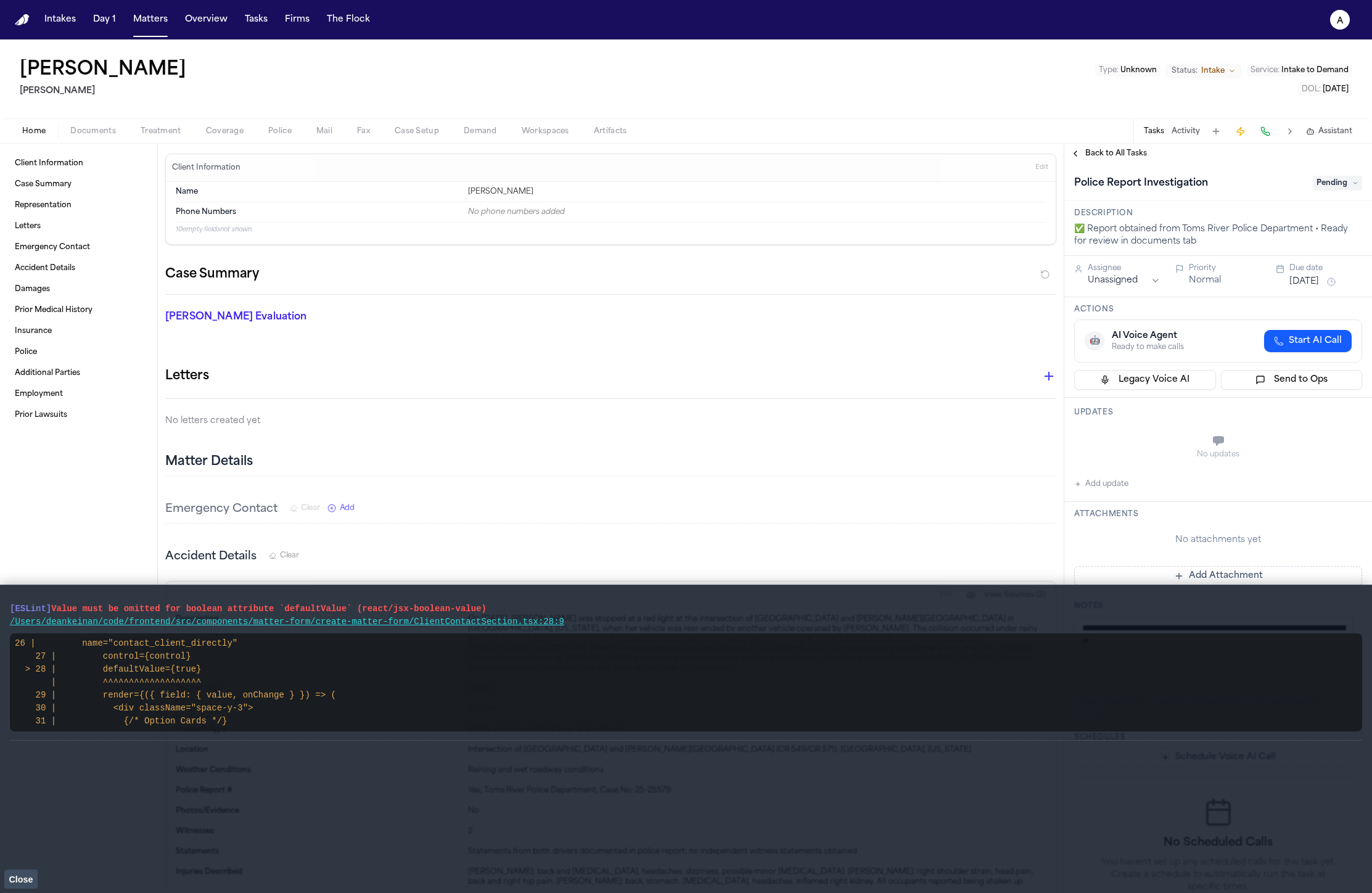
click at [272, 124] on button "Police" at bounding box center [280, 131] width 48 height 15
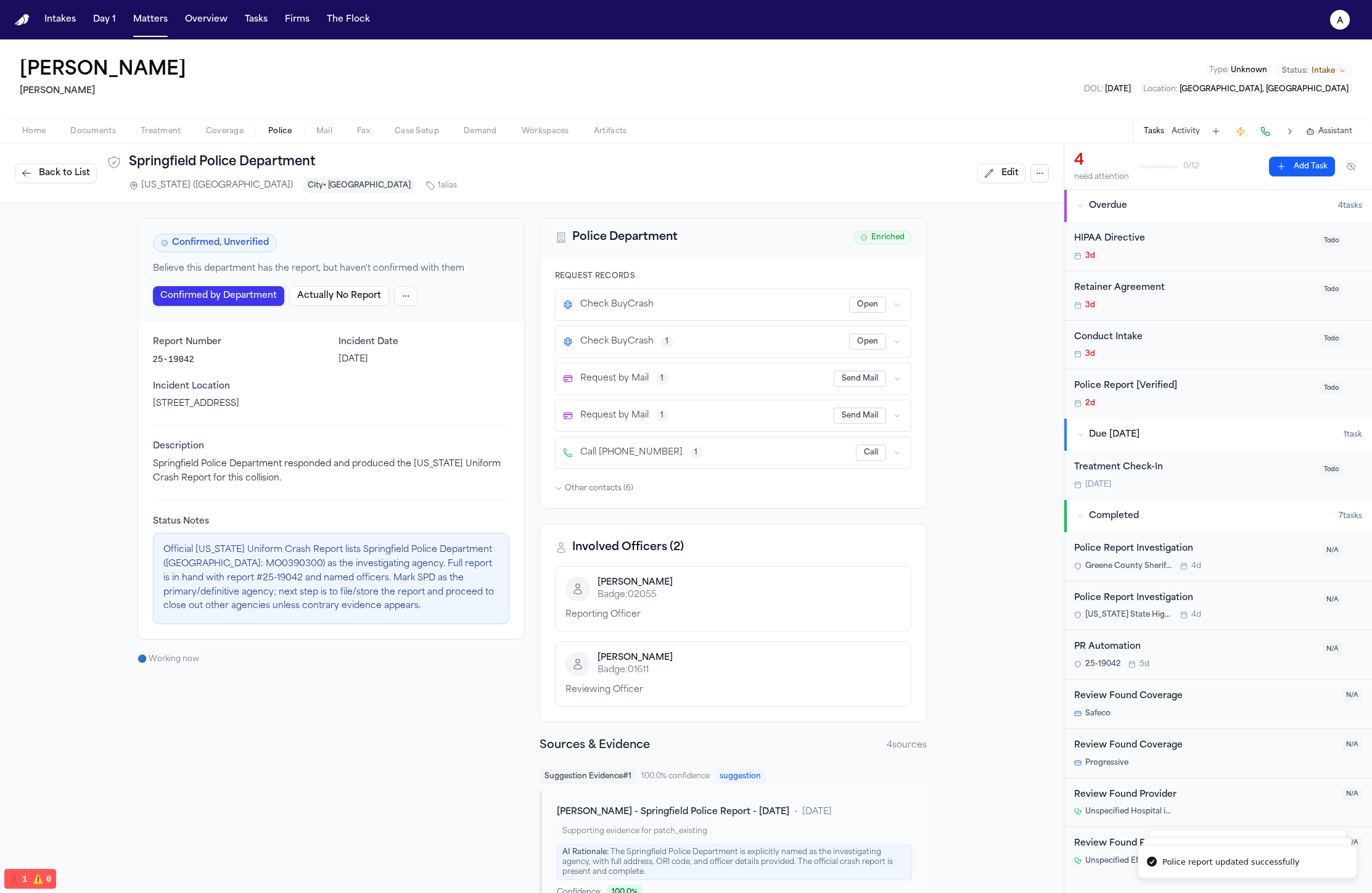
click at [150, 22] on button "Matters" at bounding box center [150, 20] width 44 height 22
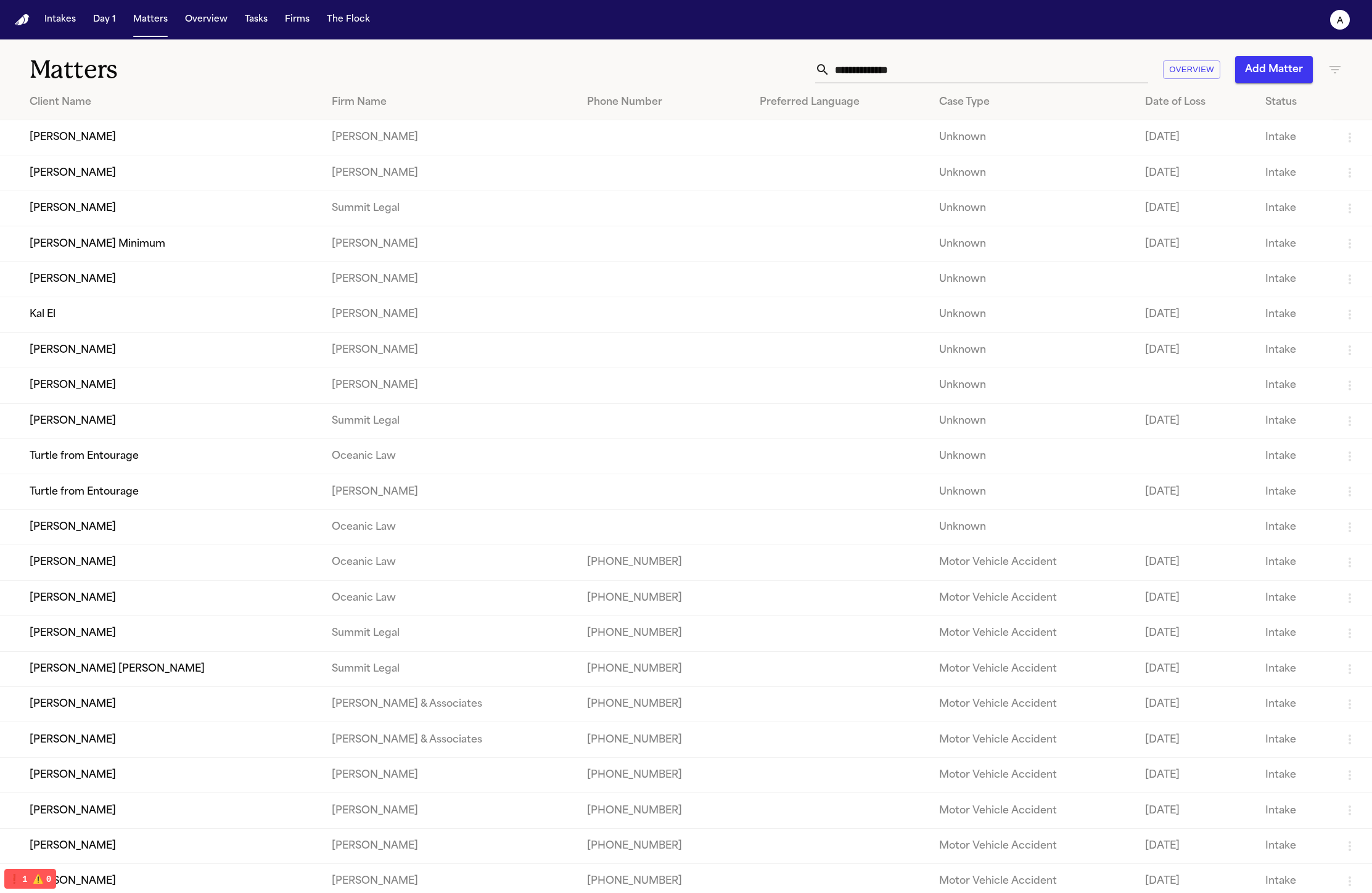
scroll to position [8, 0]
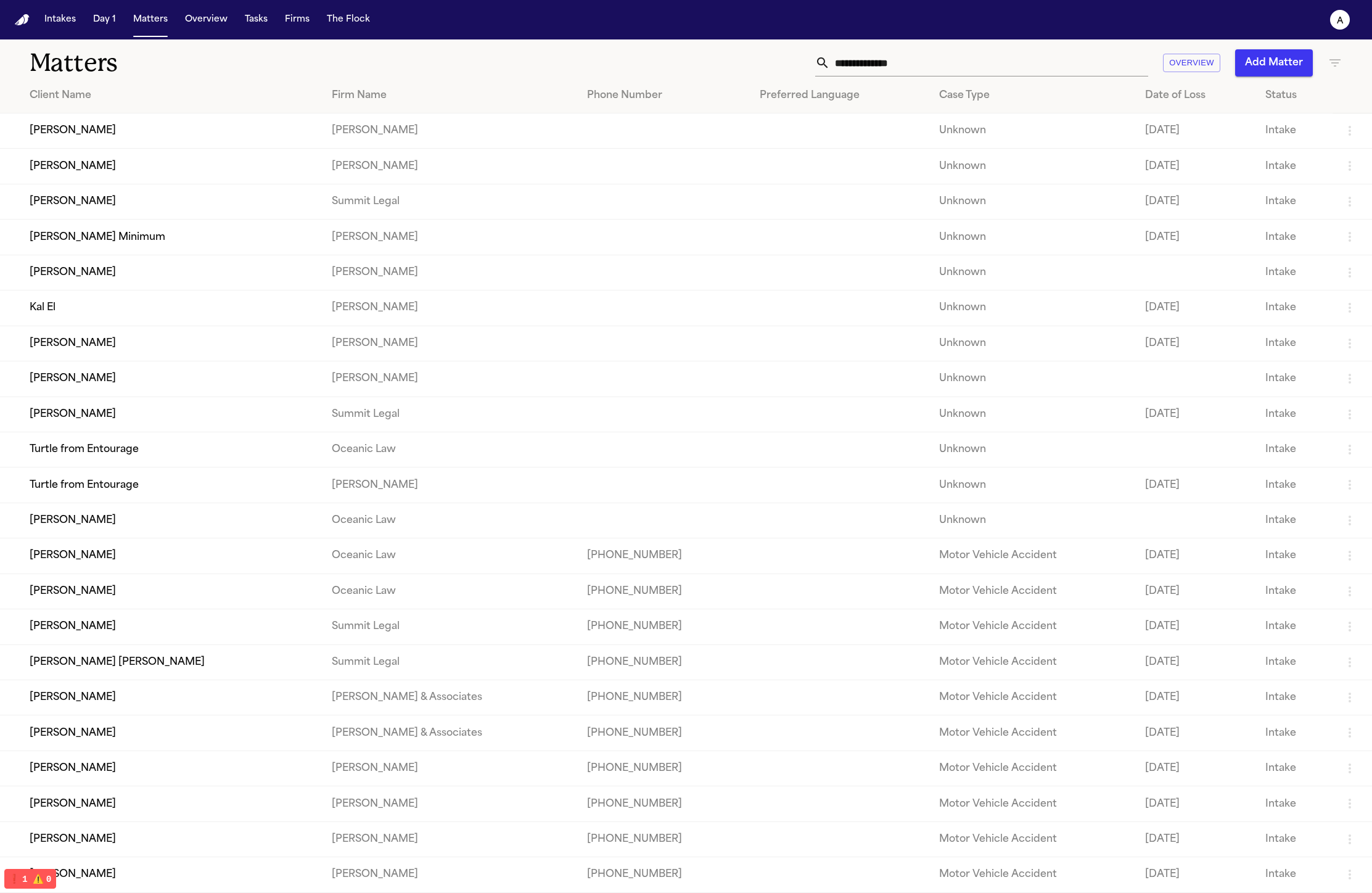
click at [63, 163] on td "[PERSON_NAME]" at bounding box center [161, 166] width 322 height 35
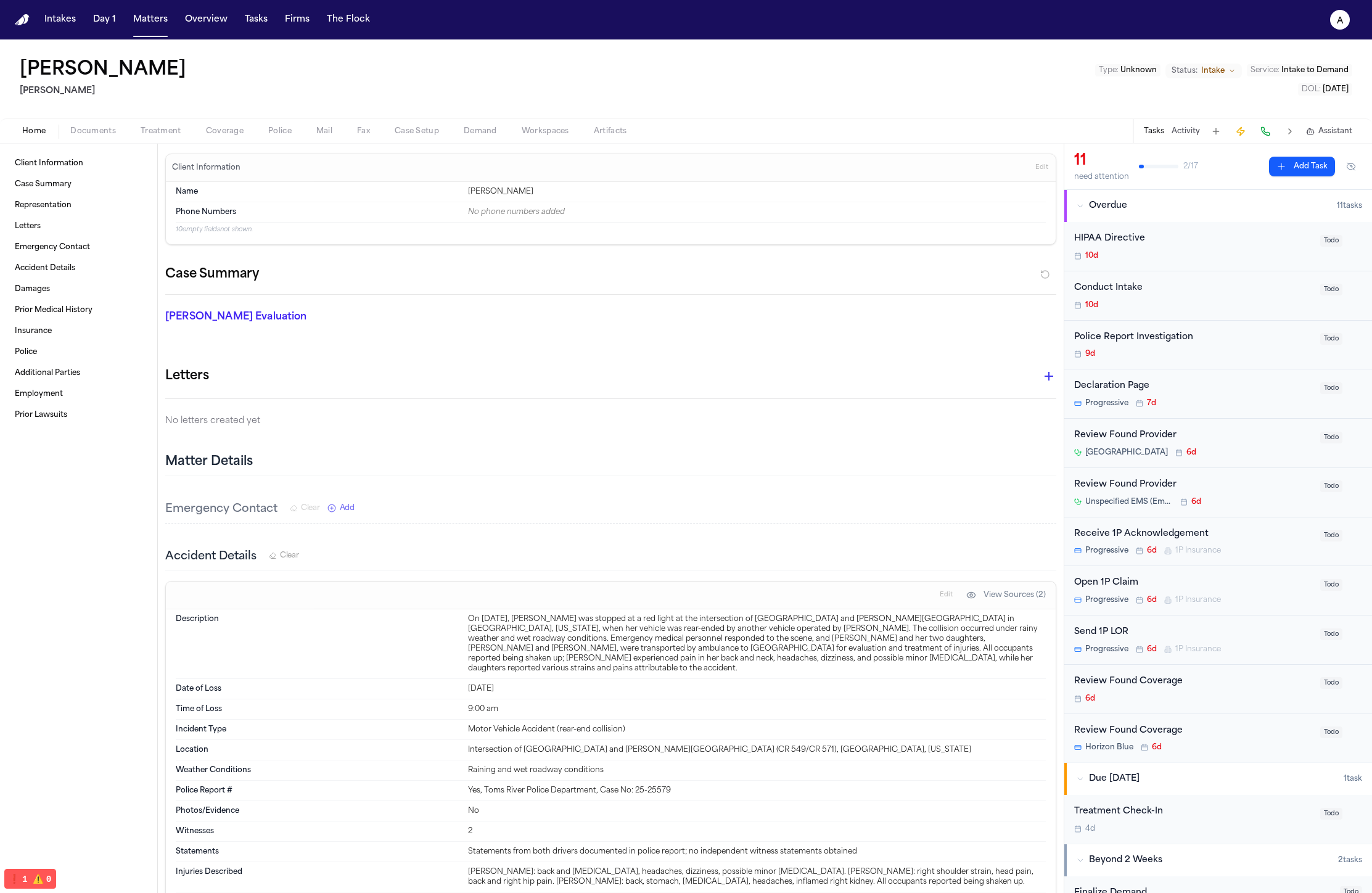
click at [279, 139] on div "Home Documents Treatment Coverage Police Mail Fax Case Setup Demand Workspaces …" at bounding box center [686, 130] width 1372 height 25
click at [281, 137] on span "button" at bounding box center [280, 137] width 38 height 1
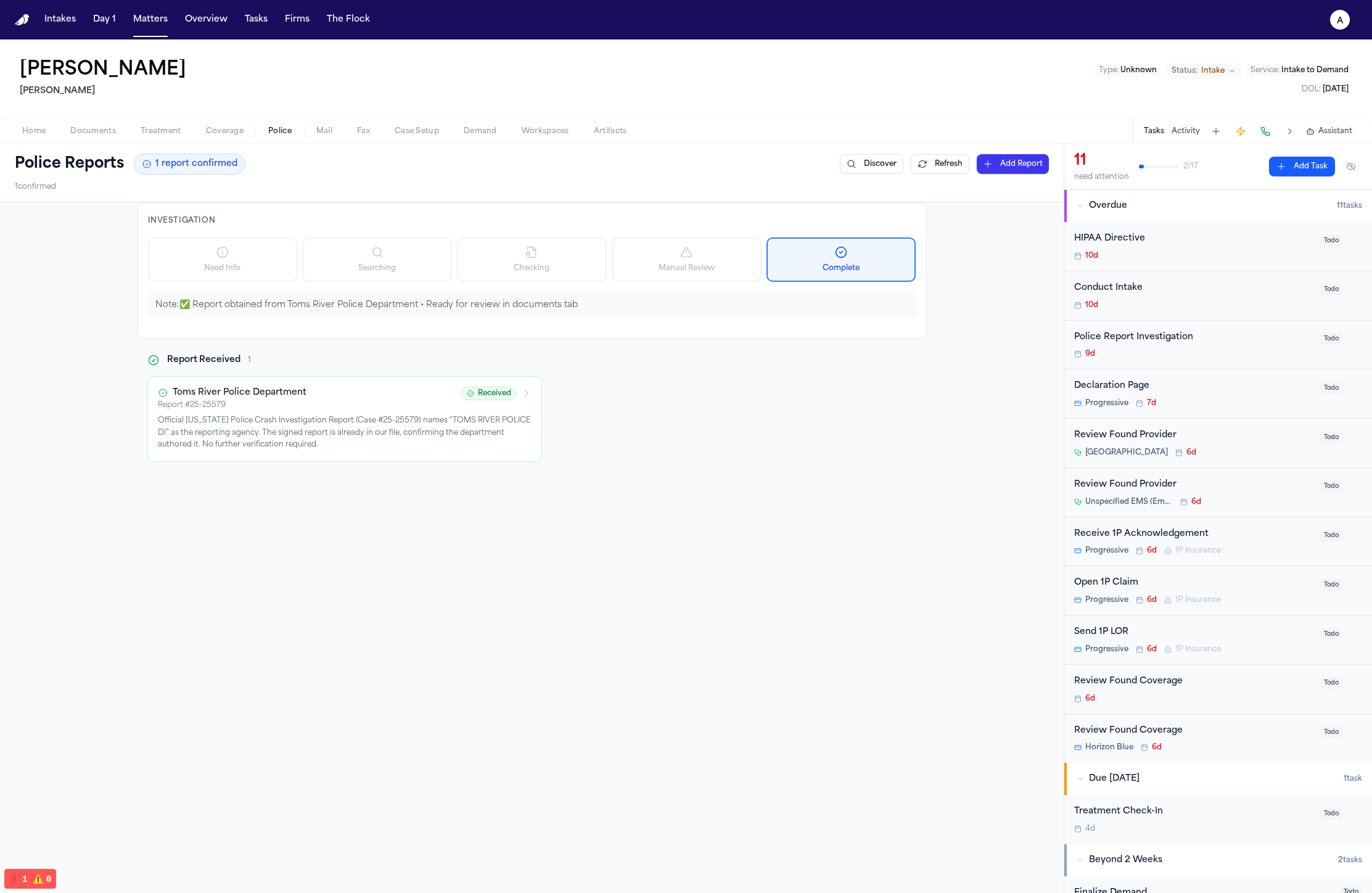
click at [918, 81] on div "Lisa Rada Hecht Type : Unknown Status: Intake Service : Intake to Demand DOL : …" at bounding box center [686, 79] width 1372 height 79
click at [924, 165] on button "Refresh" at bounding box center [940, 164] width 59 height 20
drag, startPoint x: 115, startPoint y: 11, endPoint x: 127, endPoint y: 14, distance: 12.4
click at [115, 11] on button "Day 1" at bounding box center [104, 20] width 33 height 22
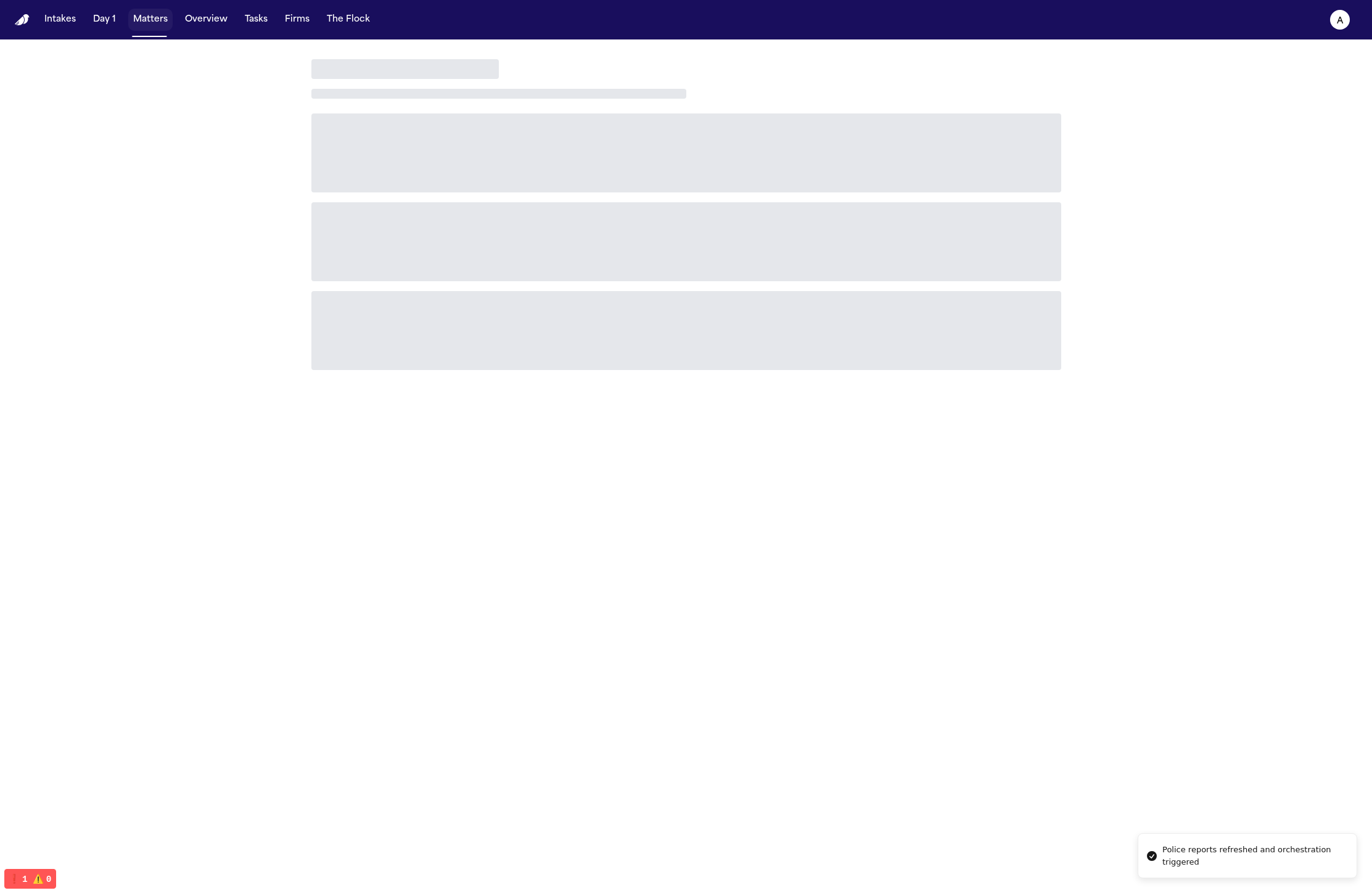
click at [142, 16] on button "Matters" at bounding box center [150, 20] width 44 height 22
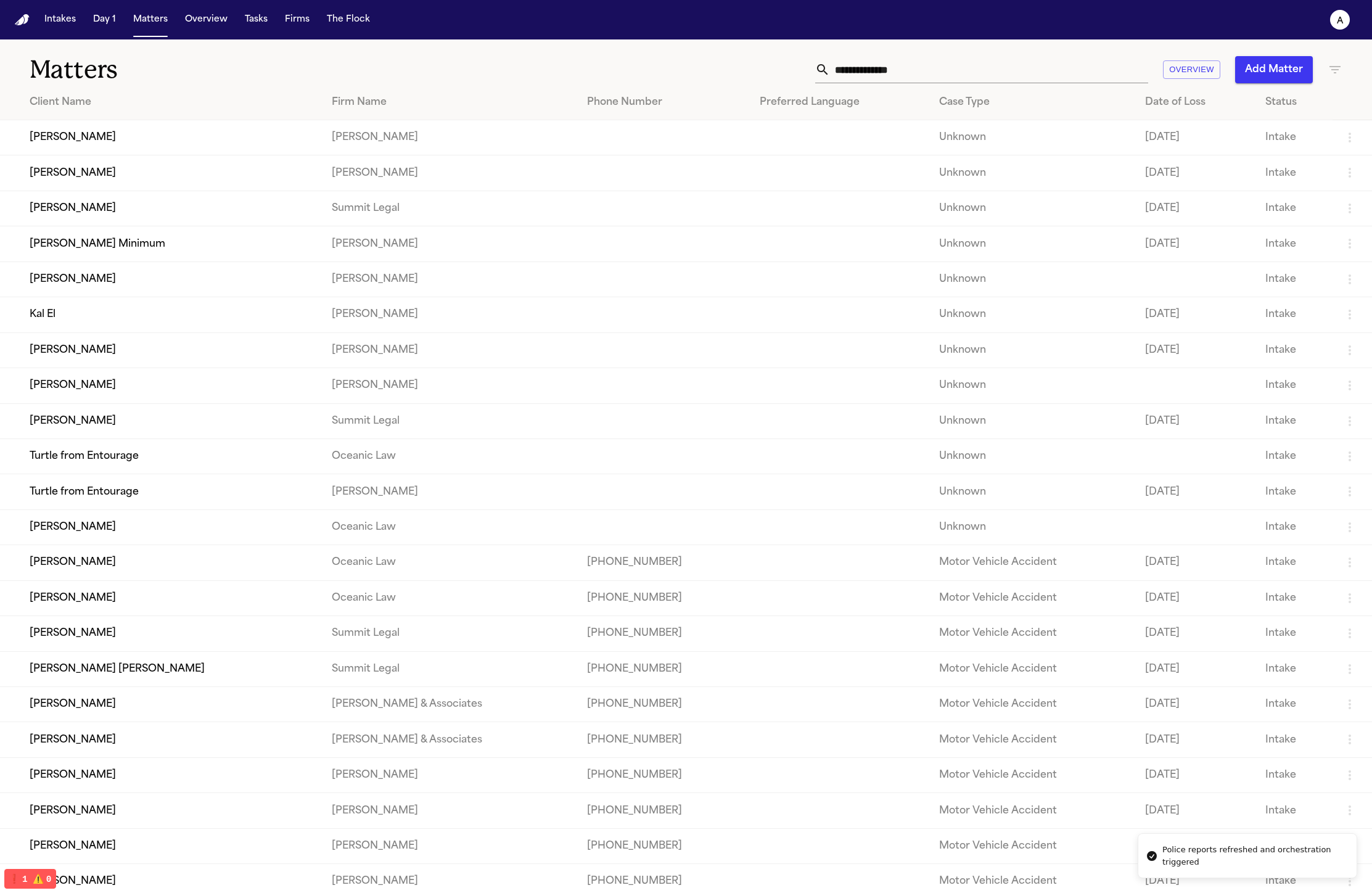
click at [218, 8] on nav "Intakes Day 1 Matters Overview Tasks Firms The Flock a" at bounding box center [686, 20] width 1372 height 40
click at [262, 16] on button "Tasks" at bounding box center [256, 20] width 33 height 22
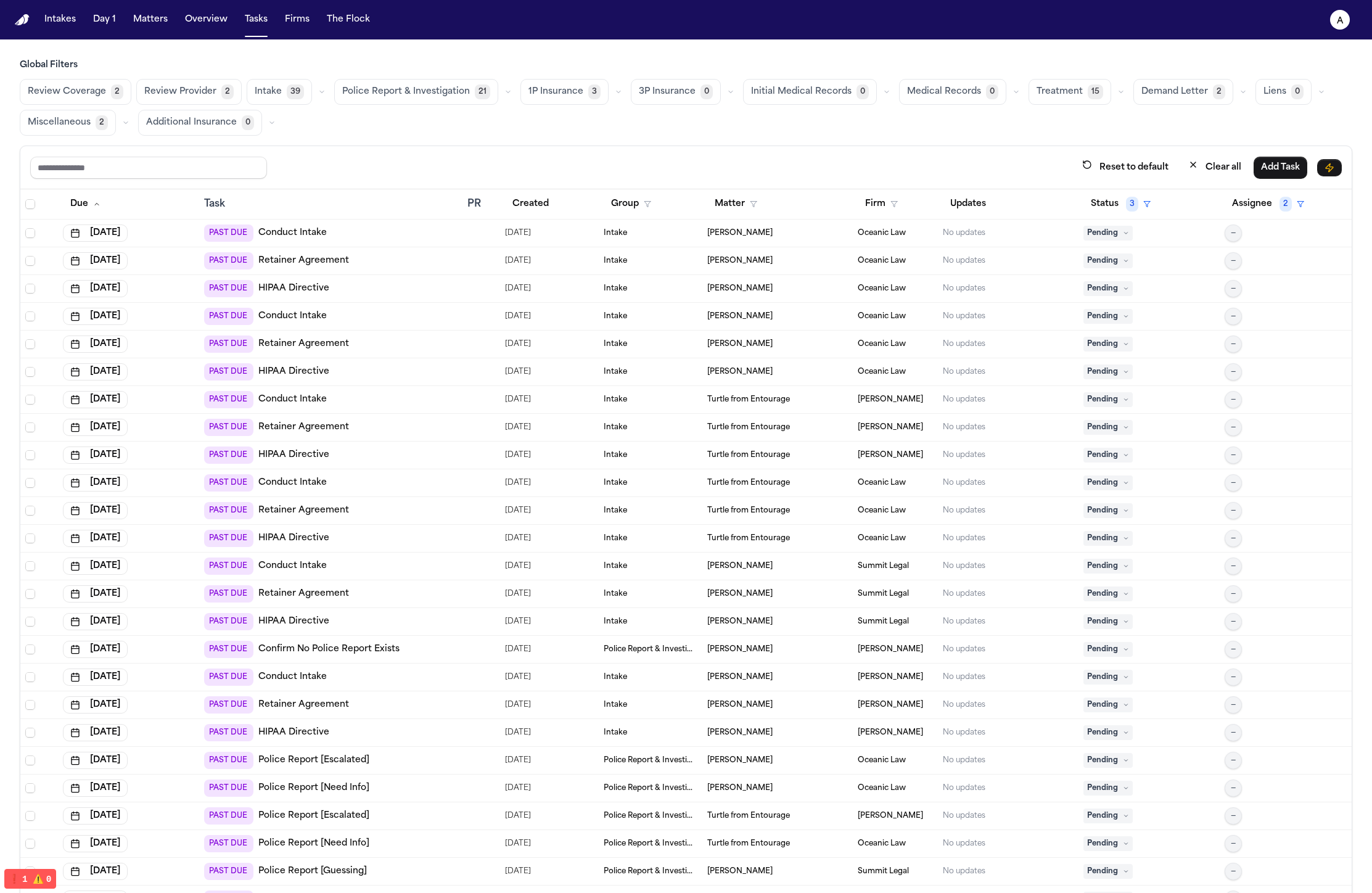
click at [259, 33] on nav "Intakes Day 1 Matters Overview Tasks Firms The Flock a" at bounding box center [686, 20] width 1372 height 40
click at [258, 29] on button "Tasks" at bounding box center [256, 20] width 33 height 22
click at [414, 96] on span "Police Report & Investigation" at bounding box center [406, 92] width 128 height 12
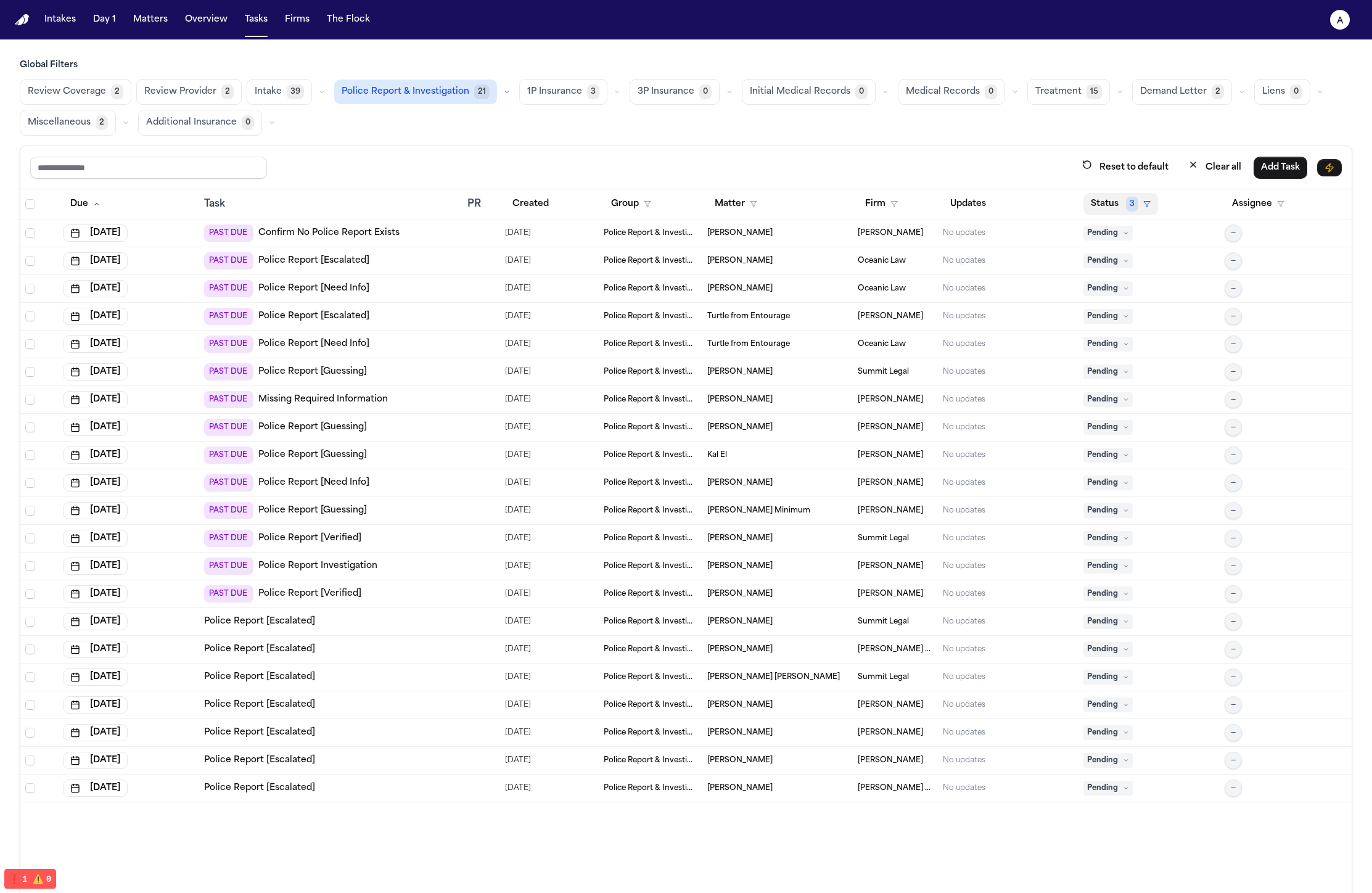
click at [1101, 206] on button "Status 3" at bounding box center [1121, 204] width 74 height 22
click at [1134, 377] on div "Completed" at bounding box center [1149, 376] width 103 height 15
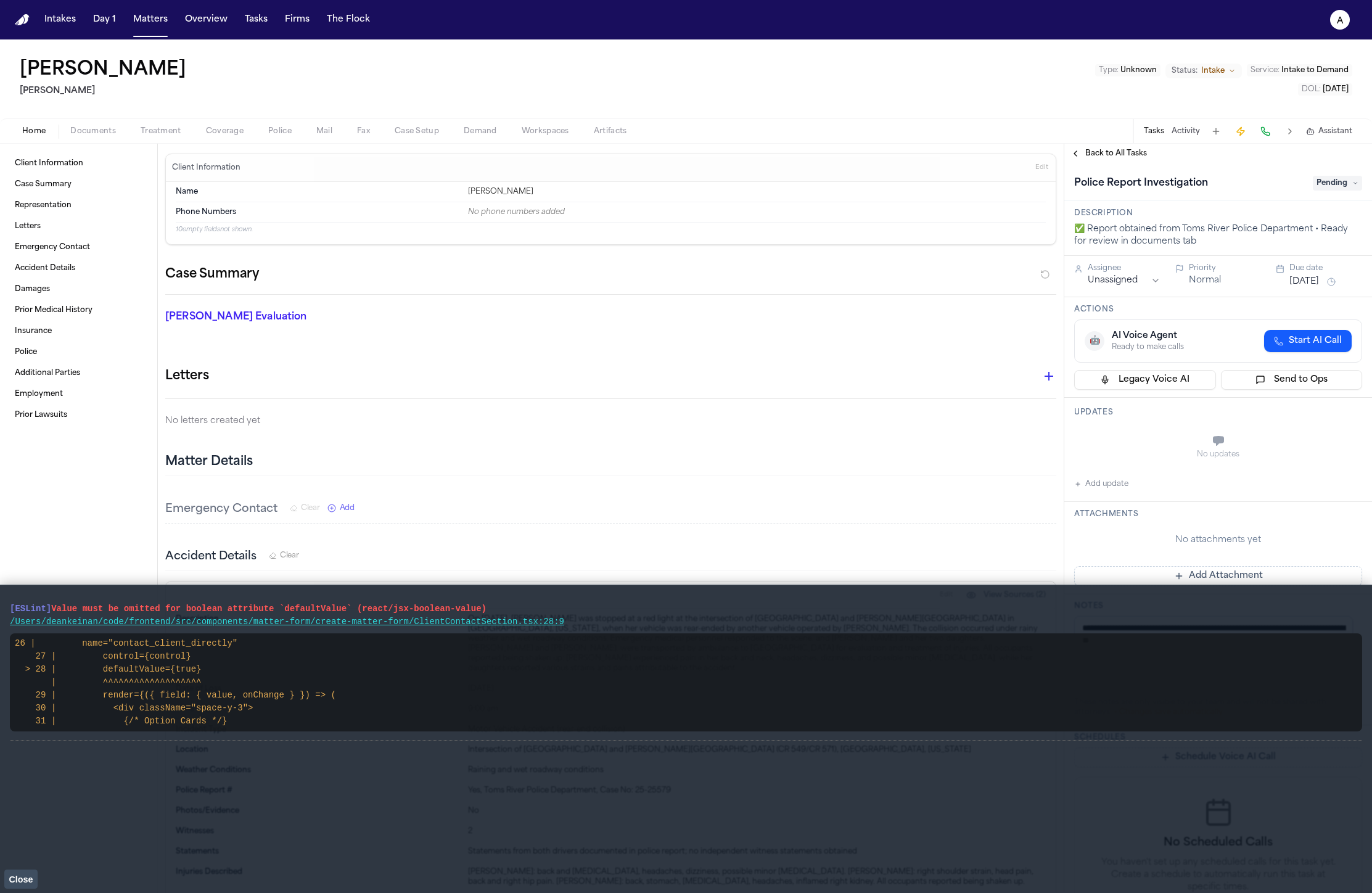
click at [1185, 132] on button "Activity" at bounding box center [1185, 130] width 28 height 10
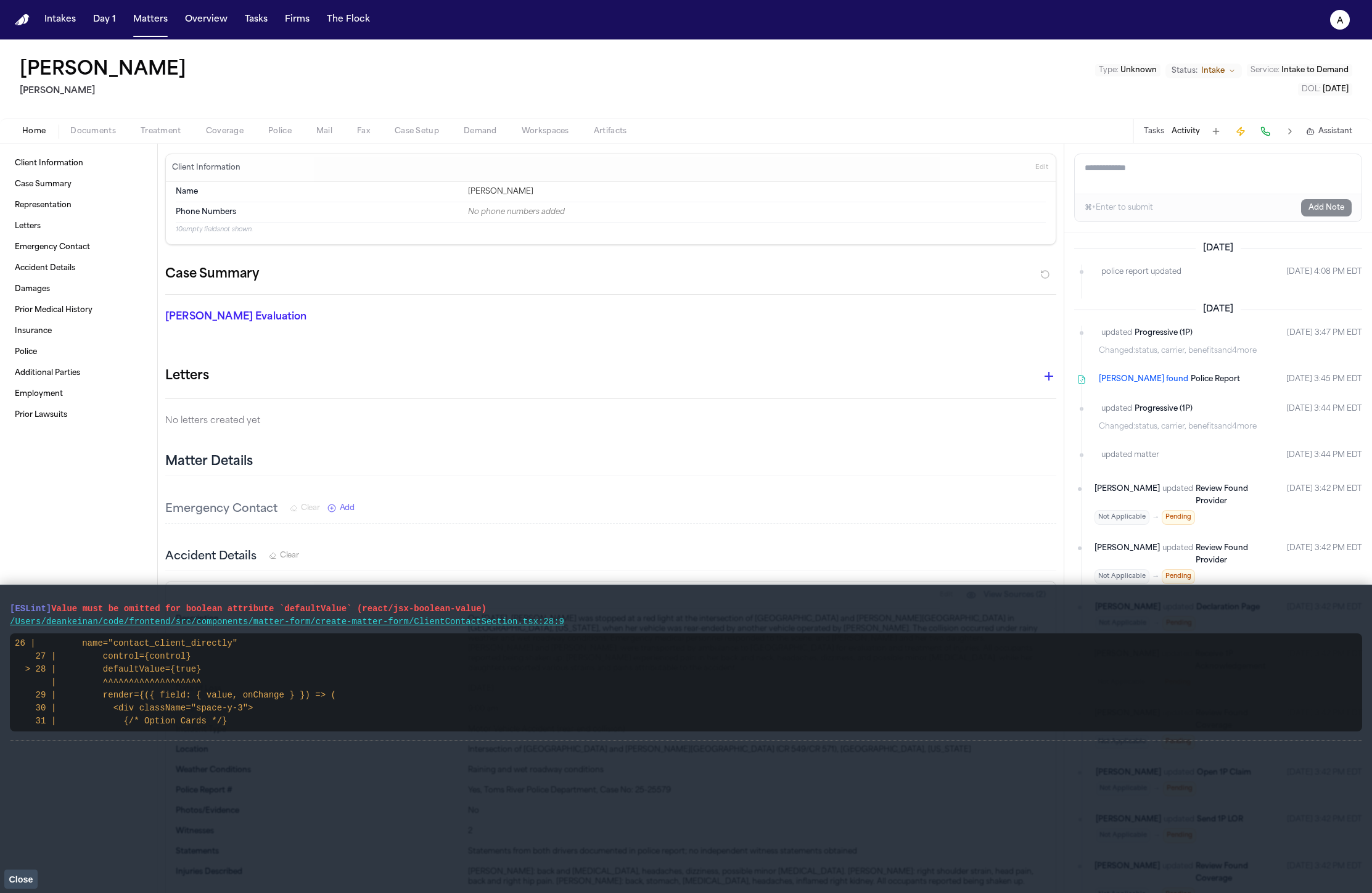
click at [1174, 276] on span "police report updated" at bounding box center [1141, 272] width 80 height 12
click at [1222, 273] on div "police report updated [DATE] 4:08 PM EDT" at bounding box center [1230, 274] width 263 height 16
click at [1191, 366] on ul "updated Progressive (1P) Changed: status, carrier, benefits and 4 more [DATE] 3…" at bounding box center [1217, 864] width 288 height 1077
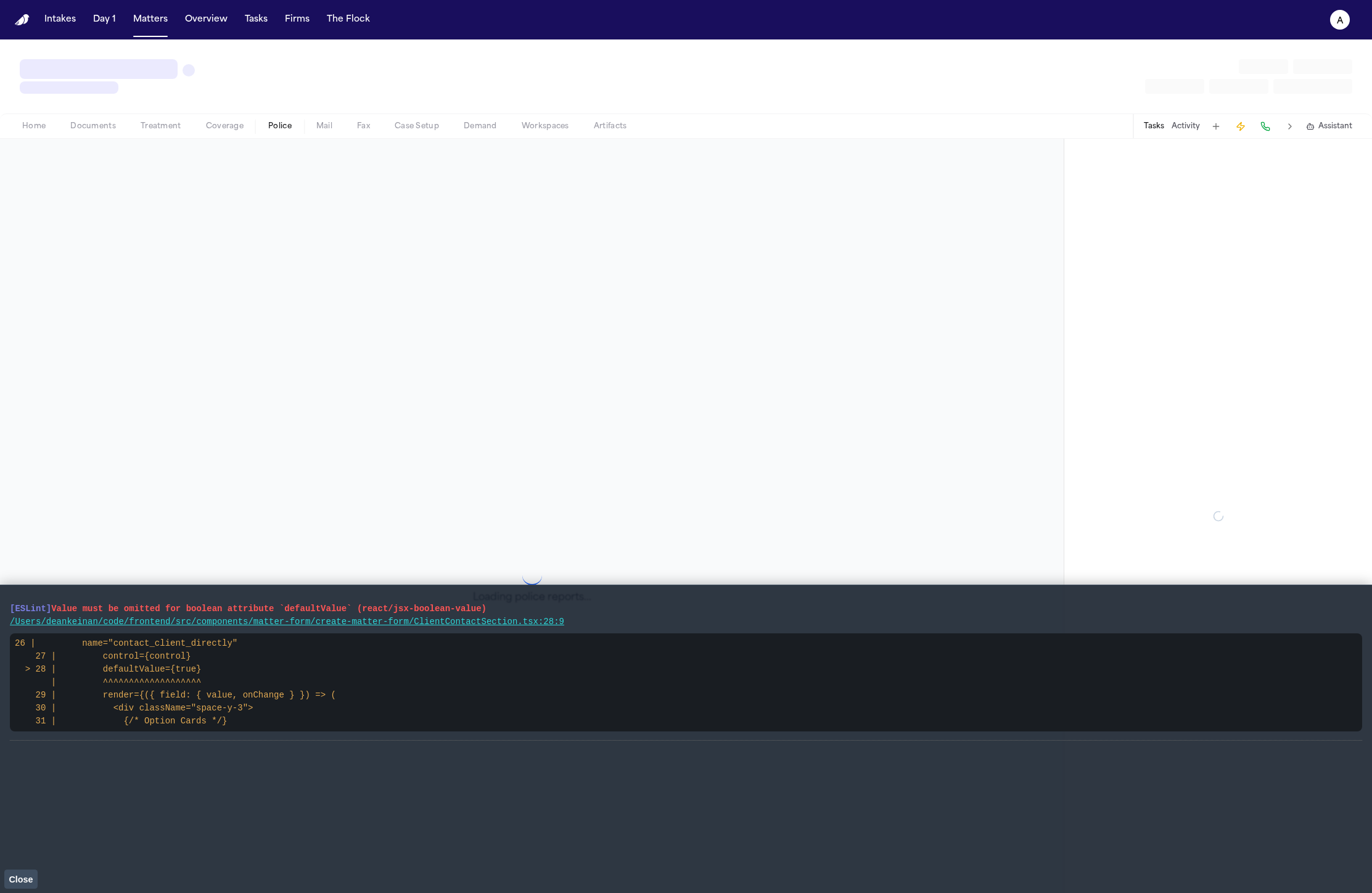
click at [16, 889] on main "[ESLint] Value must be omitted for boolean attribute `defaultValue` (react/jsx-…" at bounding box center [686, 738] width 1372 height 308
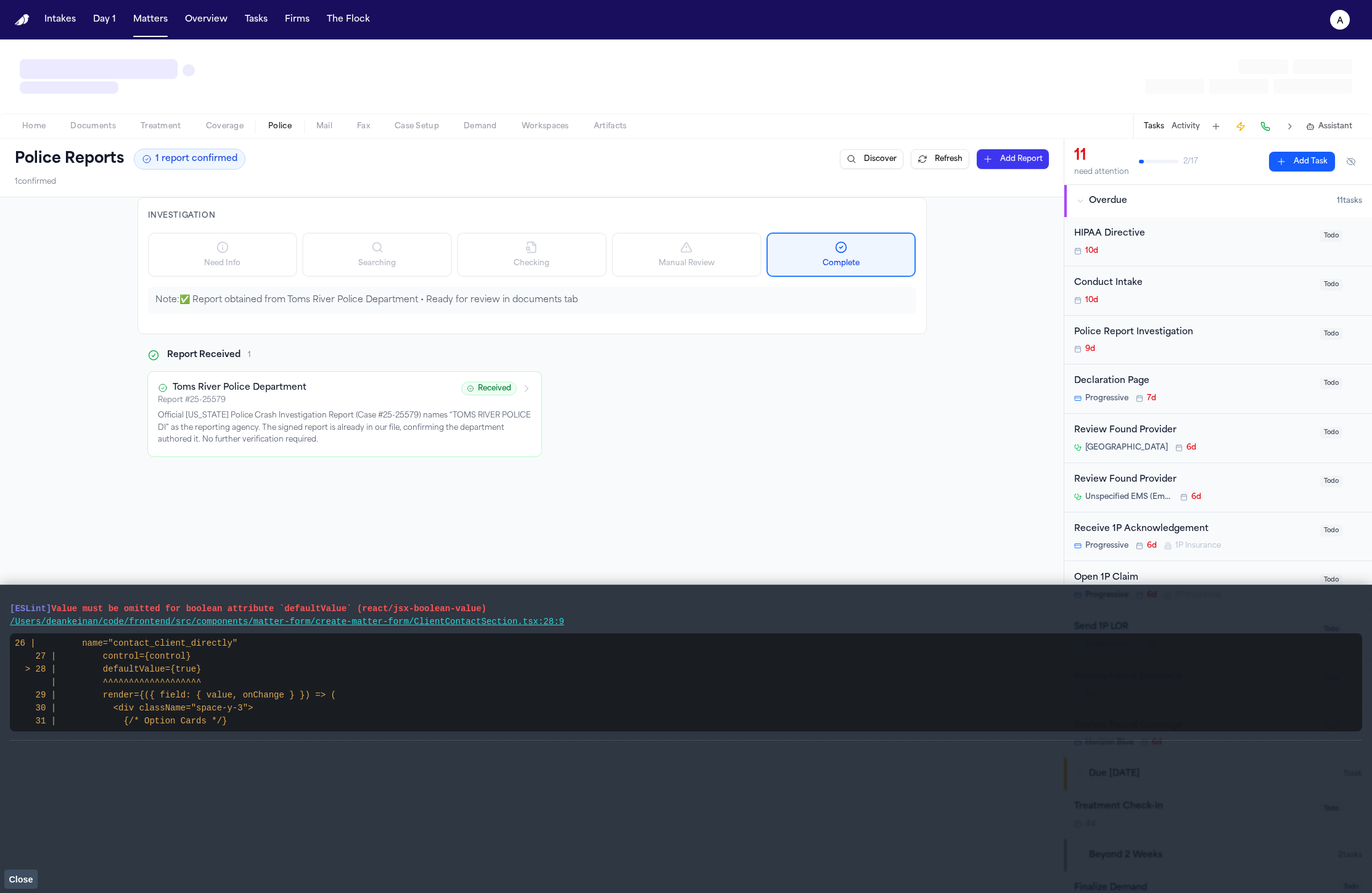
click at [19, 880] on span "Close" at bounding box center [21, 878] width 24 height 10
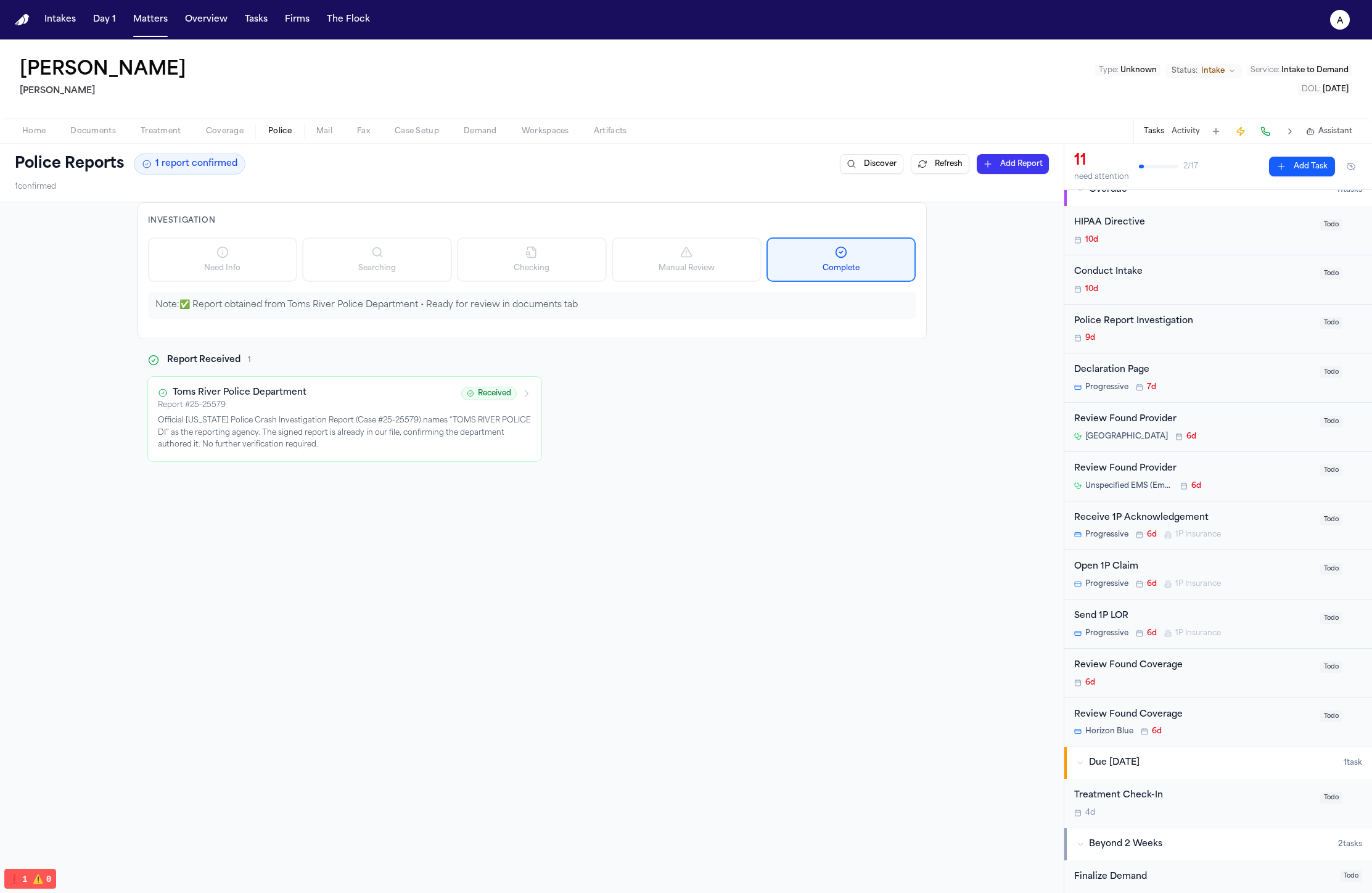
scroll to position [241, 0]
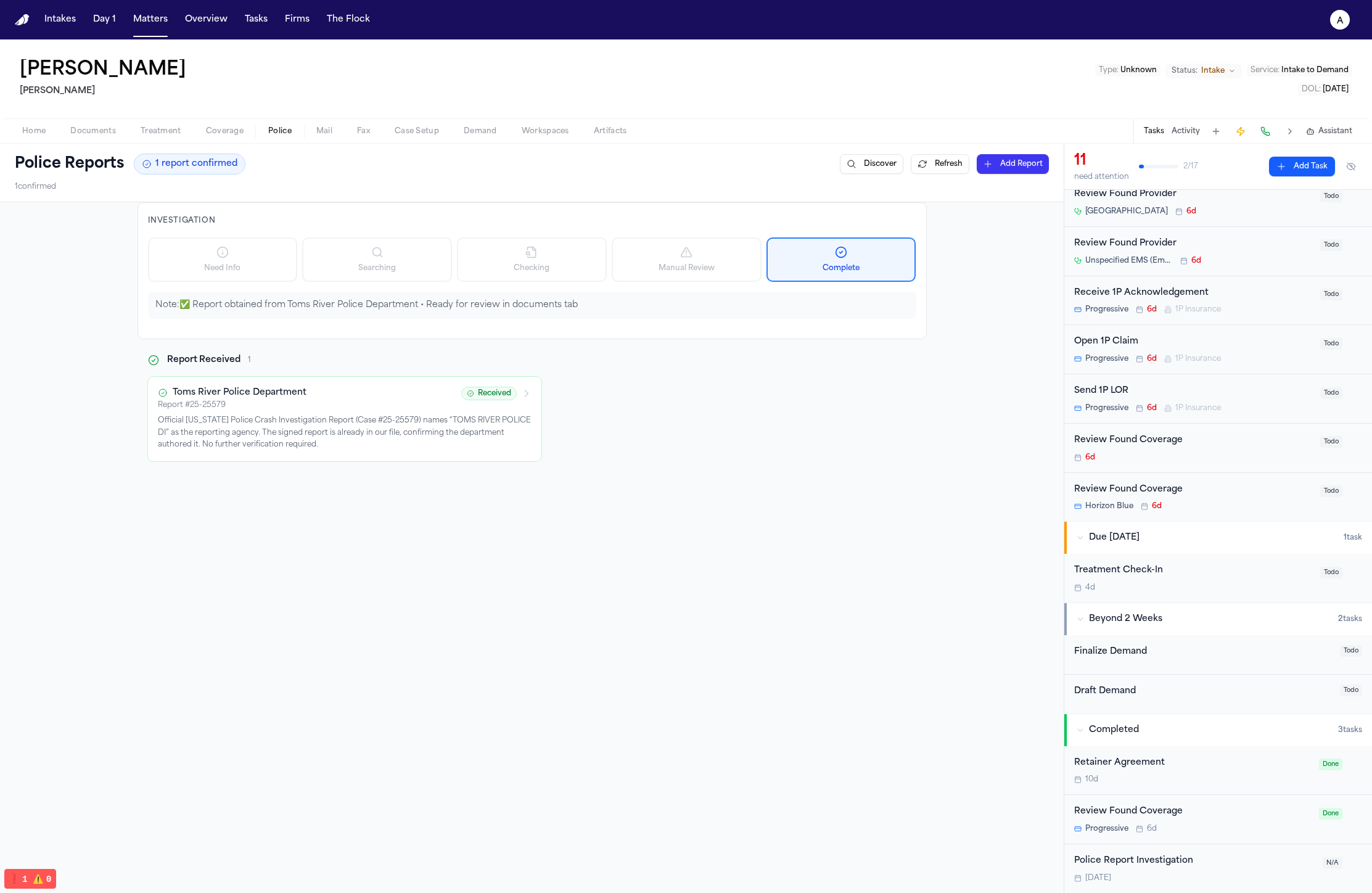
click at [1145, 864] on div "Police Report Investigation" at bounding box center [1194, 861] width 241 height 14
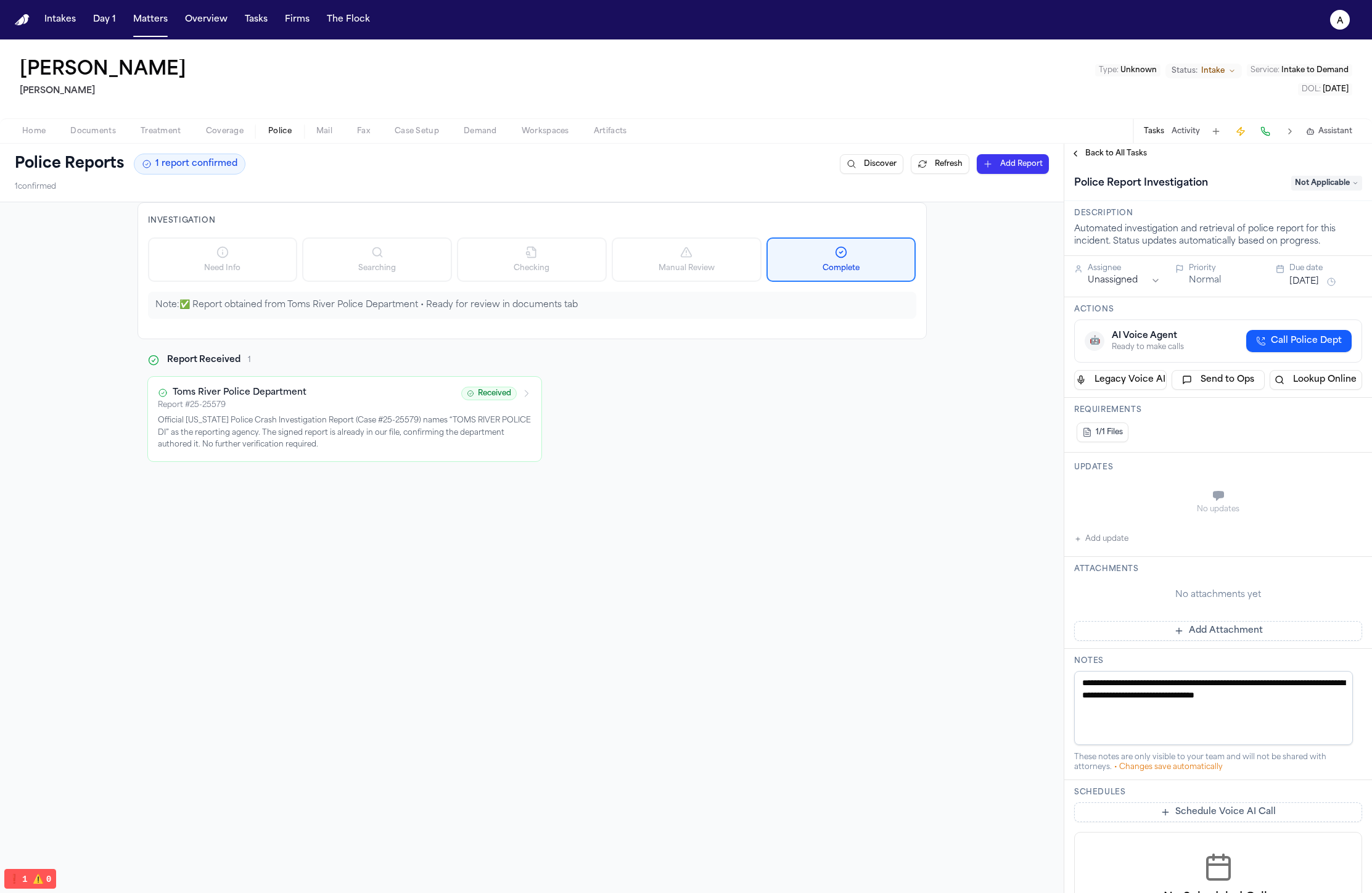
click at [1316, 181] on span "Not Applicable" at bounding box center [1326, 182] width 71 height 15
click at [1114, 160] on div "Back to All Tasks" at bounding box center [1217, 153] width 307 height 20
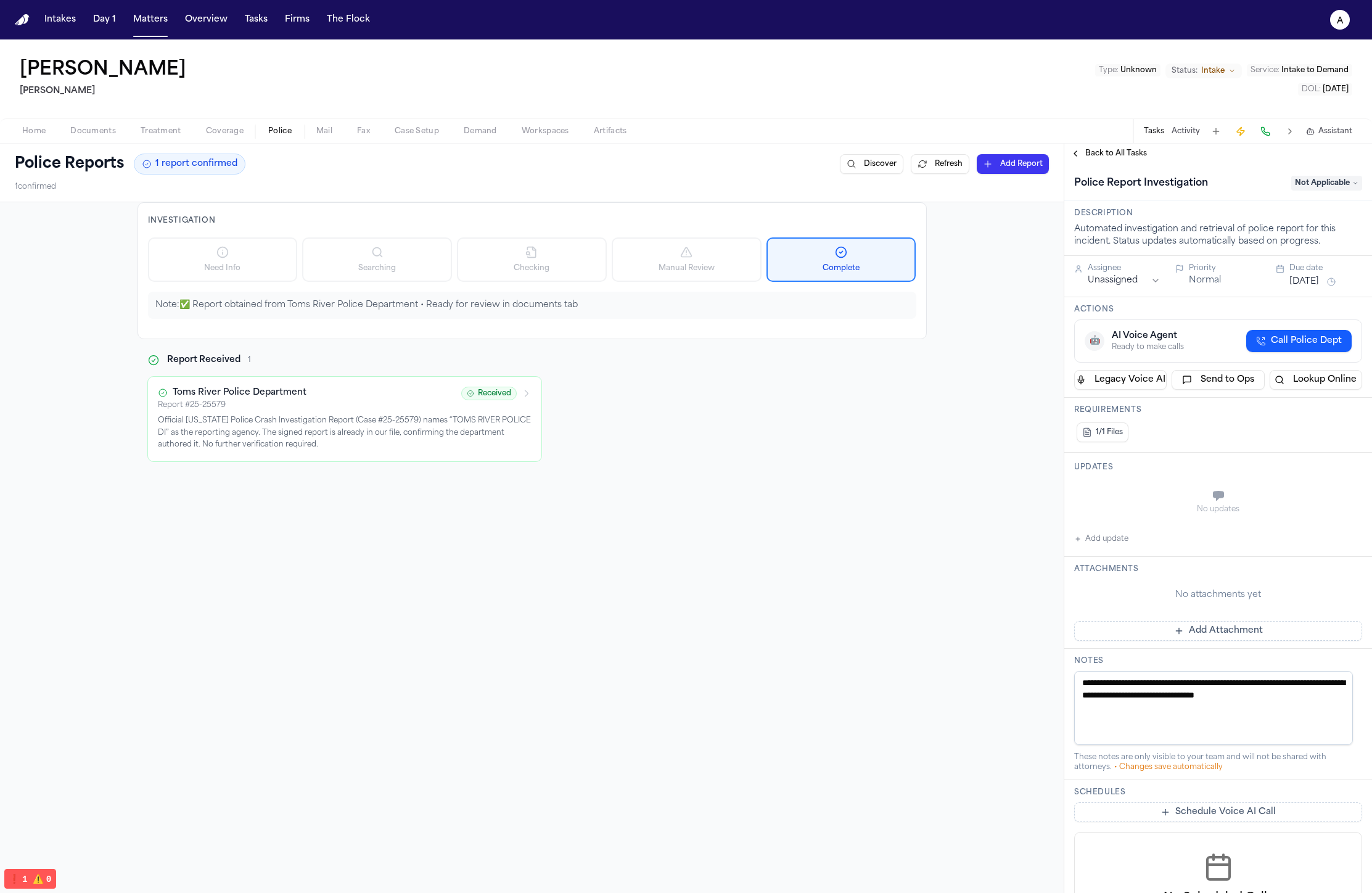
click at [1115, 156] on span "Back to All Tasks" at bounding box center [1116, 153] width 61 height 10
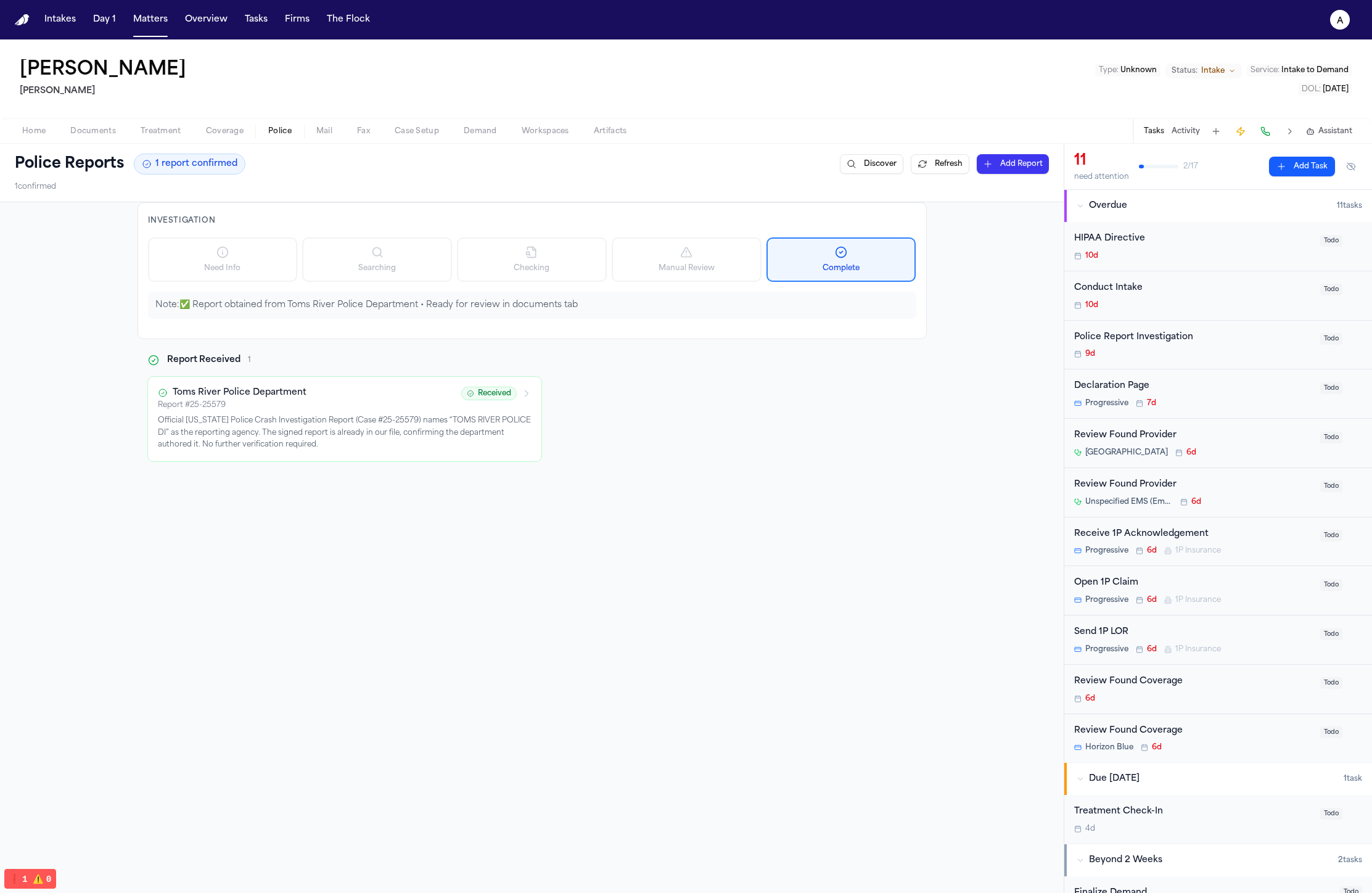
click at [1164, 345] on div "Police Report Investigation 9d" at bounding box center [1193, 345] width 238 height 29
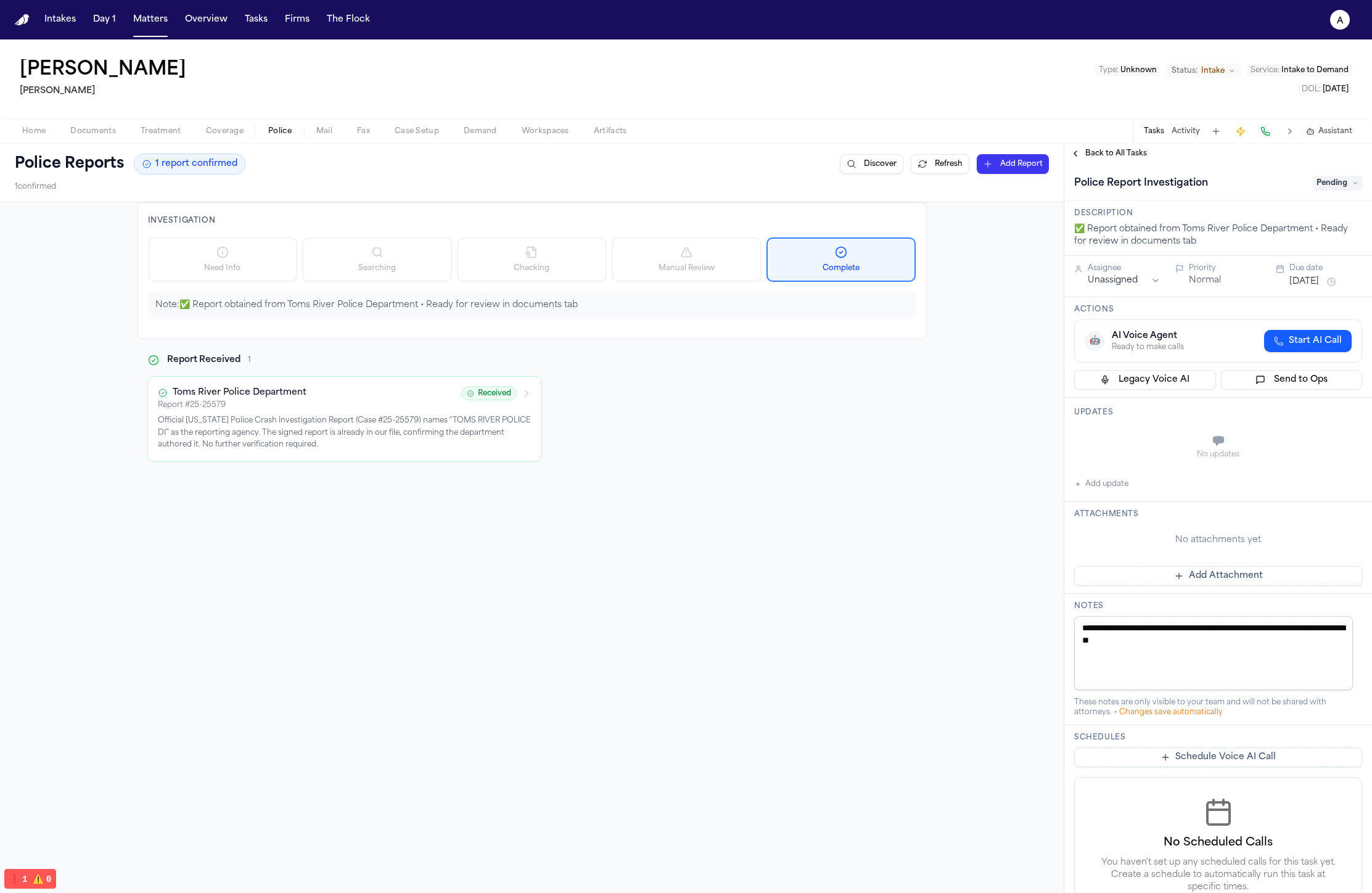
click at [1119, 151] on span "Back to All Tasks" at bounding box center [1116, 153] width 61 height 10
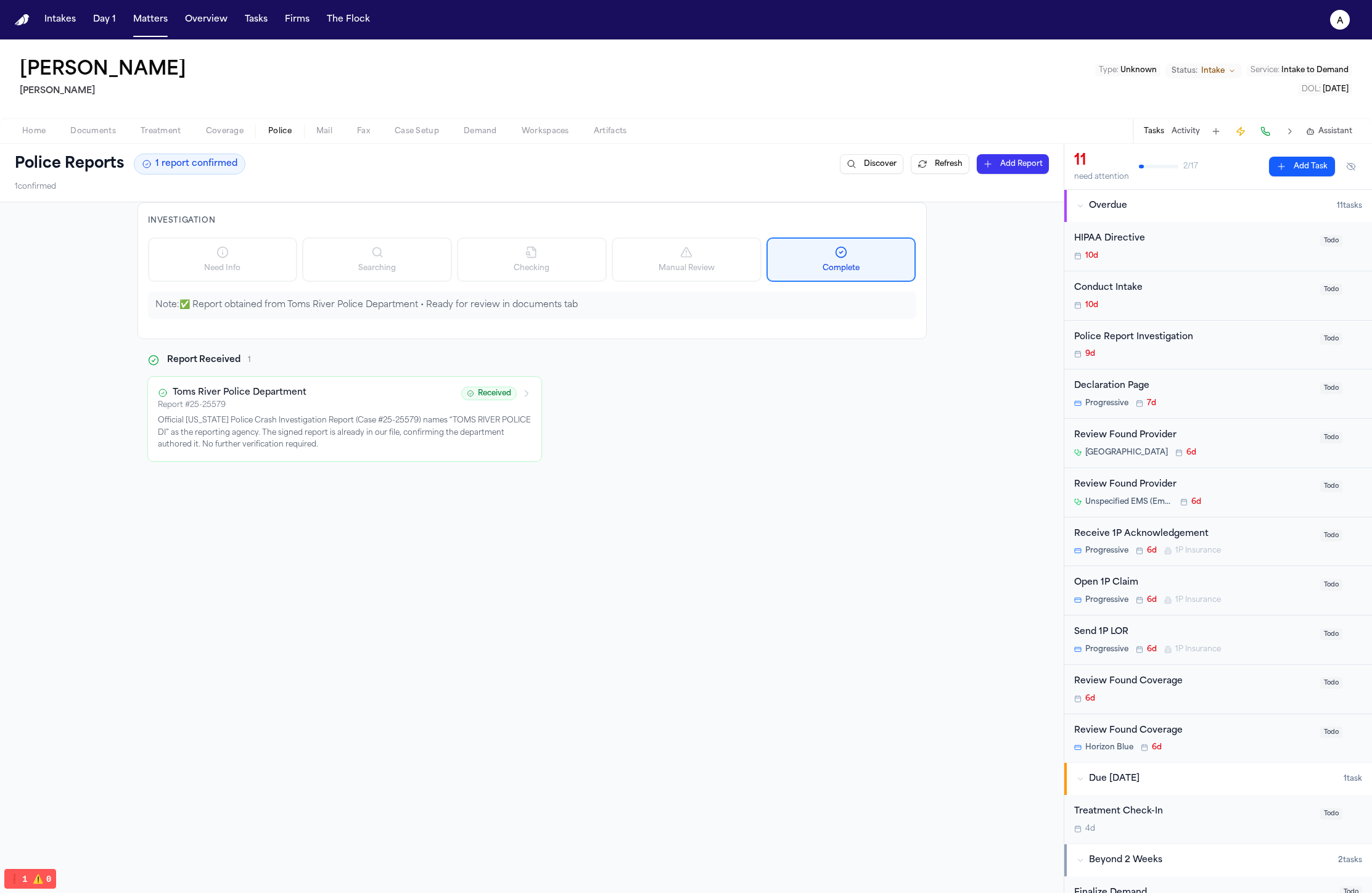
scroll to position [241, 0]
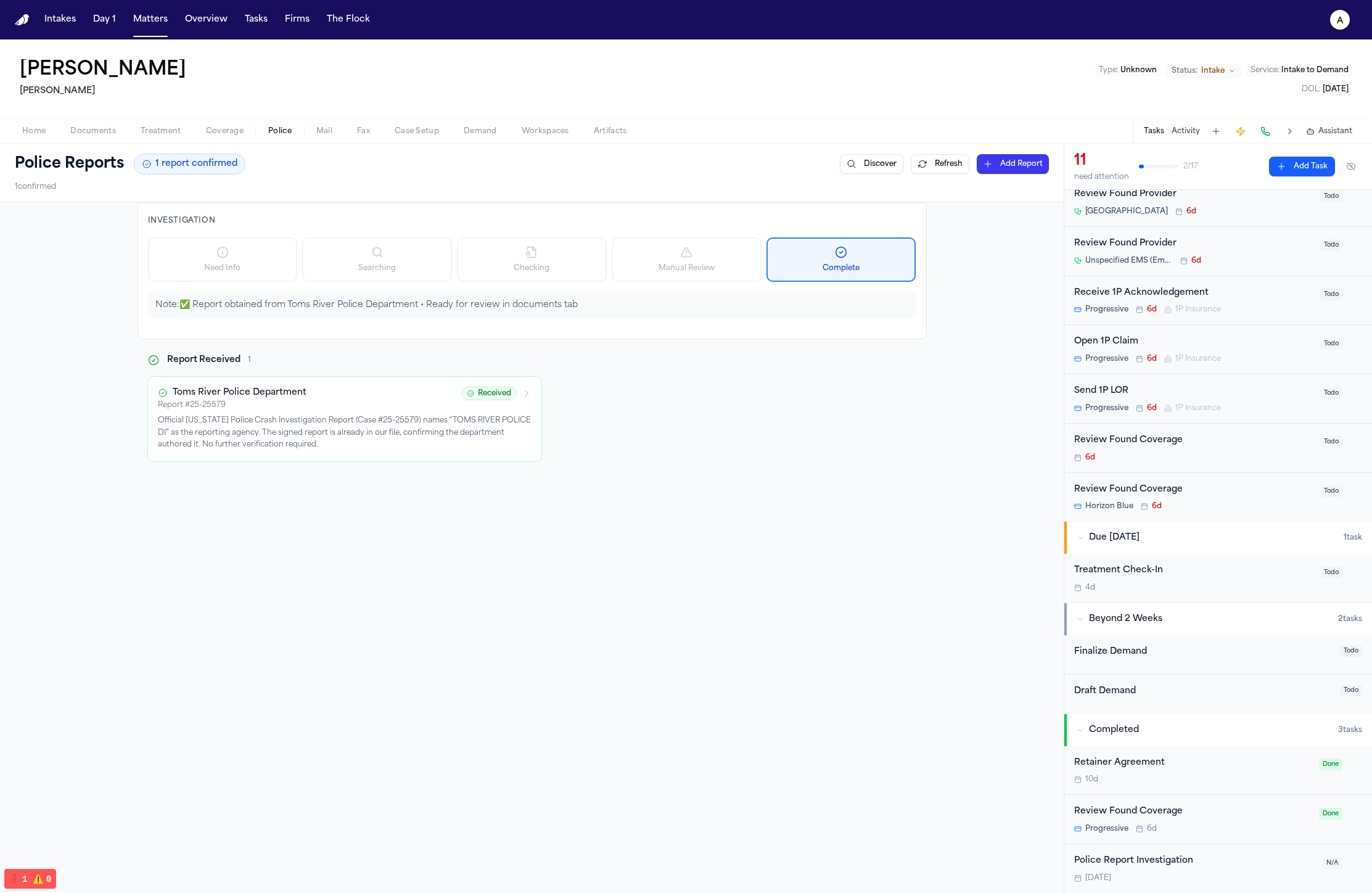
click at [1110, 855] on div "Police Report Investigation" at bounding box center [1194, 861] width 241 height 14
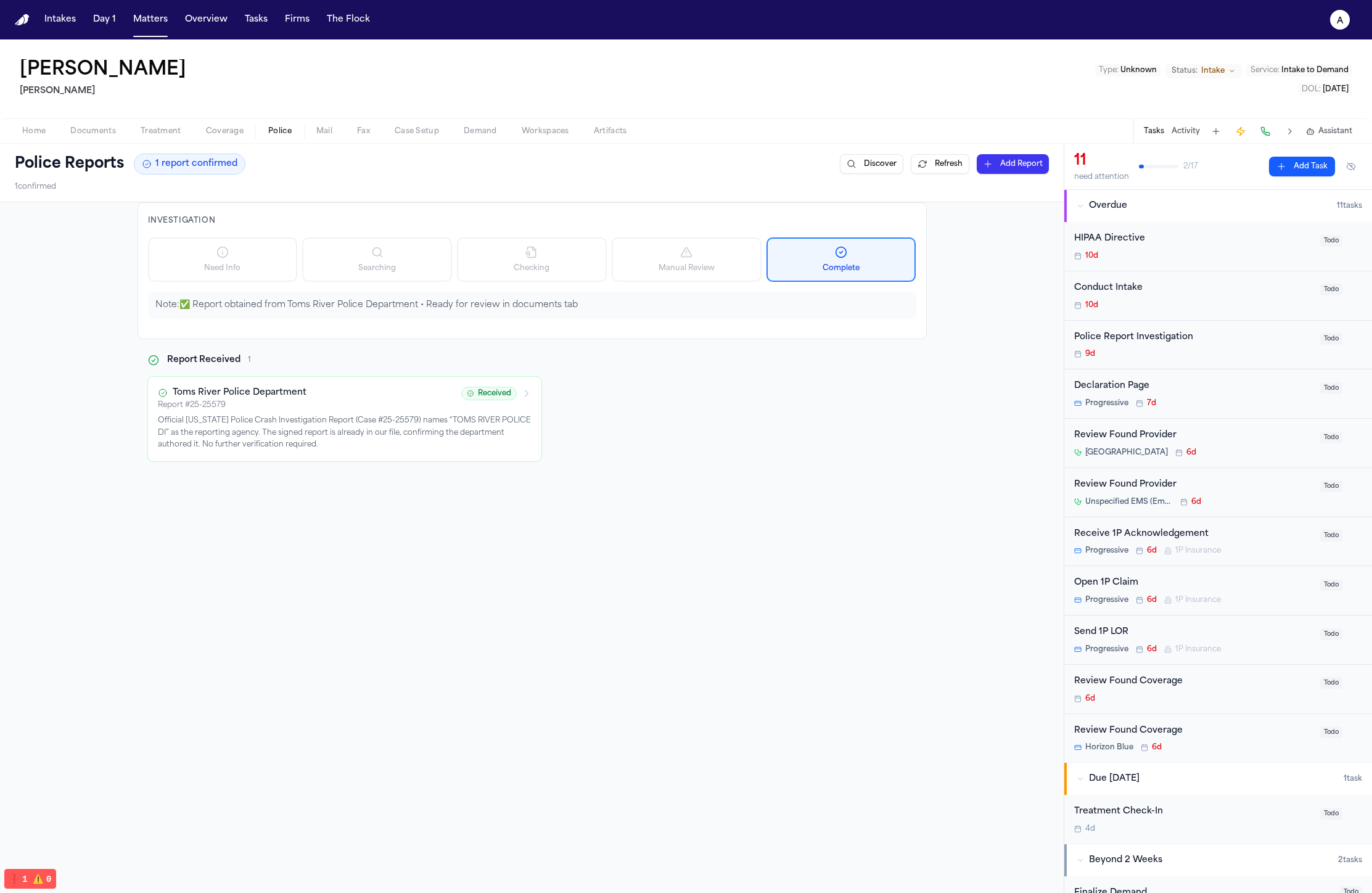
click at [1187, 359] on div "Police Report Investigation 9d Todo" at bounding box center [1217, 345] width 307 height 49
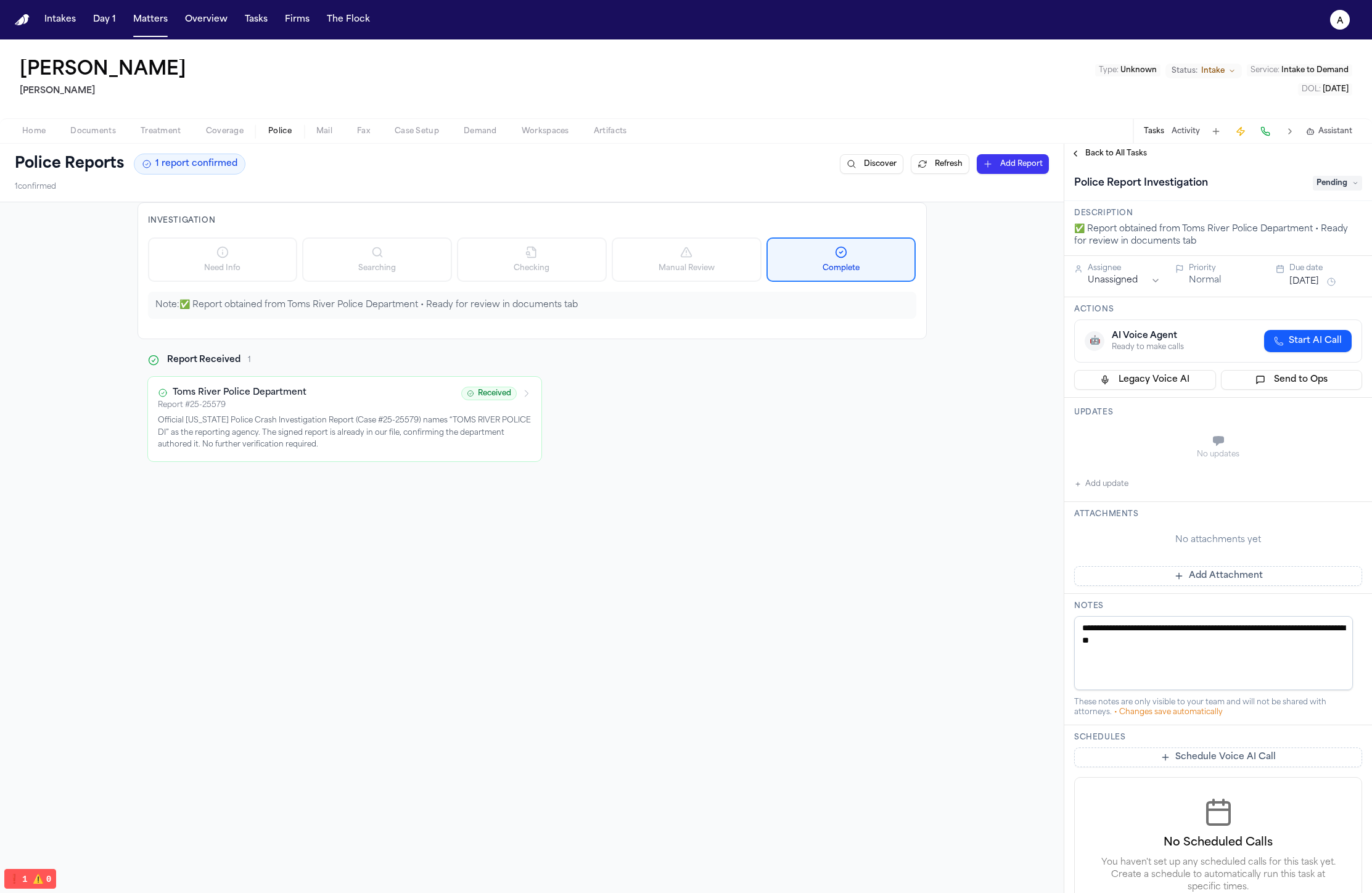
click at [1175, 129] on button "Activity" at bounding box center [1185, 130] width 28 height 10
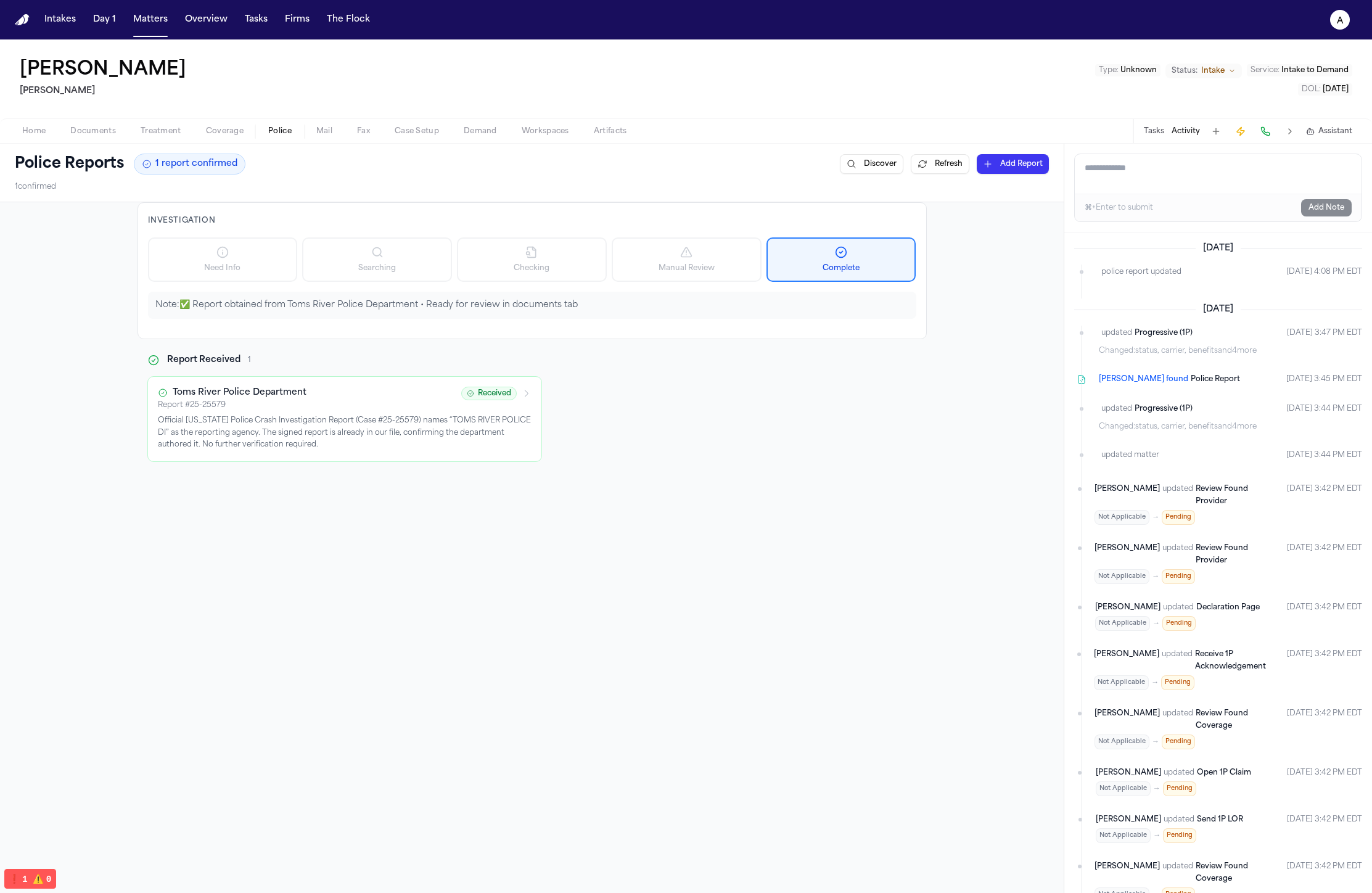
click at [1148, 135] on button "Tasks" at bounding box center [1154, 130] width 21 height 10
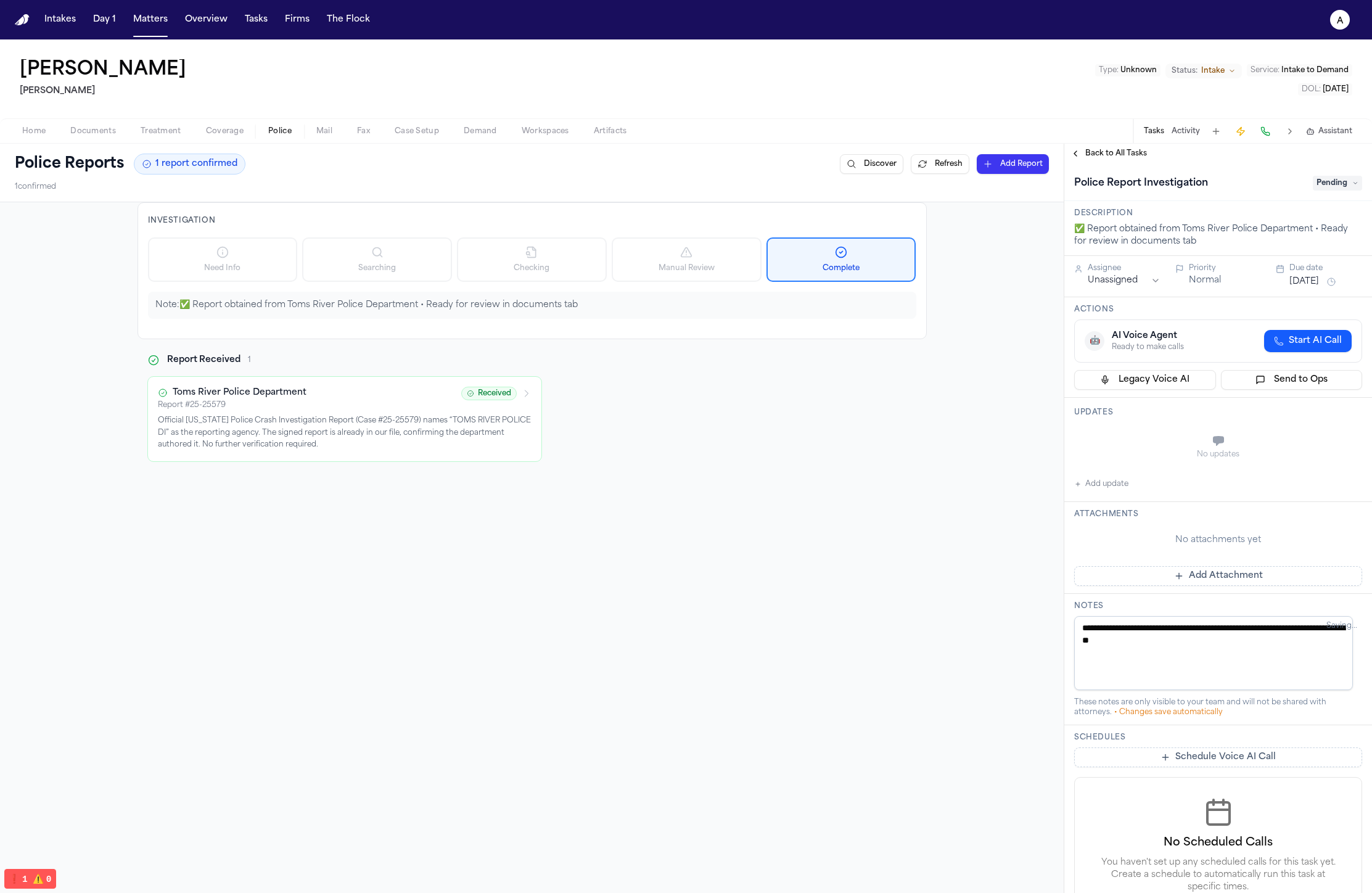
click at [1143, 241] on div "✅ Report obtained from Toms River Police Department • Ready for review in docum…" at bounding box center [1217, 235] width 288 height 25
click at [991, 350] on div "Investigation Need Info Searching Checking Manual Review Complete Note: ✅ Repor…" at bounding box center [532, 619] width 1064 height 834
click at [1135, 161] on div "Back to All Tasks" at bounding box center [1217, 153] width 307 height 20
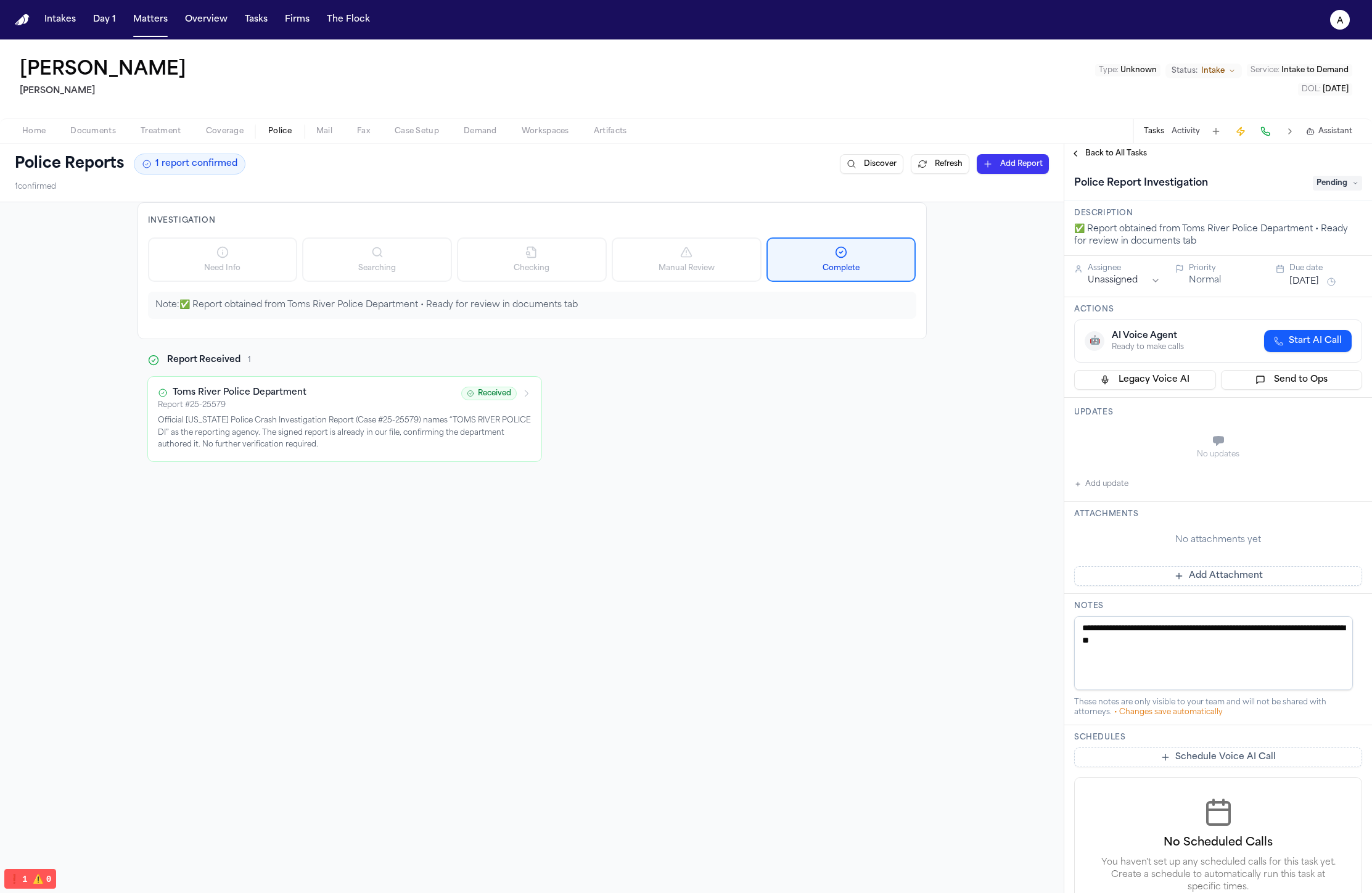
click at [1133, 158] on span "Back to All Tasks" at bounding box center [1116, 153] width 61 height 10
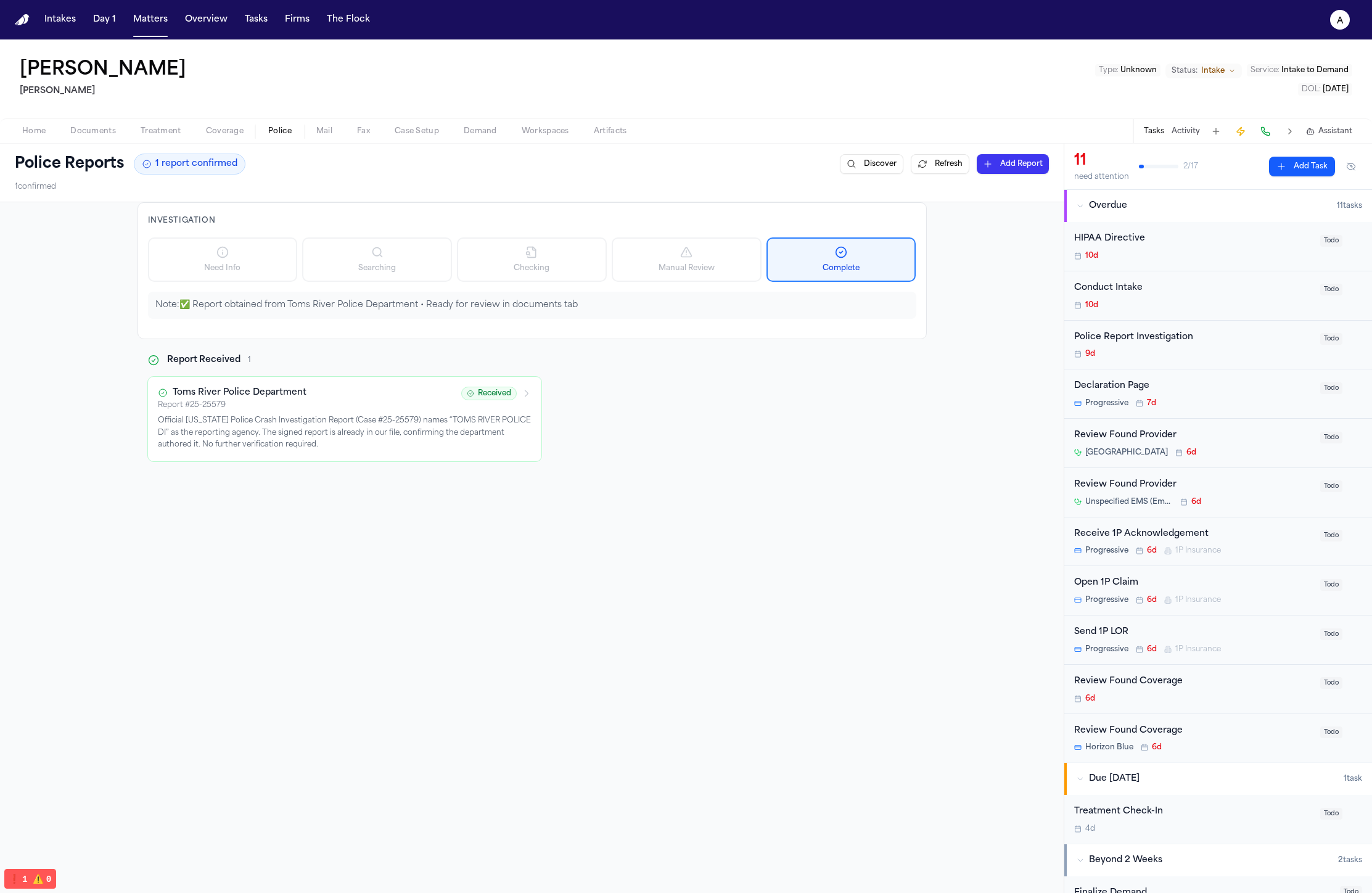
scroll to position [241, 0]
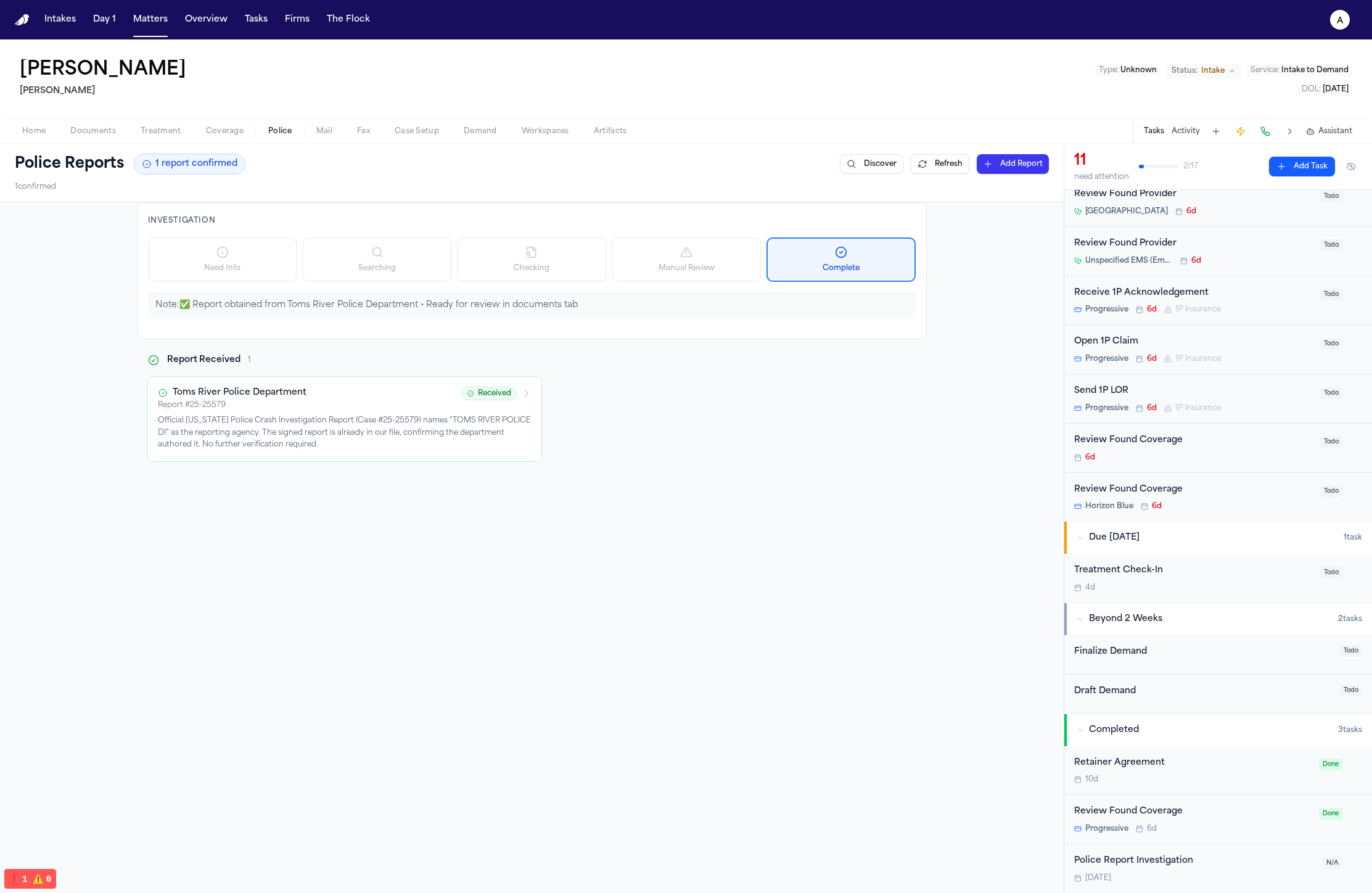
click at [1165, 873] on div "Today" at bounding box center [1194, 877] width 241 height 10
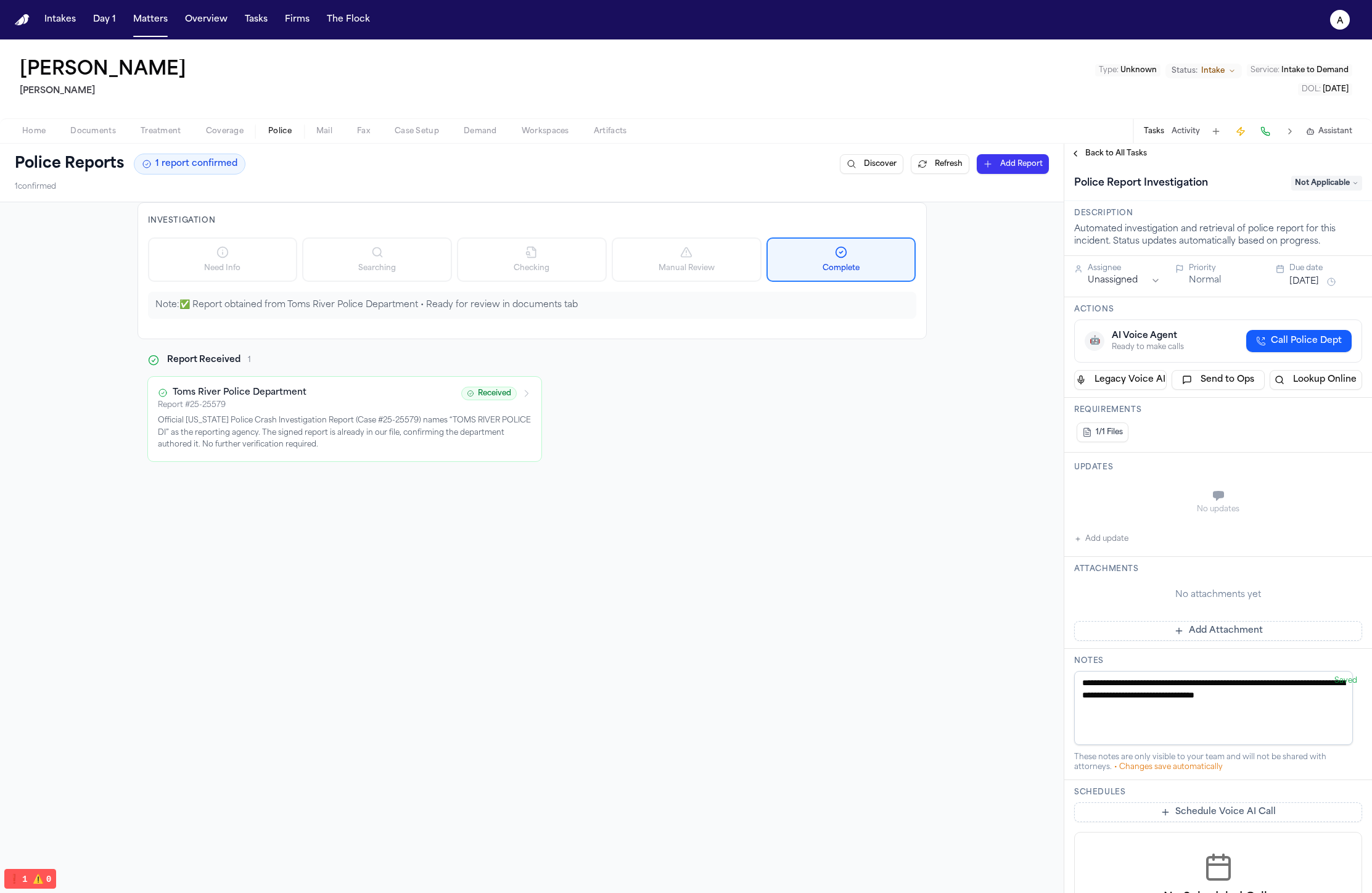
drag, startPoint x: 1105, startPoint y: 149, endPoint x: 1116, endPoint y: 214, distance: 65.9
click at [1116, 214] on div "**********" at bounding box center [1217, 518] width 307 height 750
click at [1140, 156] on span "Back to All Tasks" at bounding box center [1116, 153] width 61 height 10
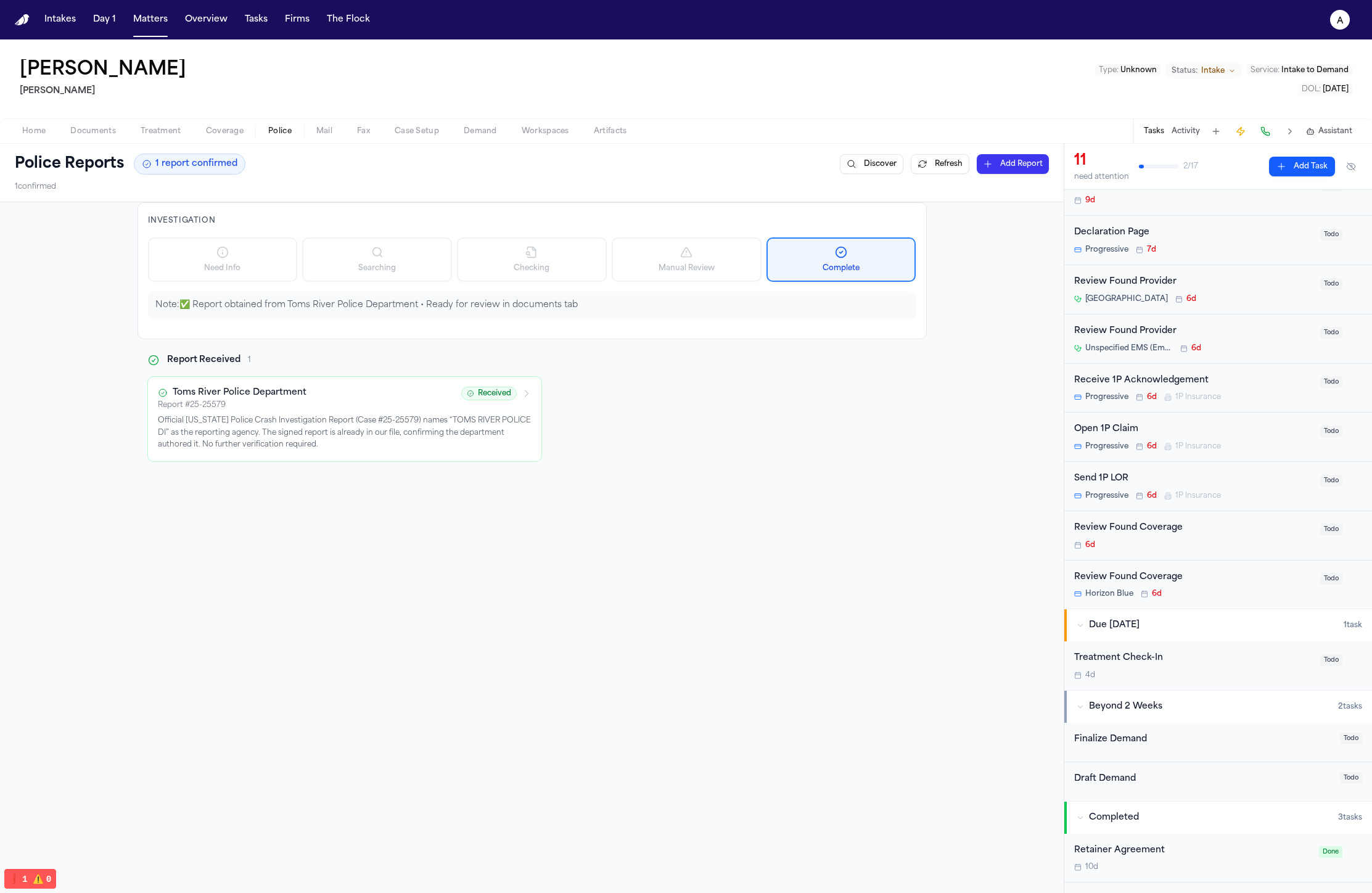
scroll to position [241, 0]
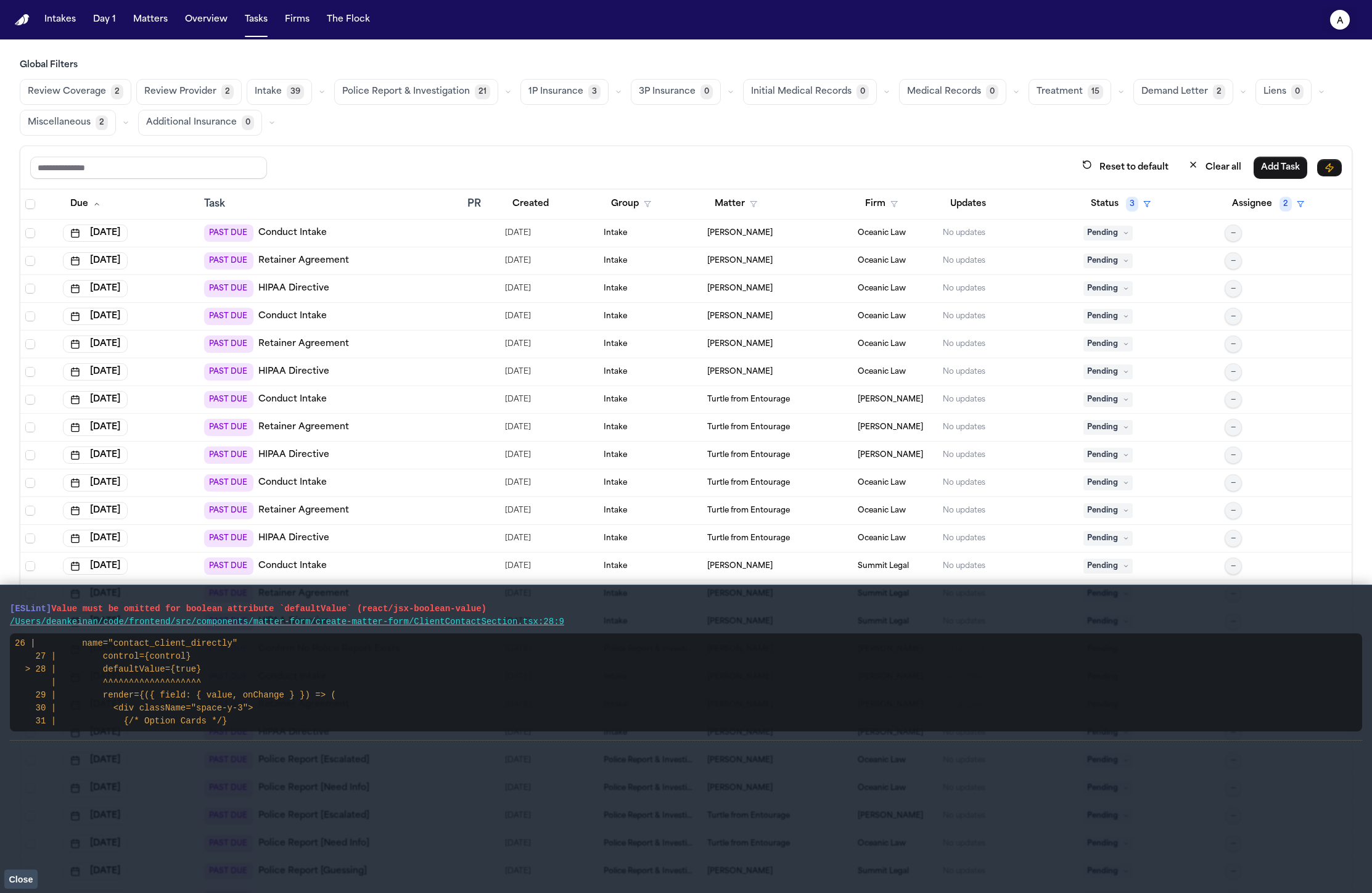
click at [1337, 16] on text "a" at bounding box center [1340, 21] width 7 height 9
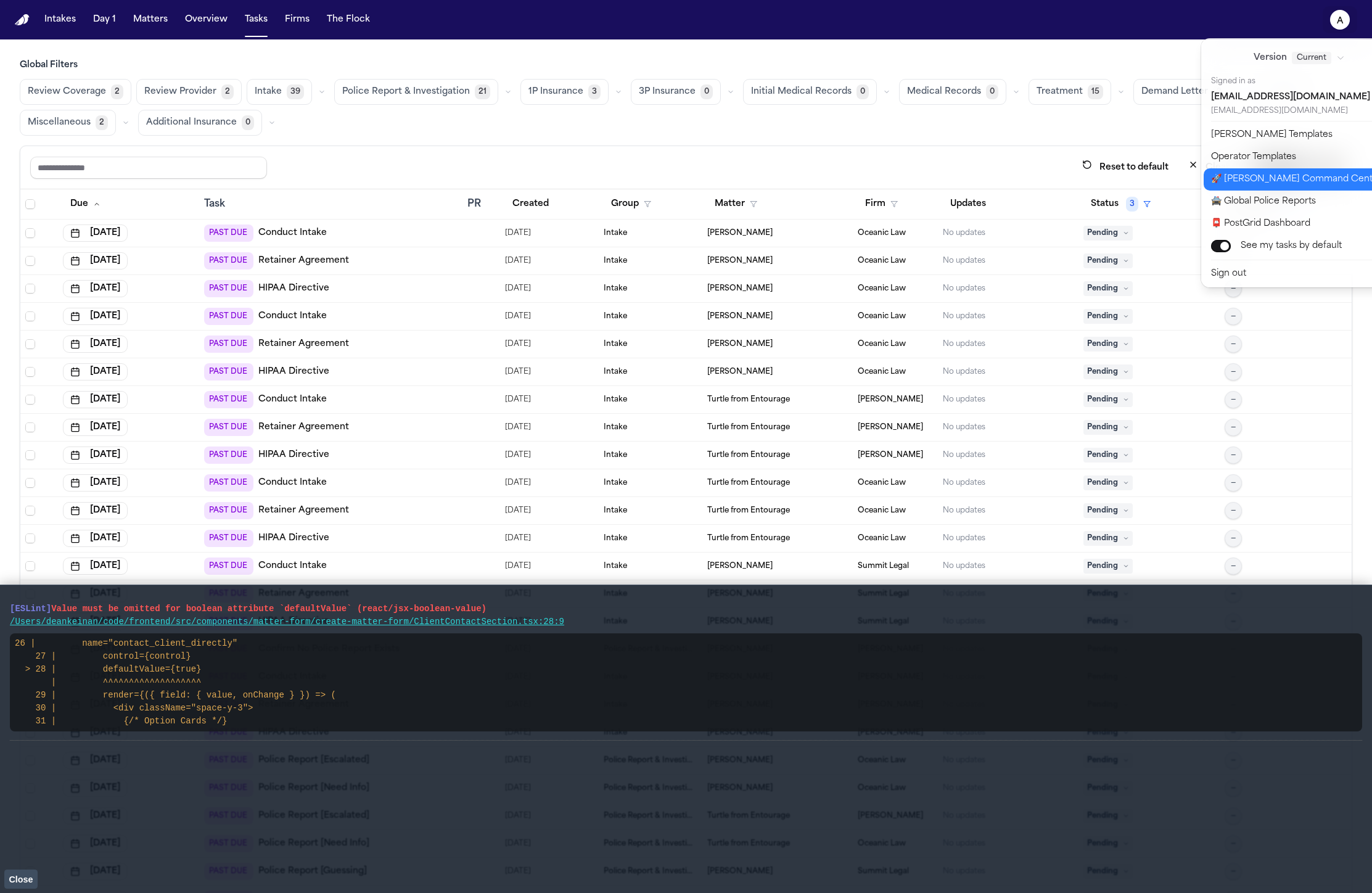
click at [1328, 187] on button "🚀 [PERSON_NAME] Command Center" at bounding box center [1306, 180] width 205 height 22
select select "**"
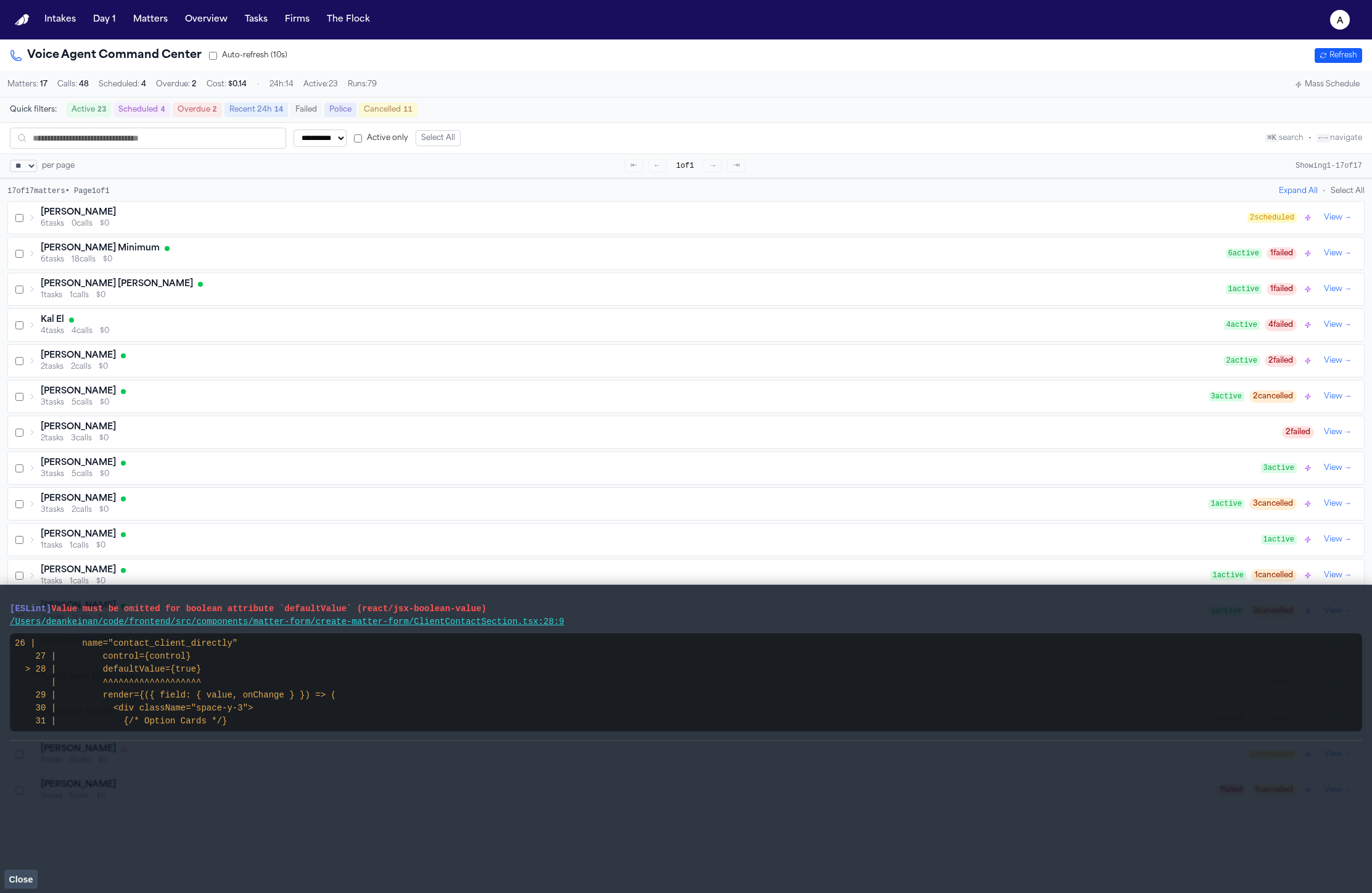
click at [1350, 86] on button "Mass Schedule" at bounding box center [1327, 84] width 74 height 15
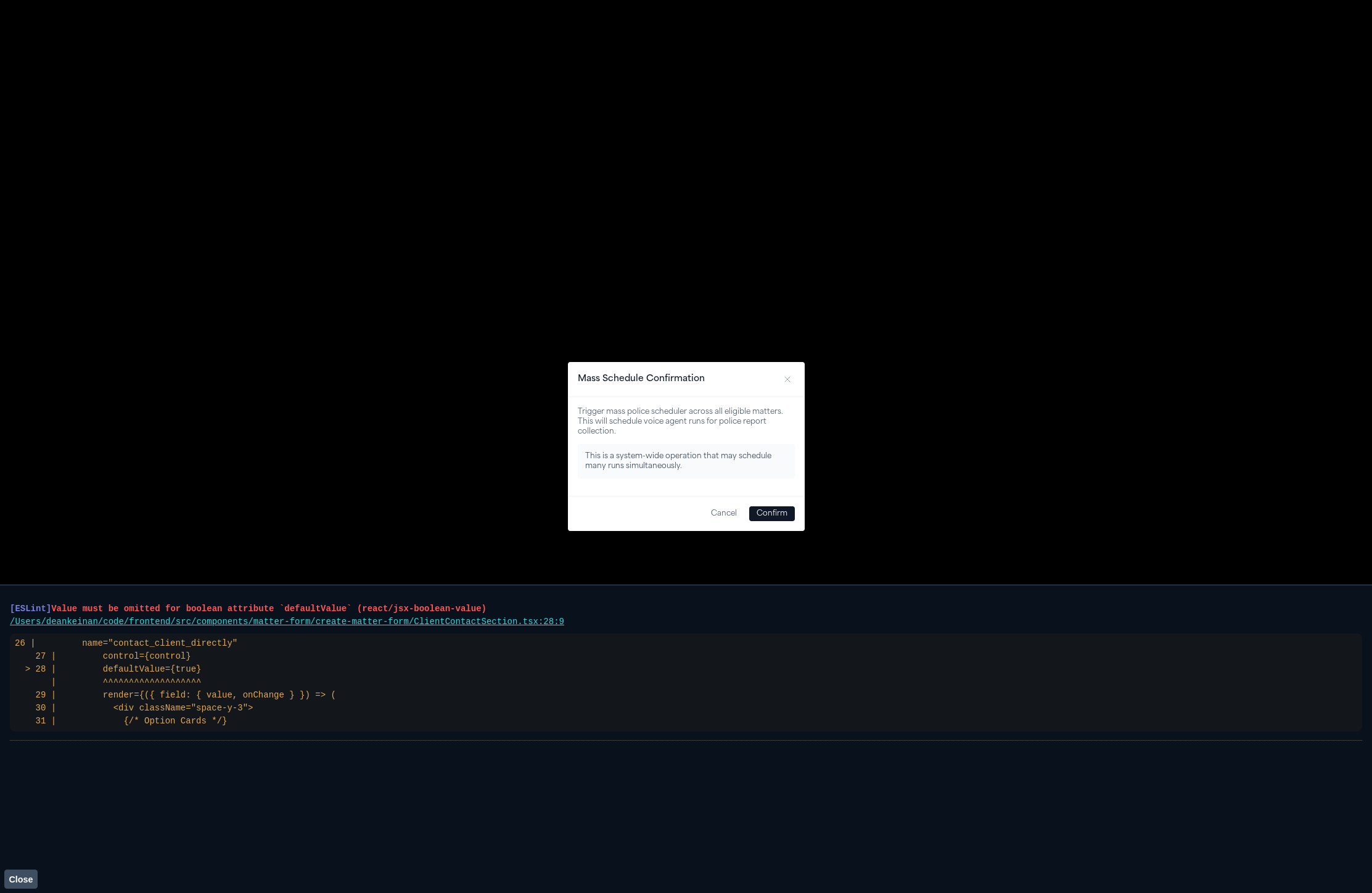
click at [775, 518] on button "Confirm" at bounding box center [772, 513] width 46 height 15
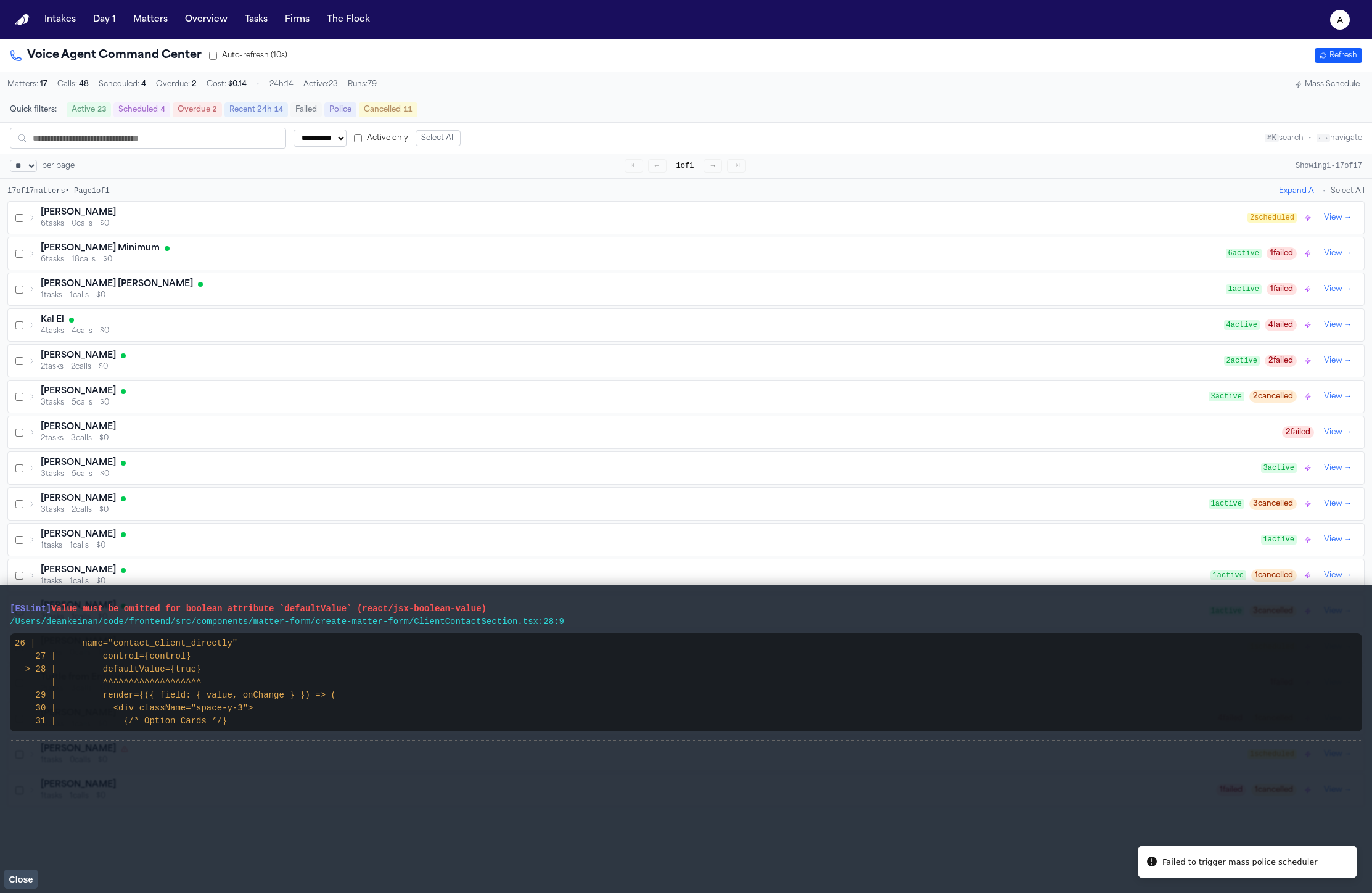
click at [25, 872] on button "Close" at bounding box center [21, 878] width 34 height 18
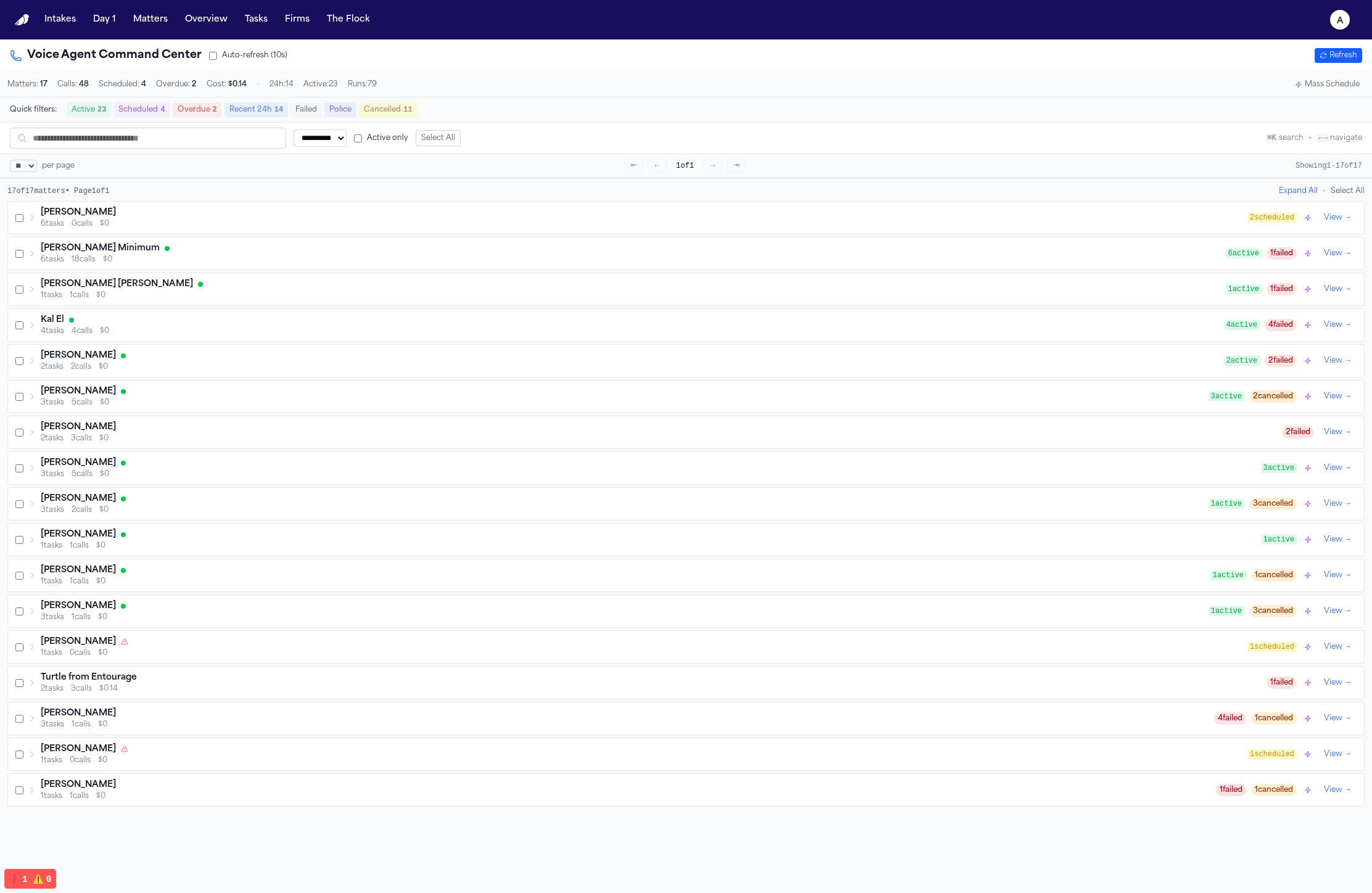
click at [263, 21] on button "Tasks" at bounding box center [256, 20] width 33 height 22
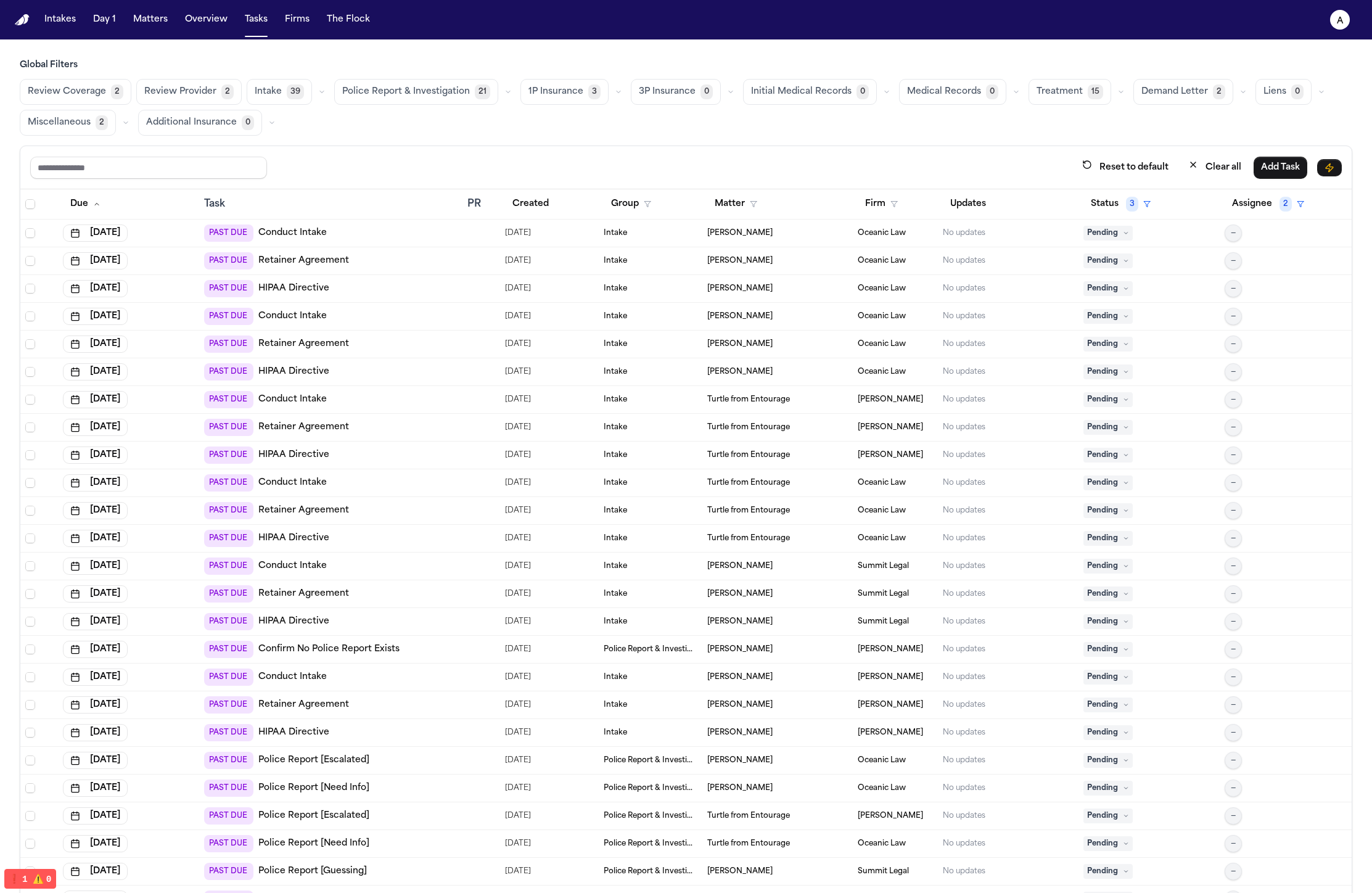
click at [395, 83] on button "Police Report & Investigation 21" at bounding box center [416, 92] width 164 height 26
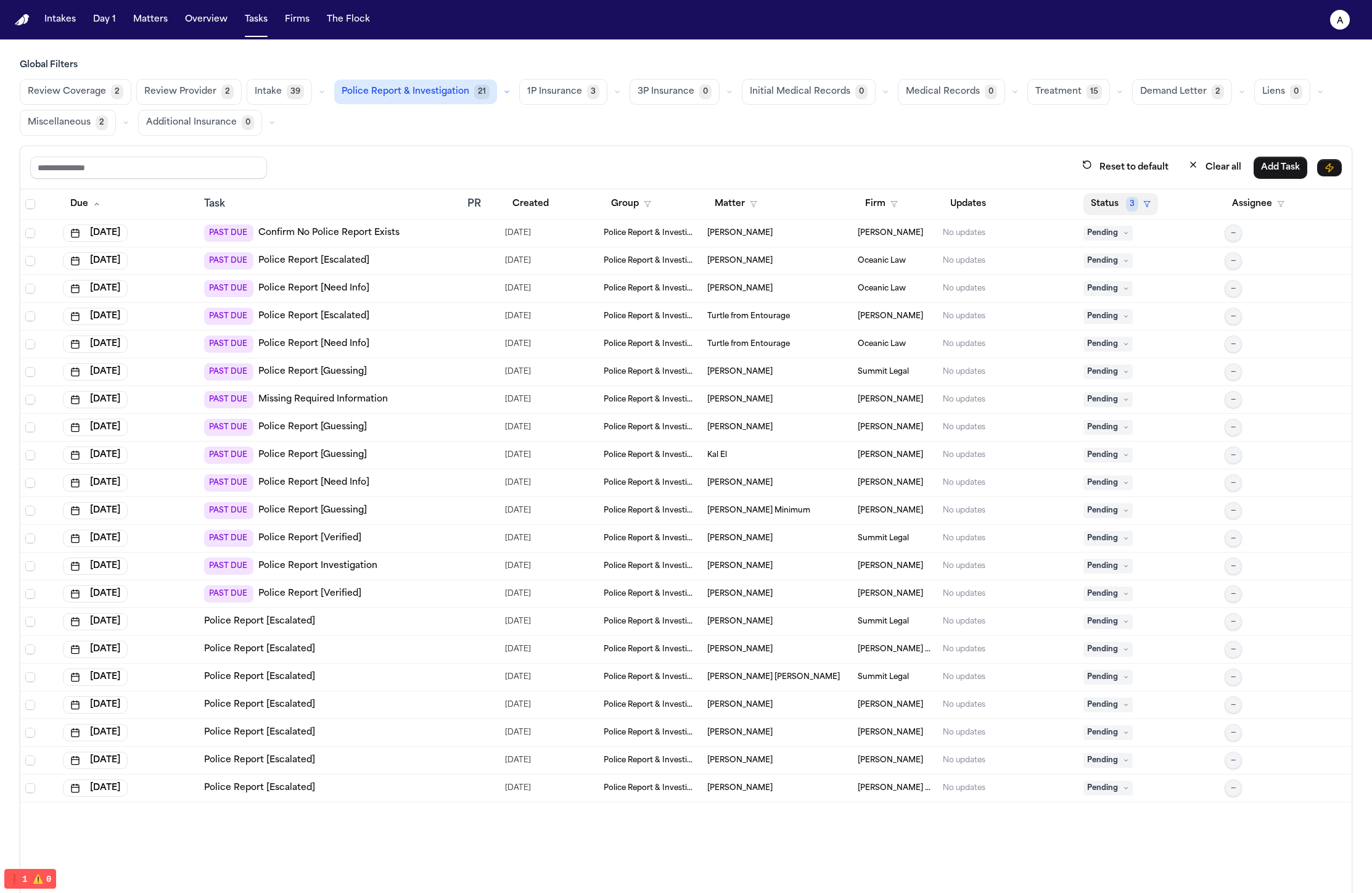
click at [1143, 206] on icon "button" at bounding box center [1147, 204] width 8 height 8
click at [1148, 370] on div "Completed" at bounding box center [1149, 376] width 103 height 15
click at [436, 553] on td "PAST DUE Police Report Investigation" at bounding box center [331, 567] width 263 height 28
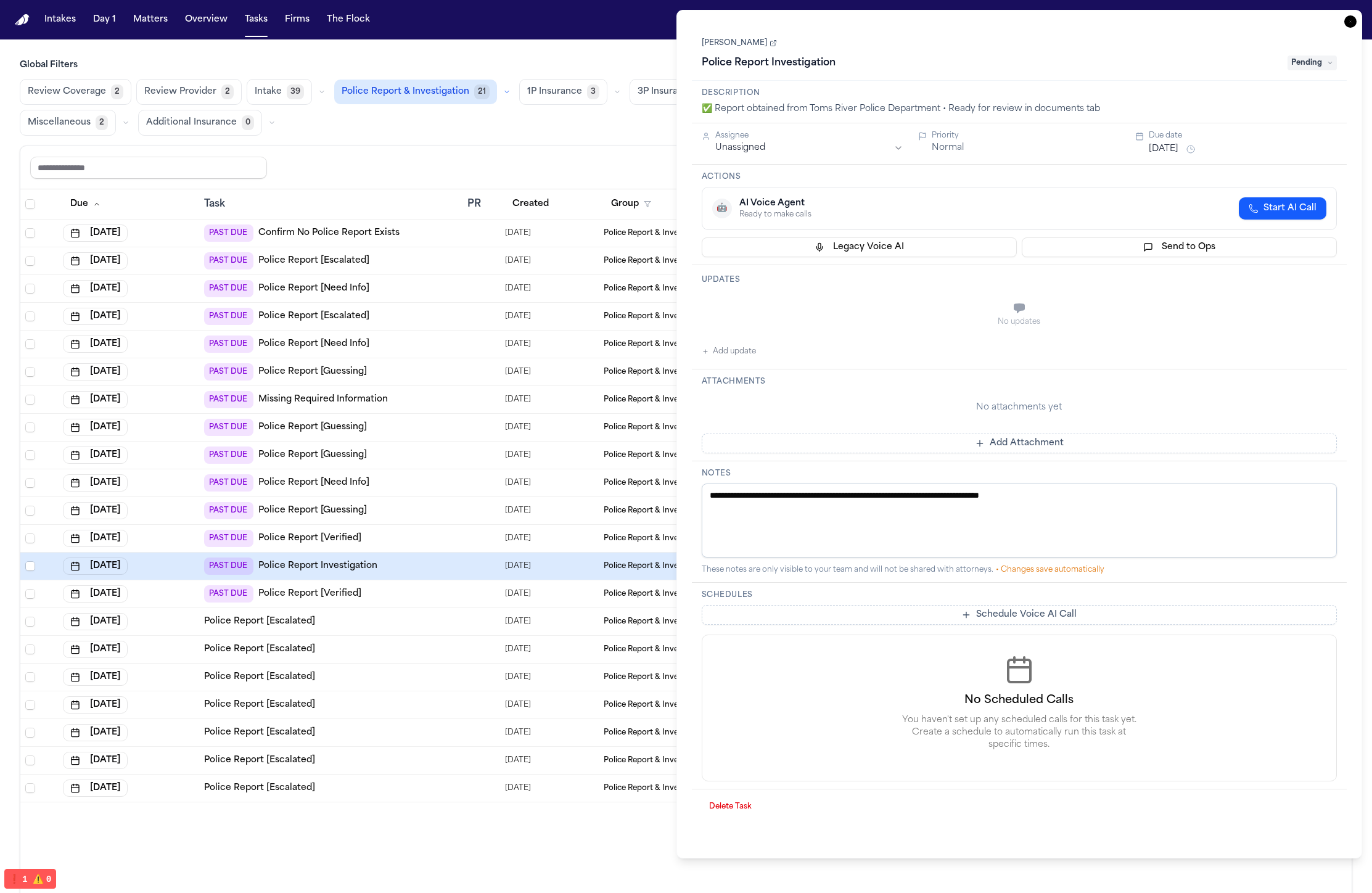
click at [553, 570] on div "[DATE]" at bounding box center [549, 566] width 89 height 17
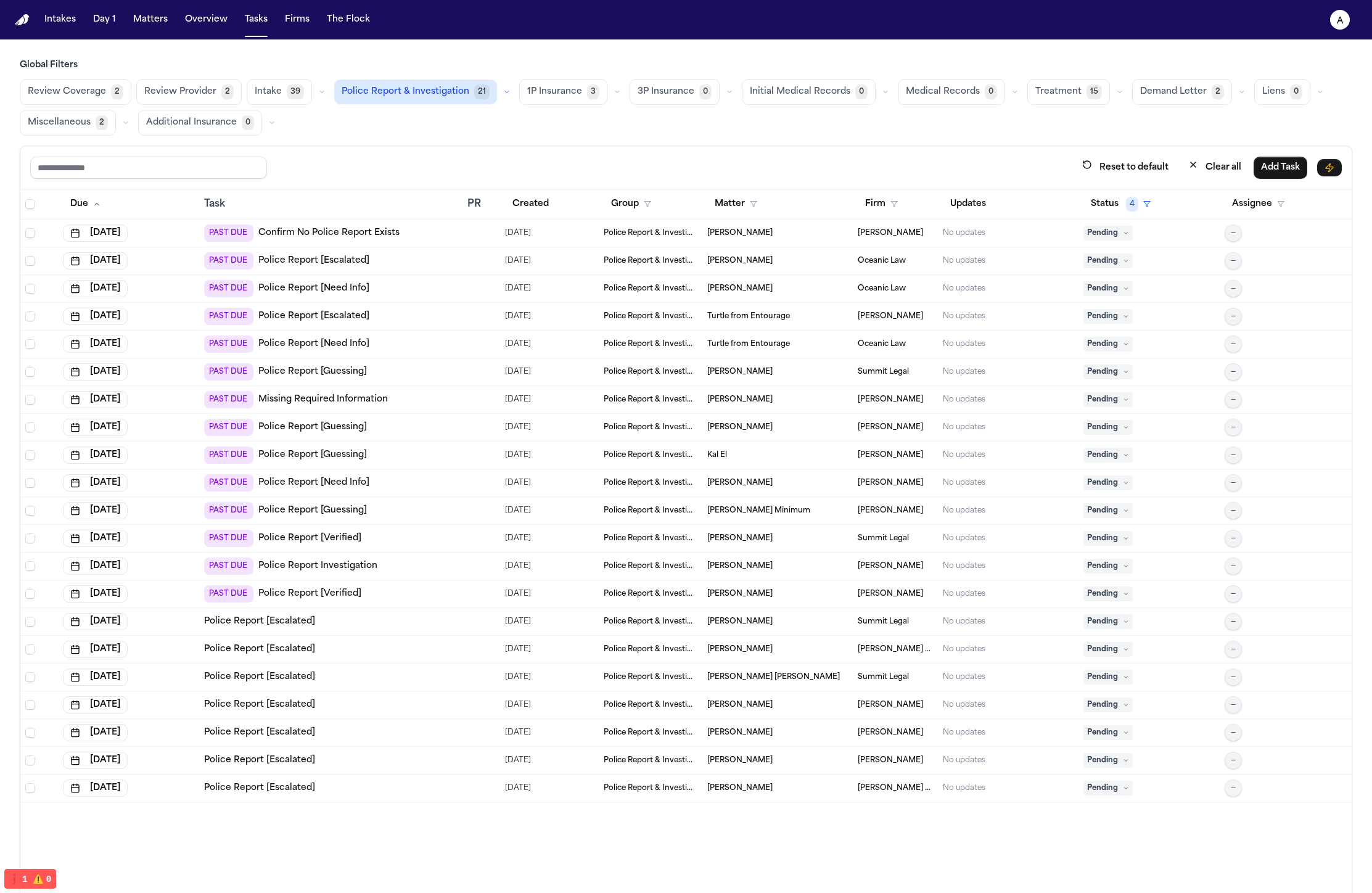
click at [552, 580] on td "08/25/2025" at bounding box center [549, 594] width 98 height 28
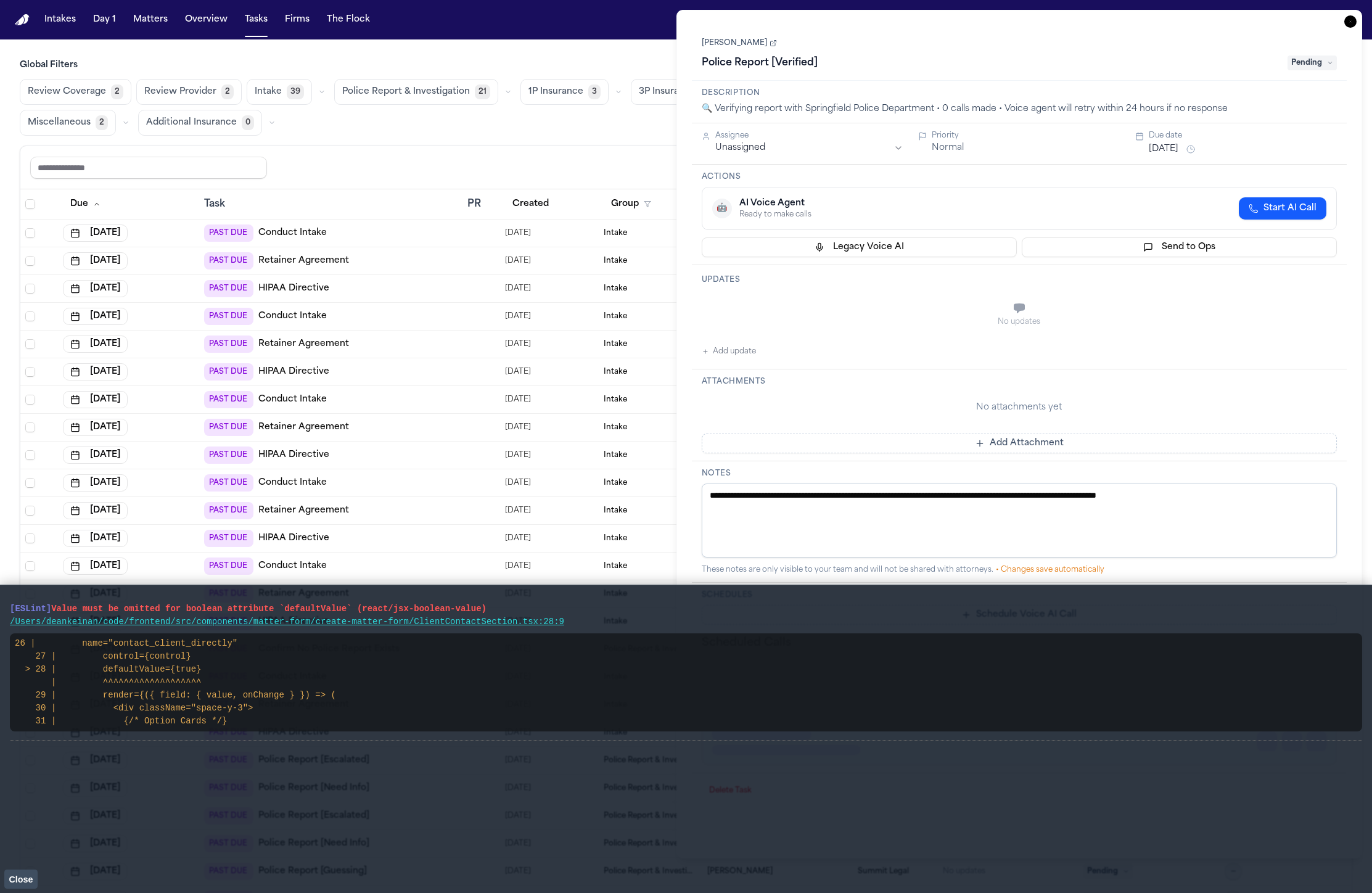
click at [1352, 21] on icon "button" at bounding box center [1350, 22] width 12 height 12
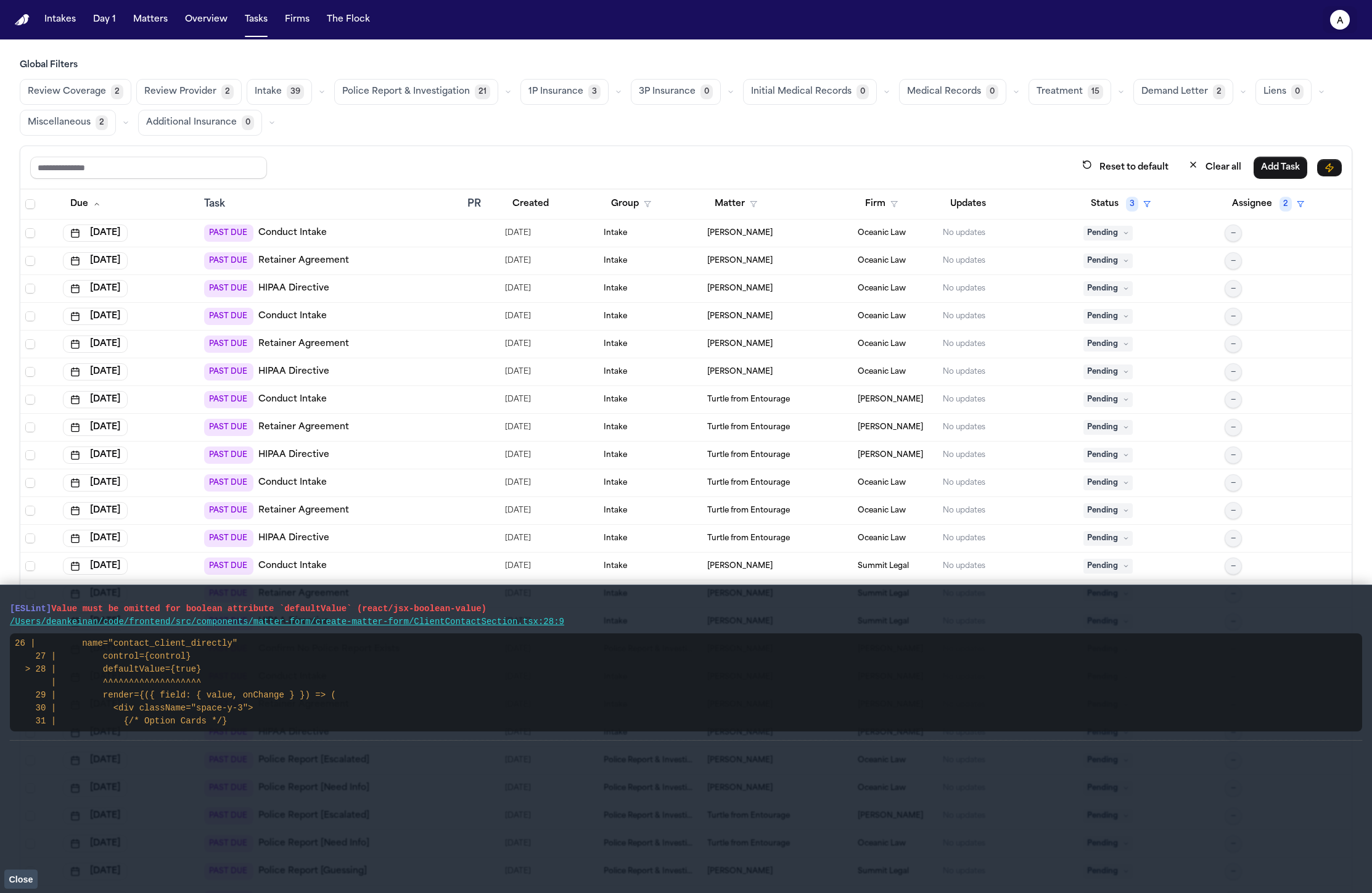
click at [1349, 24] on button "a" at bounding box center [1340, 19] width 35 height 27
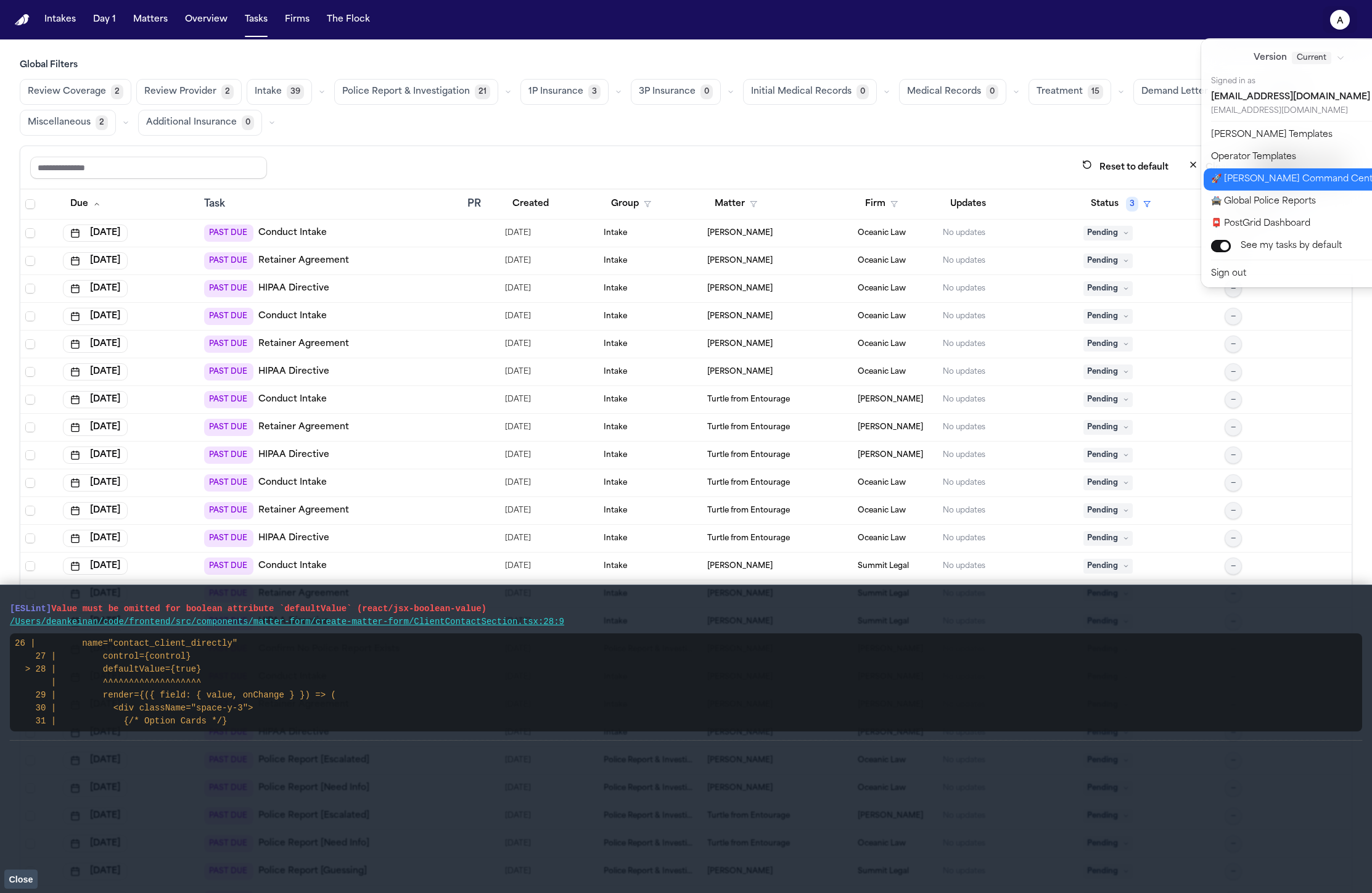
click at [1308, 177] on button "🚀 [PERSON_NAME] Command Center" at bounding box center [1306, 180] width 205 height 22
select select "**"
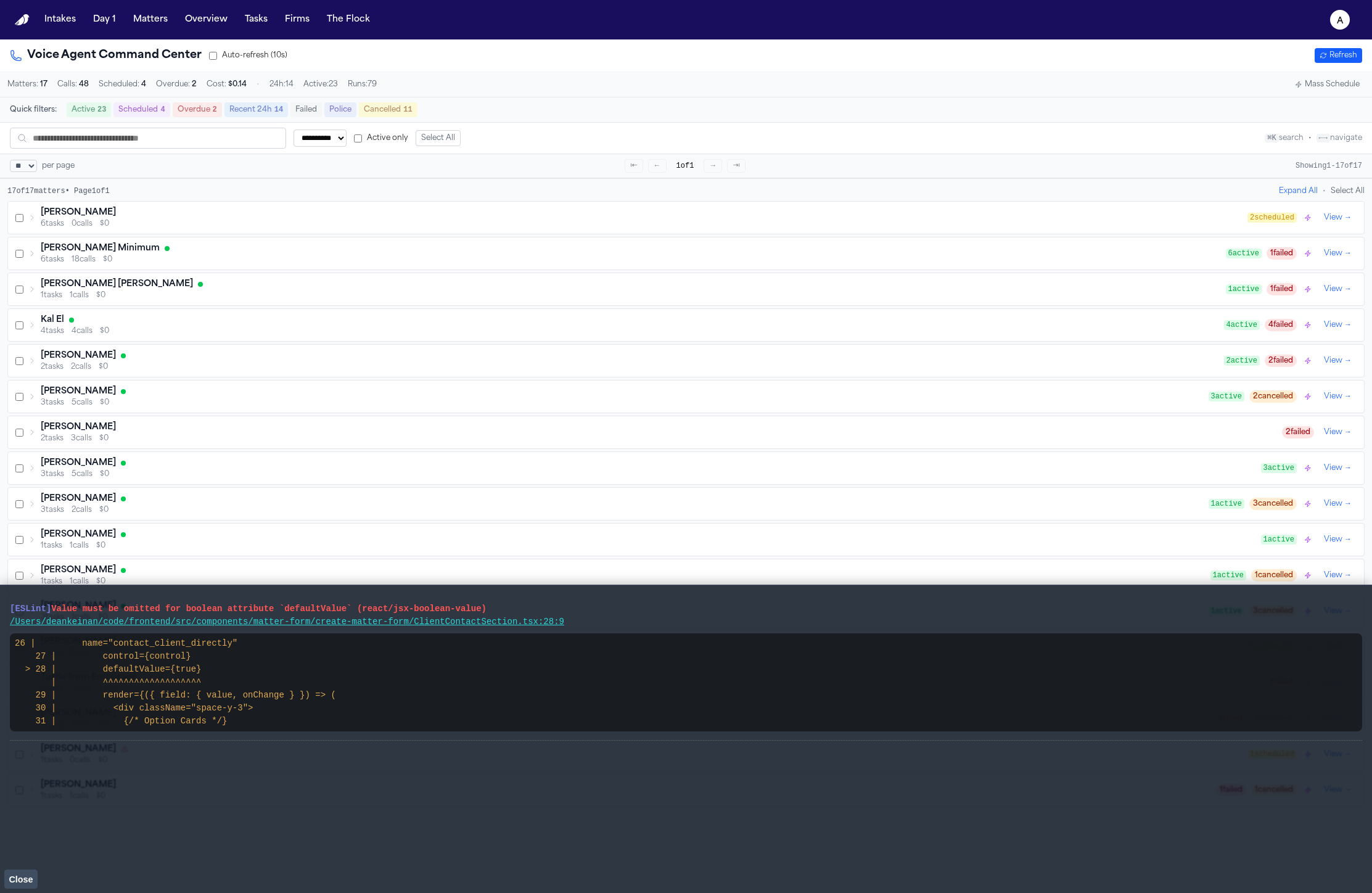
click at [1319, 92] on button "Mass Schedule" at bounding box center [1327, 84] width 74 height 15
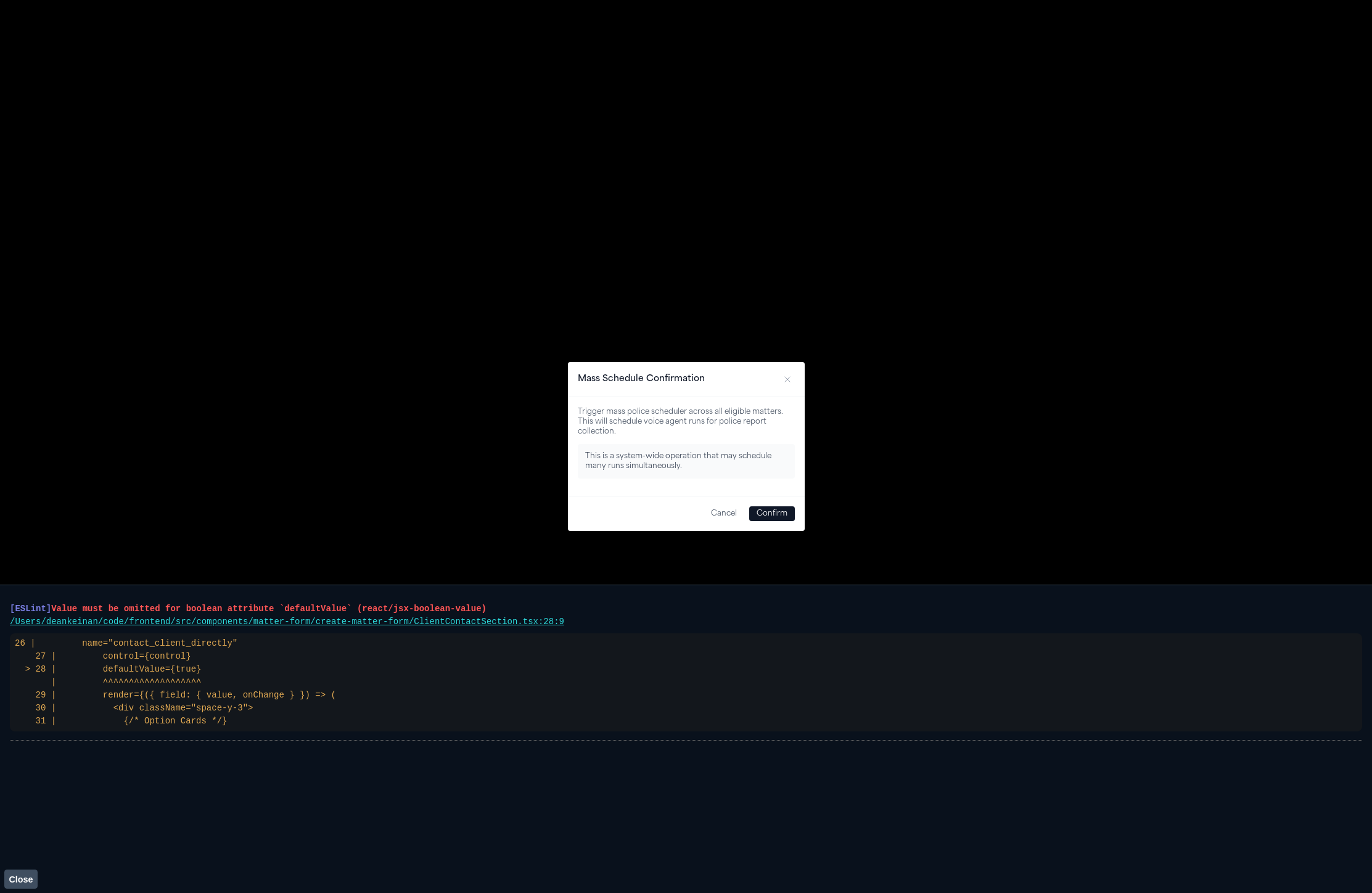
click at [790, 512] on button "Confirm" at bounding box center [772, 513] width 46 height 15
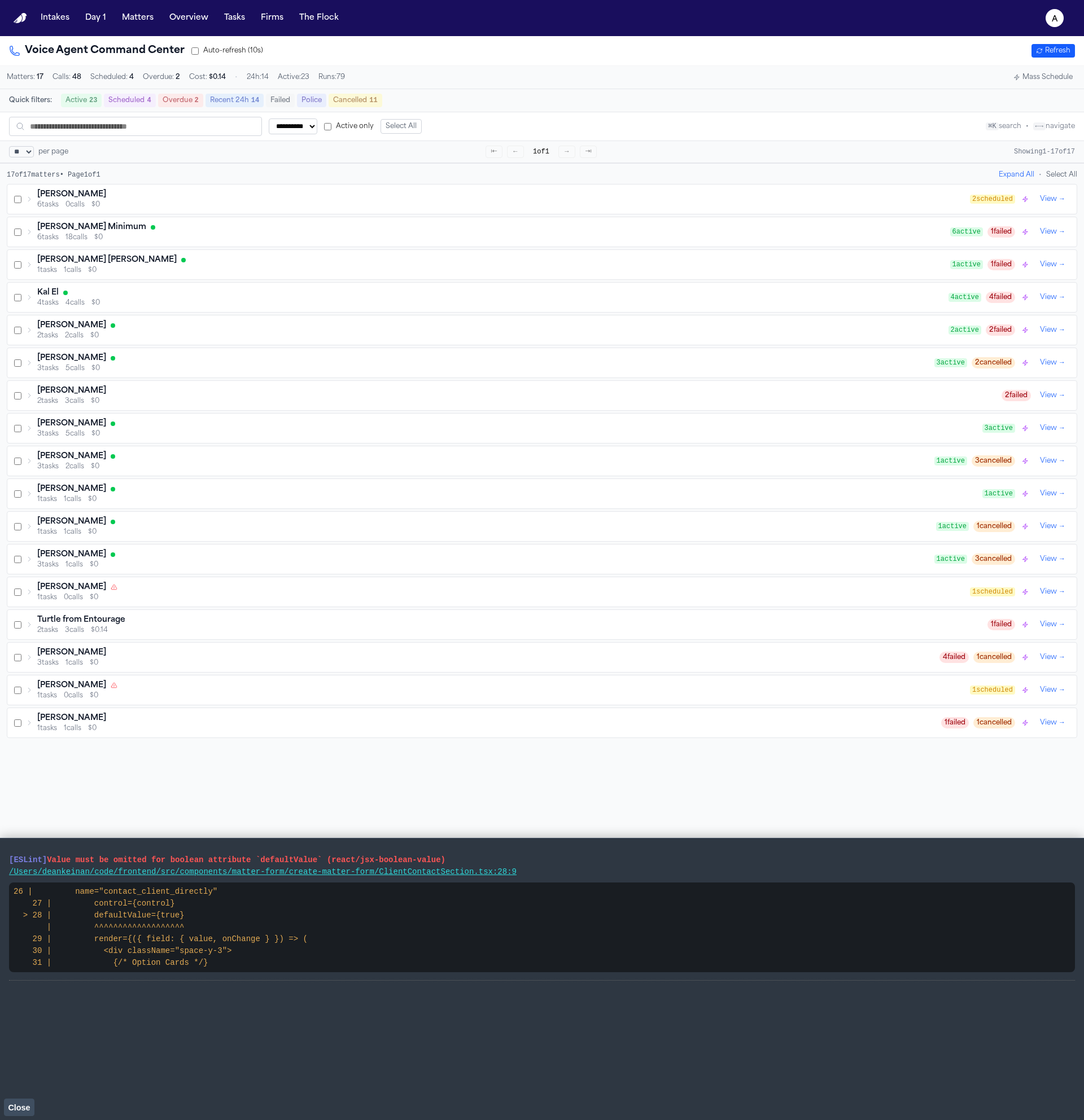
select select "**"
click at [133, 26] on button "Matters" at bounding box center [138, 18] width 40 height 21
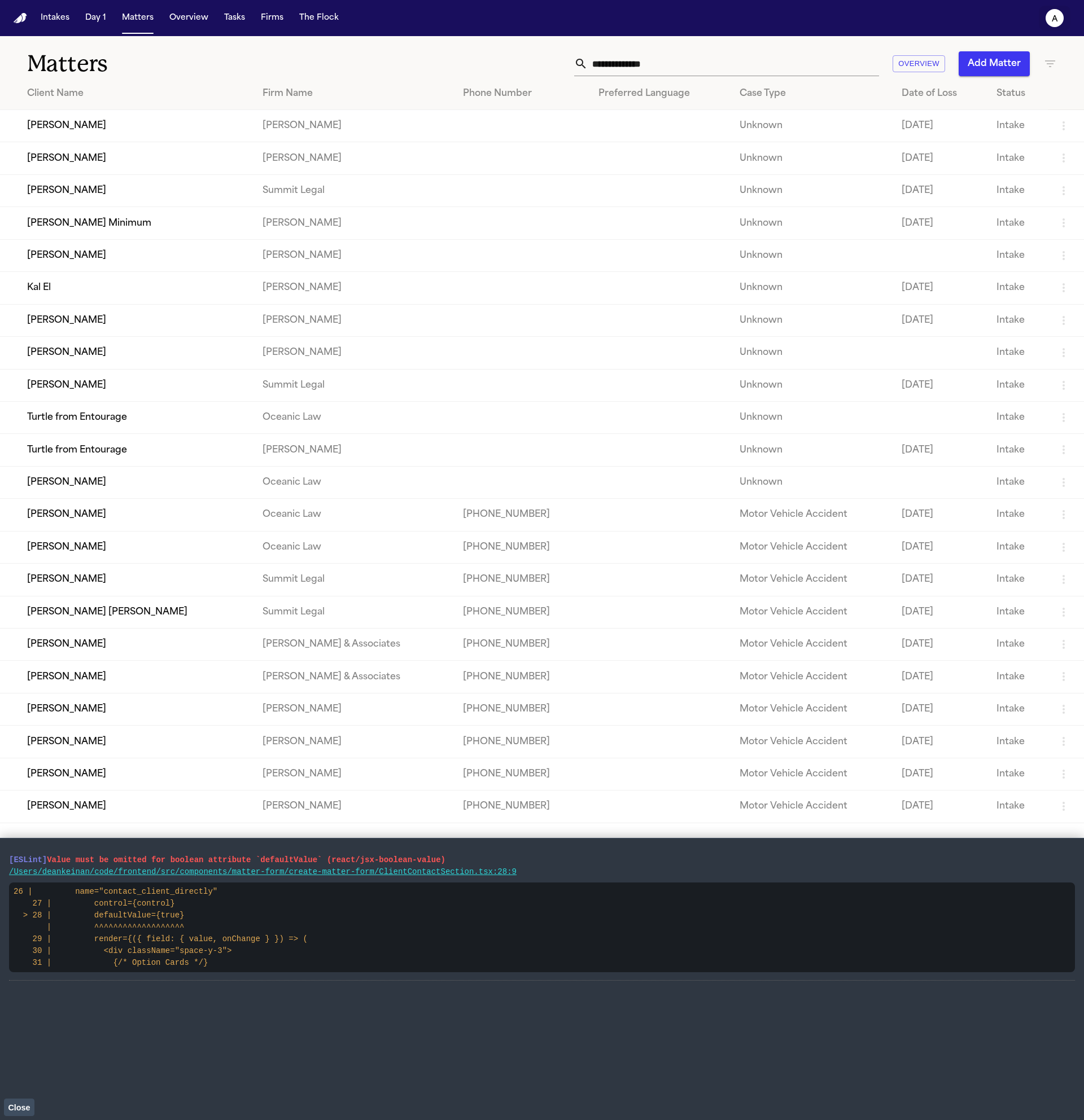
click at [1057, 17] on icon "a" at bounding box center [1054, 17] width 18 height 18
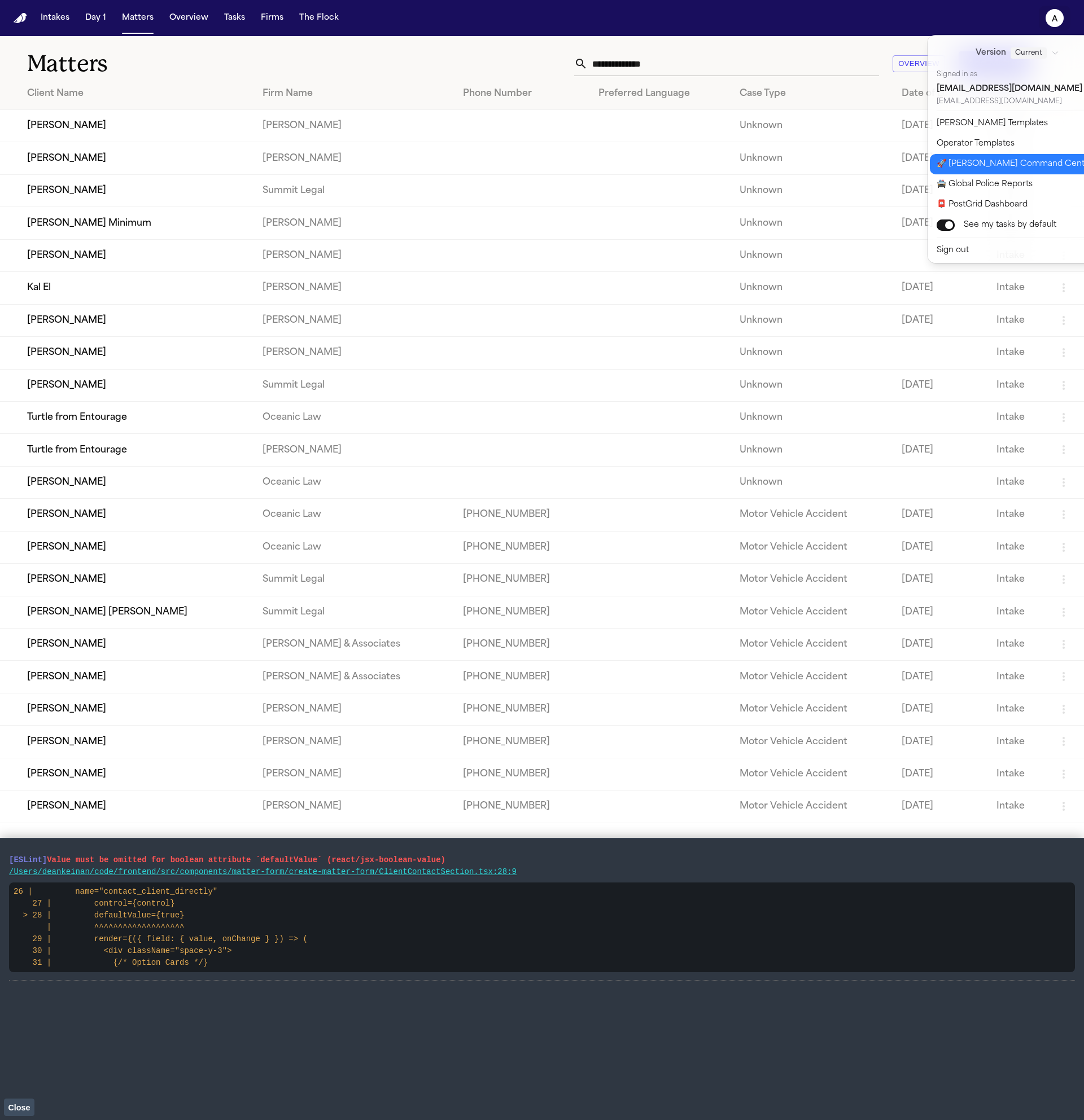
click at [1028, 163] on button "🚀 Bland Command Center" at bounding box center [1024, 164] width 188 height 21
select select "**"
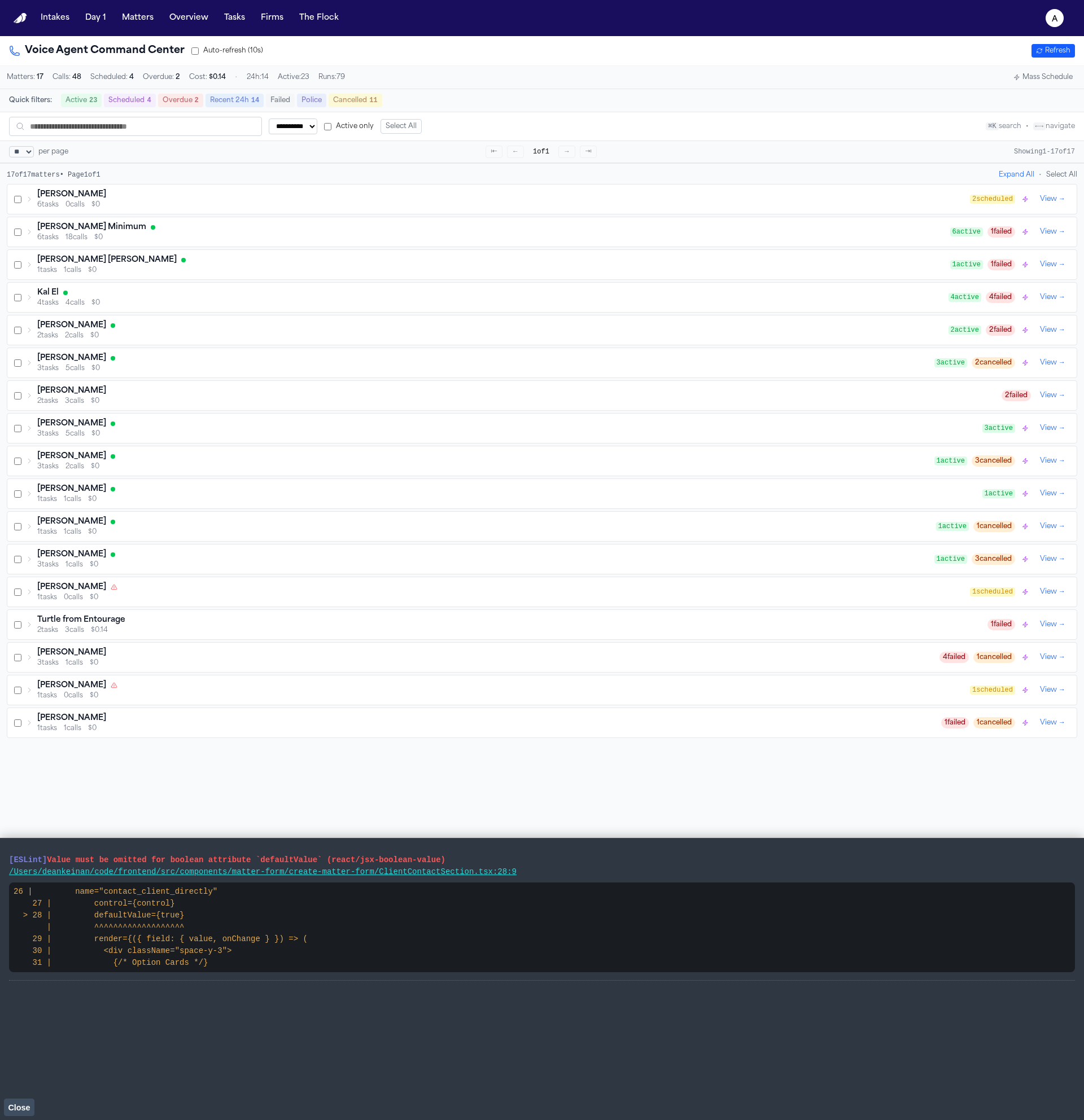
click at [1042, 78] on button "Mass Schedule" at bounding box center [1043, 77] width 68 height 13
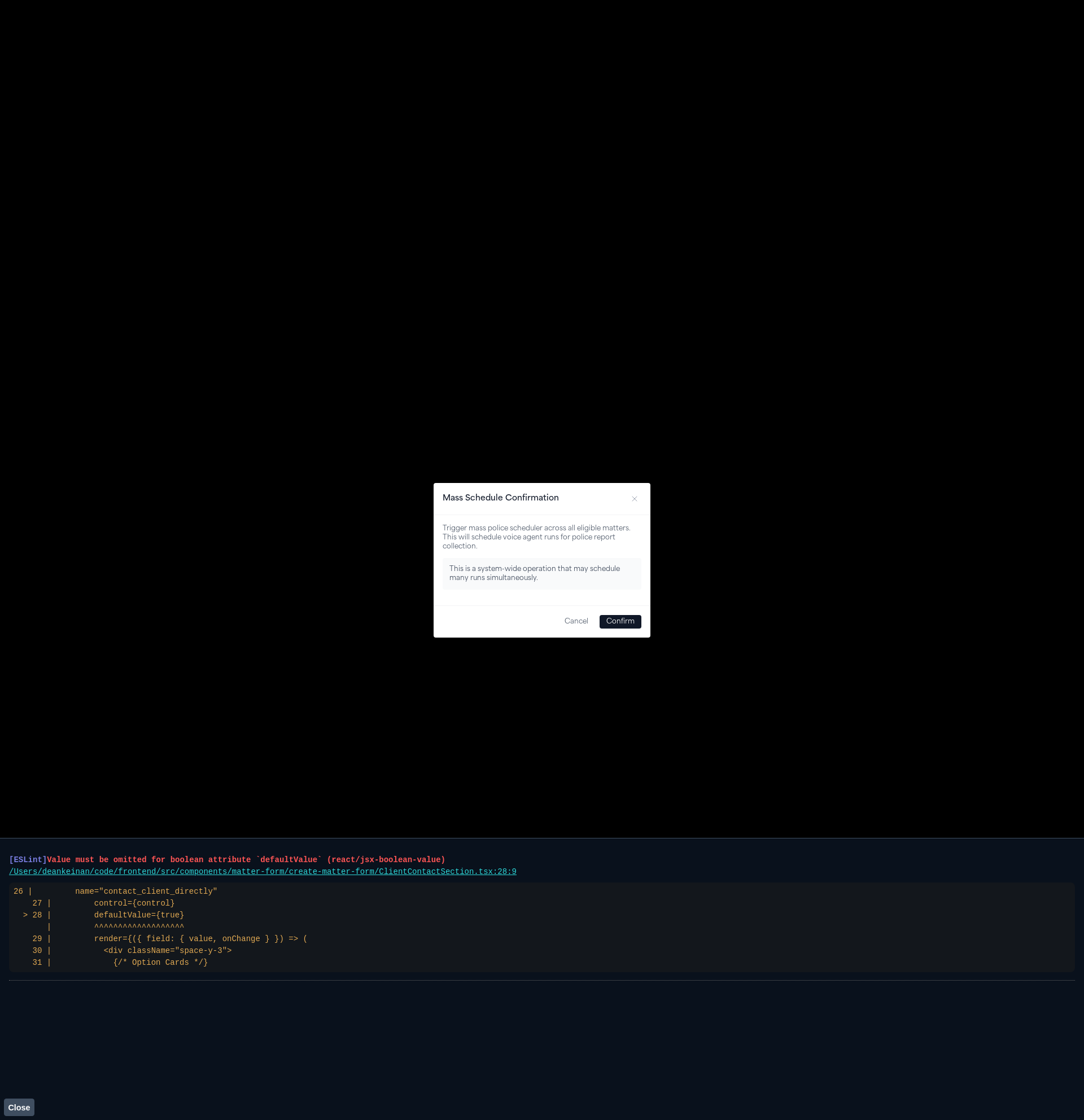
click at [633, 617] on button "Confirm" at bounding box center [620, 621] width 42 height 13
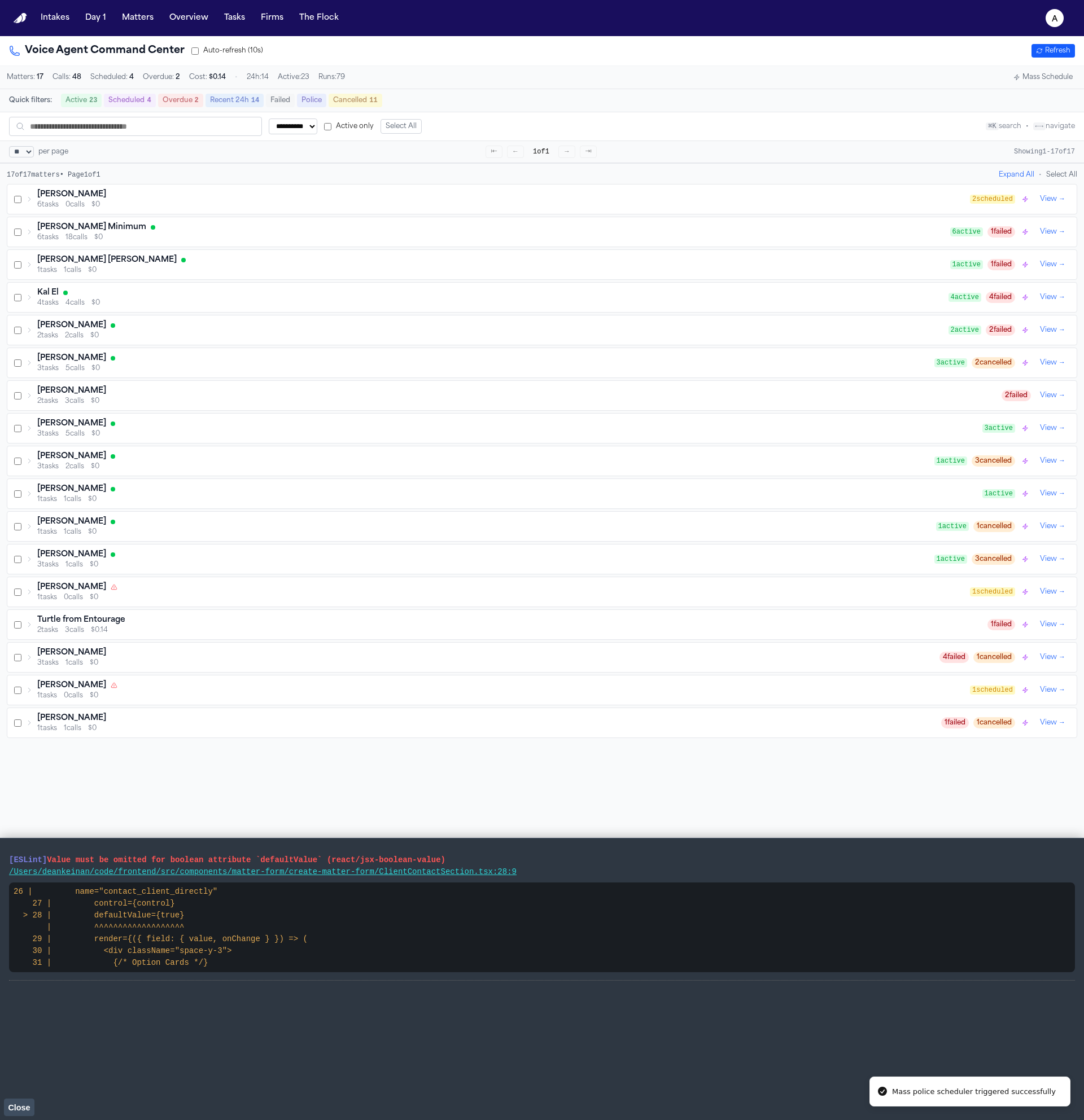
click at [32, 1107] on button "Close" at bounding box center [19, 1107] width 31 height 17
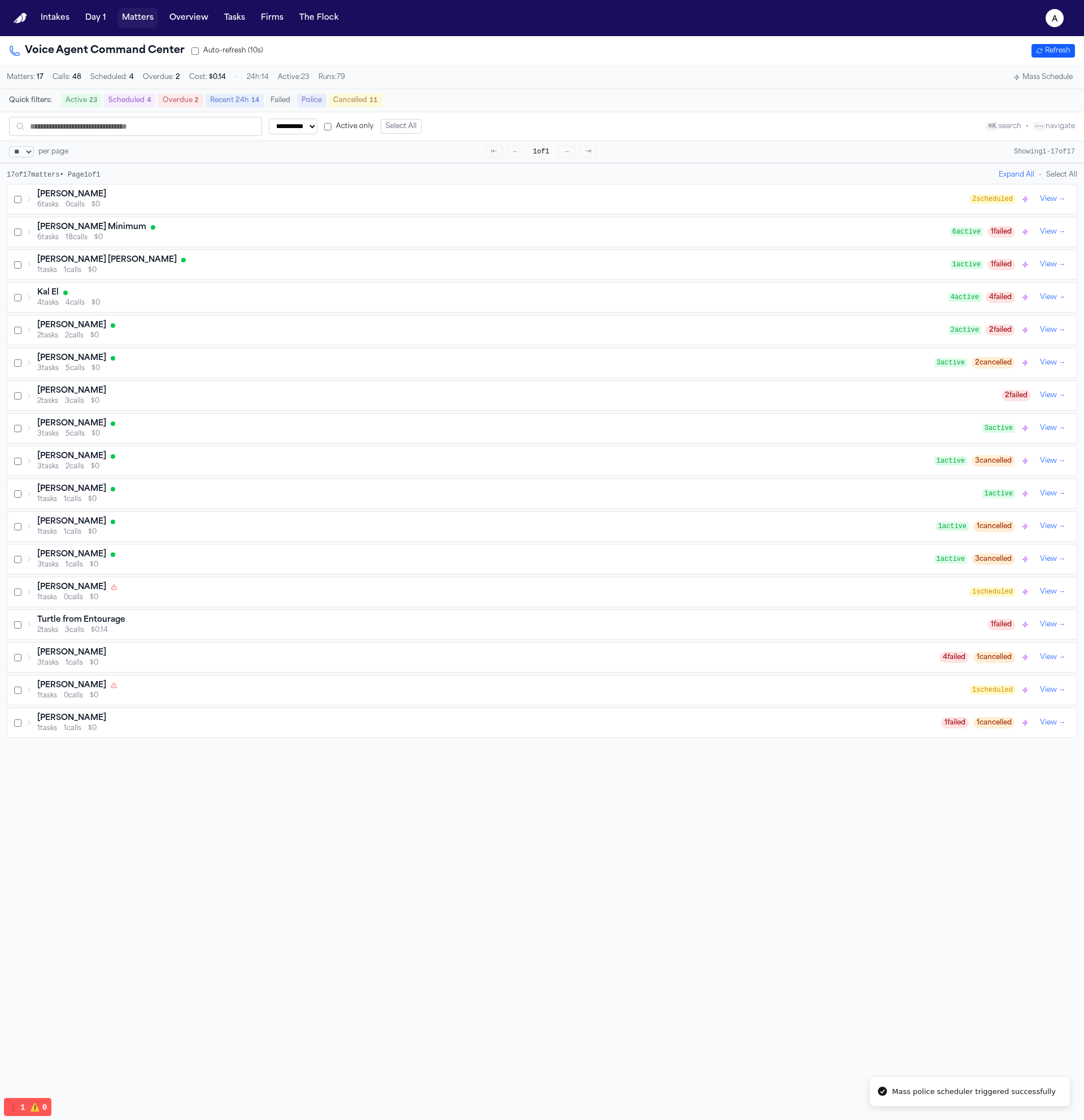
click at [130, 16] on button "Matters" at bounding box center [138, 18] width 40 height 21
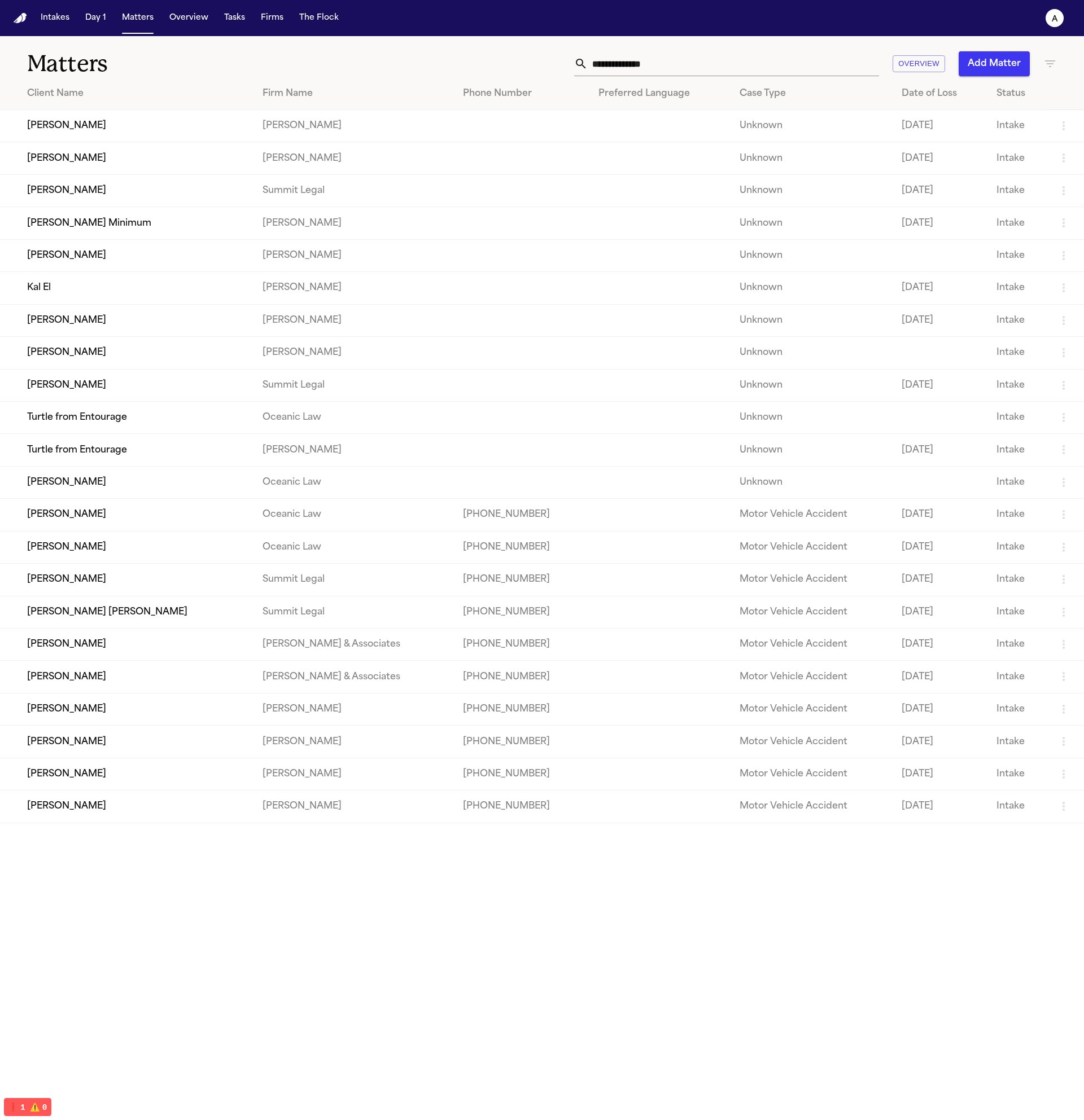
click at [164, 263] on td "[PERSON_NAME]" at bounding box center [127, 255] width 254 height 32
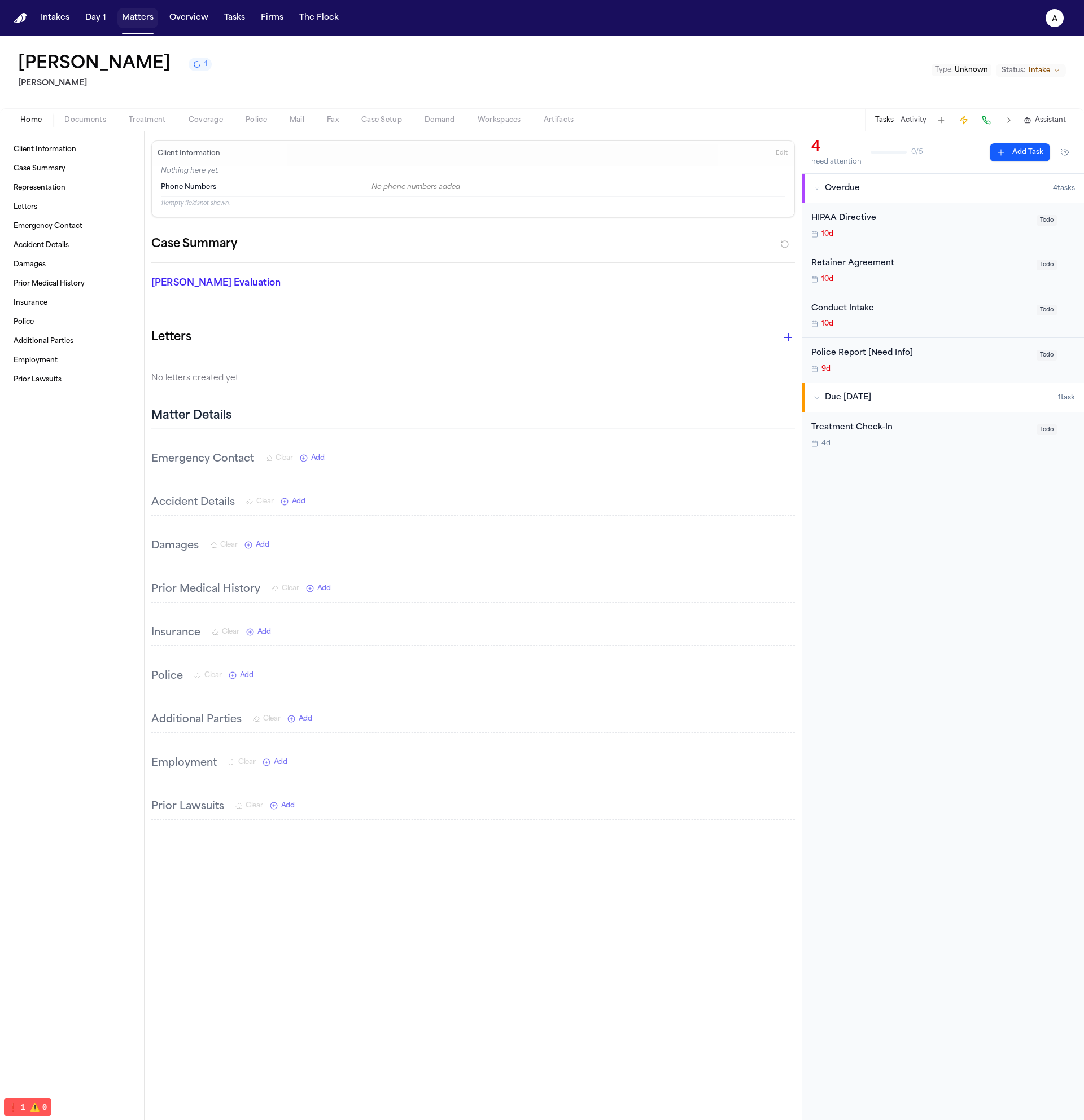
click at [134, 21] on button "Matters" at bounding box center [138, 18] width 40 height 21
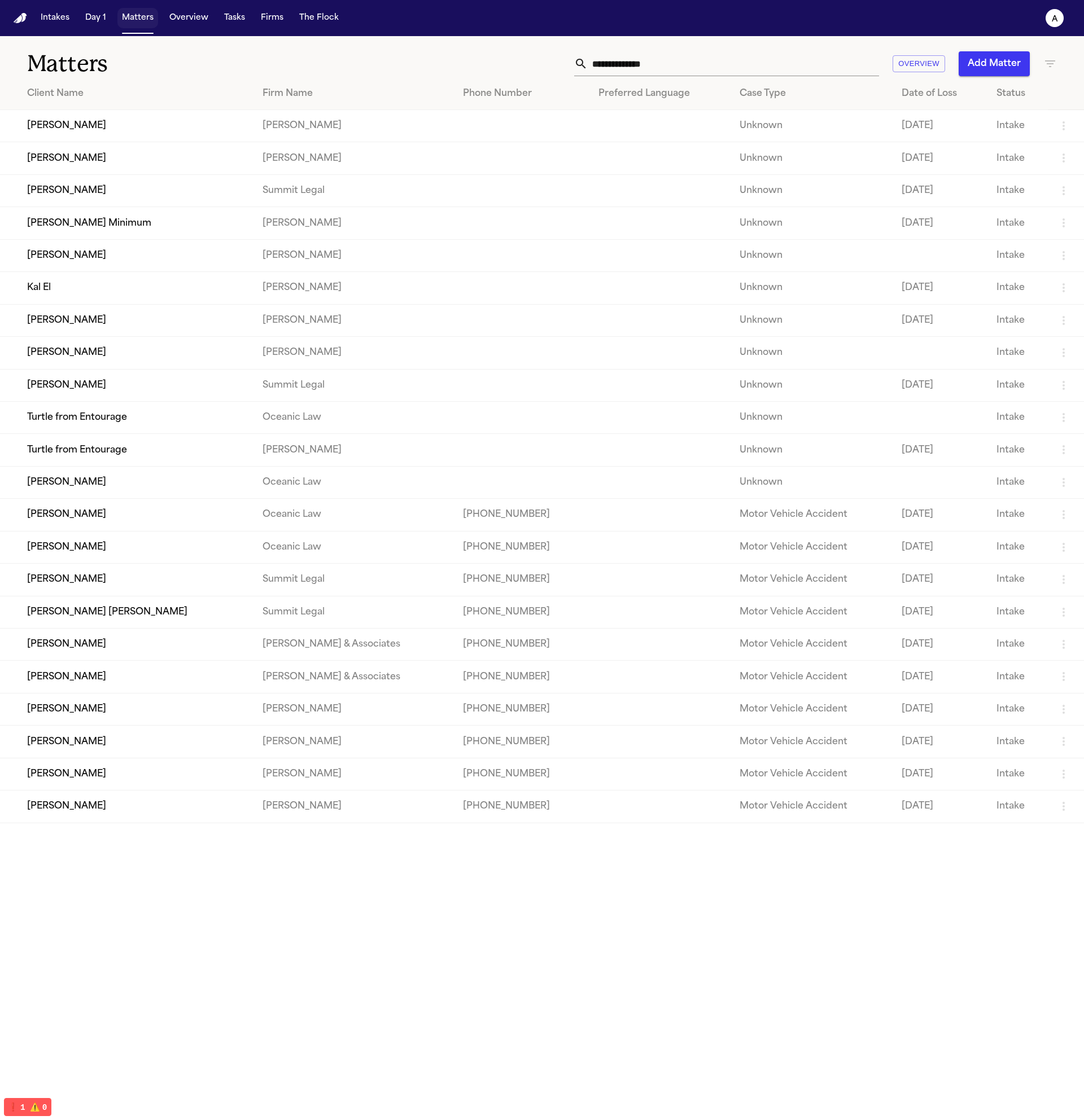
click at [127, 27] on button "Matters" at bounding box center [138, 18] width 40 height 21
click at [230, 24] on button "Tasks" at bounding box center [235, 18] width 30 height 21
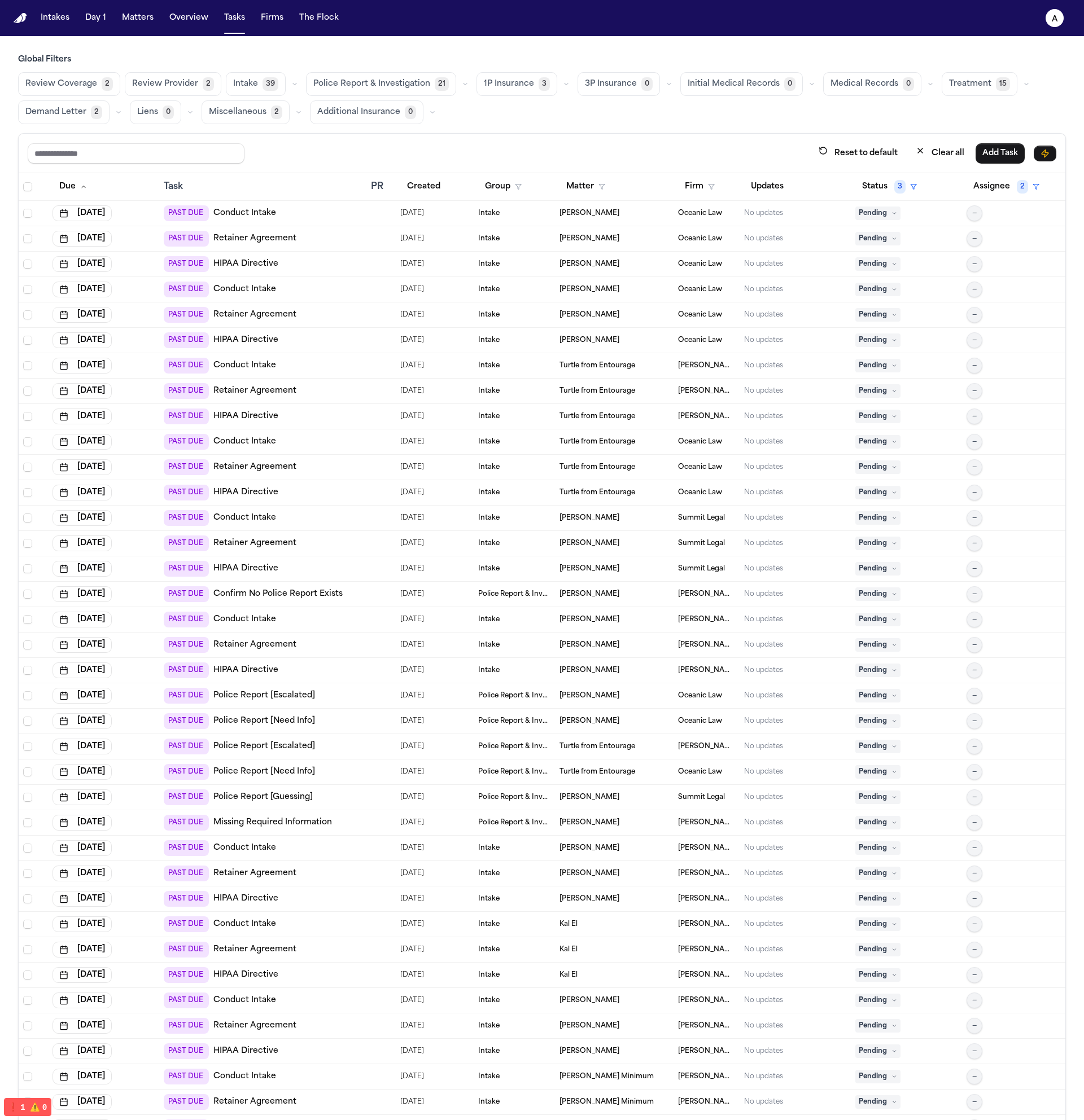
click at [418, 81] on span "Police Report & Investigation" at bounding box center [372, 84] width 117 height 11
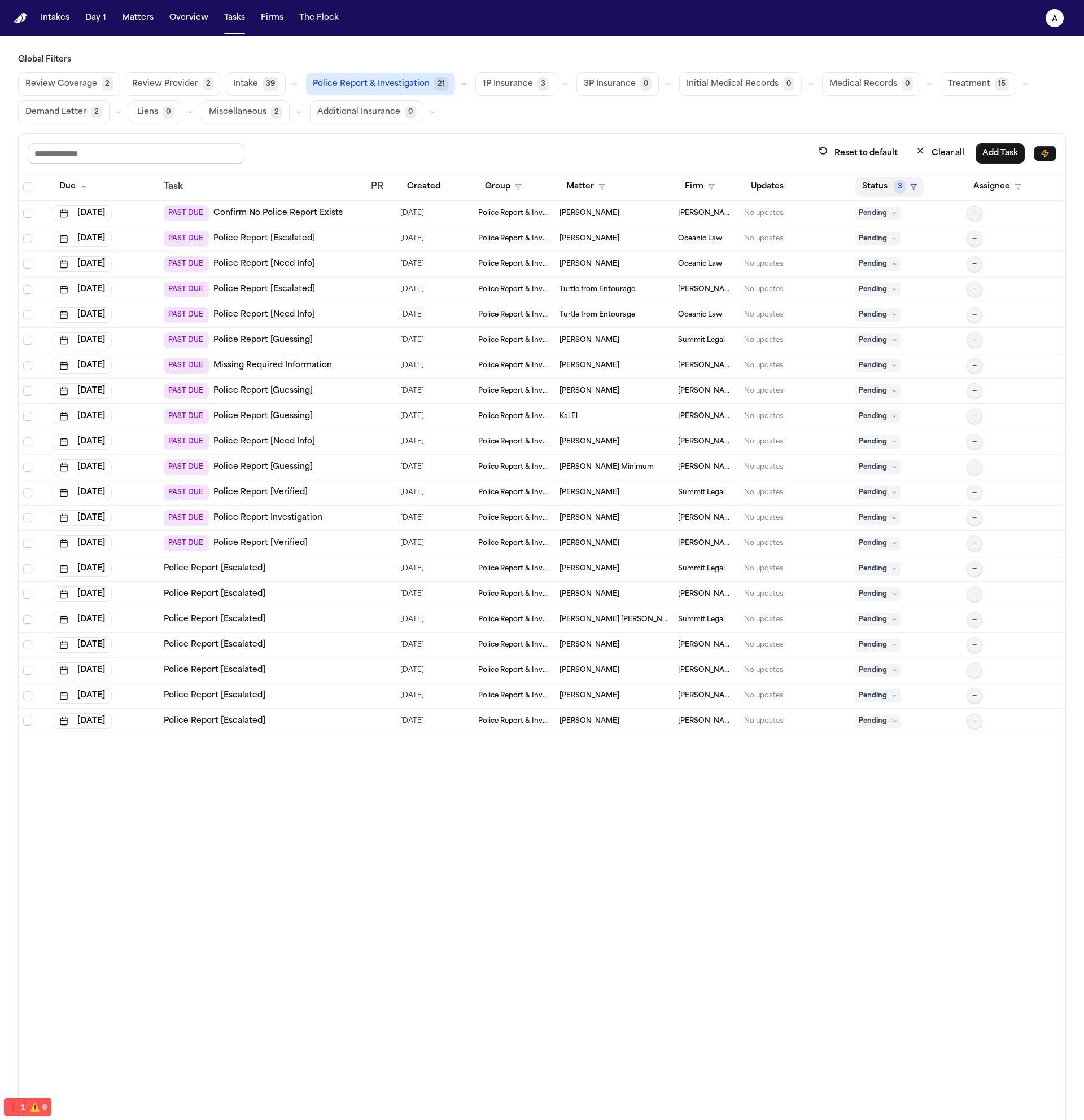
click at [911, 186] on polygon "button" at bounding box center [913, 187] width 6 height 5
click at [902, 349] on div "Completed" at bounding box center [916, 344] width 94 height 13
click at [877, 182] on button "Status 4" at bounding box center [889, 187] width 68 height 21
click at [891, 360] on div "Not Applicable" at bounding box center [916, 364] width 94 height 13
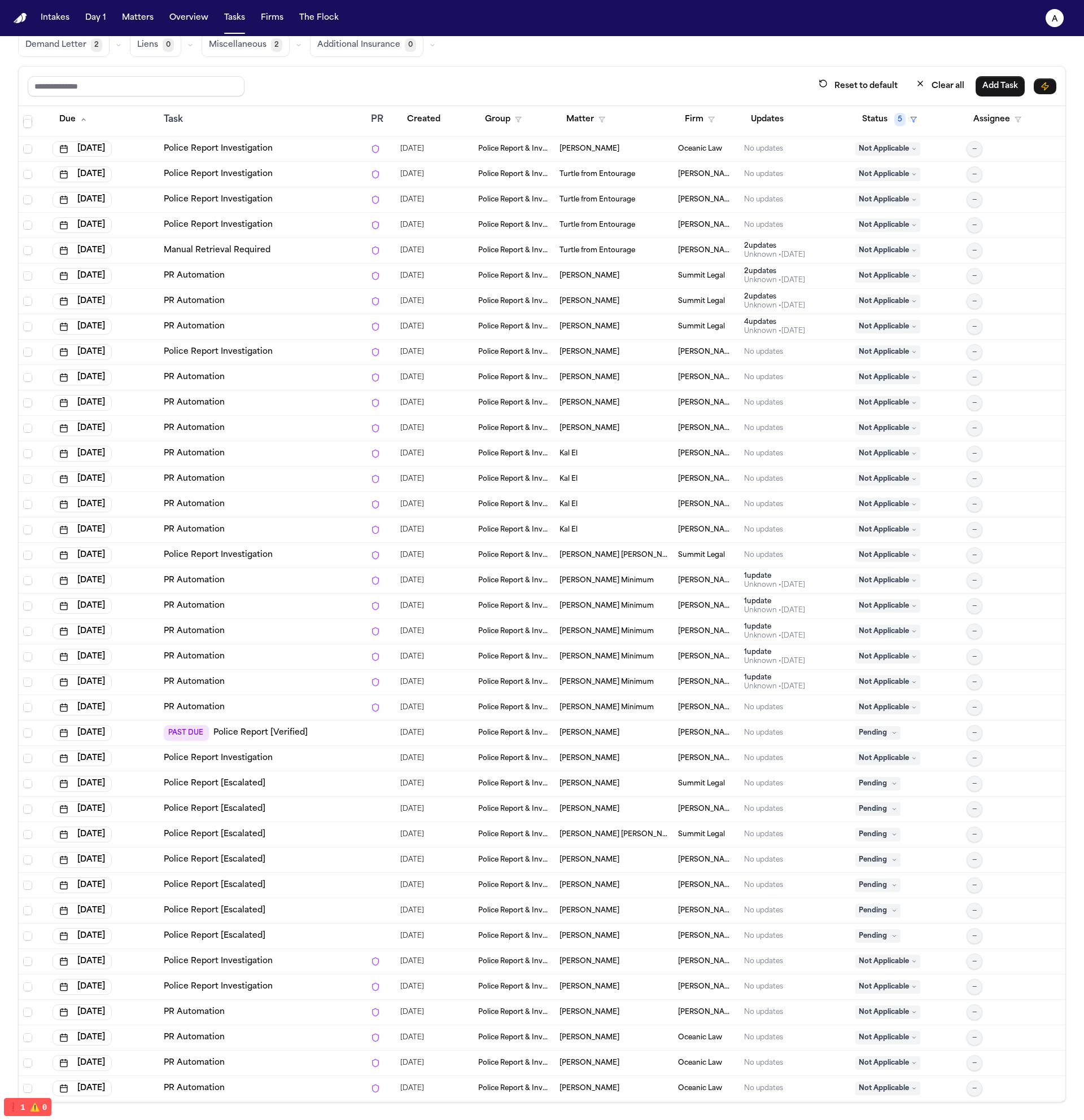
scroll to position [987, 0]
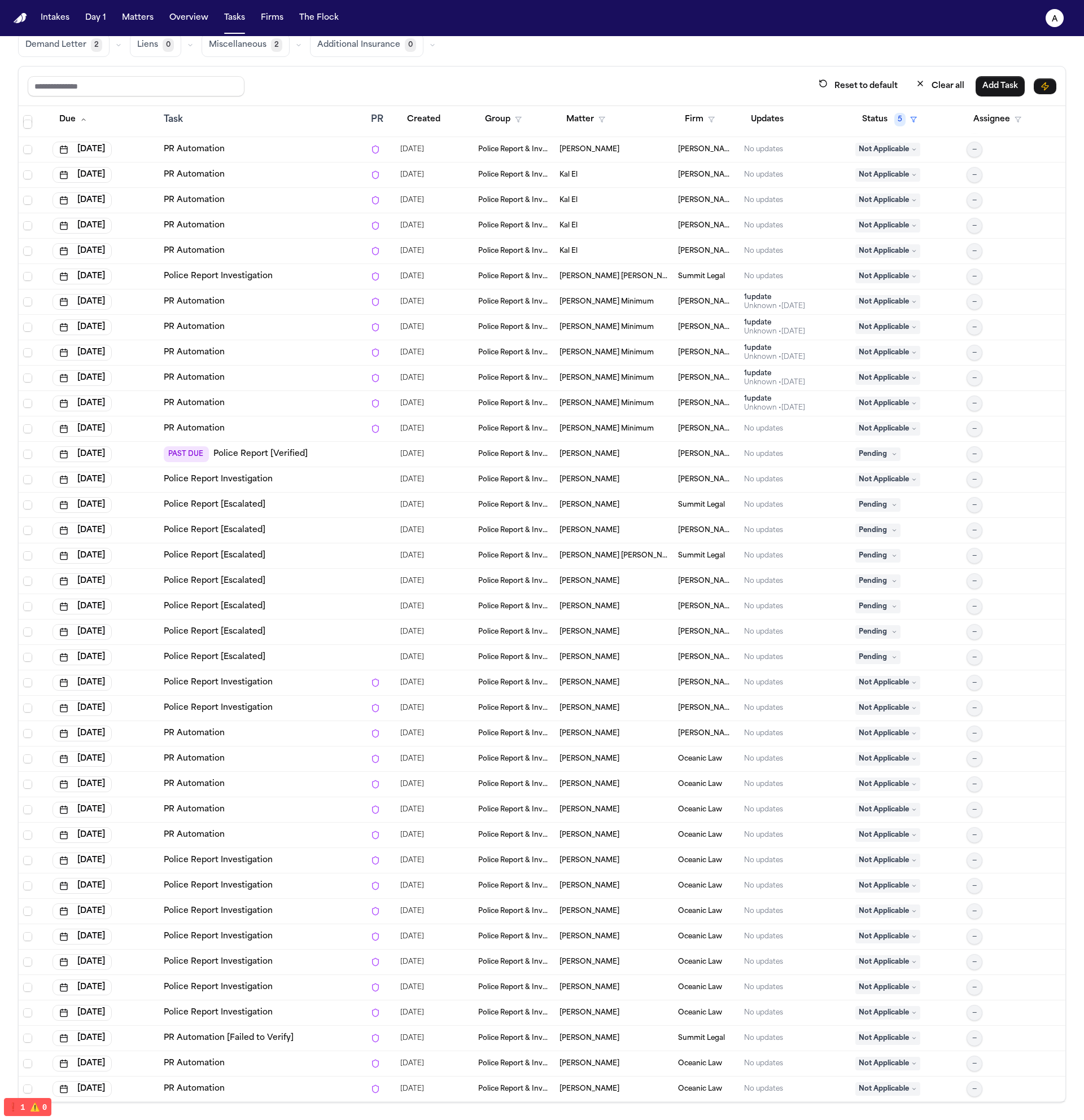
click at [312, 867] on td "Police Report Investigation" at bounding box center [263, 861] width 207 height 25
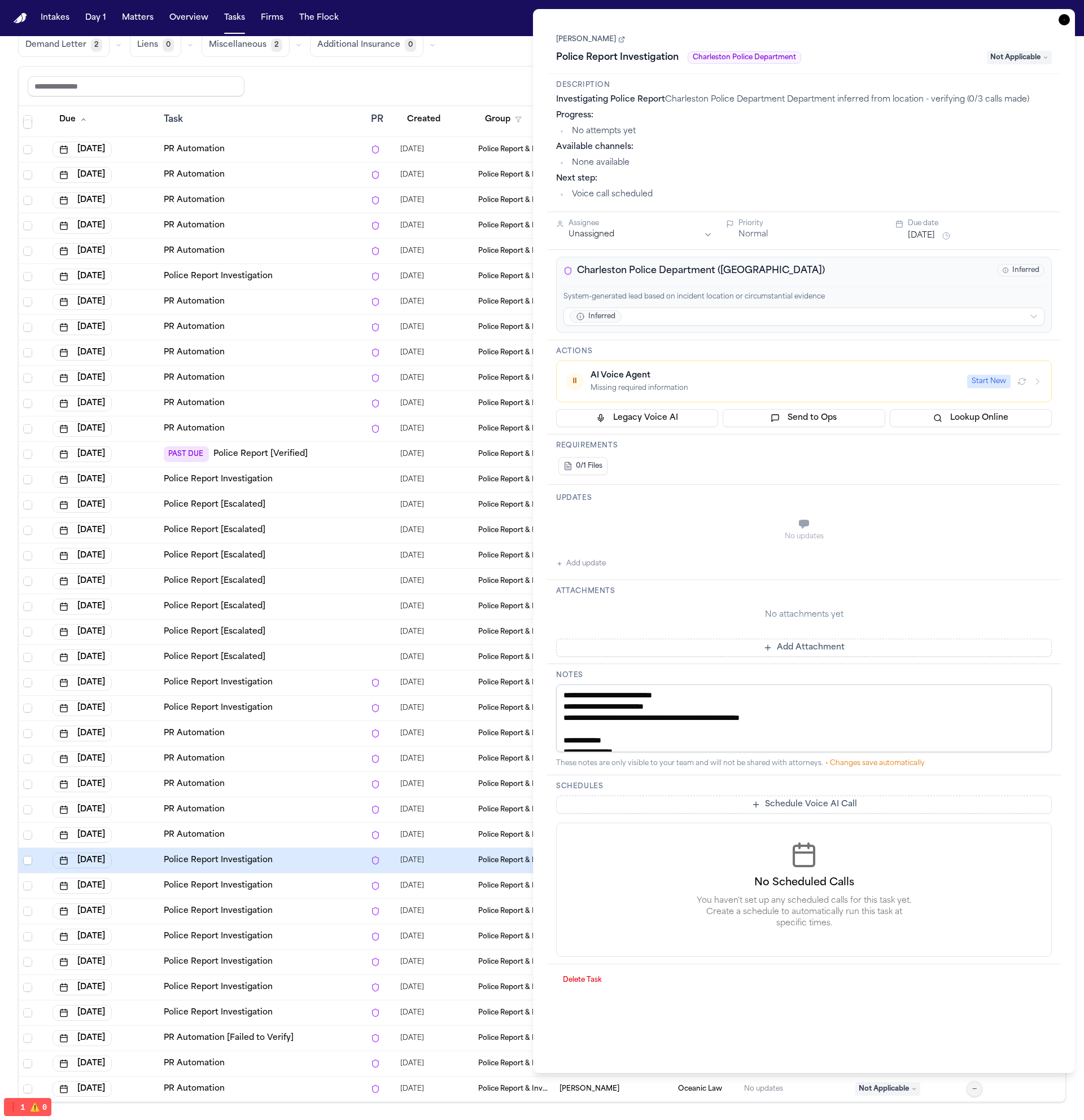
click at [314, 911] on div "Police Report Investigation" at bounding box center [263, 911] width 198 height 11
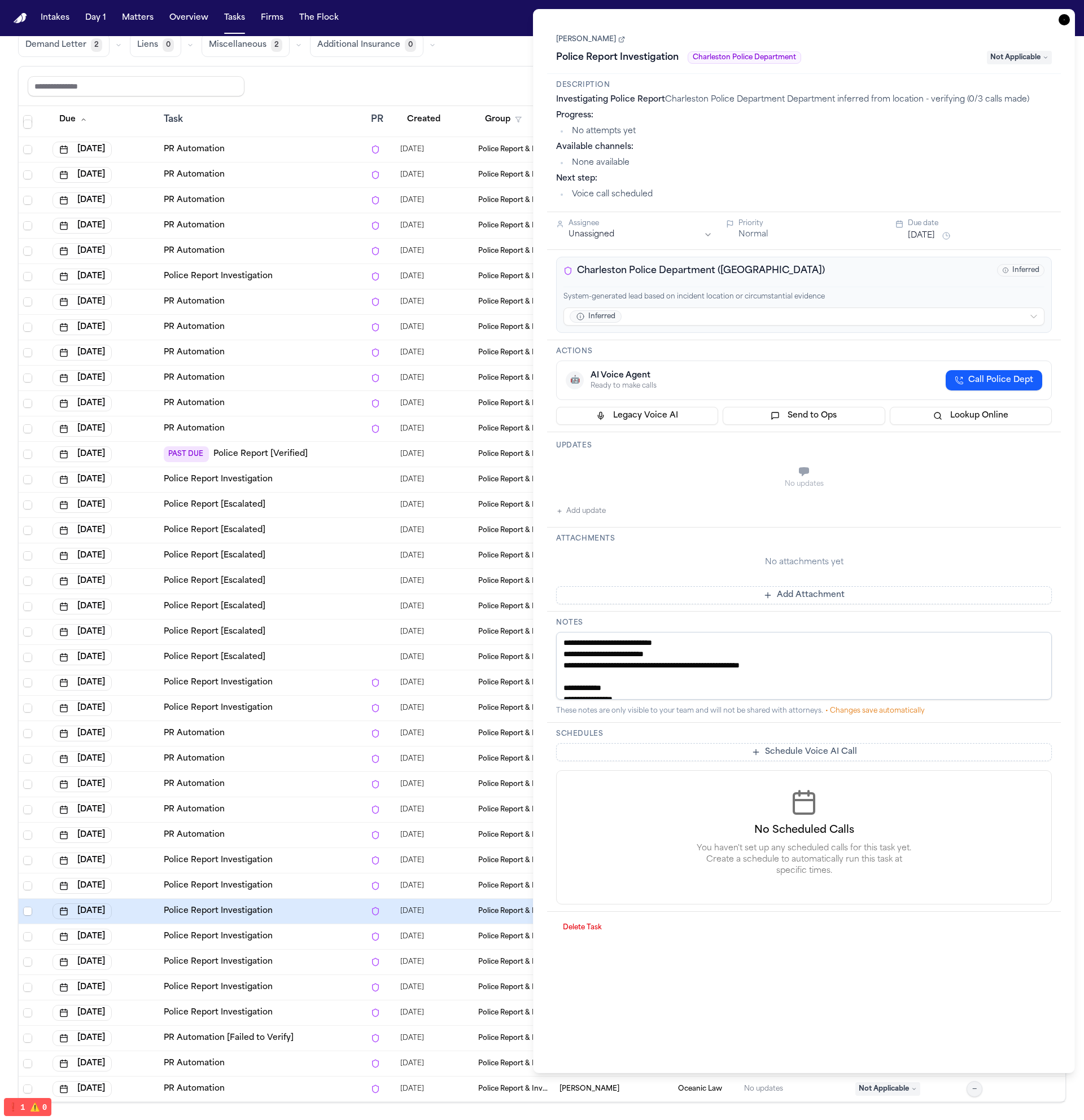
click at [312, 973] on td "Police Report Investigation" at bounding box center [263, 963] width 207 height 25
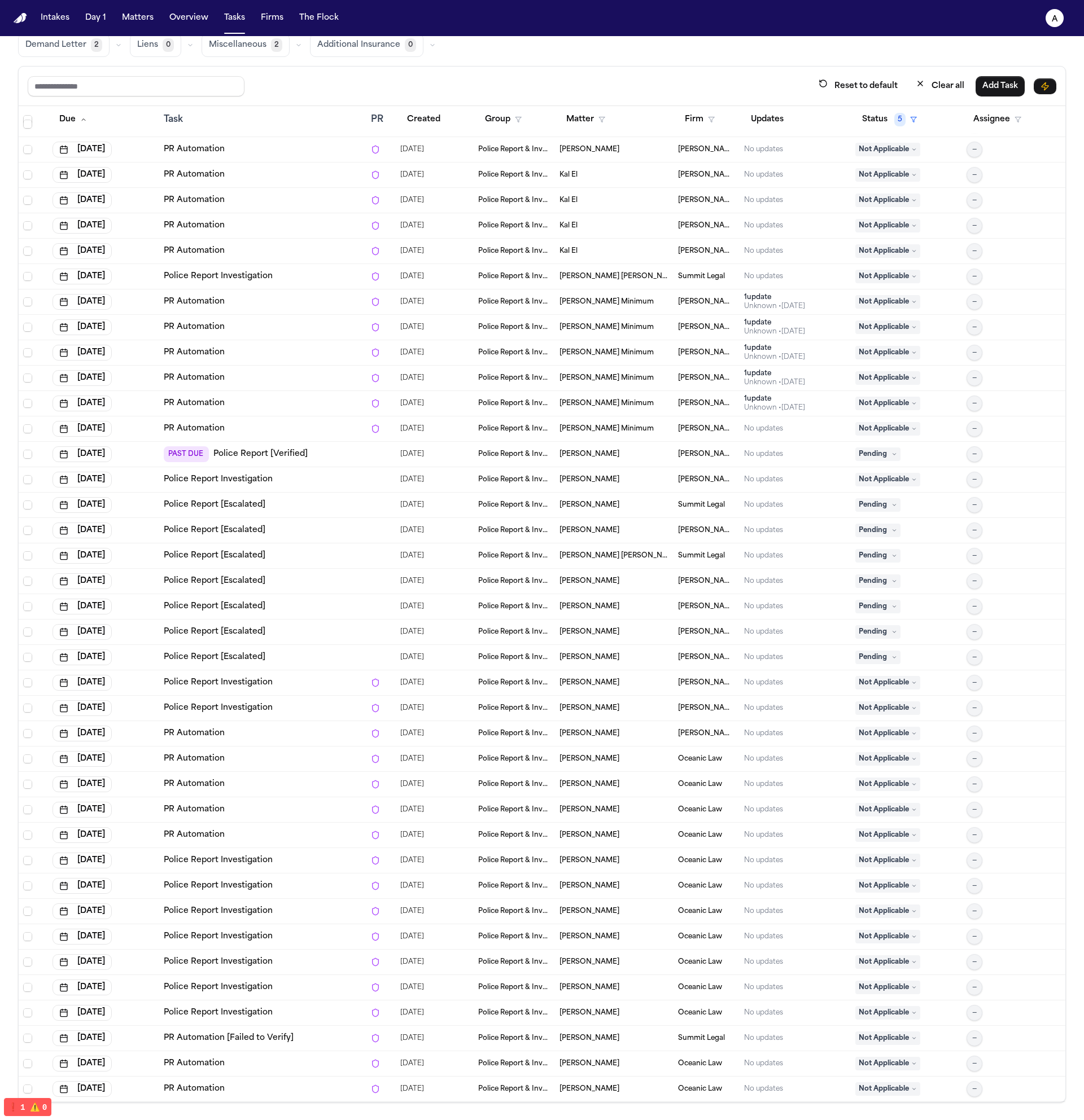
click at [309, 988] on div "Police Report Investigation" at bounding box center [263, 987] width 198 height 11
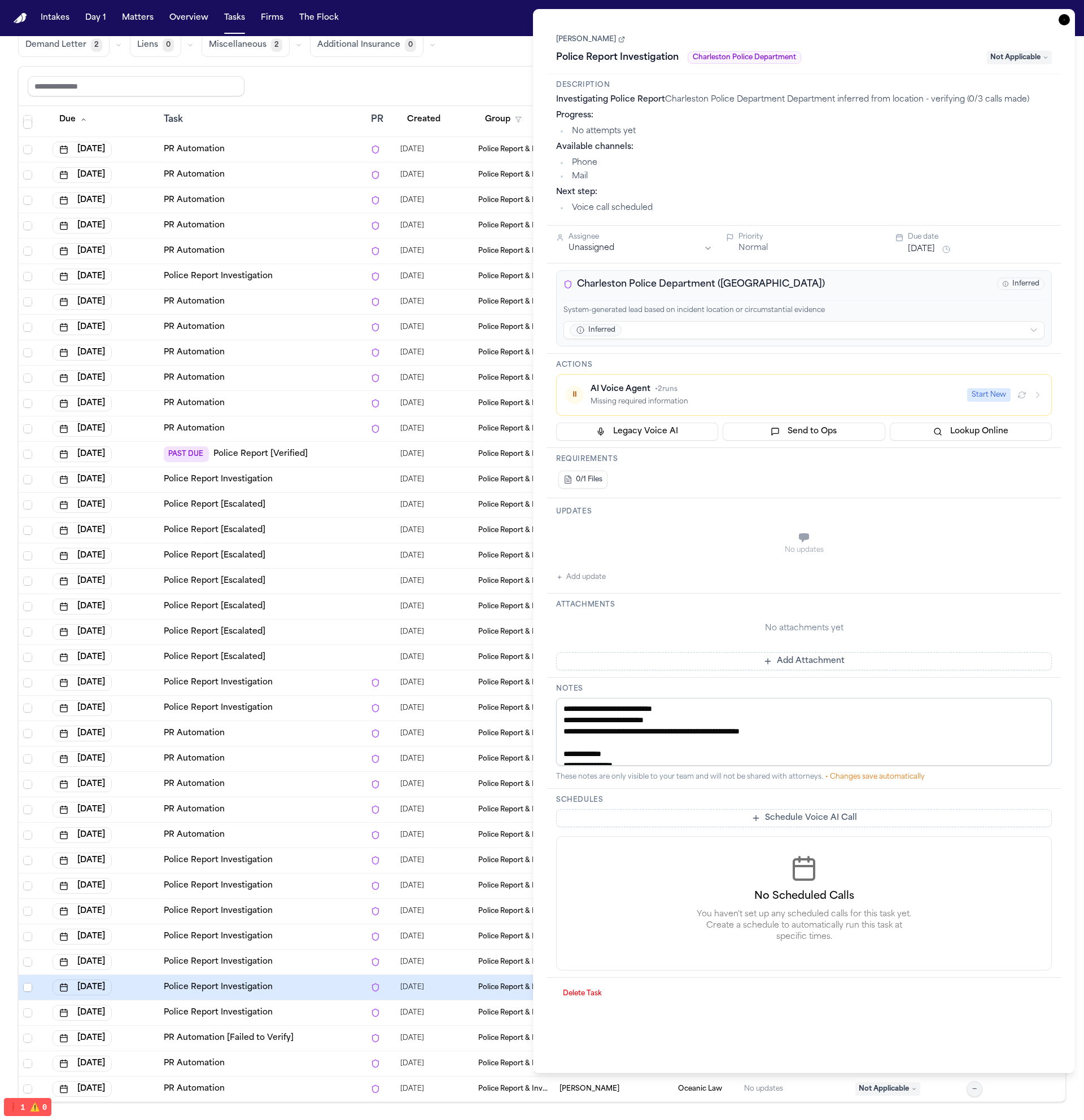
click at [307, 997] on td "Police Report Investigation" at bounding box center [263, 988] width 207 height 25
click at [326, 922] on td "Police Report Investigation" at bounding box center [263, 911] width 207 height 25
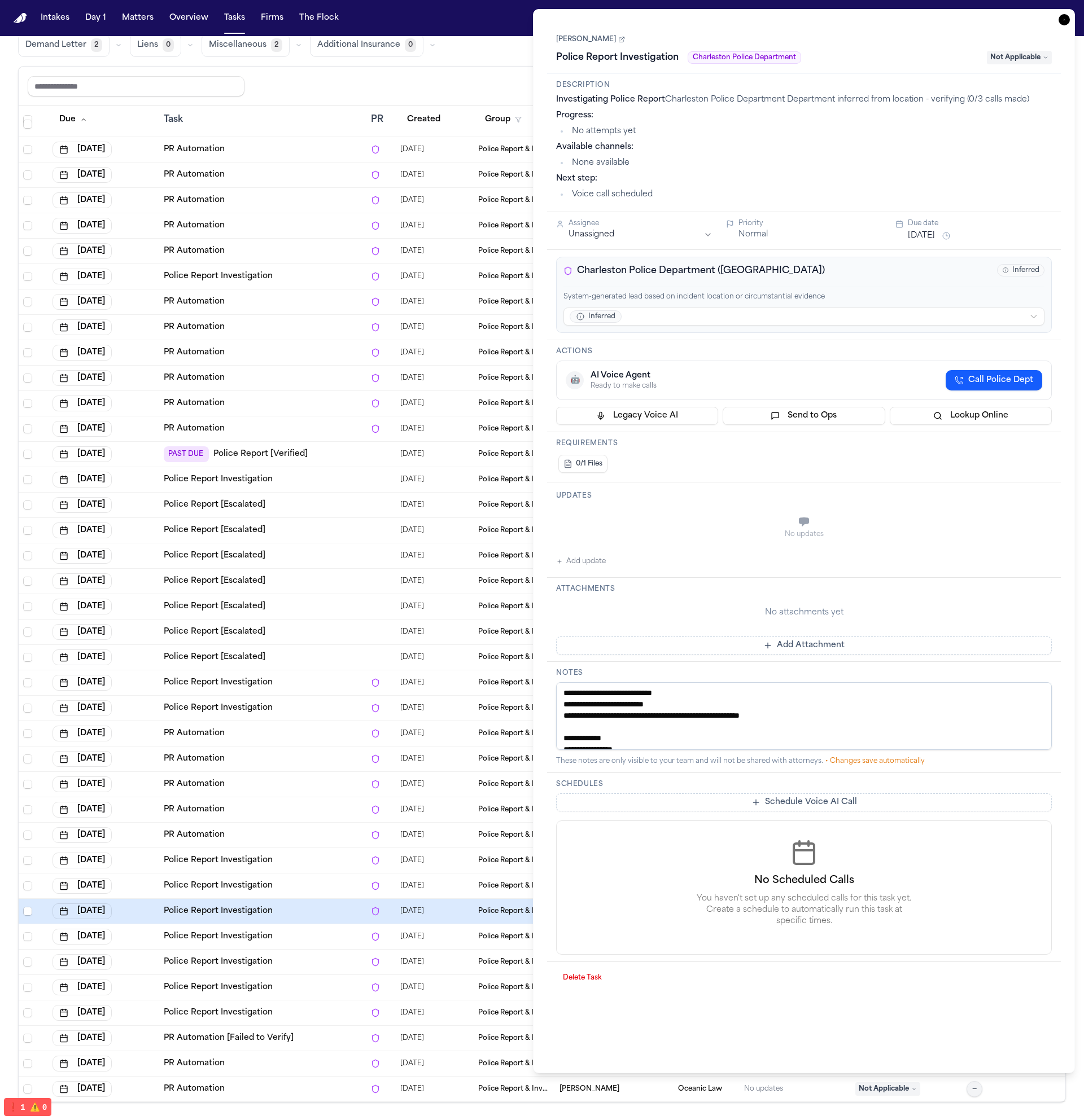
click at [325, 843] on td "PR Automation" at bounding box center [263, 835] width 207 height 25
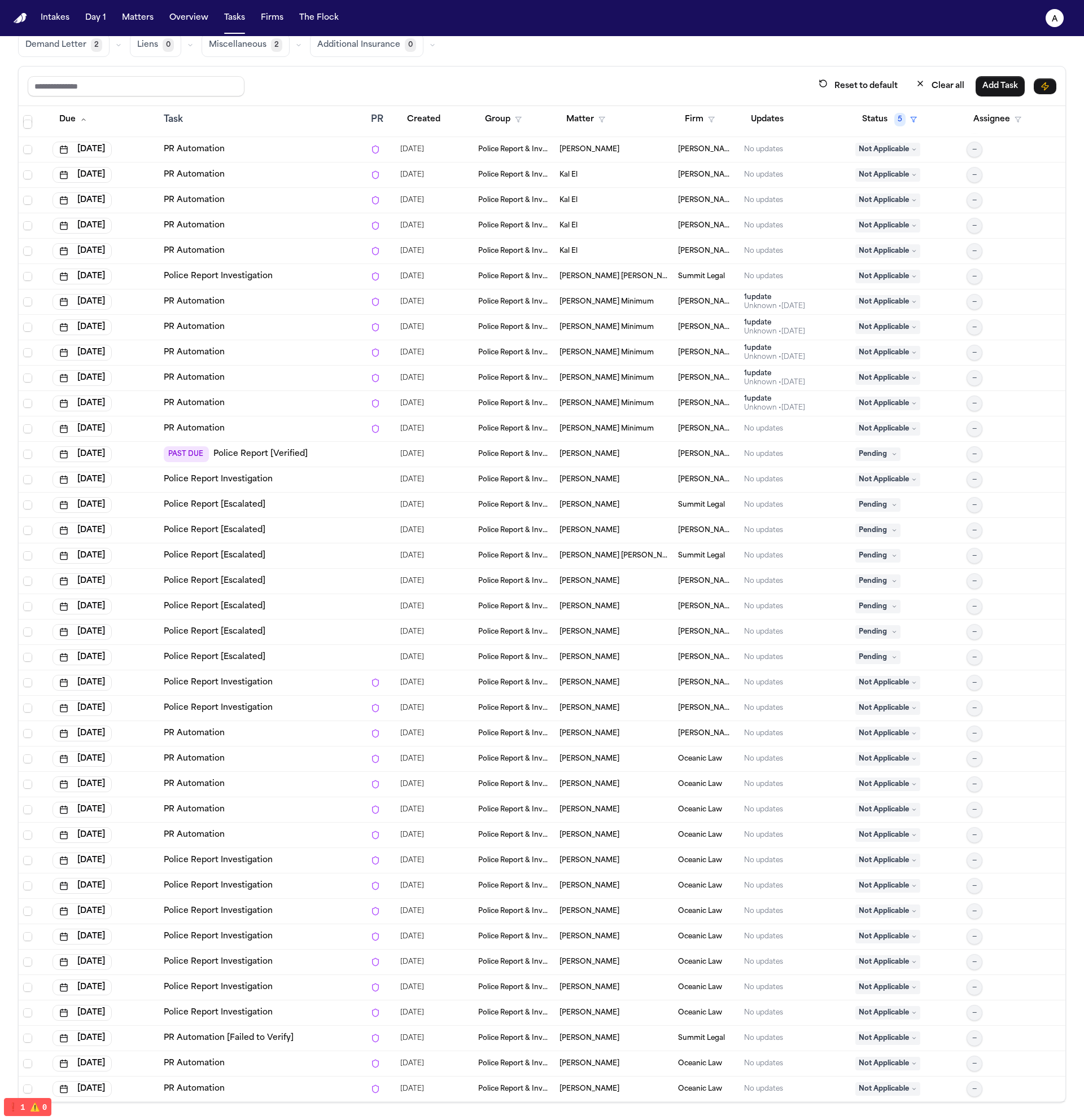
click at [319, 895] on td "Police Report Investigation" at bounding box center [263, 886] width 207 height 25
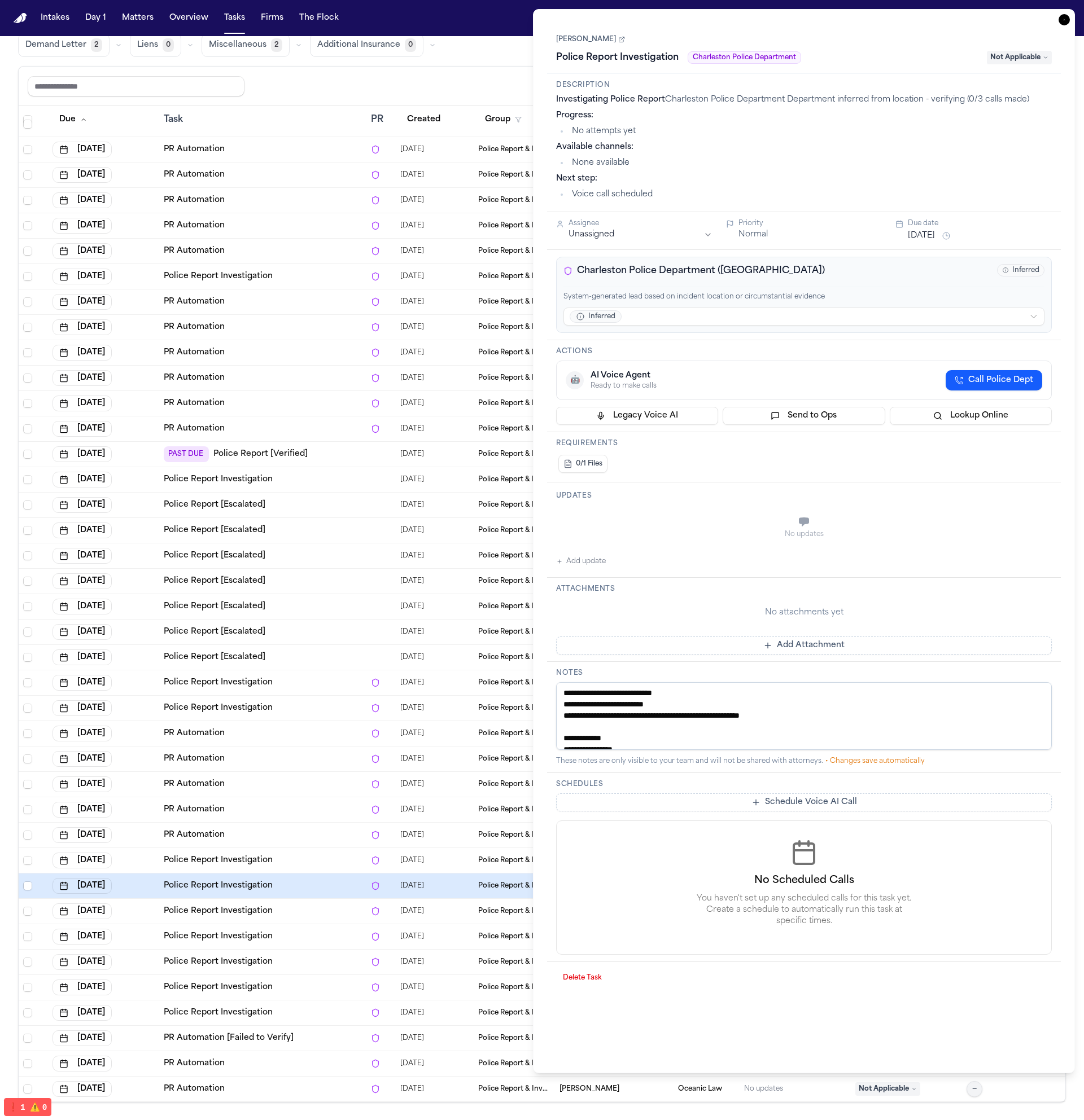
click at [319, 950] on td "Police Report Investigation" at bounding box center [263, 963] width 207 height 25
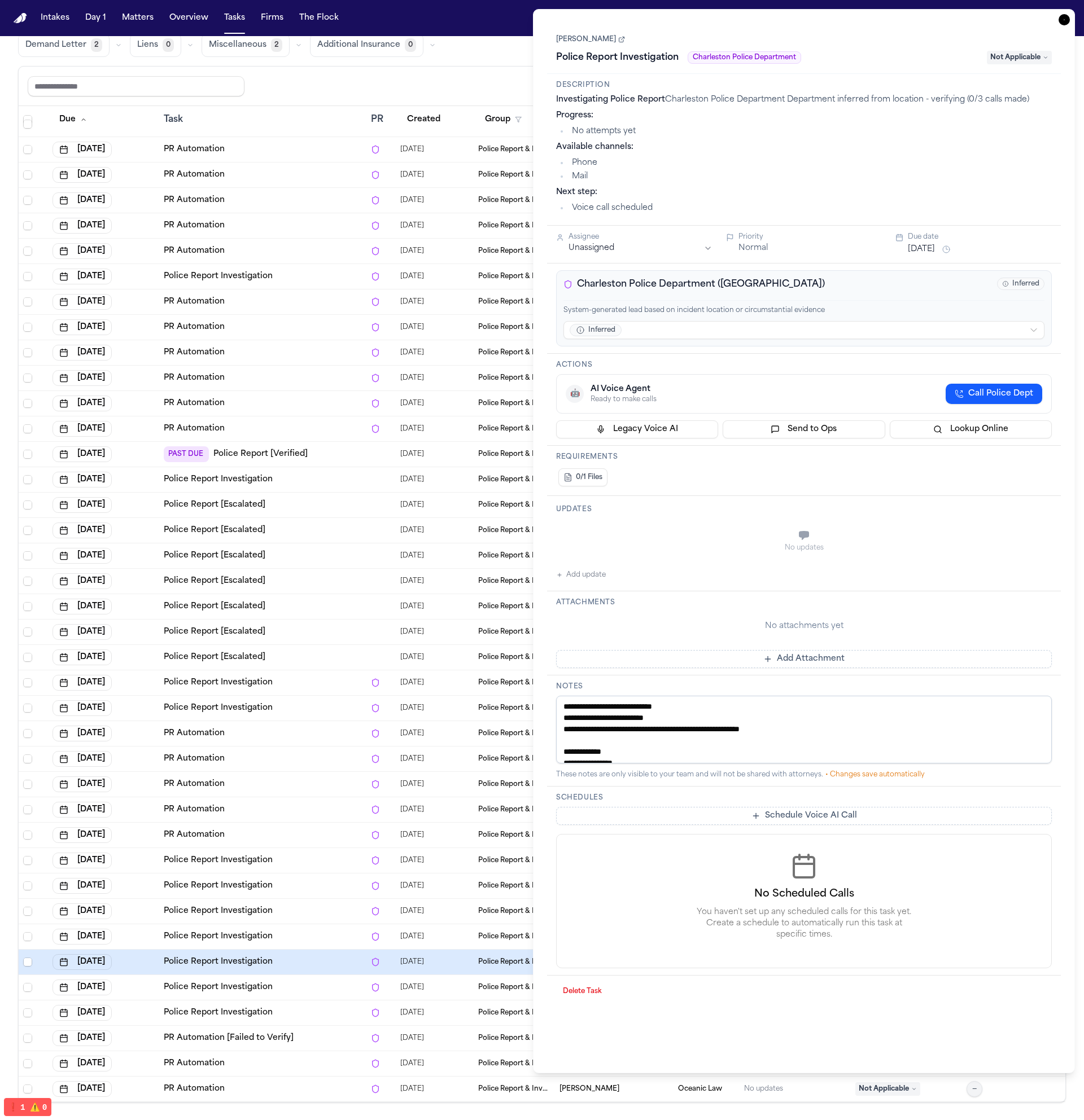
click at [311, 998] on td "Police Report Investigation" at bounding box center [263, 988] width 207 height 25
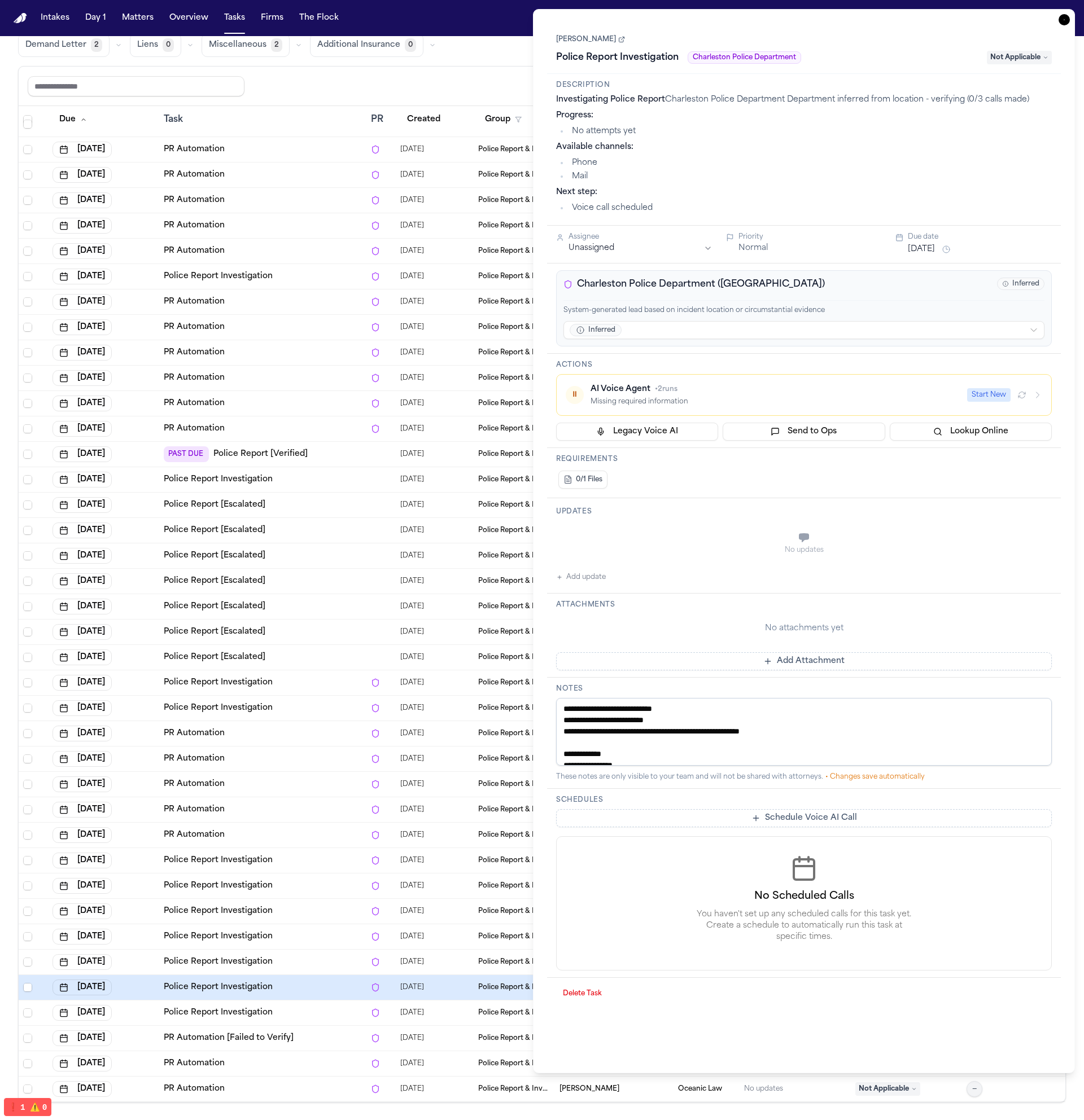
click at [296, 1017] on div "Police Report Investigation" at bounding box center [263, 1013] width 198 height 11
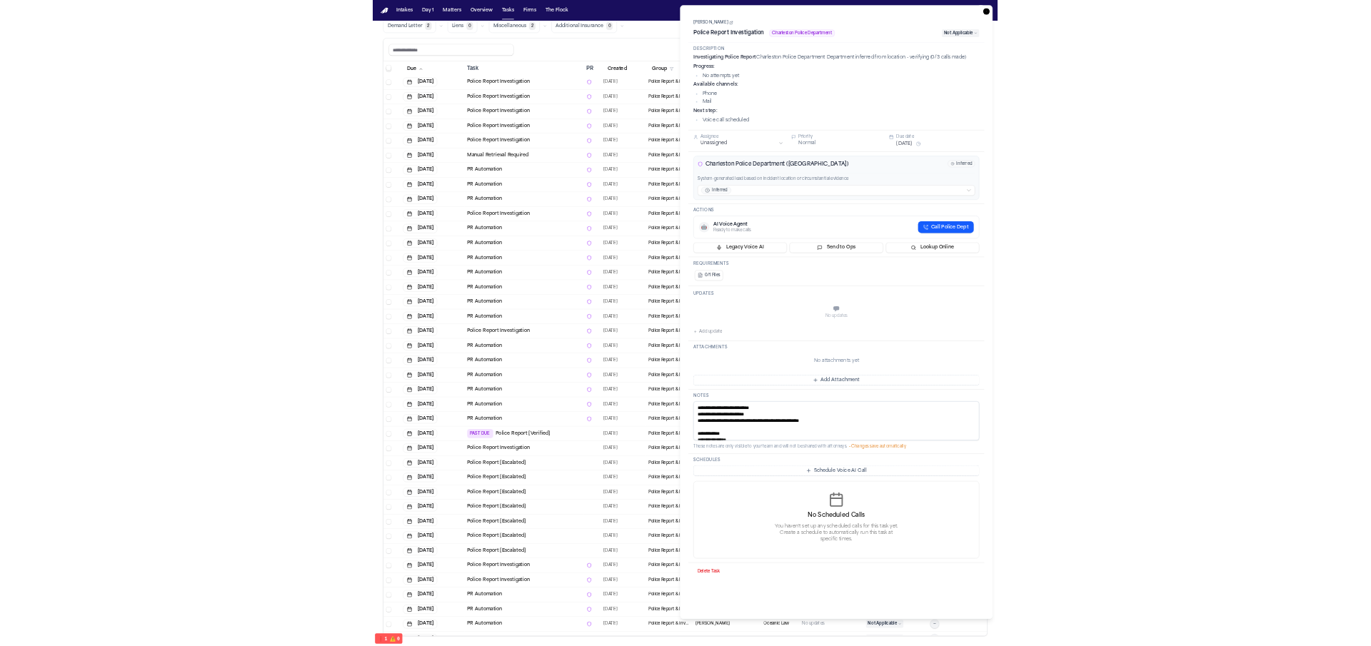
scroll to position [1249, 0]
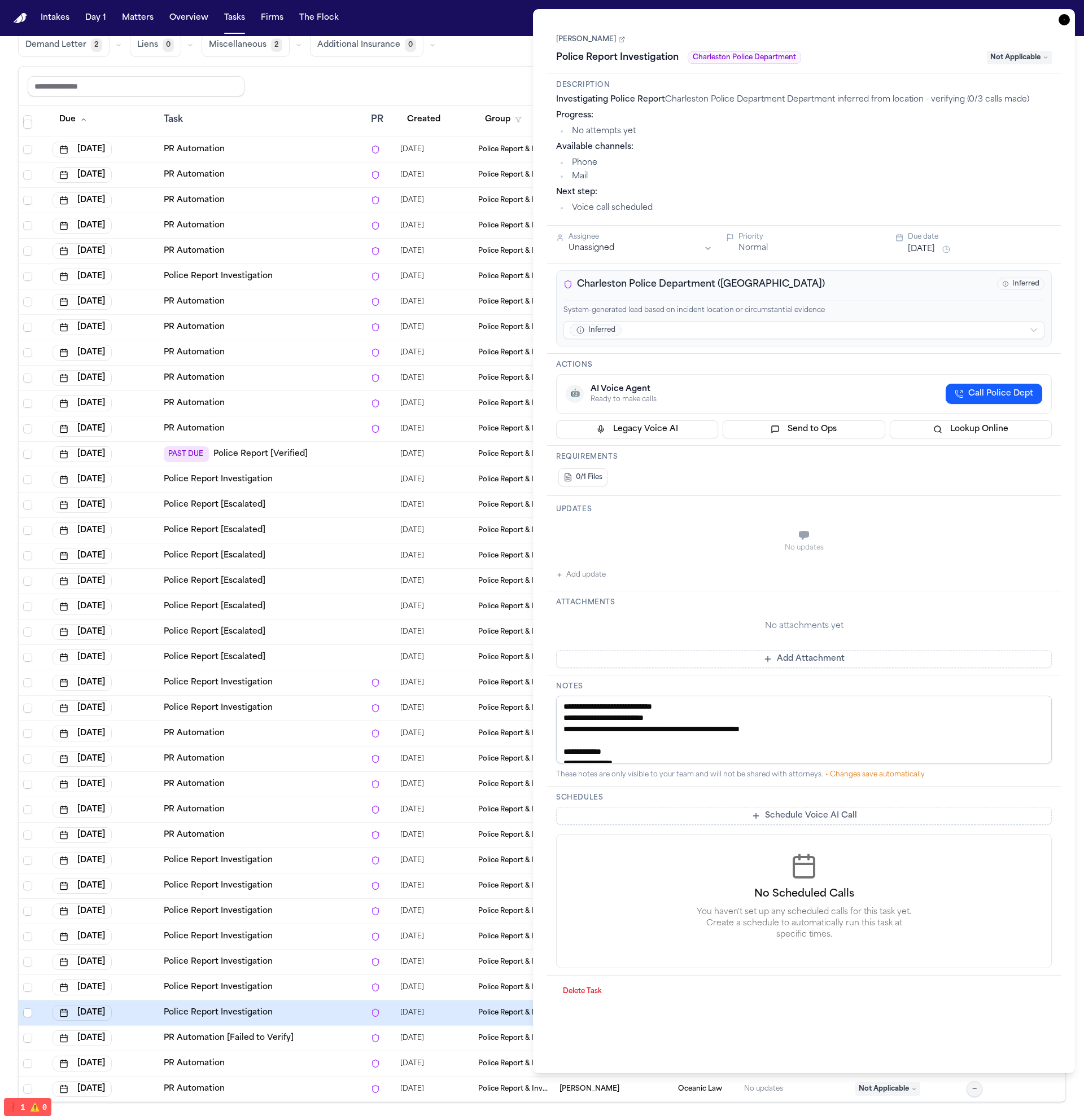
click at [302, 1062] on div "PR Automation" at bounding box center [263, 1064] width 198 height 11
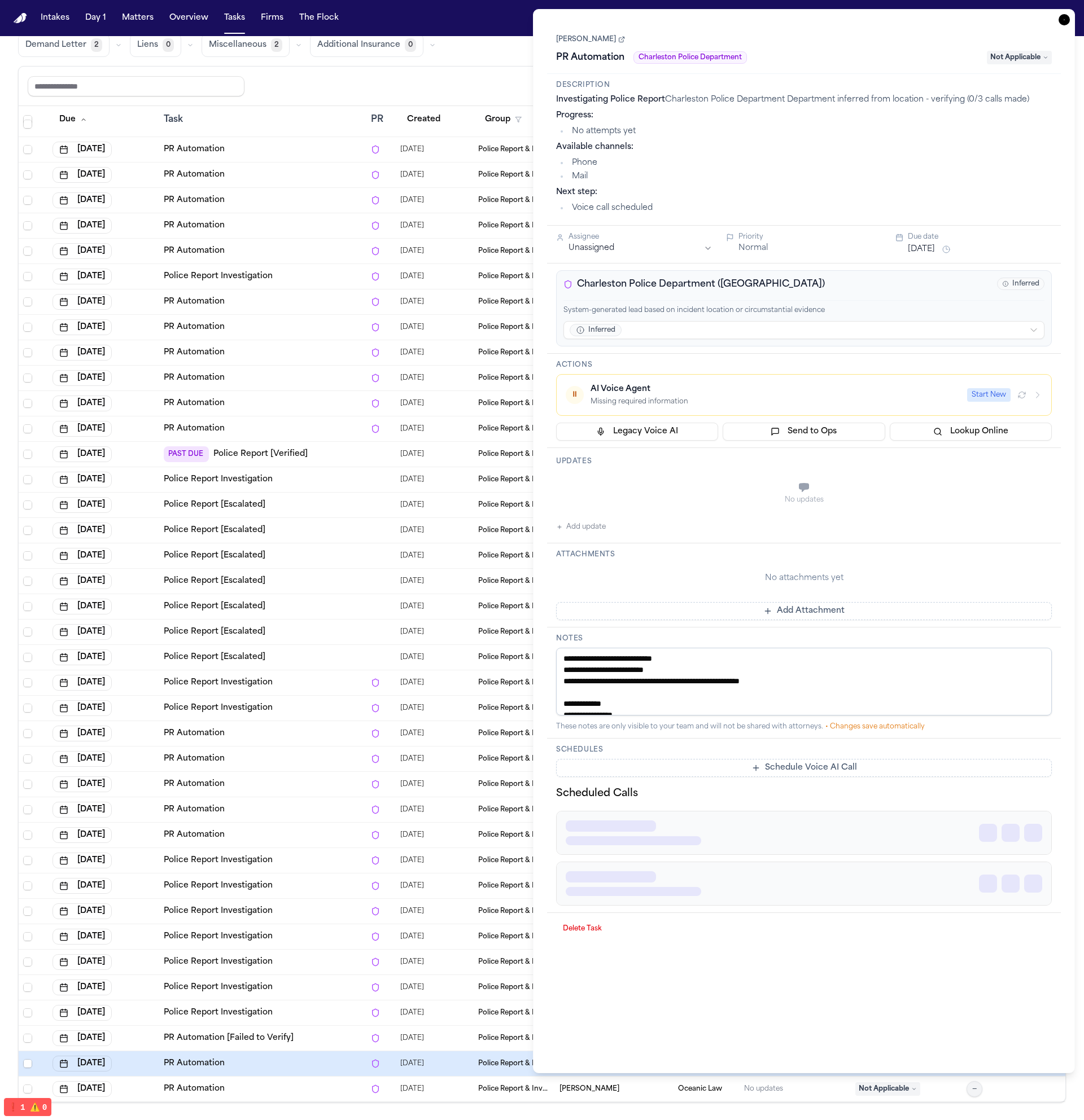
drag, startPoint x: 297, startPoint y: 969, endPoint x: 298, endPoint y: 954, distance: 15.0
click at [297, 969] on td "Police Report Investigation" at bounding box center [263, 963] width 207 height 25
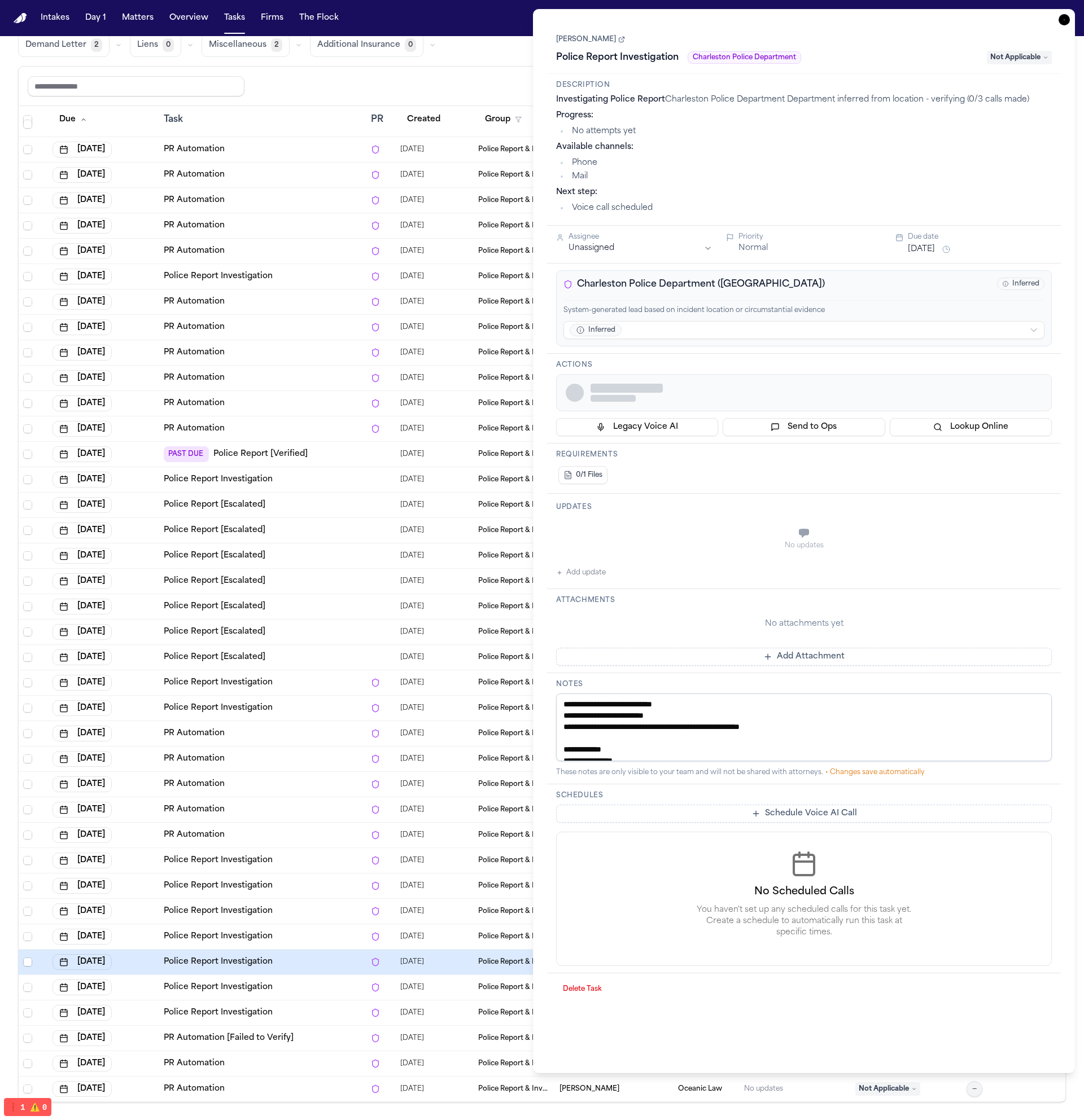
click at [293, 899] on td "Police Report Investigation" at bounding box center [263, 911] width 207 height 25
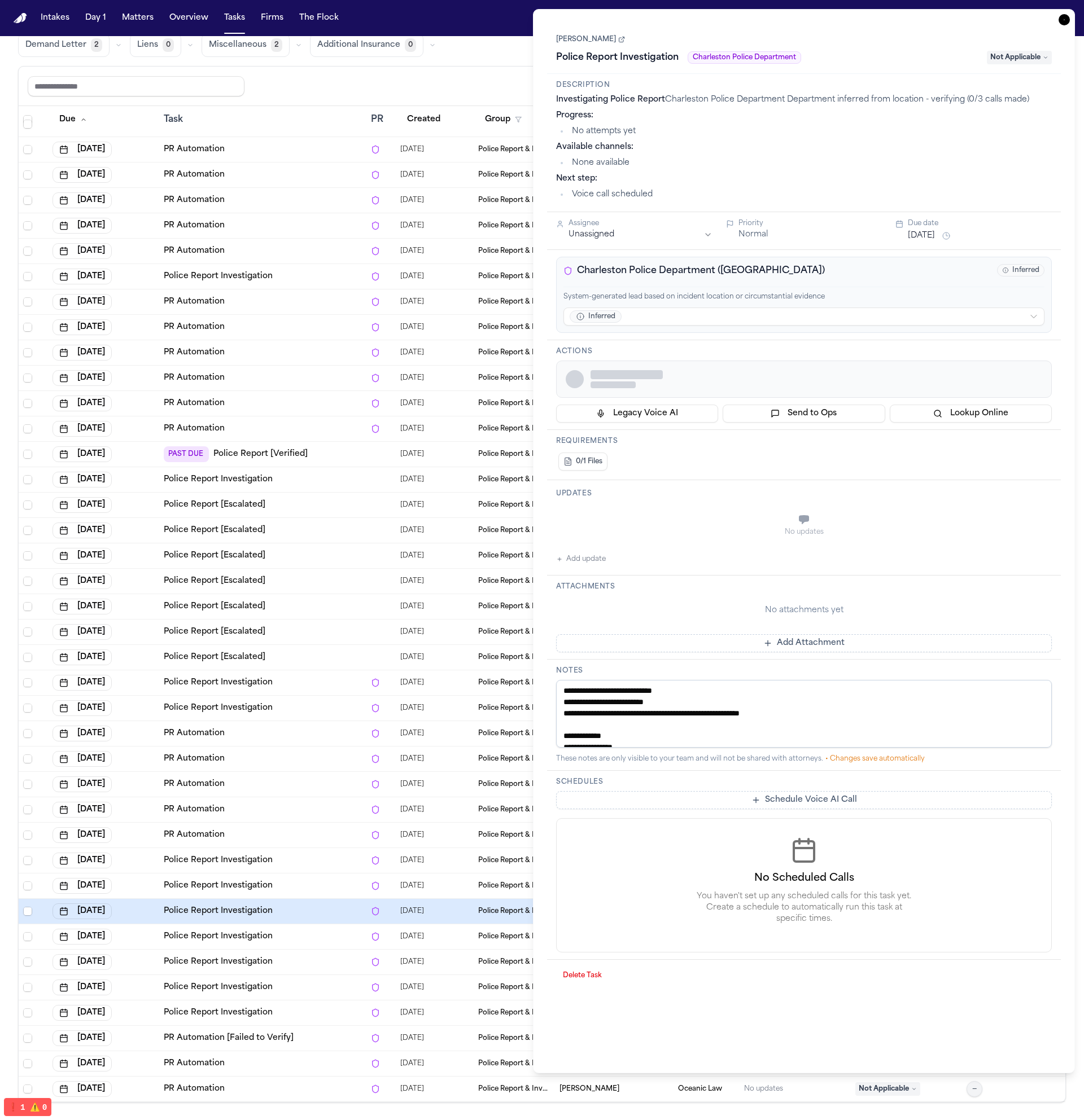
click at [297, 960] on div "Police Report Investigation" at bounding box center [263, 962] width 198 height 11
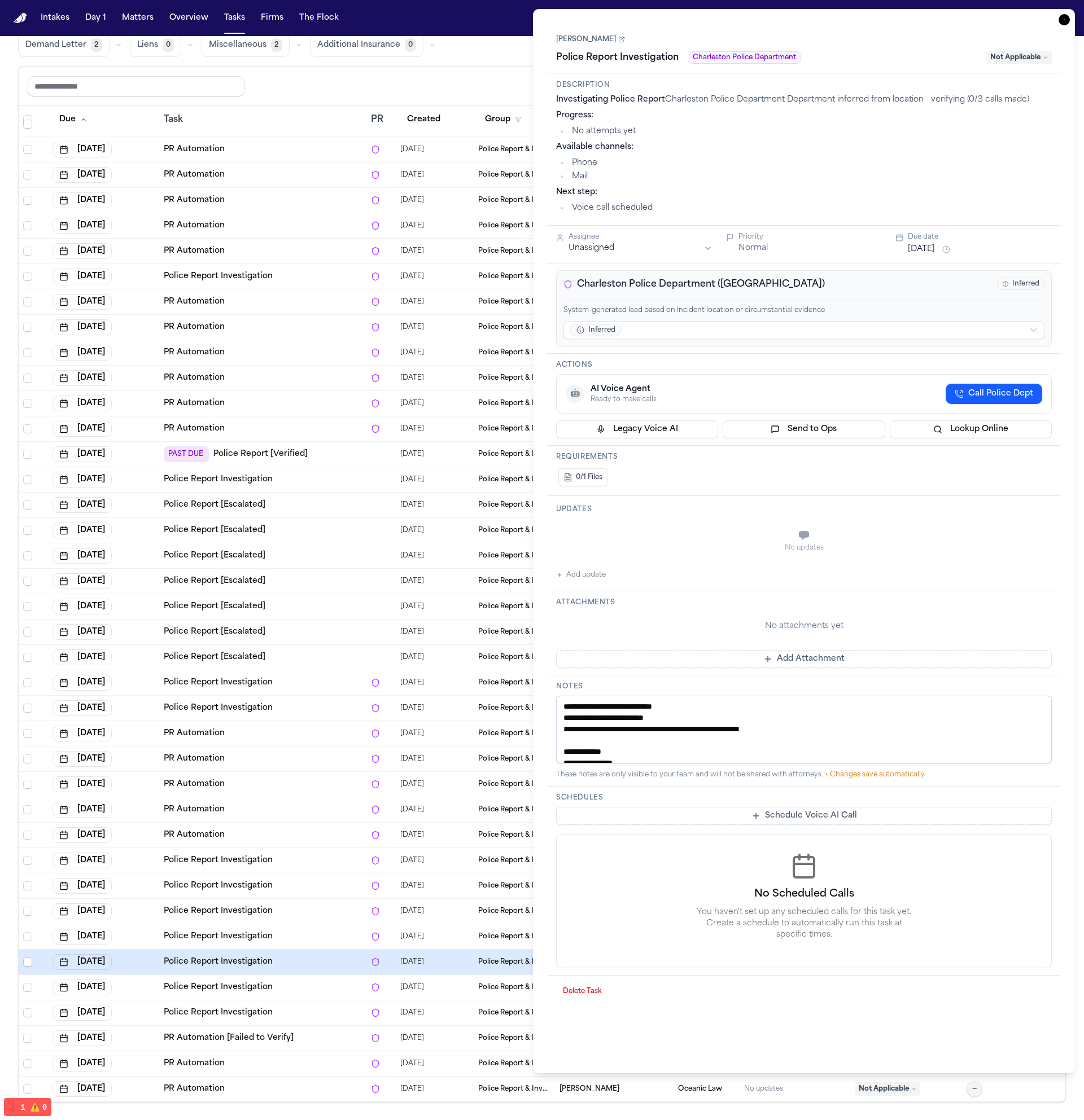
click at [300, 983] on div "Police Report Investigation" at bounding box center [263, 987] width 198 height 11
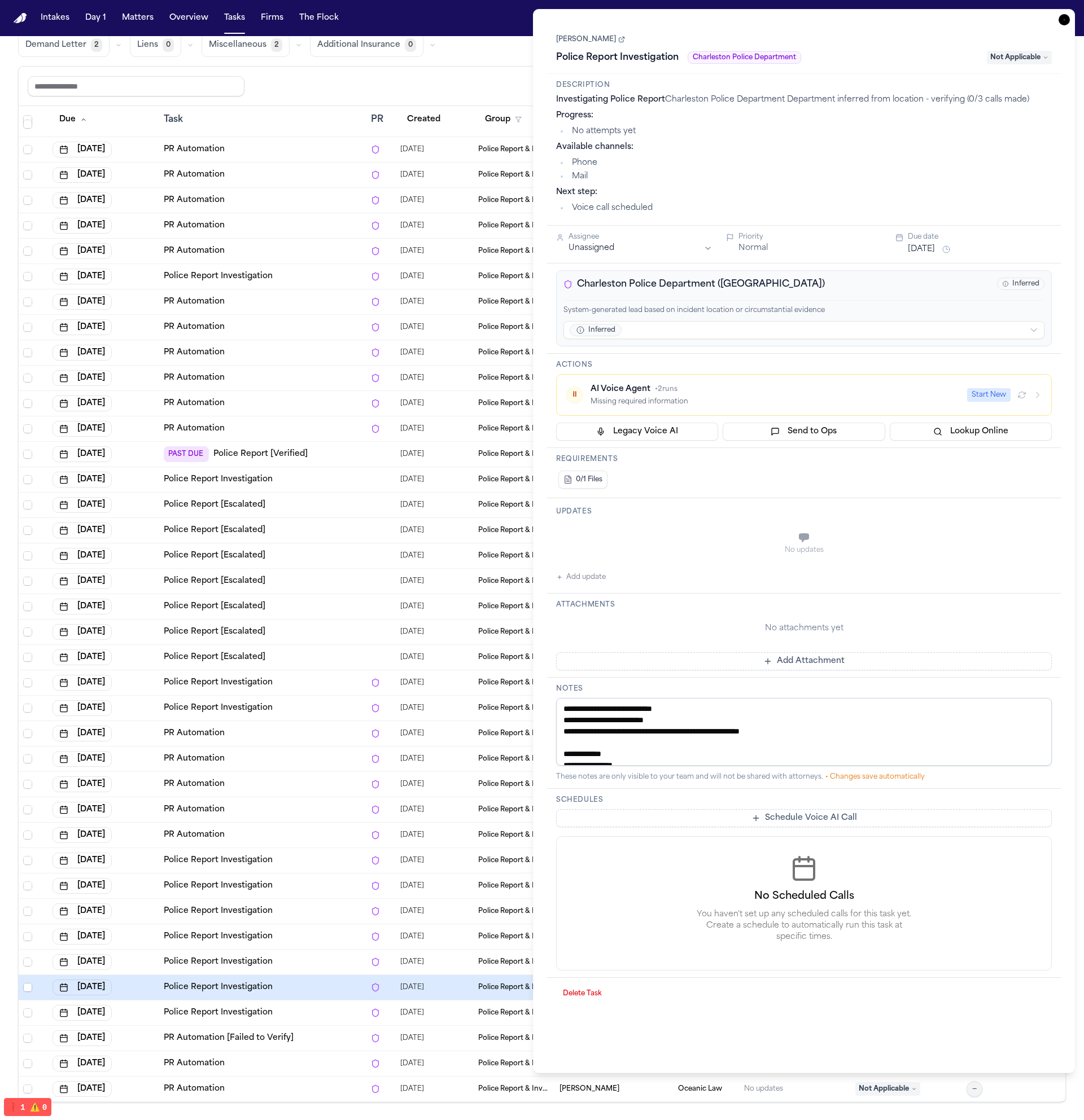
click at [300, 992] on div "Police Report Investigation" at bounding box center [263, 987] width 198 height 11
click at [1060, 28] on div "Vera Soso Police Report Investigation Charleston Police Department Not Applicab…" at bounding box center [804, 48] width 514 height 51
click at [1059, 23] on icon "button" at bounding box center [1064, 20] width 11 height 11
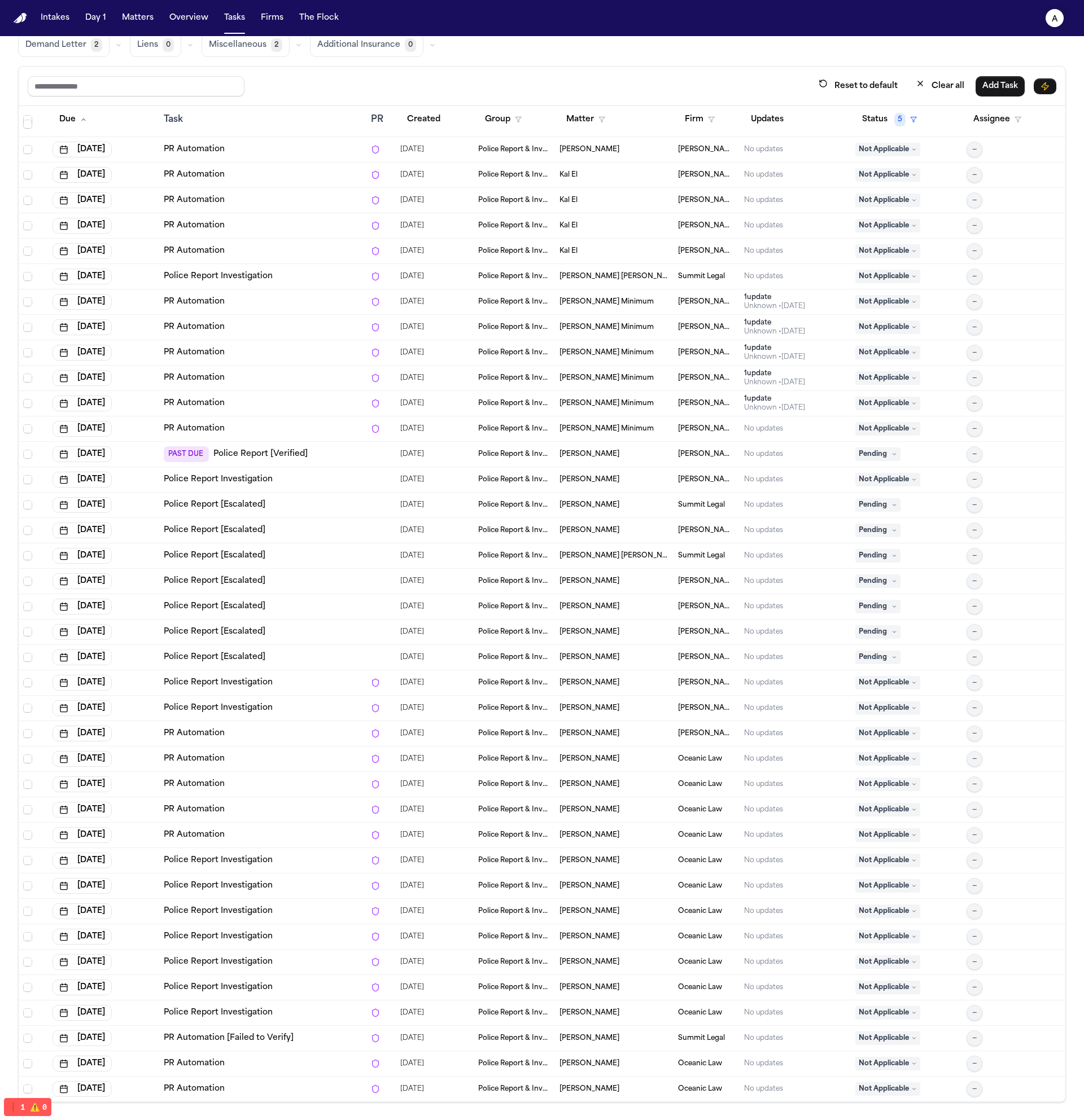
click at [1056, 23] on text "a" at bounding box center [1055, 19] width 6 height 8
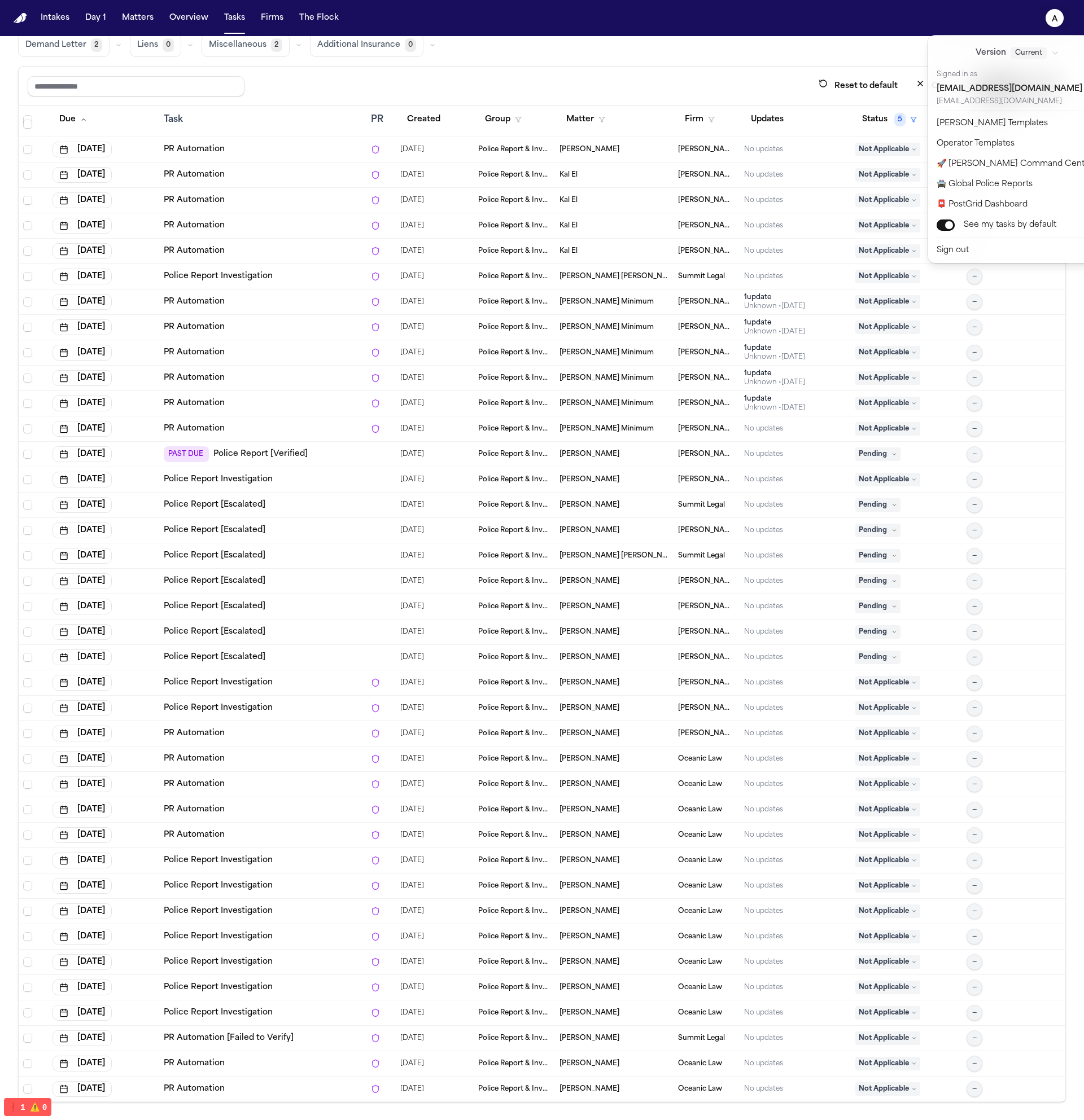
click at [1056, 23] on text "a" at bounding box center [1055, 19] width 6 height 8
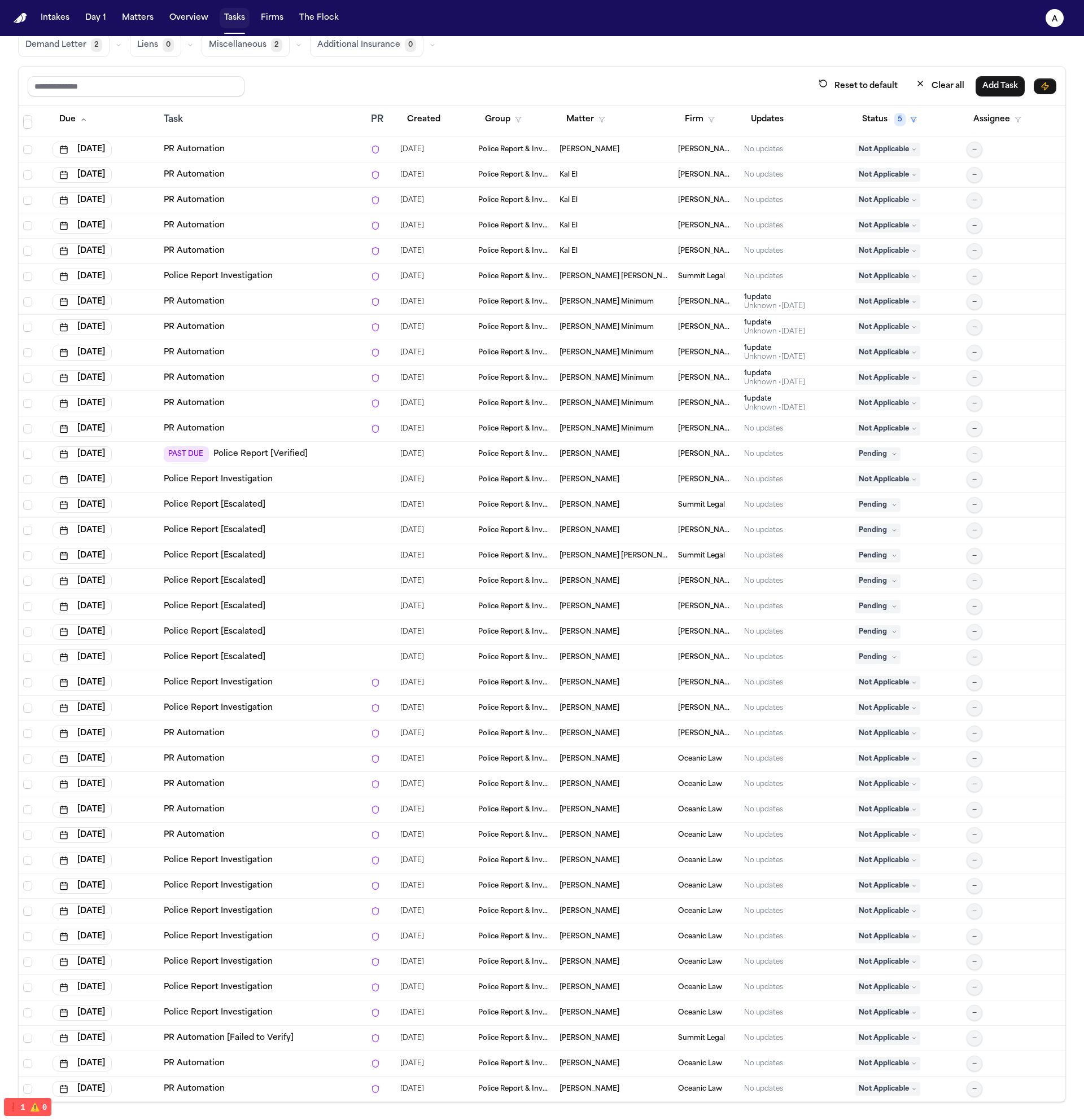
click at [238, 20] on button "Tasks" at bounding box center [235, 18] width 30 height 21
